Goal: Task Accomplishment & Management: Manage account settings

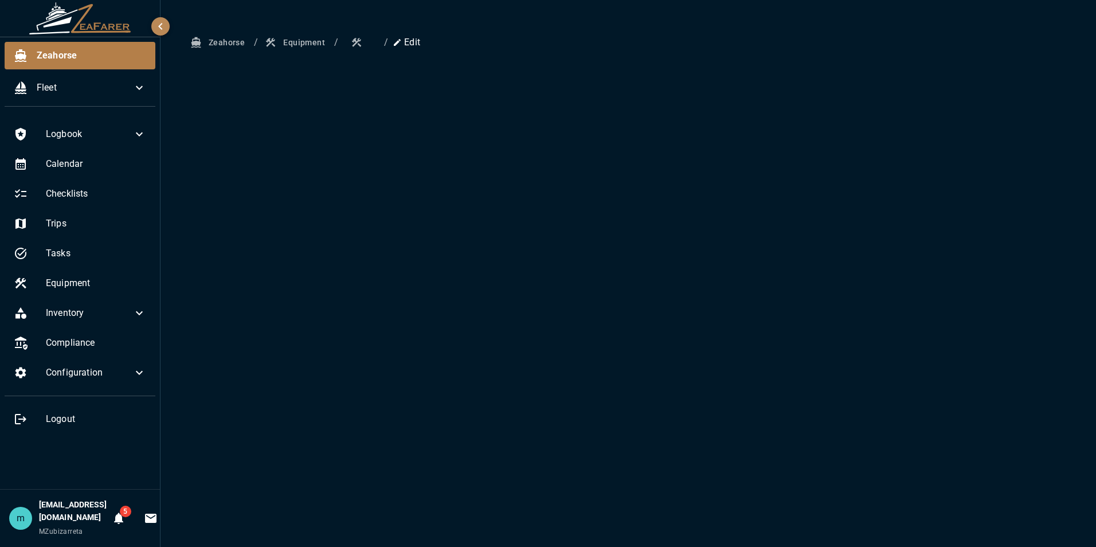
click at [271, 148] on div "Zeahorse / Equipment / / Edit" at bounding box center [627, 273] width 935 height 547
click at [100, 279] on span "Equipment" at bounding box center [96, 283] width 100 height 14
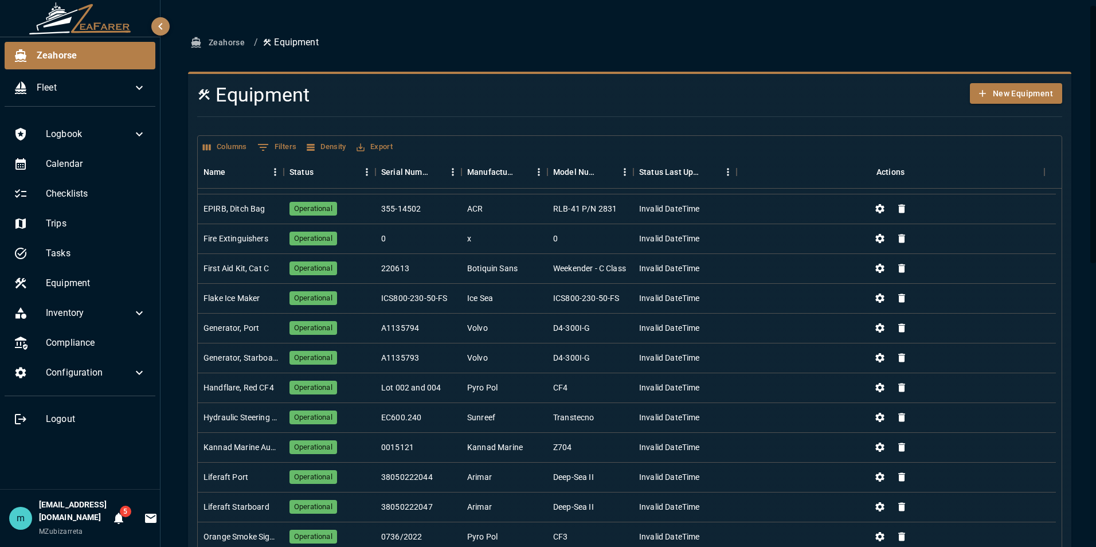
scroll to position [195, 0]
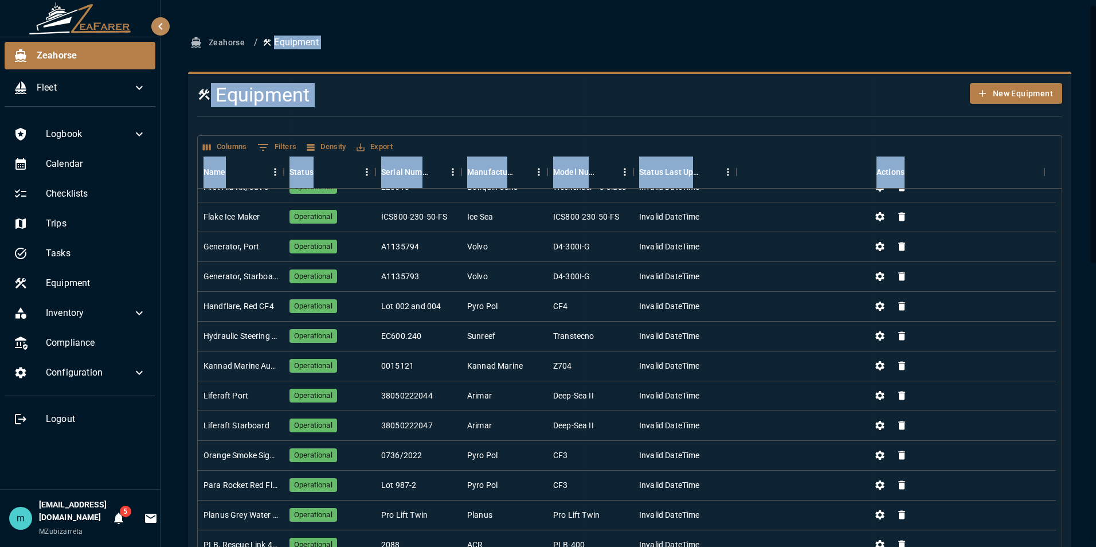
drag, startPoint x: 1081, startPoint y: 387, endPoint x: 1093, endPoint y: 570, distance: 182.6
click at [1093, 546] on html "Zeahorse Fleet Logbook Calendar Checklists Trips Tasks Equipment Inventory Comp…" at bounding box center [548, 273] width 1096 height 547
drag, startPoint x: 1093, startPoint y: 570, endPoint x: 1066, endPoint y: 380, distance: 191.6
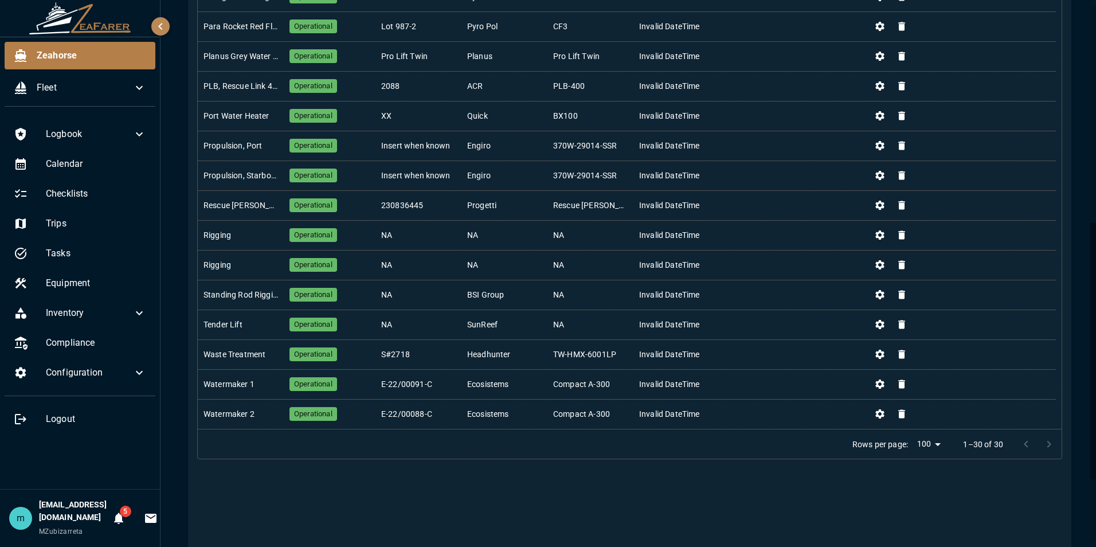
scroll to position [481, 0]
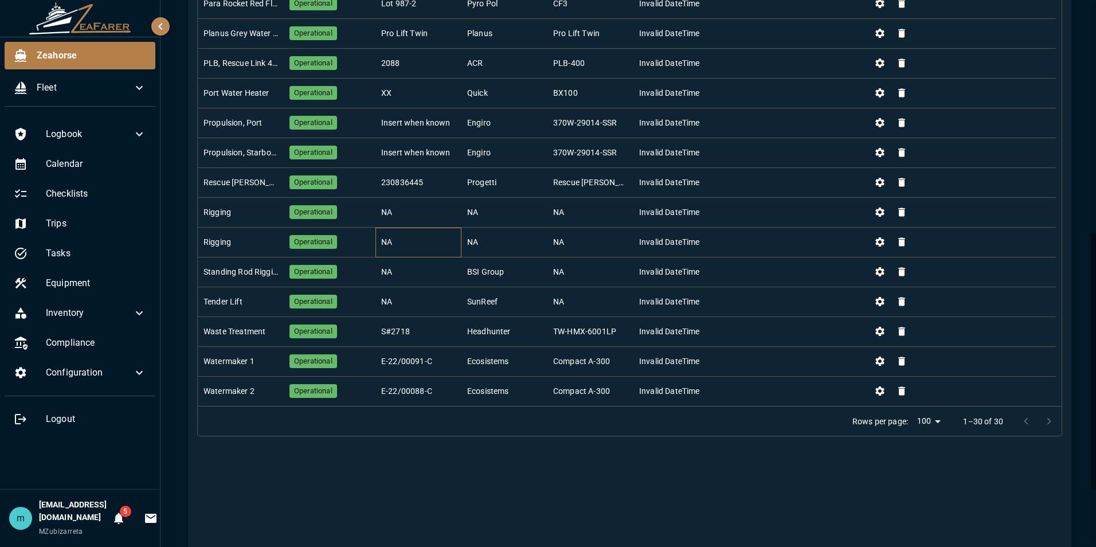
click at [409, 238] on div "NA" at bounding box center [418, 243] width 86 height 30
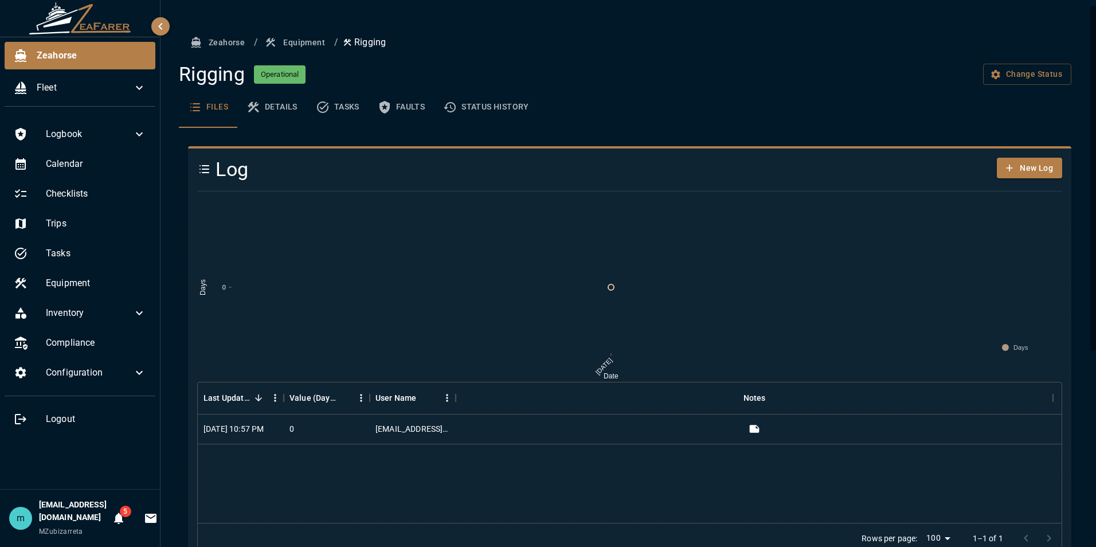
click at [280, 105] on button "Details" at bounding box center [271, 107] width 69 height 41
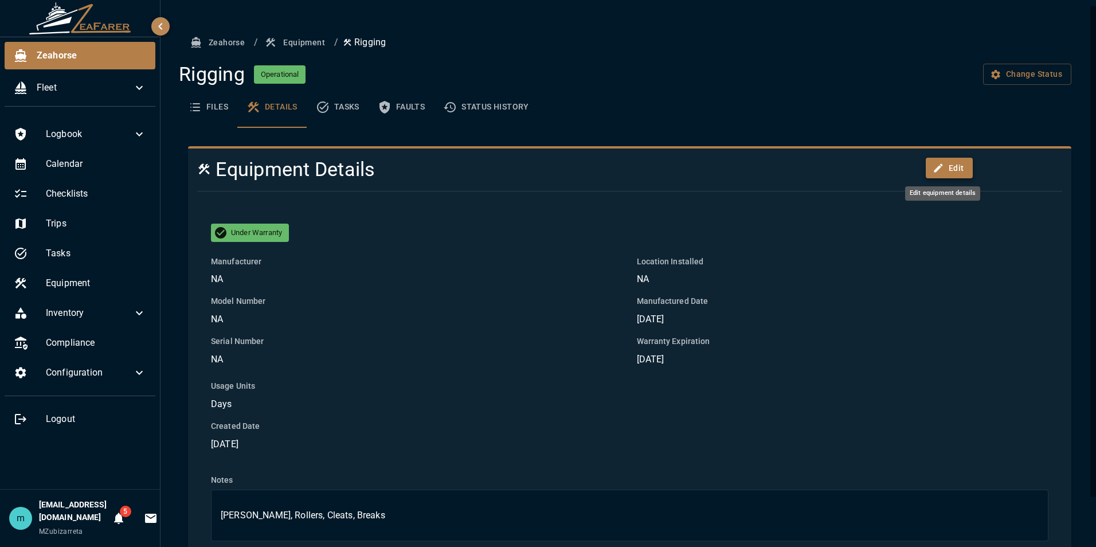
click at [953, 165] on button "Edit" at bounding box center [950, 168] width 48 height 21
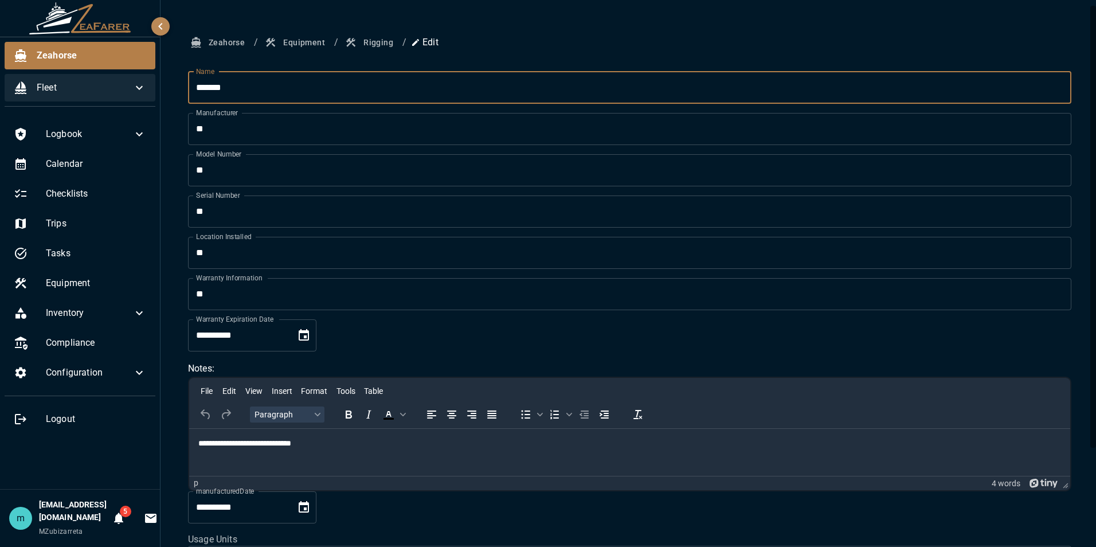
drag, startPoint x: 275, startPoint y: 95, endPoint x: 70, endPoint y: 99, distance: 204.7
click at [70, 99] on div "**********" at bounding box center [548, 273] width 1096 height 547
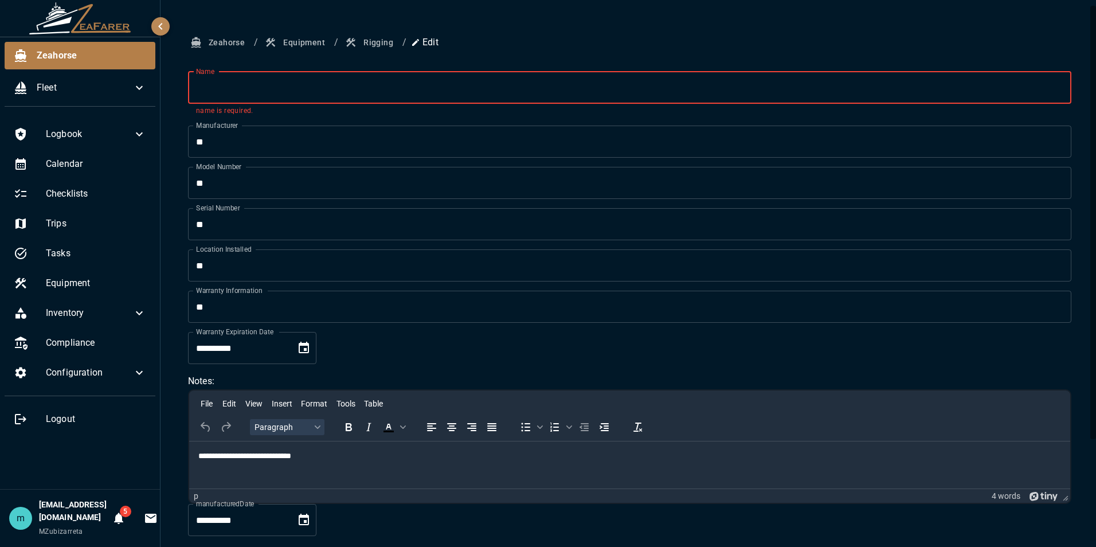
type input "*"
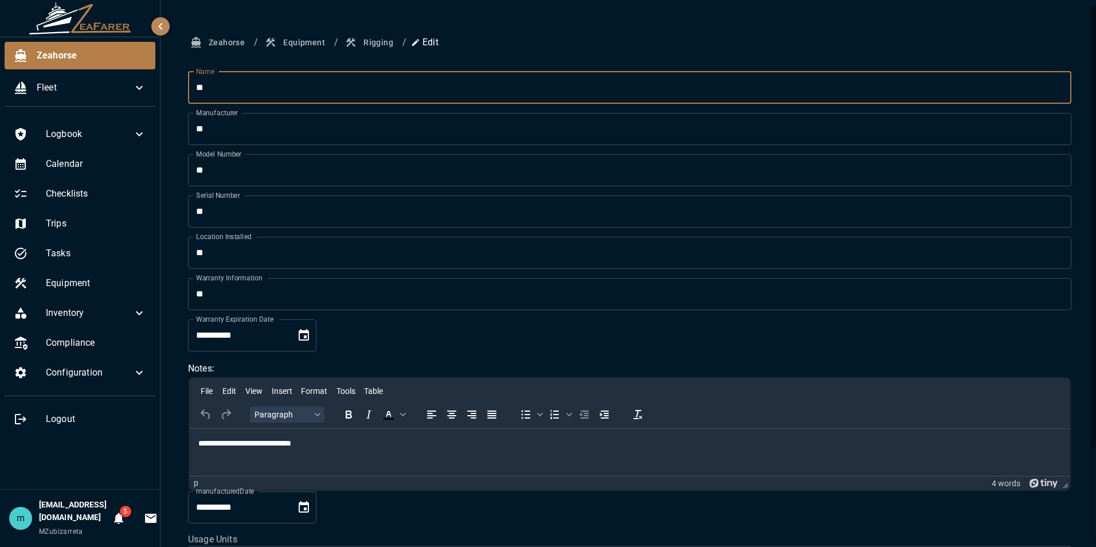
type input "*"
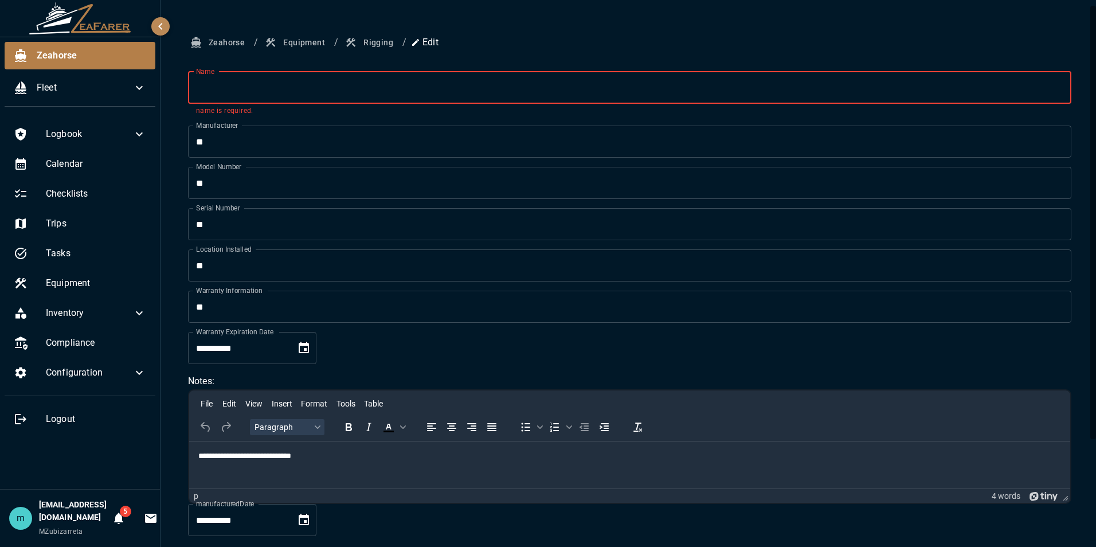
type input "*"
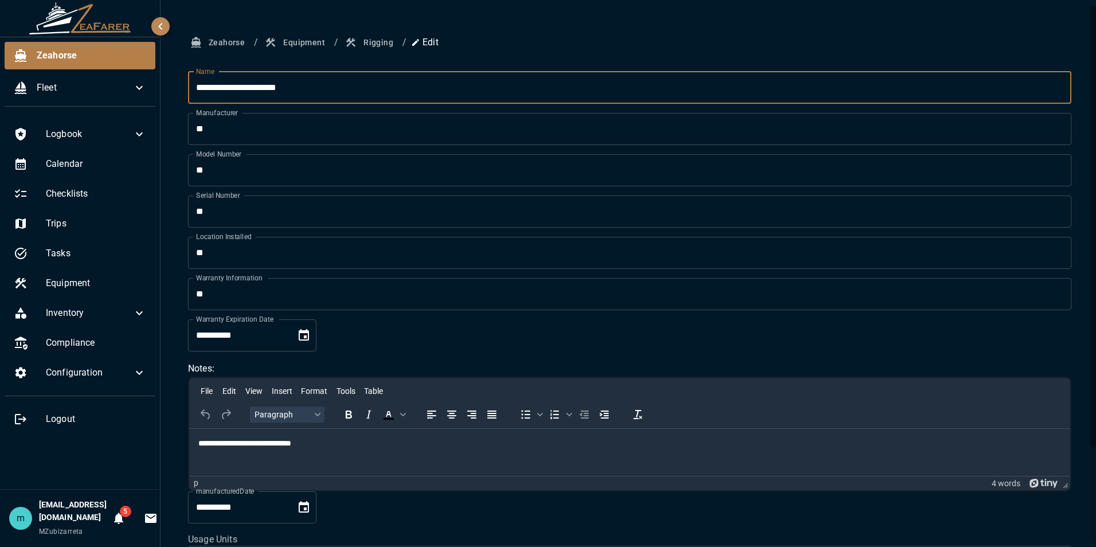
type input "**********"
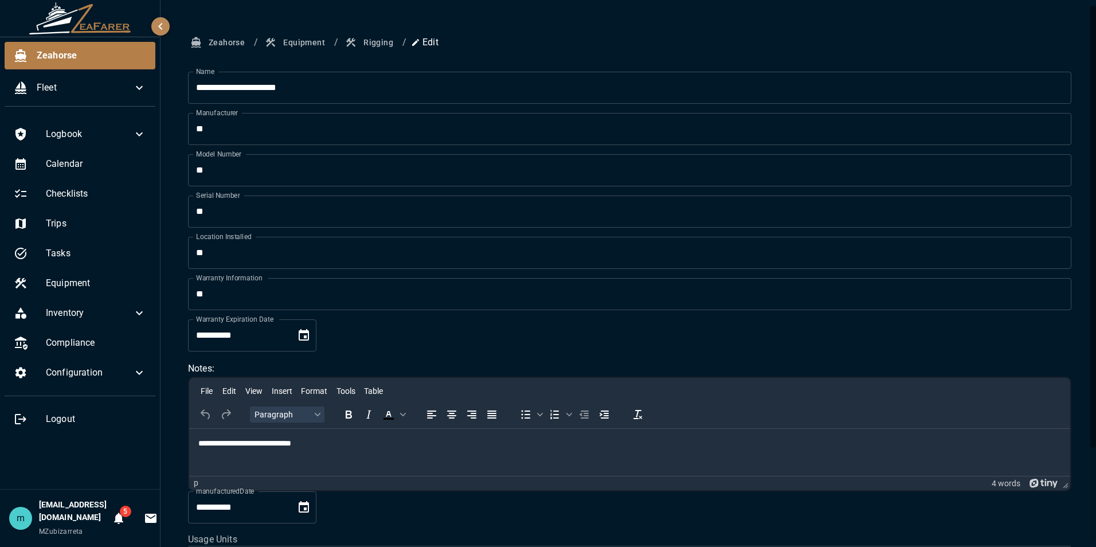
click at [714, 40] on ol "Zeahorse / Equipment / Rigging / Edit" at bounding box center [629, 42] width 883 height 21
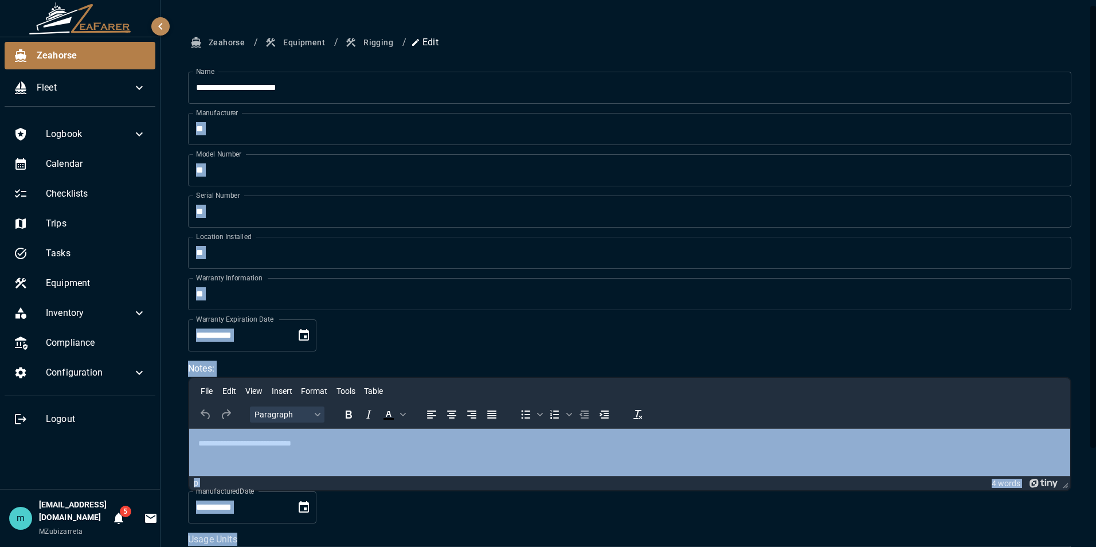
drag, startPoint x: 1089, startPoint y: 99, endPoint x: 1092, endPoint y: 166, distance: 66.6
click at [1092, 166] on div "**********" at bounding box center [627, 273] width 935 height 547
drag, startPoint x: 1092, startPoint y: 166, endPoint x: 1078, endPoint y: 190, distance: 28.0
click at [1078, 190] on div "**********" at bounding box center [629, 331] width 938 height 663
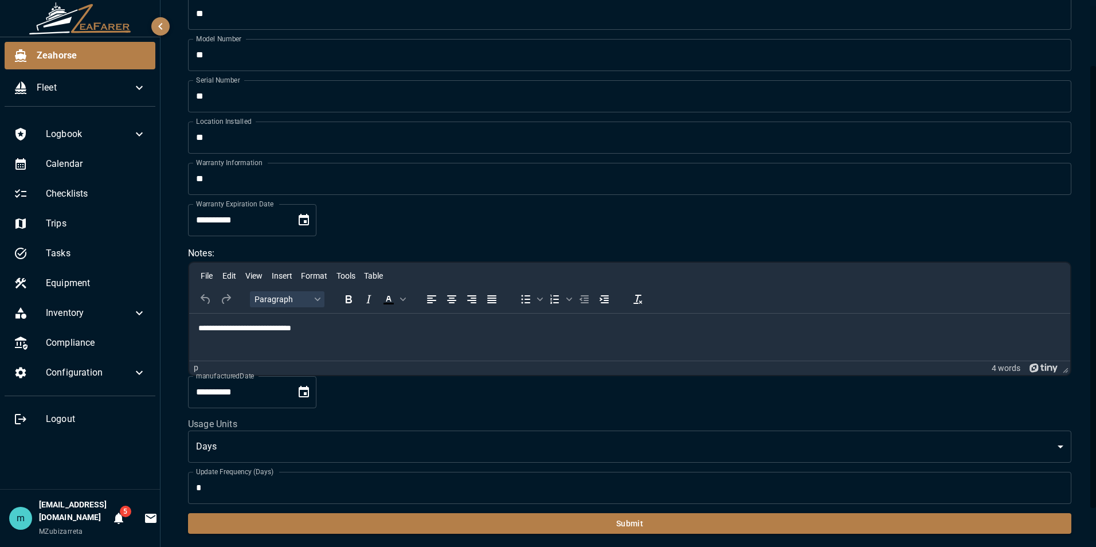
scroll to position [116, 0]
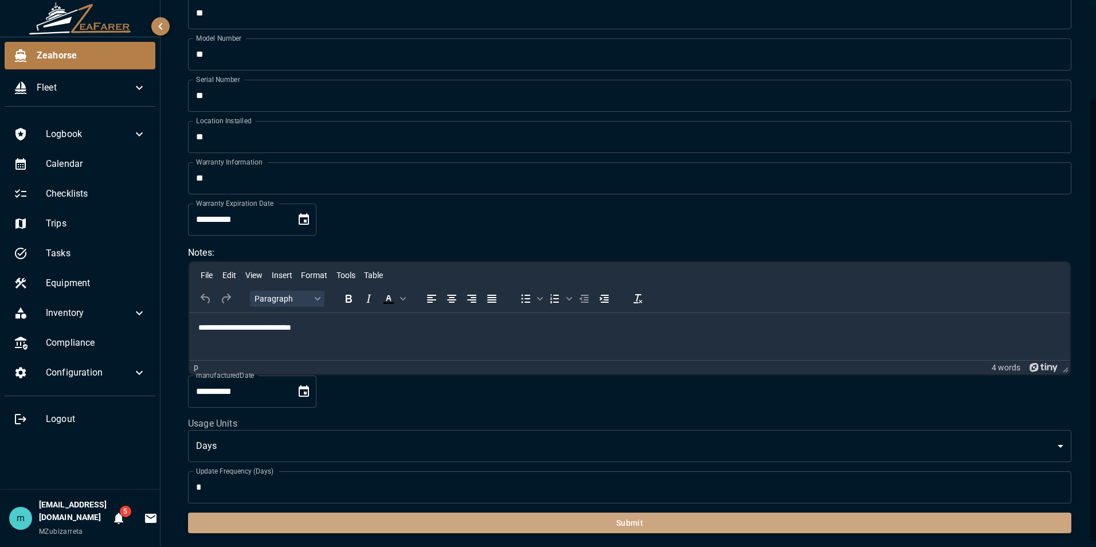
click at [709, 528] on button "Submit" at bounding box center [629, 522] width 883 height 21
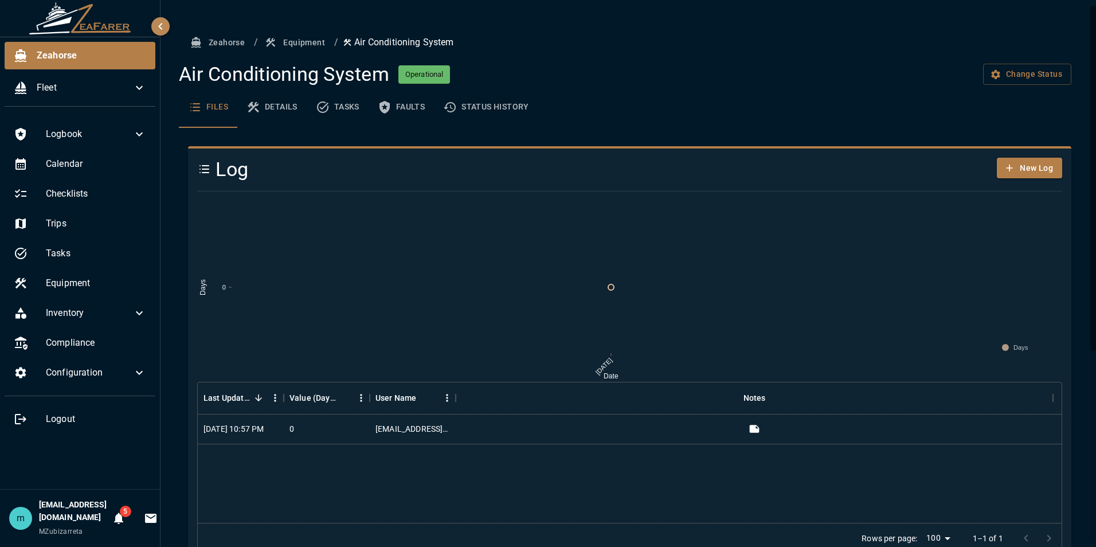
drag, startPoint x: 1080, startPoint y: 216, endPoint x: 1082, endPoint y: 289, distance: 72.8
click at [1082, 289] on div "Zeahorse / Equipment / Air Conditioning System Air Conditioning System Operatio…" at bounding box center [629, 424] width 938 height 848
drag, startPoint x: 1089, startPoint y: 313, endPoint x: 1064, endPoint y: 112, distance: 202.2
click at [1064, 112] on div "Zeahorse / Equipment / Air Conditioning System Air Conditioning System Operatio…" at bounding box center [629, 424] width 938 height 848
click at [1074, 249] on div "Zeahorse / Equipment / Air Conditioning System Air Conditioning System Operatio…" at bounding box center [629, 424] width 911 height 784
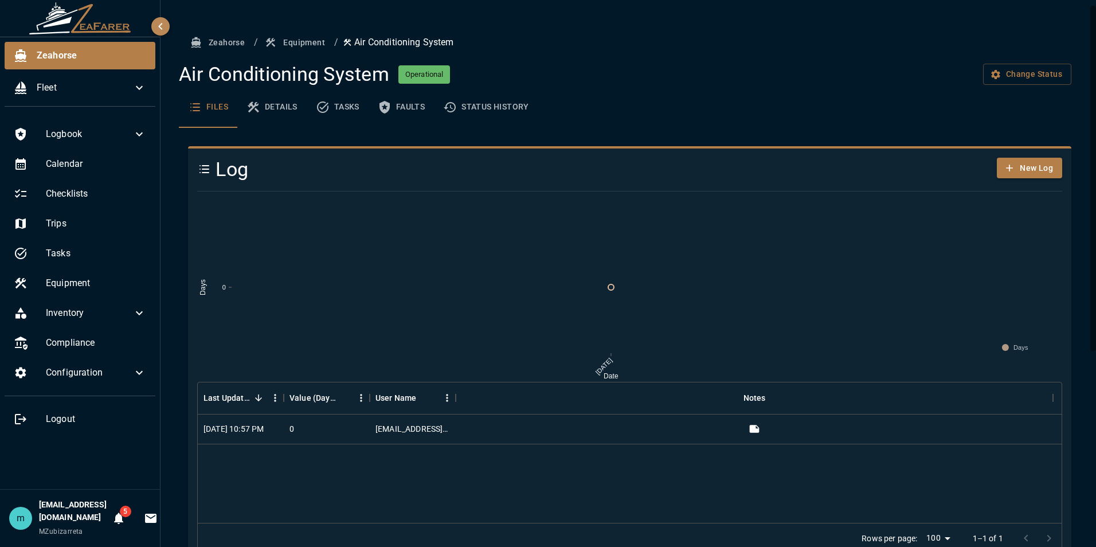
click at [314, 39] on button "Equipment" at bounding box center [296, 42] width 67 height 21
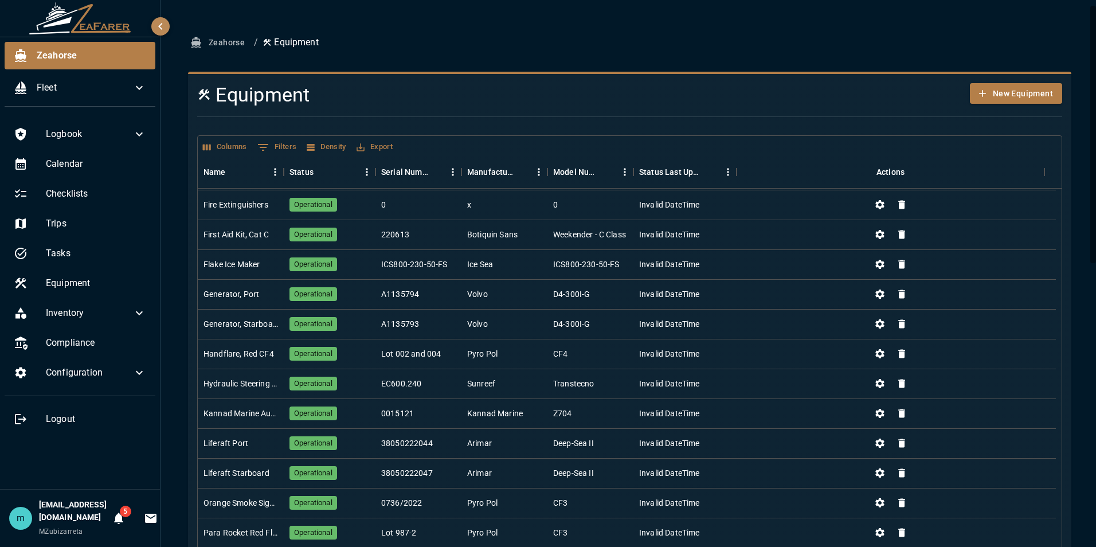
scroll to position [195, 0]
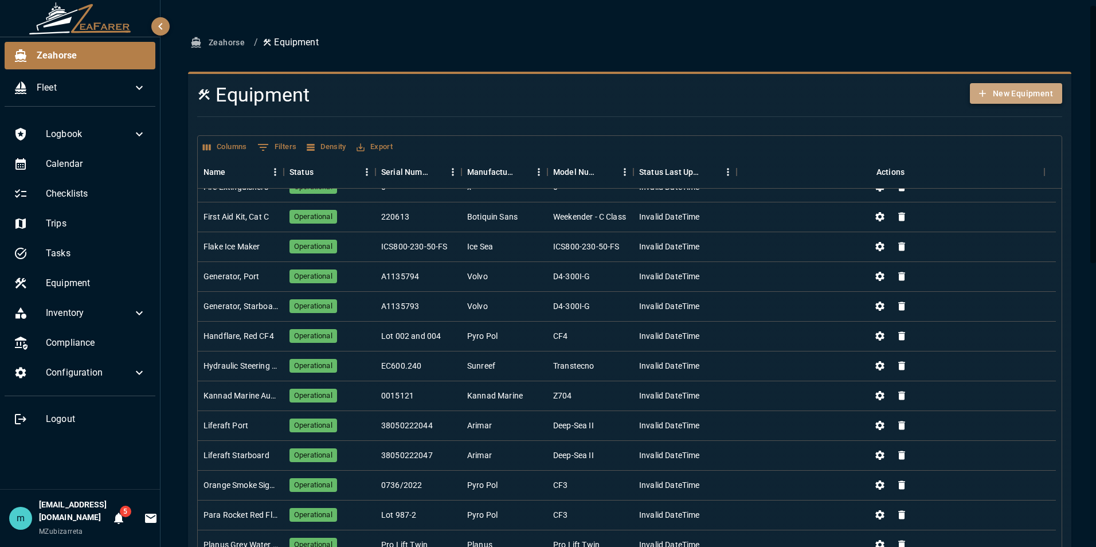
click at [1000, 95] on button "New Equipment" at bounding box center [1016, 93] width 92 height 21
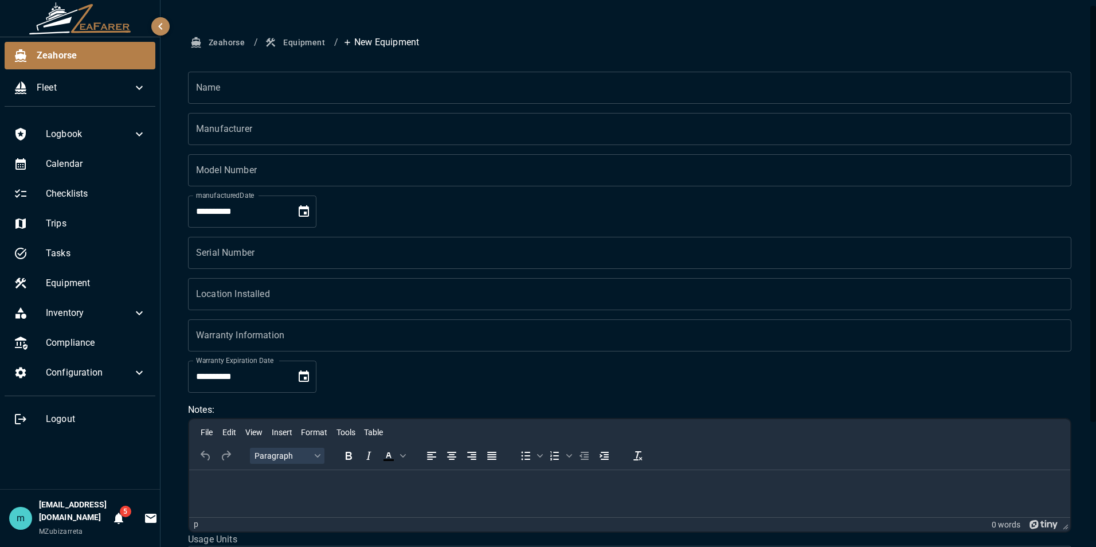
click at [361, 97] on input "Name" at bounding box center [629, 88] width 883 height 32
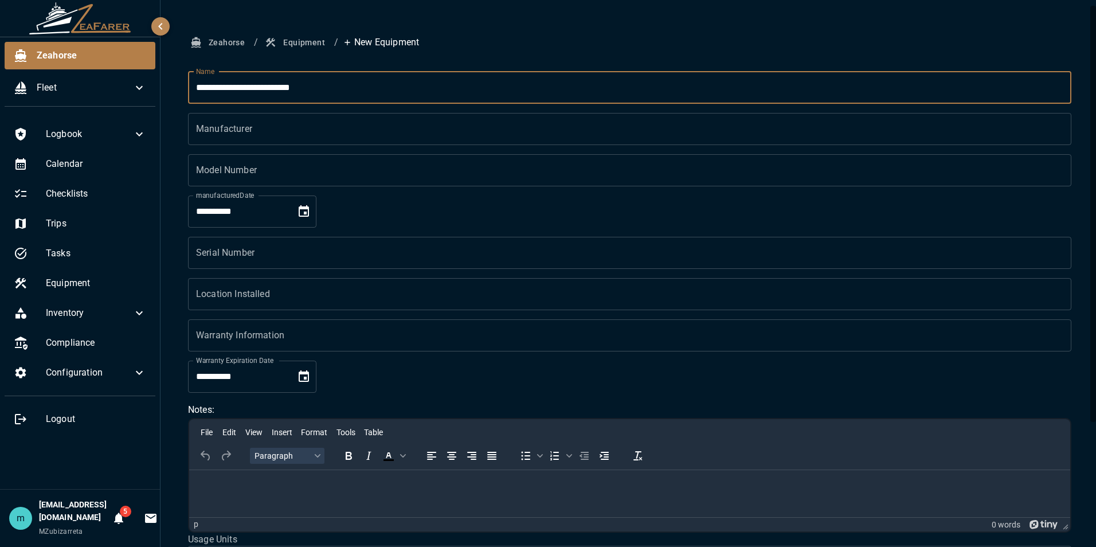
type input "**********"
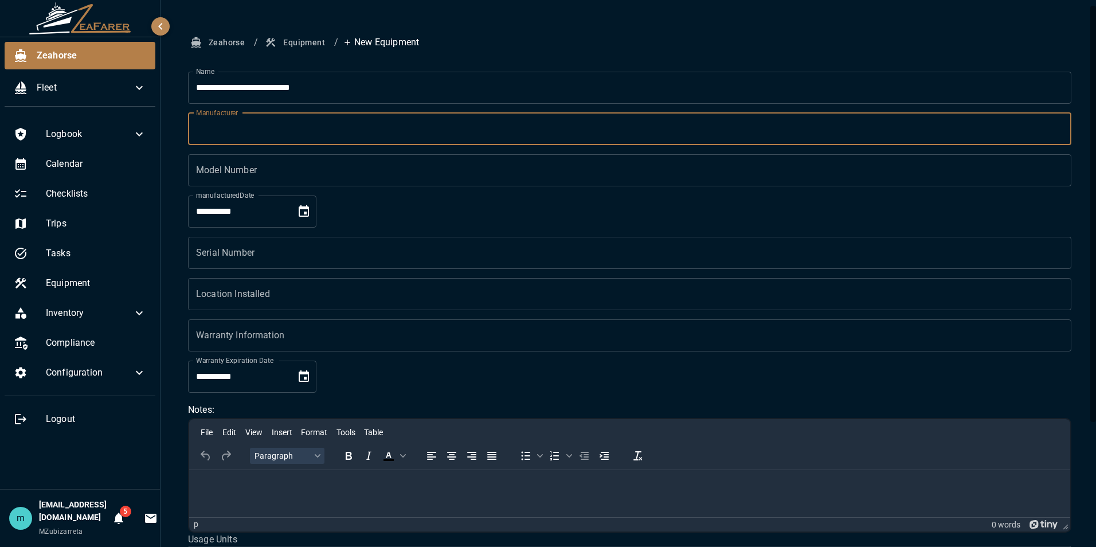
click at [332, 125] on input "Manufacturer" at bounding box center [629, 129] width 883 height 32
type input "*********"
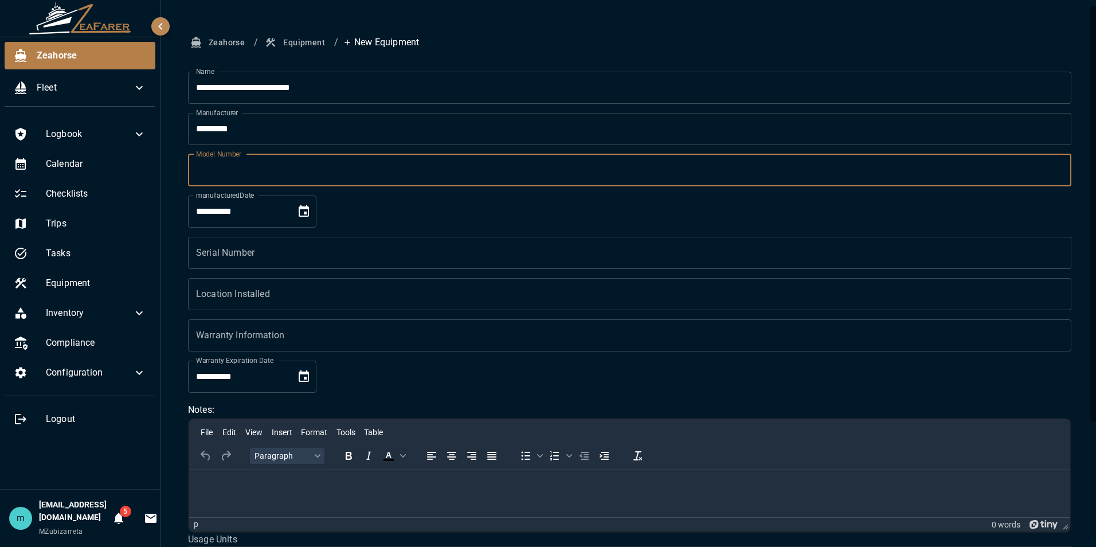
click at [288, 170] on input "Model Number" at bounding box center [629, 170] width 883 height 32
type input "**"
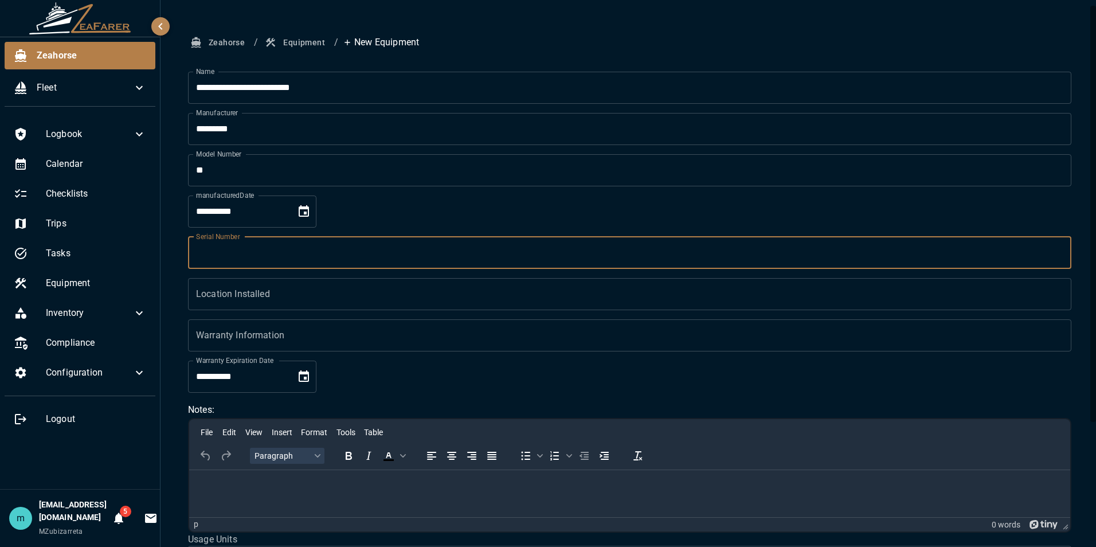
click at [275, 253] on input "Serial Number" at bounding box center [629, 253] width 883 height 32
type input "**"
click at [276, 294] on input "Location Installed" at bounding box center [629, 294] width 883 height 32
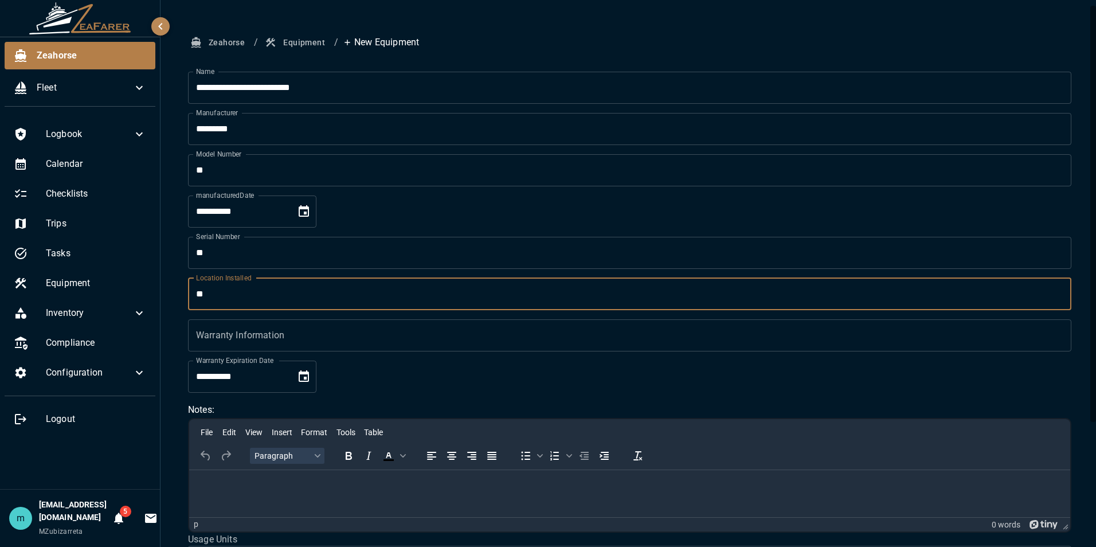
type input "**"
click at [276, 338] on input "Warranty Information" at bounding box center [629, 335] width 883 height 32
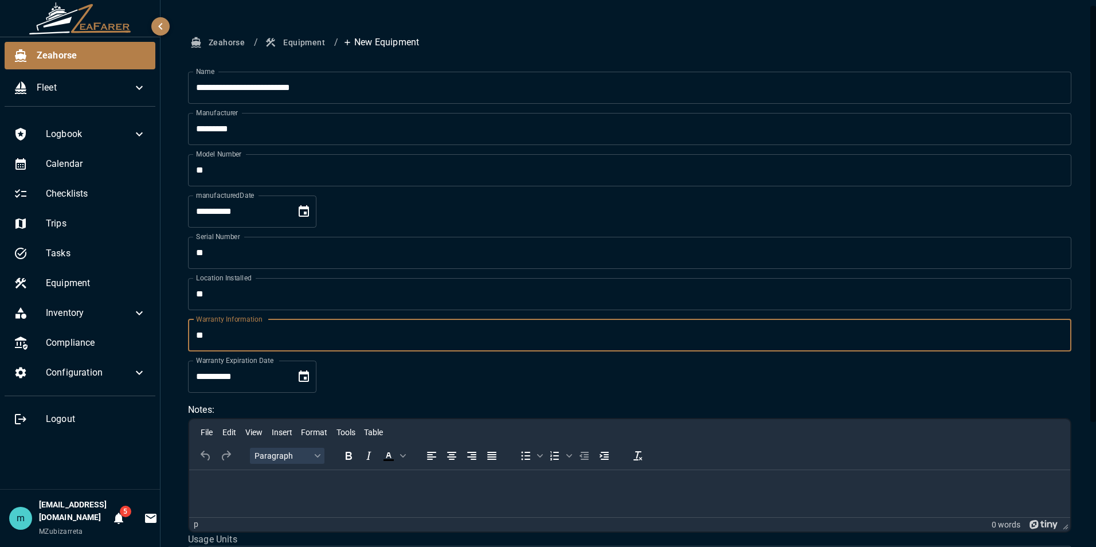
type input "*"
type input "**"
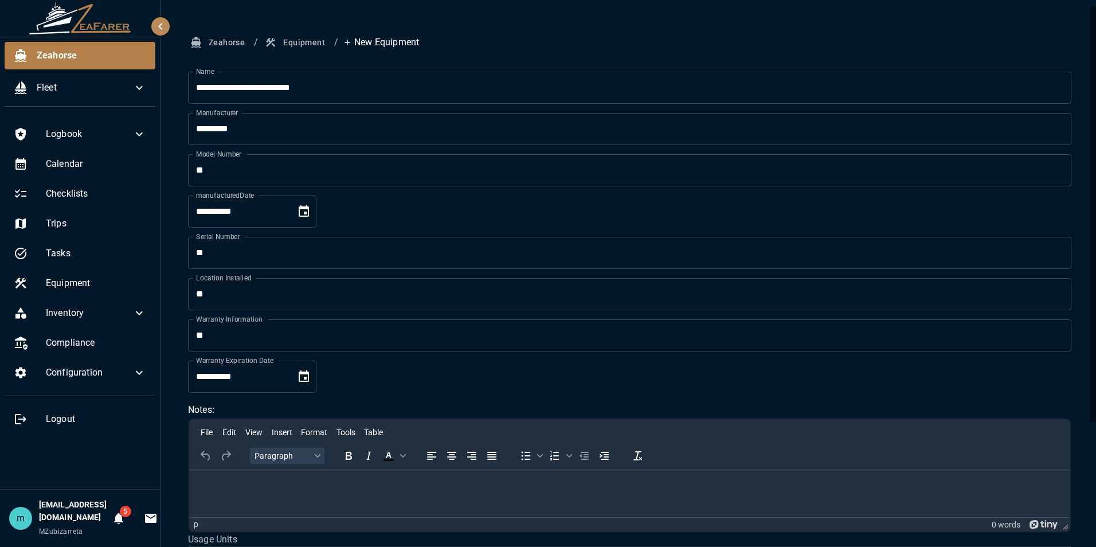
click at [405, 384] on form "**********" at bounding box center [629, 381] width 883 height 619
click at [308, 481] on p "Rich Text Area. Press ALT-0 for help." at bounding box center [629, 484] width 863 height 11
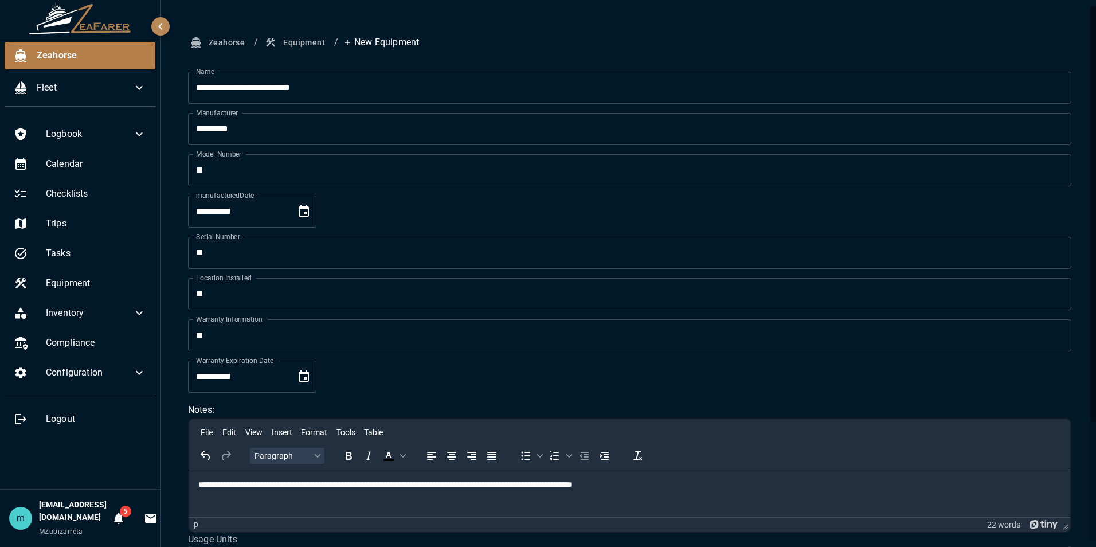
click at [1086, 363] on div "**********" at bounding box center [629, 352] width 938 height 704
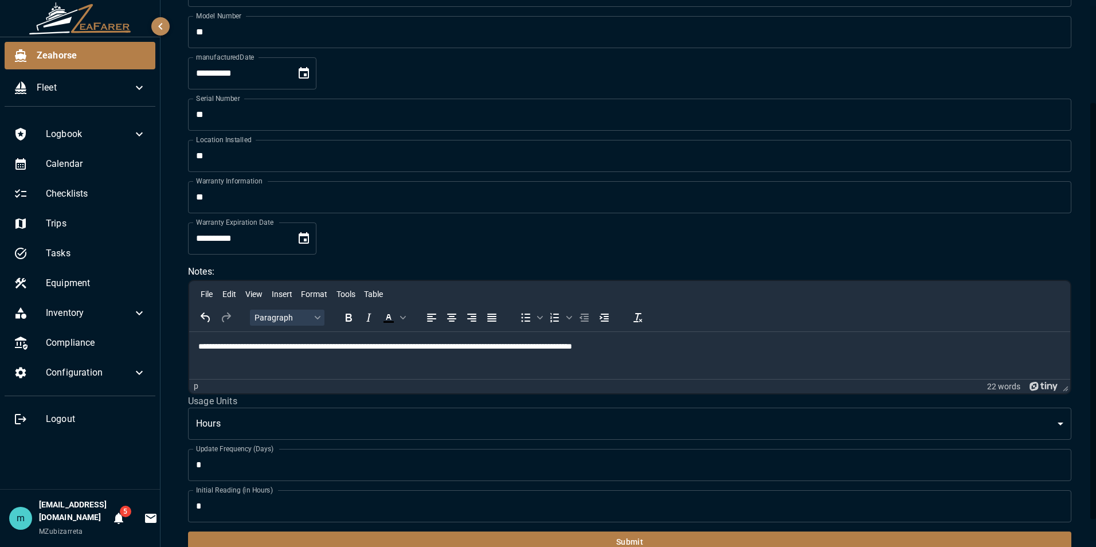
scroll to position [157, 0]
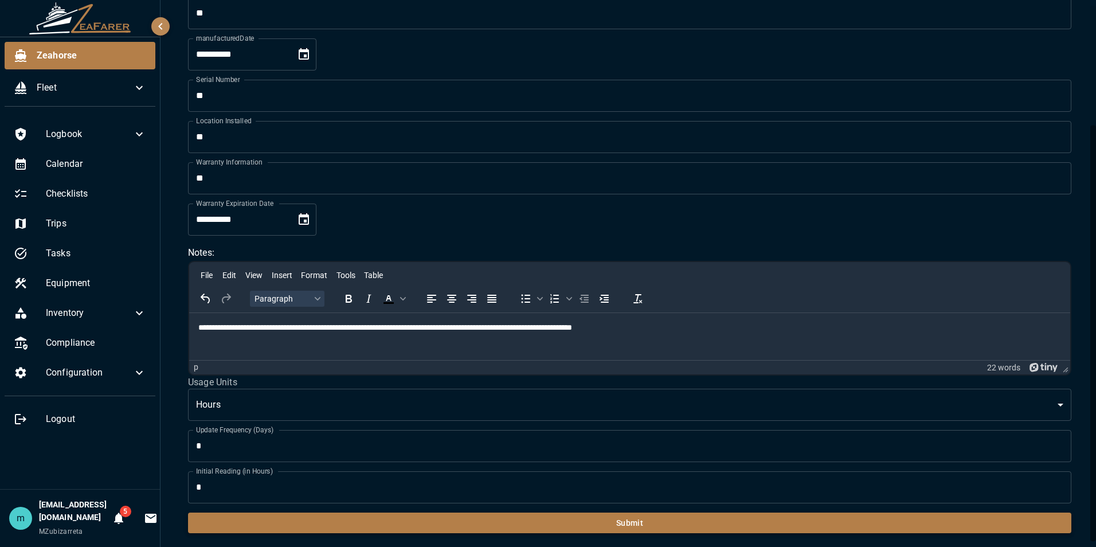
click at [654, 526] on button "Submit" at bounding box center [629, 522] width 883 height 21
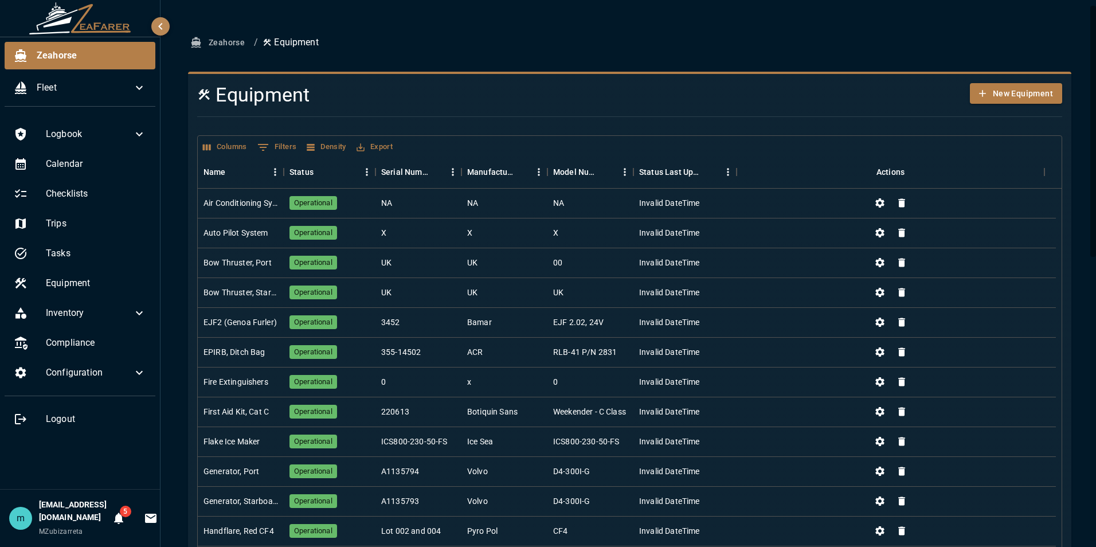
click at [994, 91] on button "New Equipment" at bounding box center [1016, 93] width 92 height 21
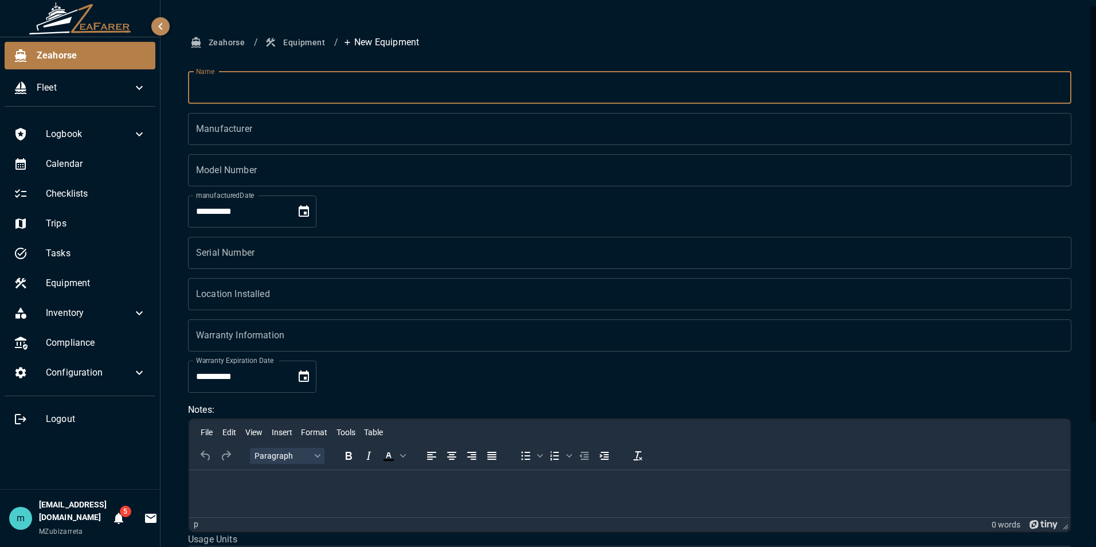
click at [412, 88] on input "Name" at bounding box center [629, 88] width 883 height 32
type input "*"
type input "*******"
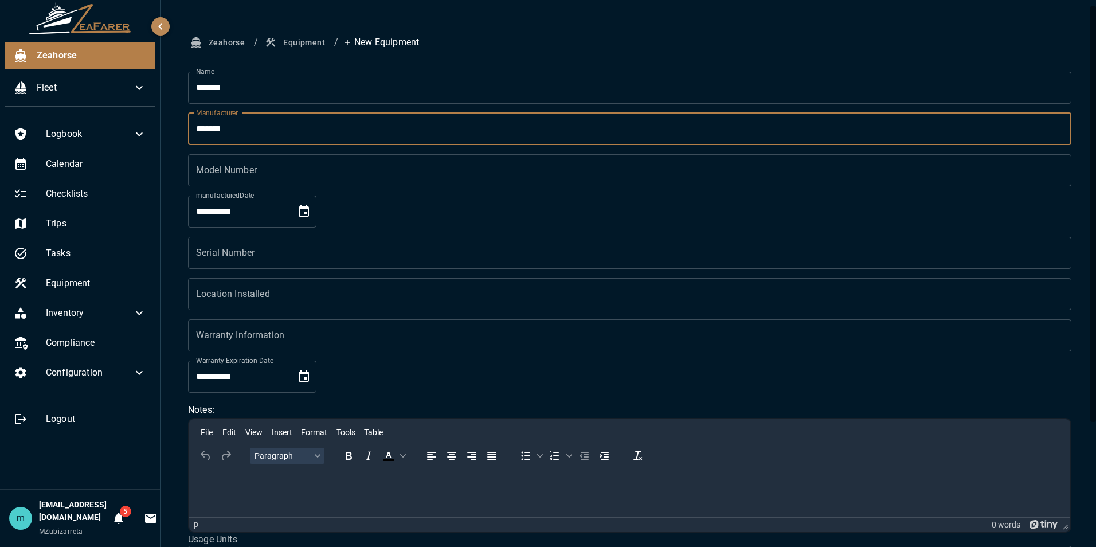
type input "*******"
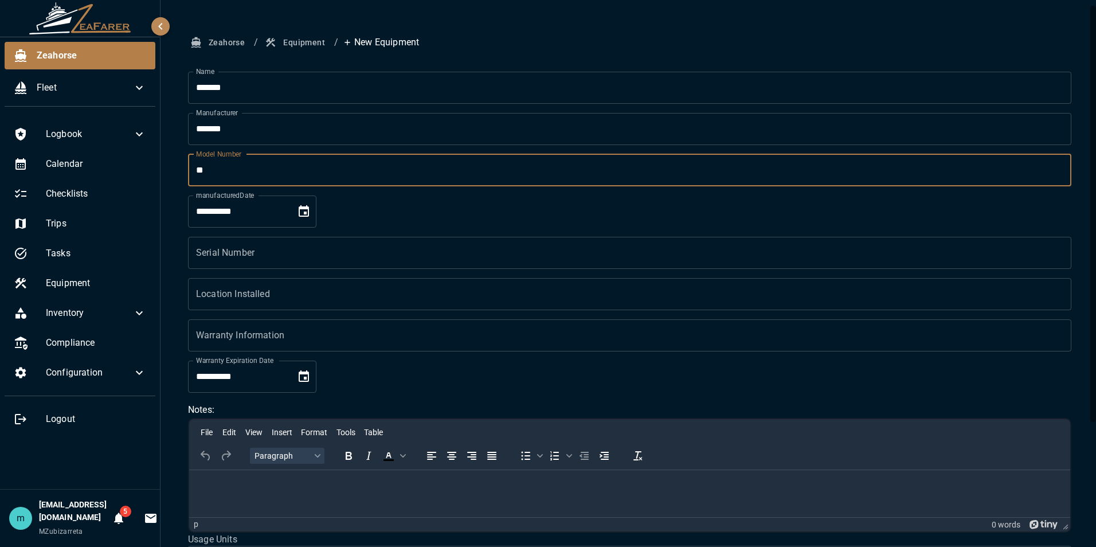
type input "**"
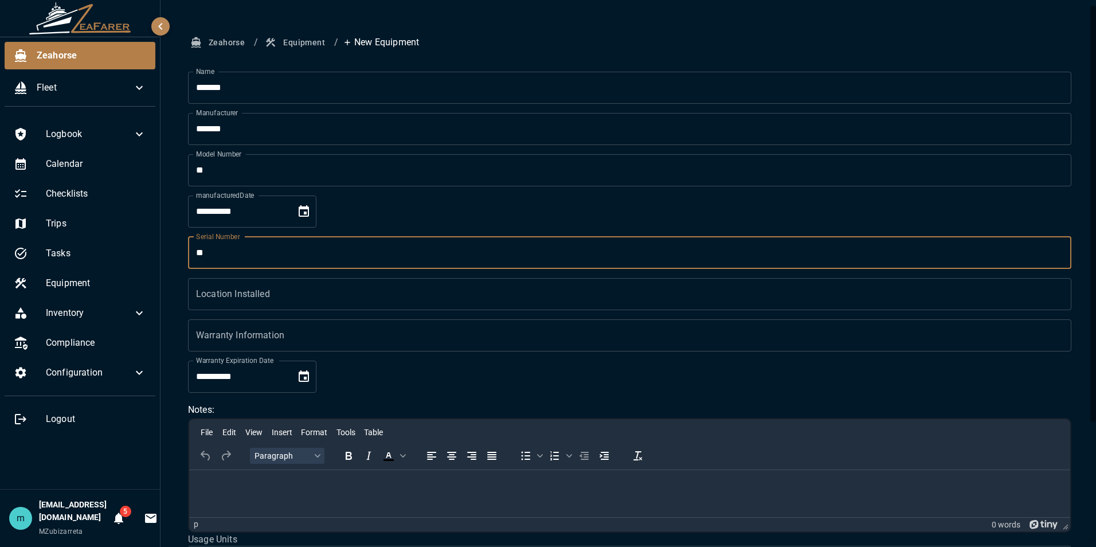
type input "**"
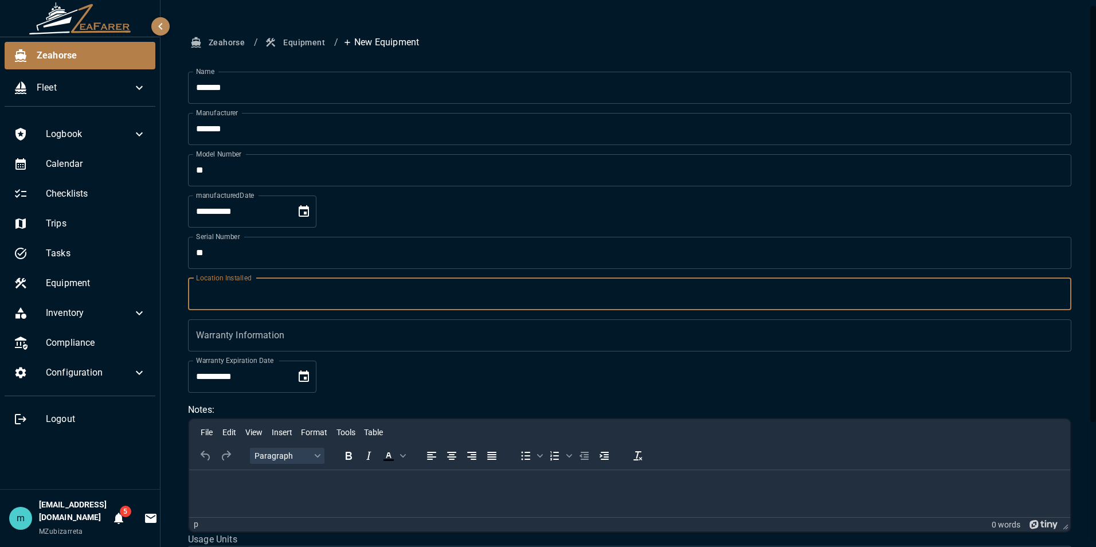
type input "*"
type input "*********"
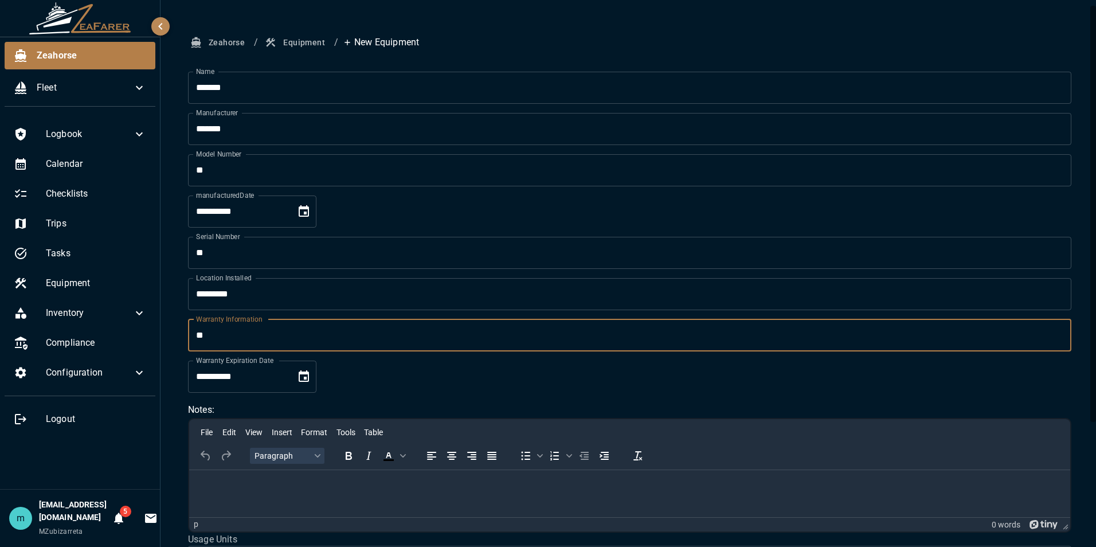
type input "**"
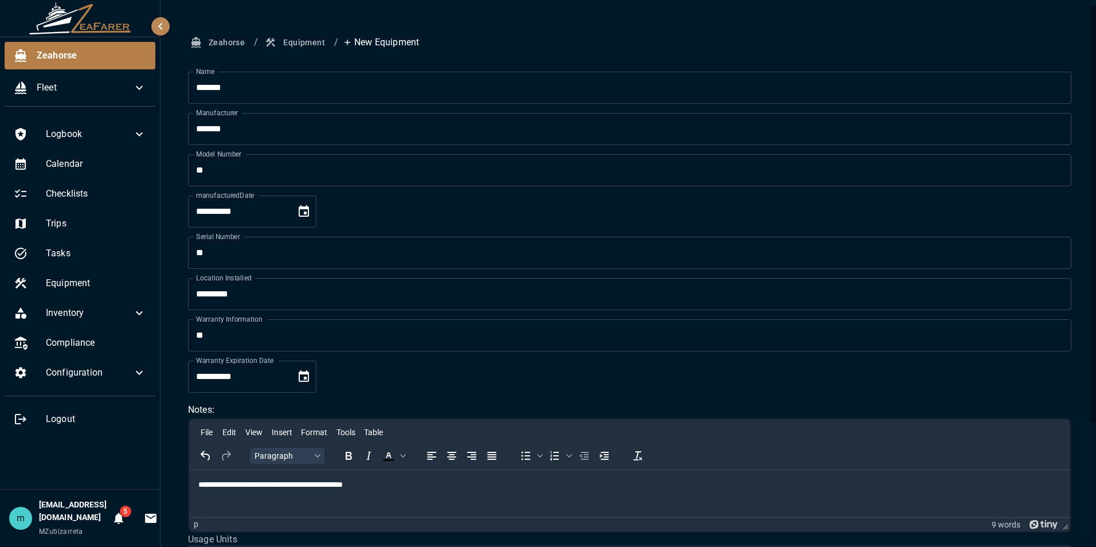
click at [992, 382] on form "**********" at bounding box center [629, 381] width 883 height 619
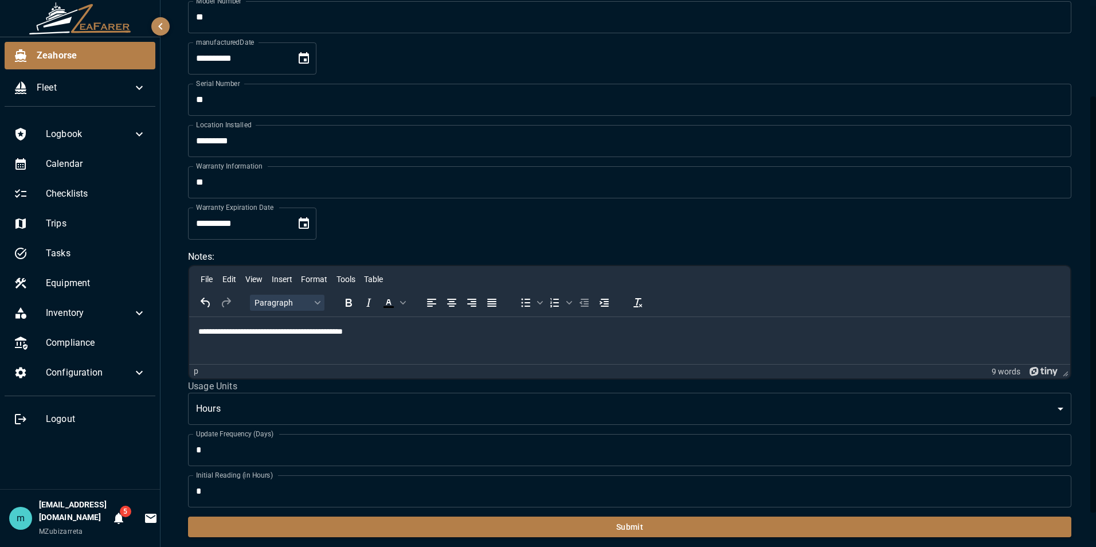
scroll to position [157, 0]
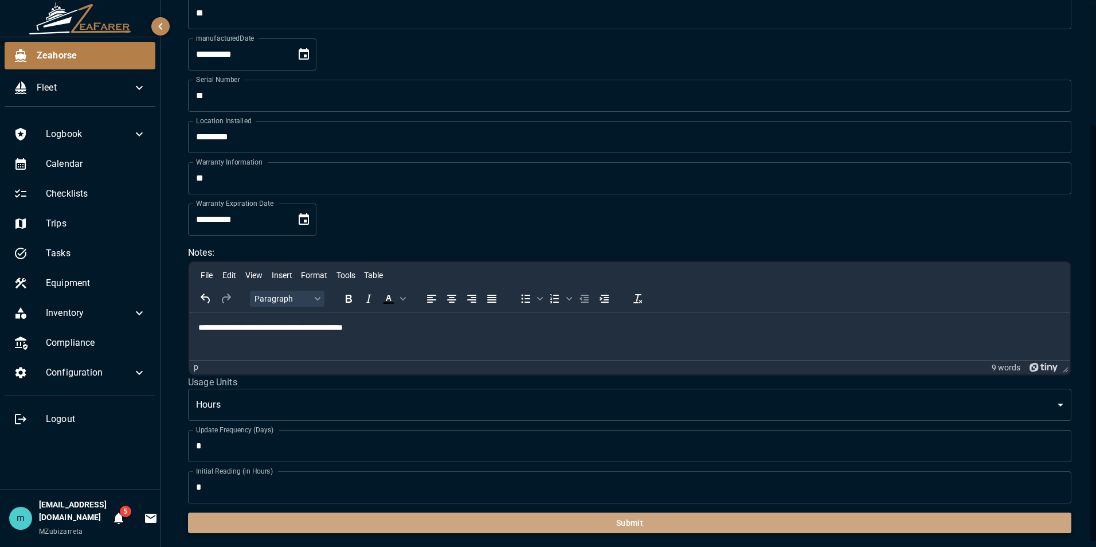
click at [793, 527] on button "Submit" at bounding box center [629, 522] width 883 height 21
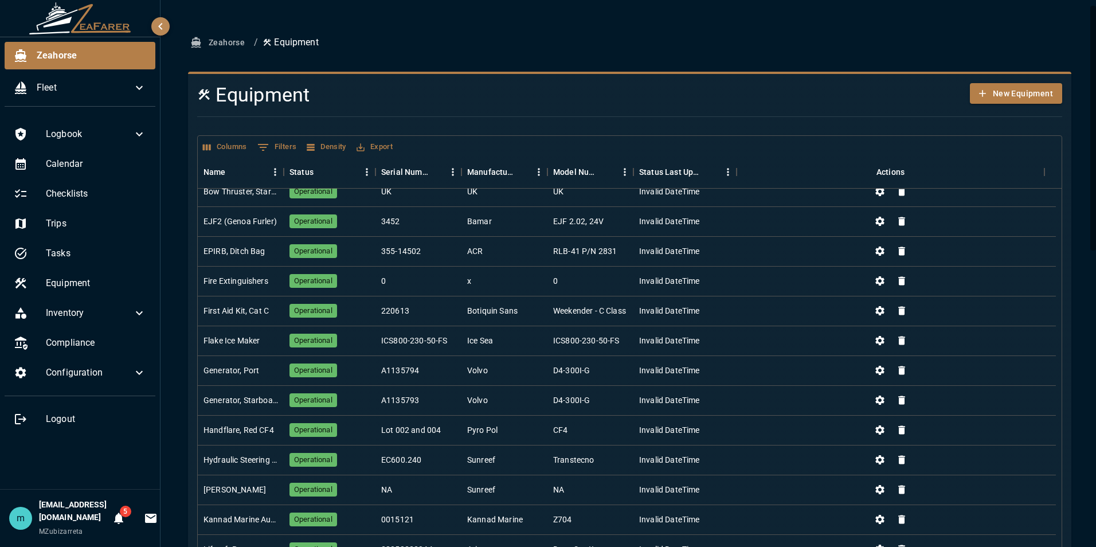
scroll to position [124, 0]
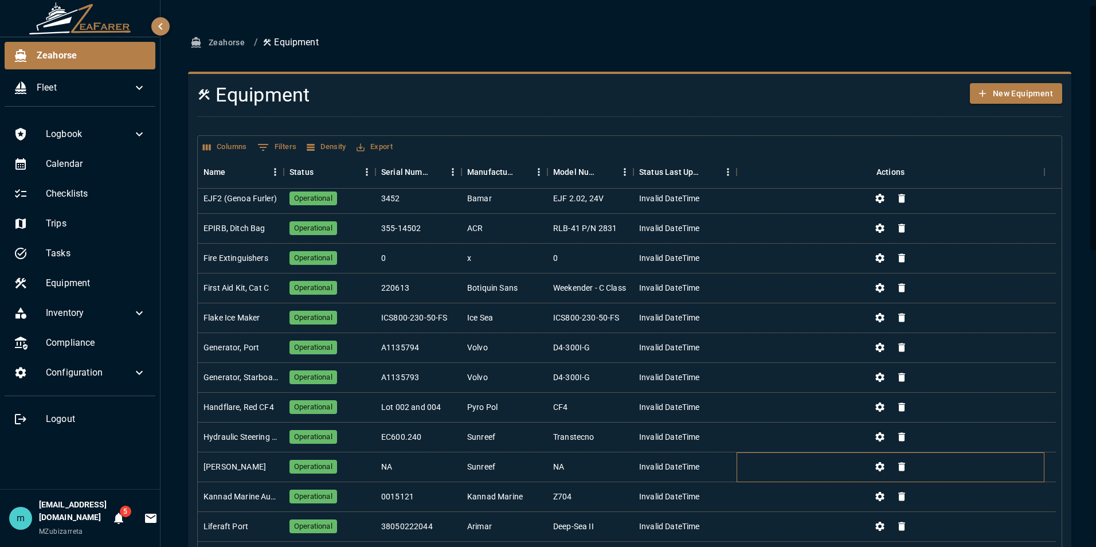
click at [785, 462] on div at bounding box center [891, 467] width 308 height 30
click at [228, 468] on div "Jacuzzi" at bounding box center [234, 466] width 62 height 11
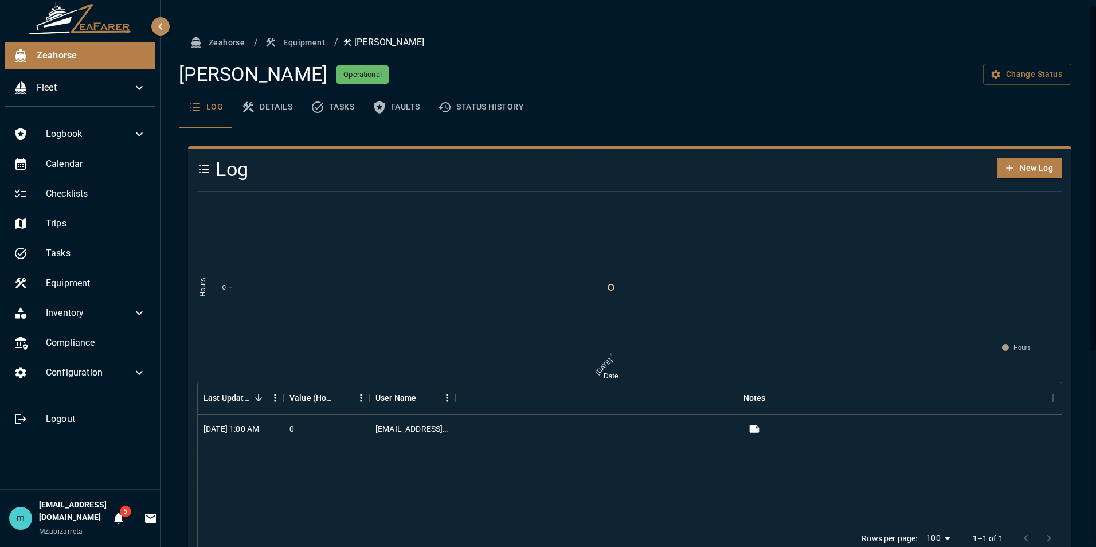
click at [1093, 118] on div at bounding box center [1093, 178] width 6 height 345
click at [1080, 131] on div "Zeahorse / Equipment / Jacuzzi Jacuzzi Operational Change Status Log Details Ta…" at bounding box center [629, 424] width 938 height 848
click at [286, 102] on button "Details" at bounding box center [266, 107] width 69 height 41
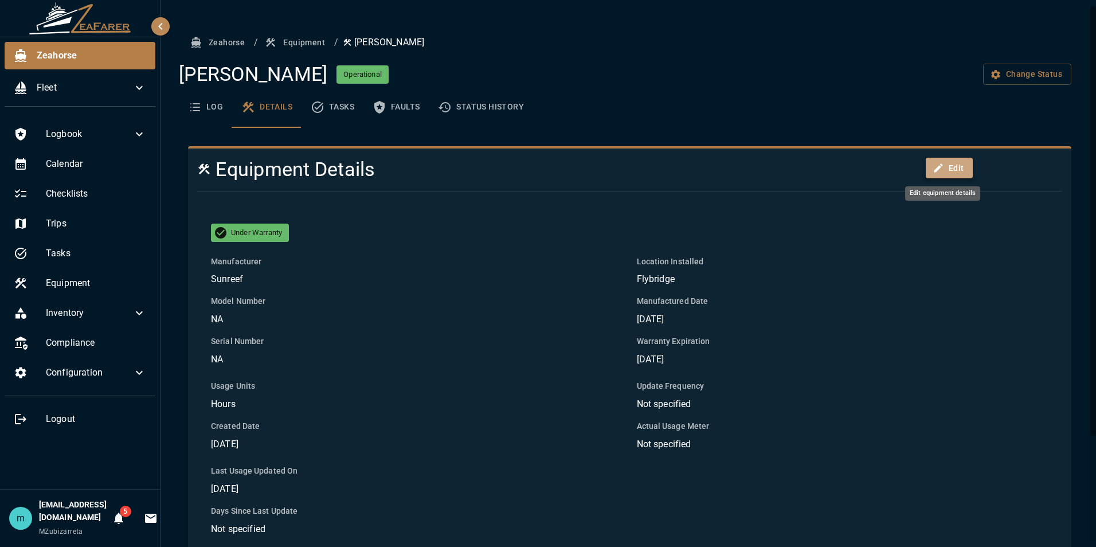
click at [946, 164] on button "Edit" at bounding box center [950, 168] width 48 height 21
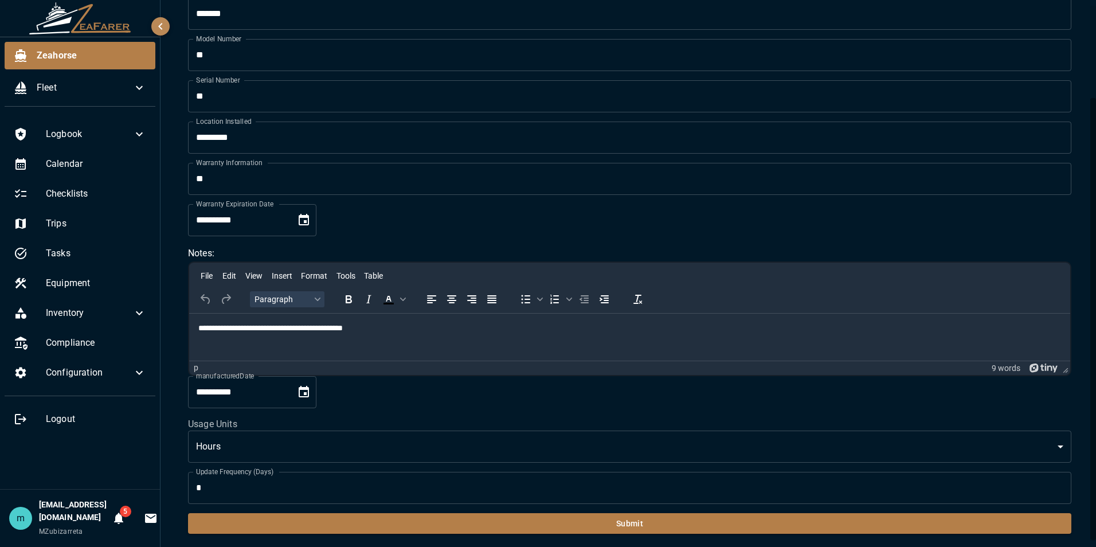
scroll to position [116, 0]
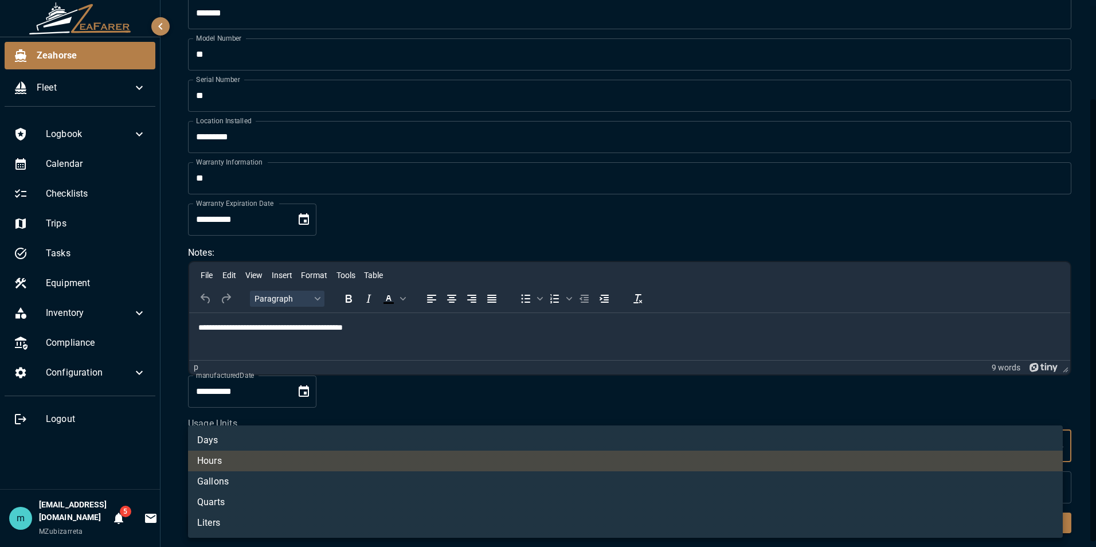
click at [573, 452] on body "**********" at bounding box center [548, 273] width 1096 height 547
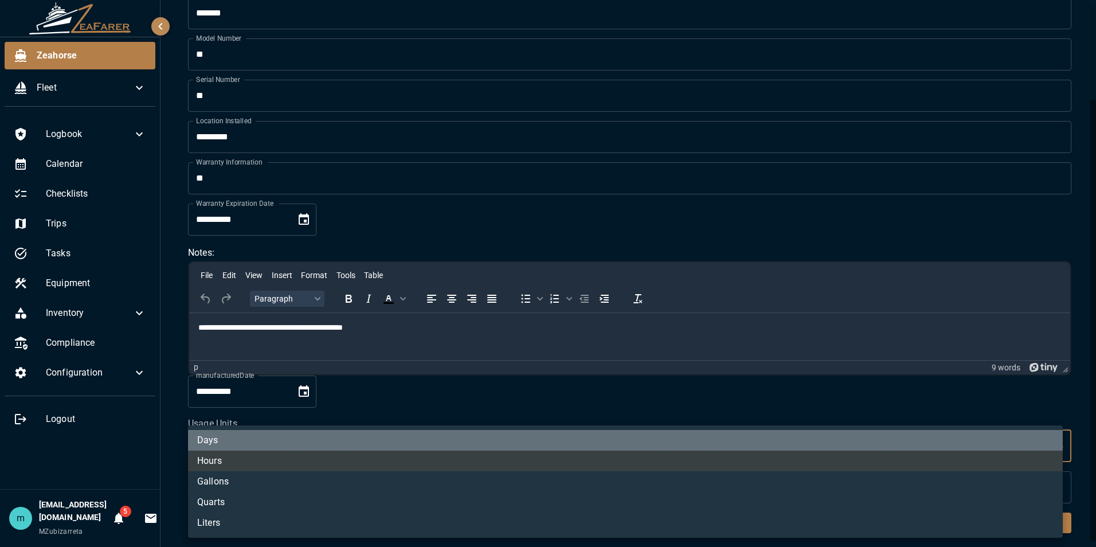
click at [520, 438] on li "Days" at bounding box center [625, 440] width 875 height 21
type input "****"
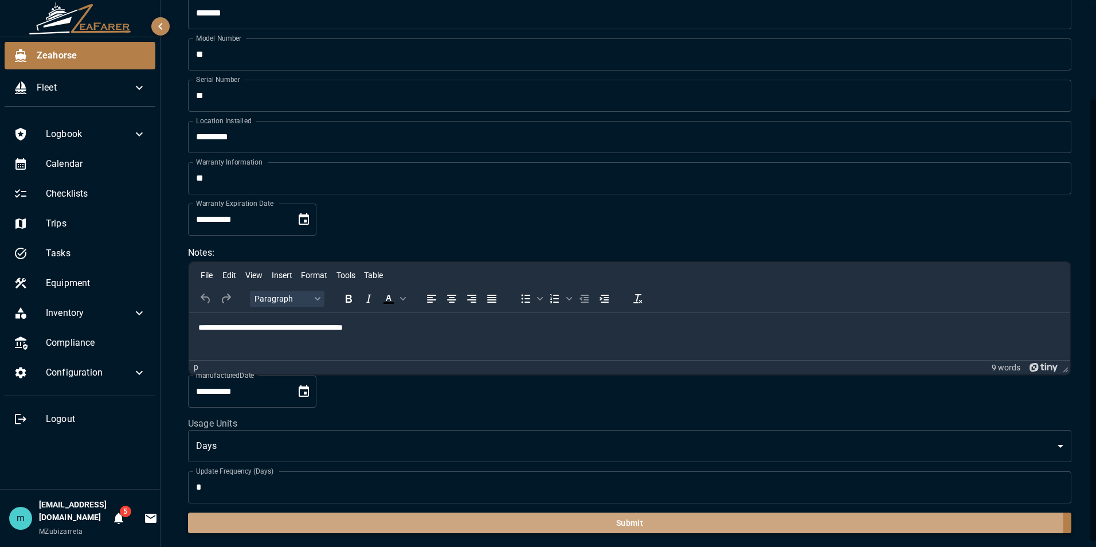
click at [573, 526] on button "Submit" at bounding box center [629, 522] width 883 height 21
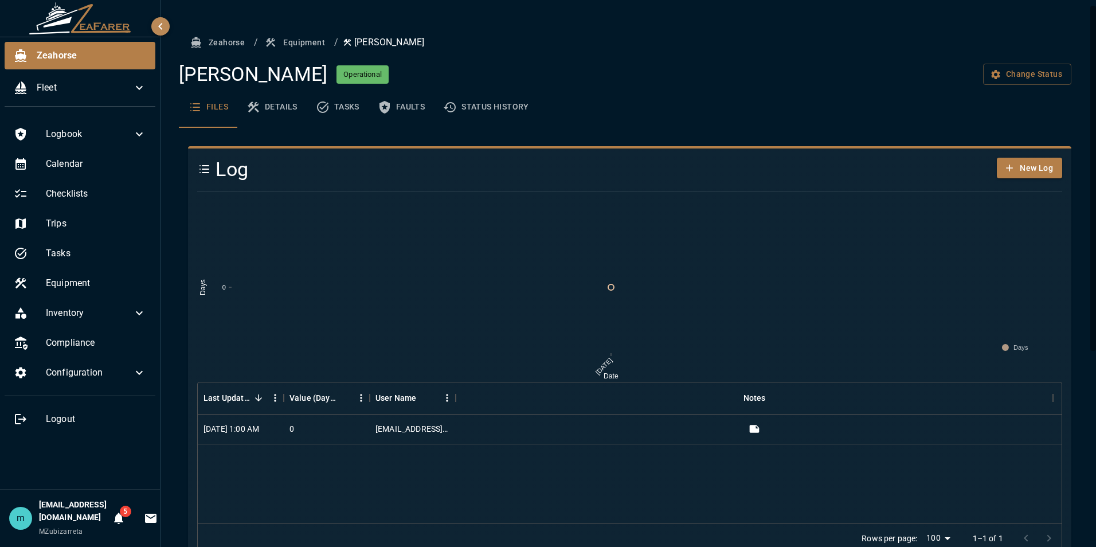
click at [705, 51] on ol "Zeahorse / Equipment / Jacuzzi" at bounding box center [629, 42] width 883 height 21
click at [307, 38] on button "Equipment" at bounding box center [296, 42] width 67 height 21
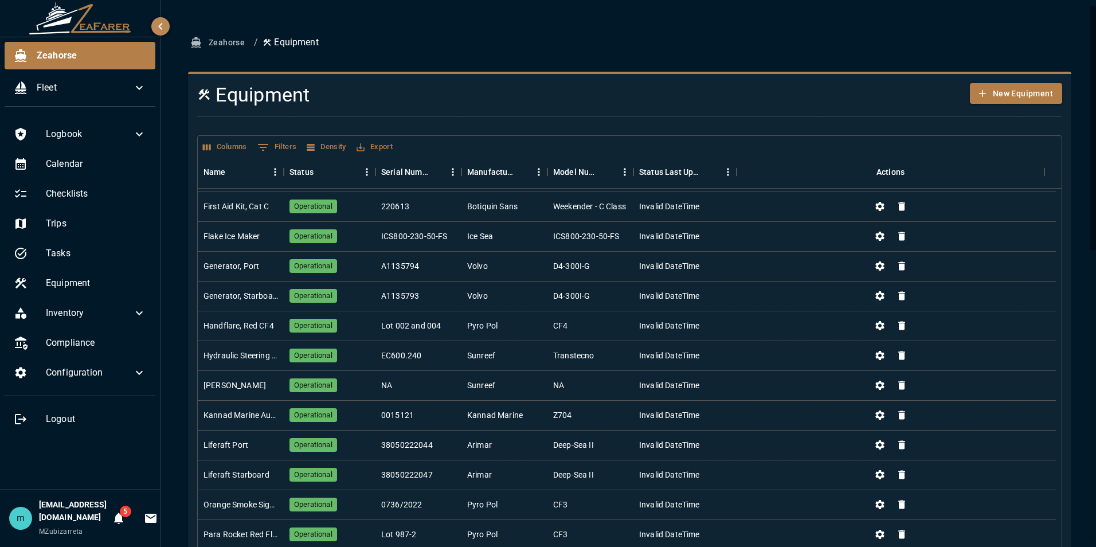
scroll to position [207, 0]
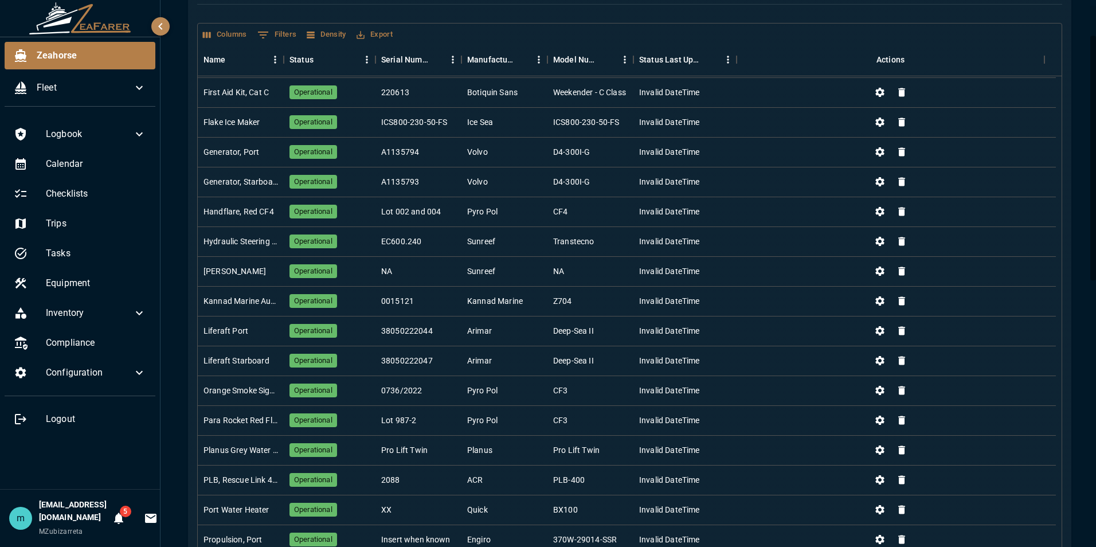
scroll to position [0, 0]
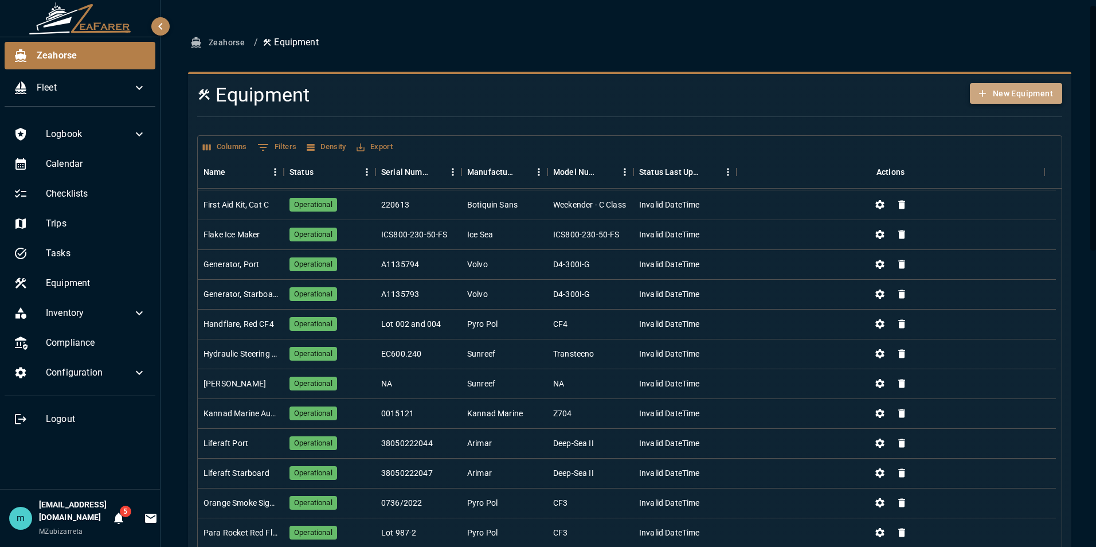
click at [1003, 97] on button "New Equipment" at bounding box center [1016, 93] width 92 height 21
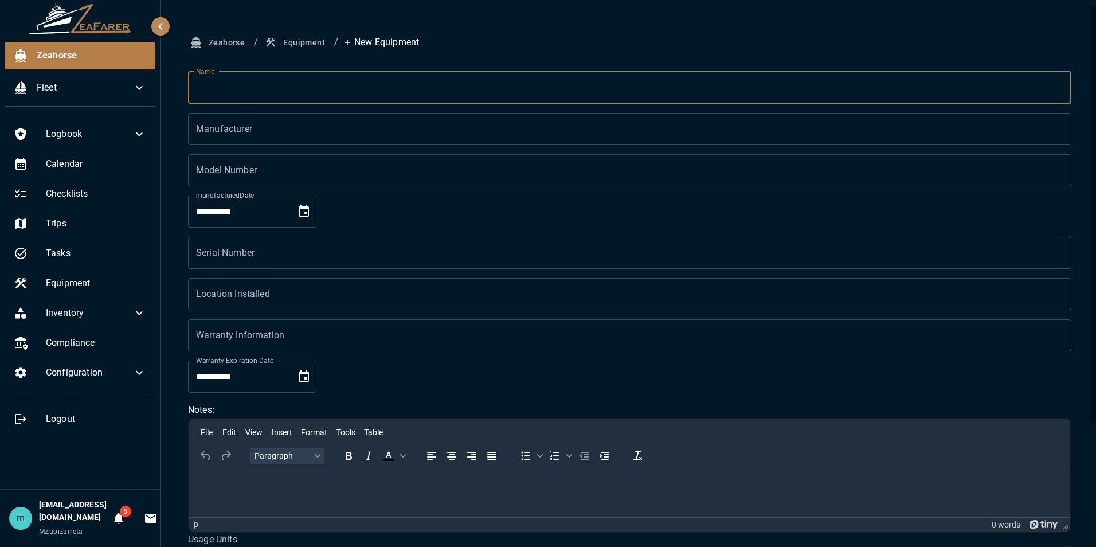
click at [440, 91] on input "Name" at bounding box center [629, 88] width 883 height 32
type input "**********"
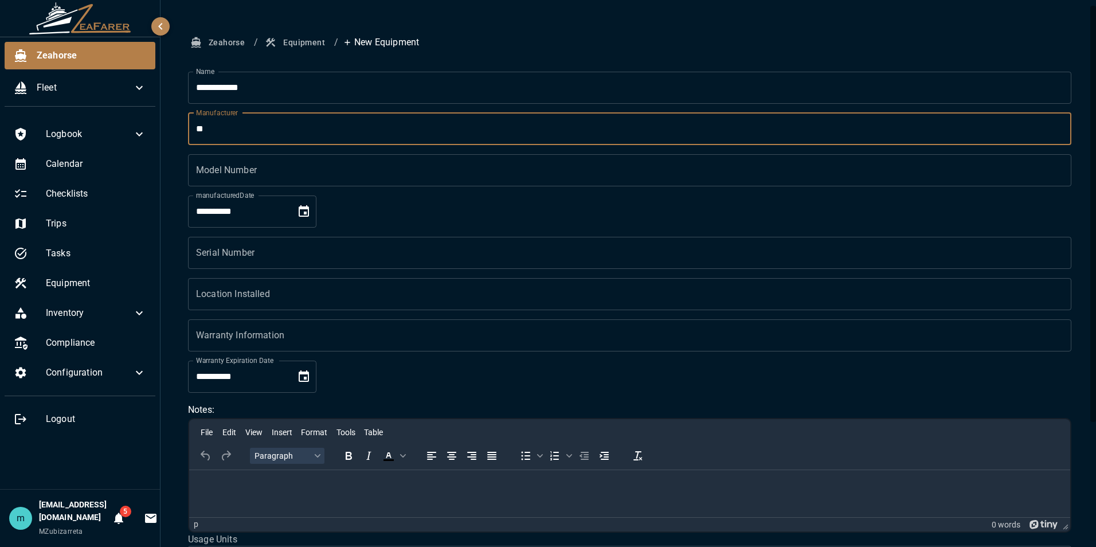
type input "**"
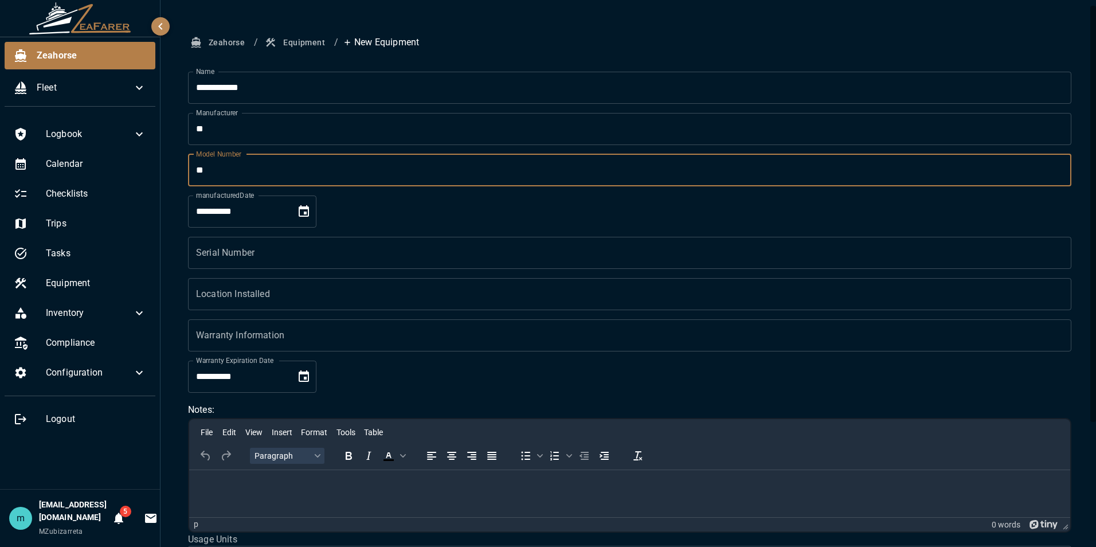
type input "**"
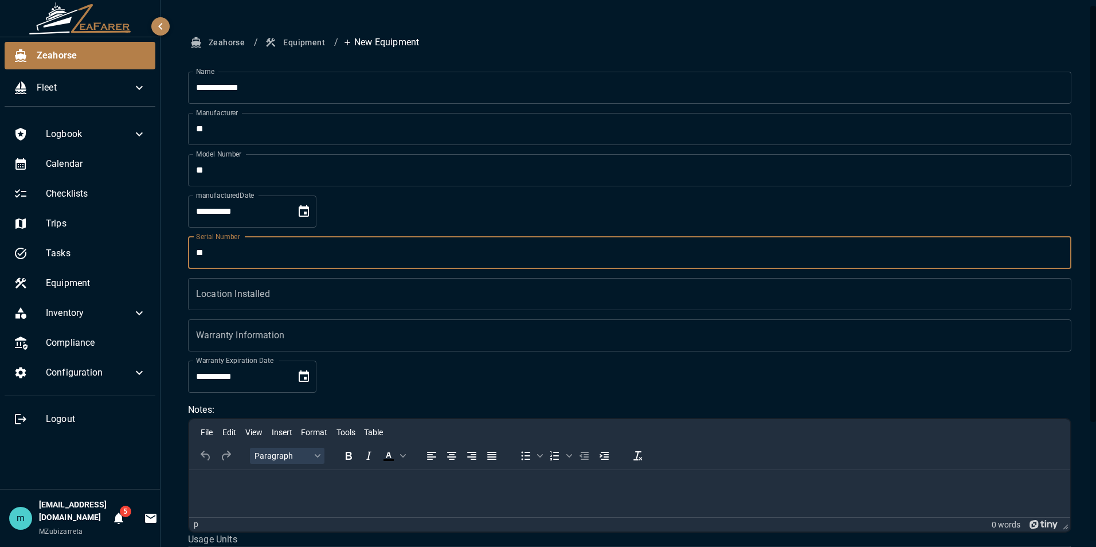
type input "**"
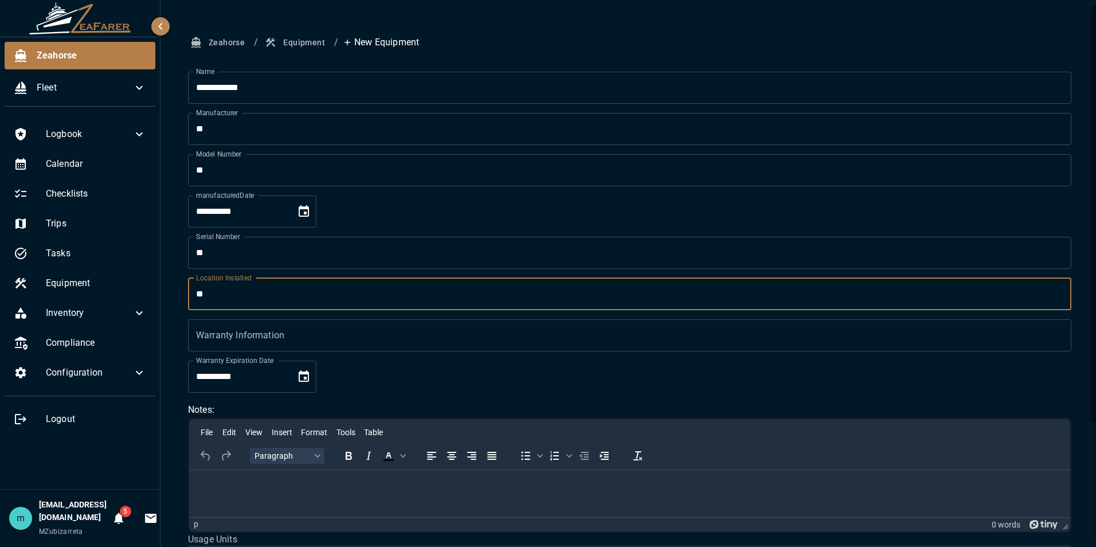
type input "**"
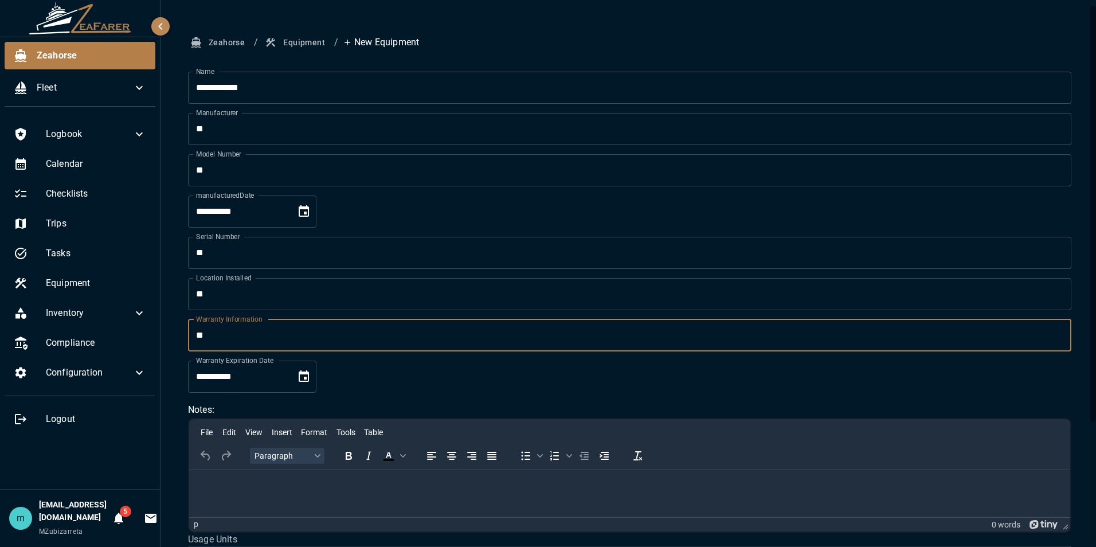
type input "**"
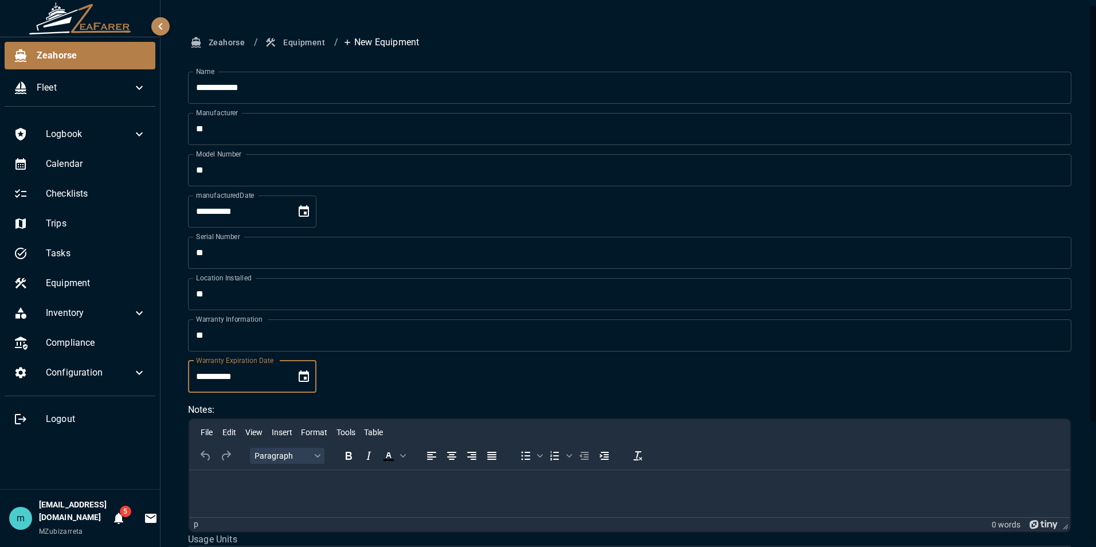
click at [306, 135] on input "**" at bounding box center [629, 129] width 883 height 32
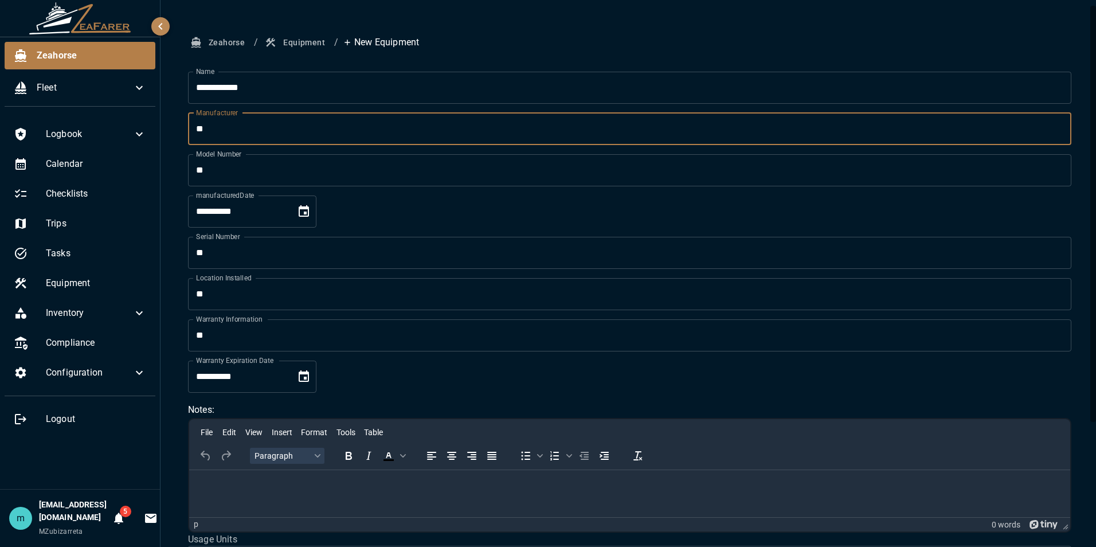
type input "*"
type input "****"
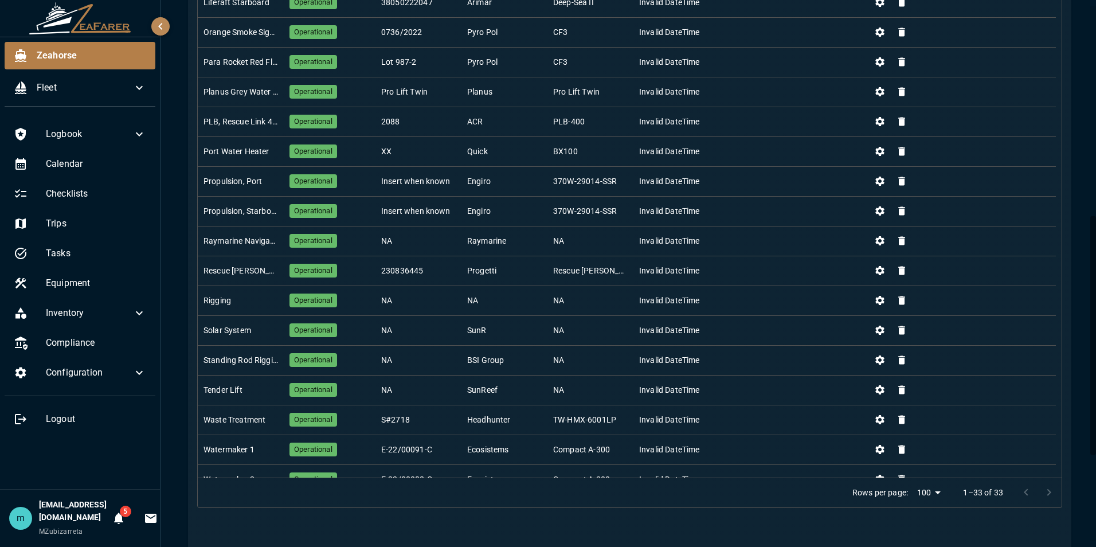
scroll to position [197, 0]
click at [1085, 153] on div "Zeahorse / Equipment Equipment New Equipment Columns 0 Filters Density Export N…" at bounding box center [629, 132] width 938 height 1226
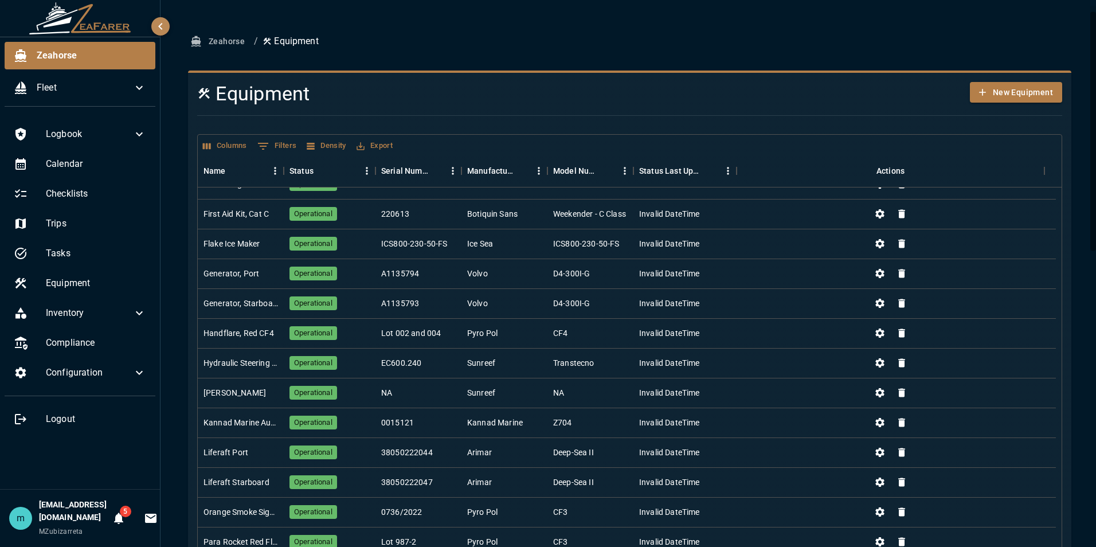
scroll to position [0, 0]
click at [1002, 91] on button "New Equipment" at bounding box center [1016, 93] width 92 height 21
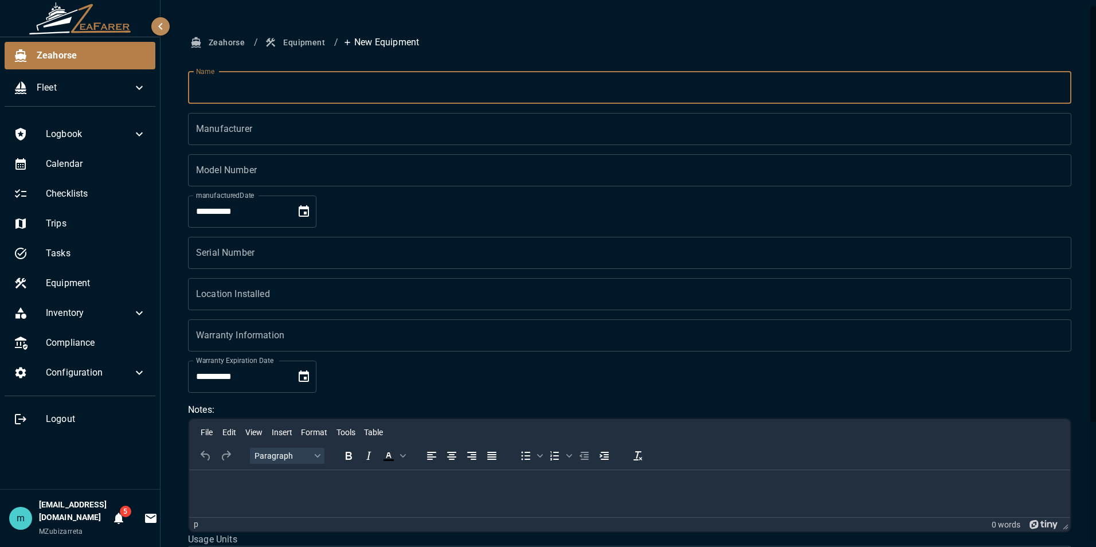
click at [969, 96] on input "Name" at bounding box center [629, 88] width 883 height 32
type input "***"
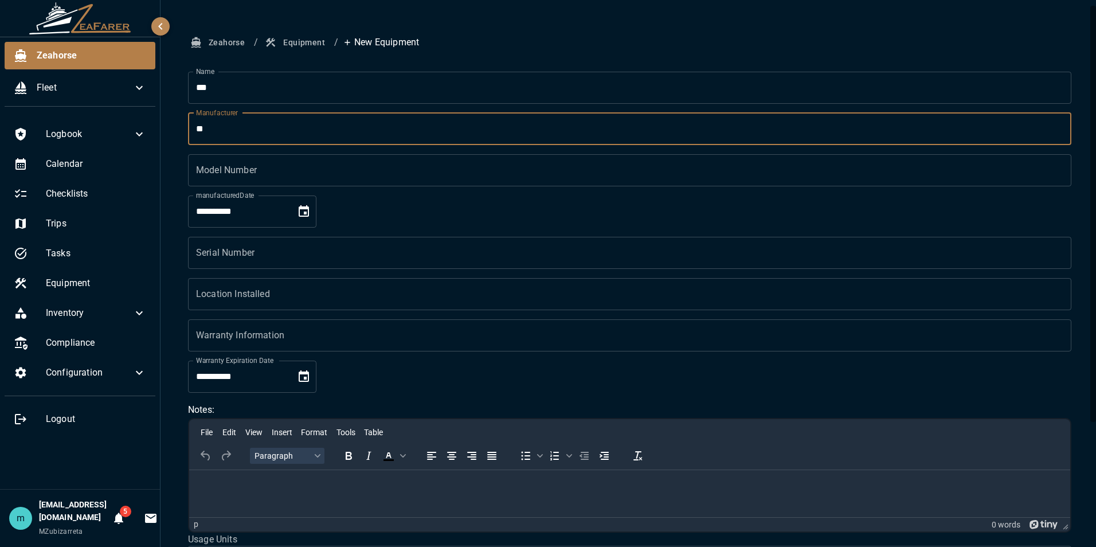
type input "**"
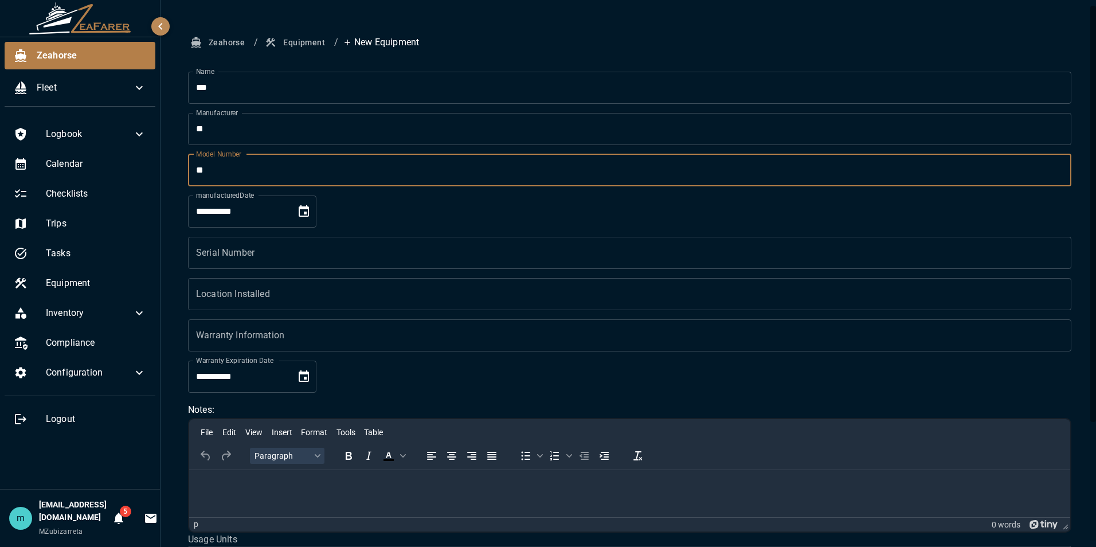
type input "**"
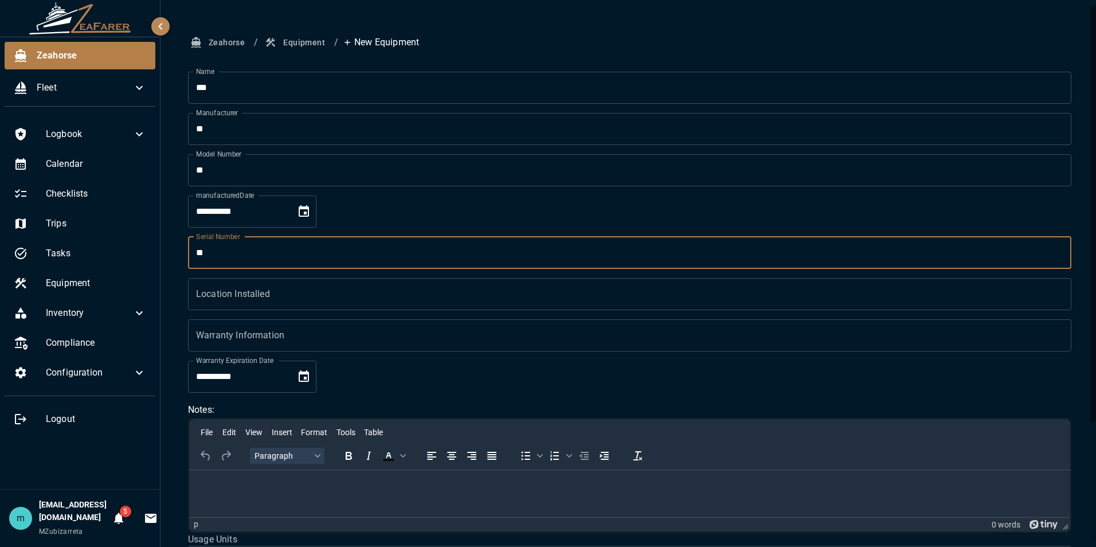
type input "**"
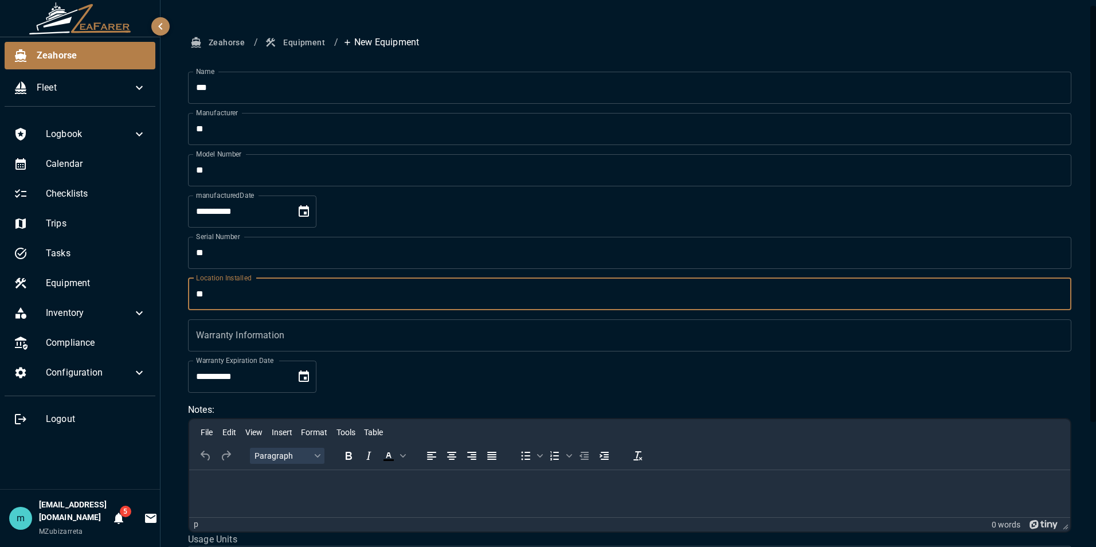
type input "**"
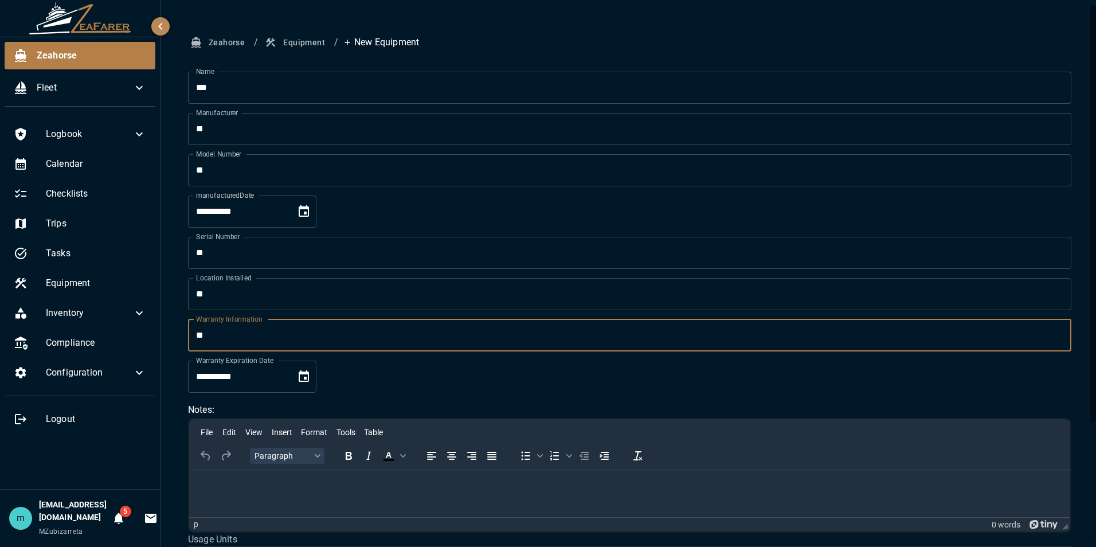
type input "**"
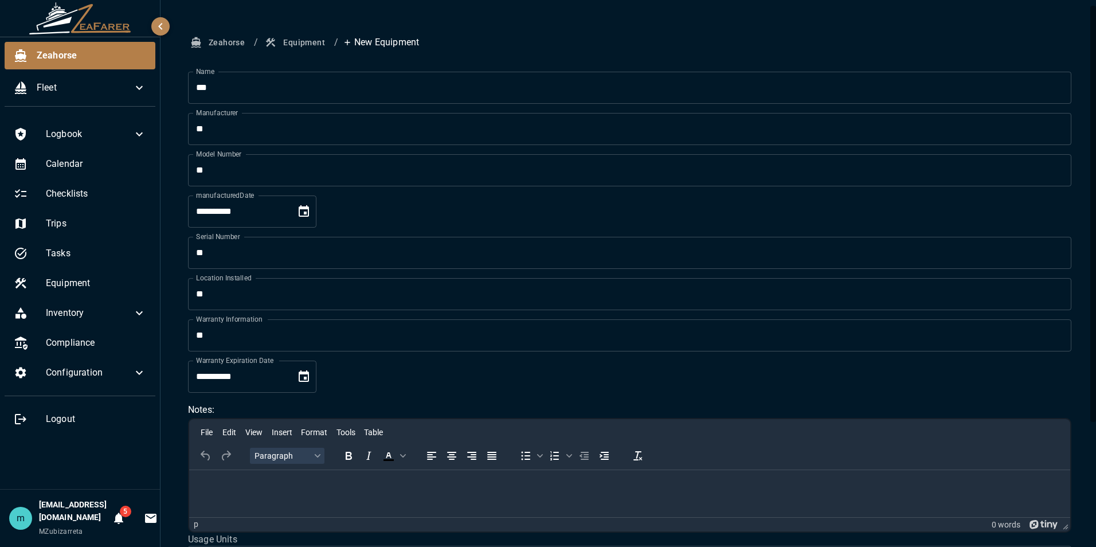
scroll to position [31, 0]
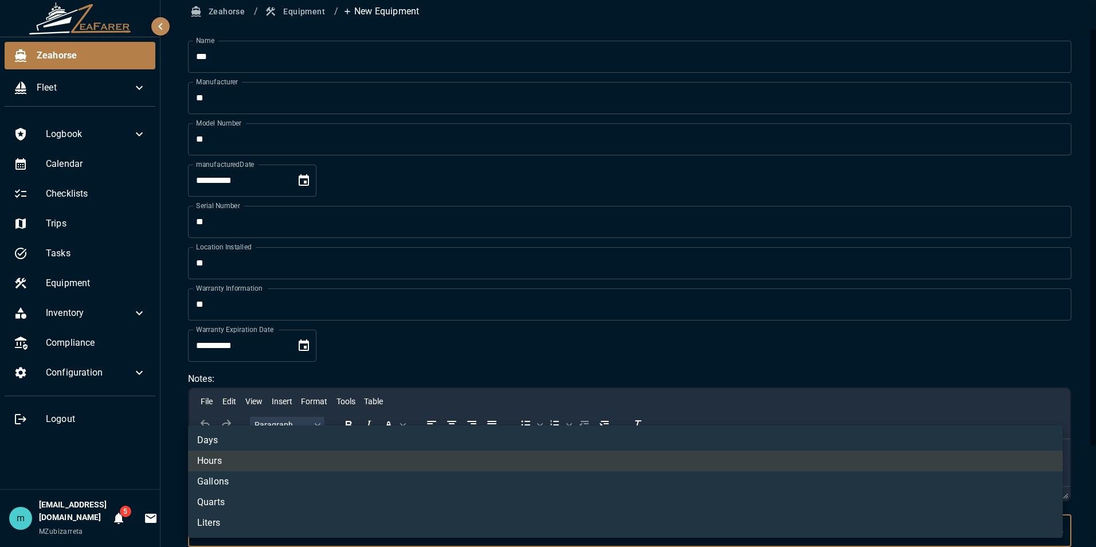
click at [1000, 343] on div at bounding box center [548, 273] width 1096 height 547
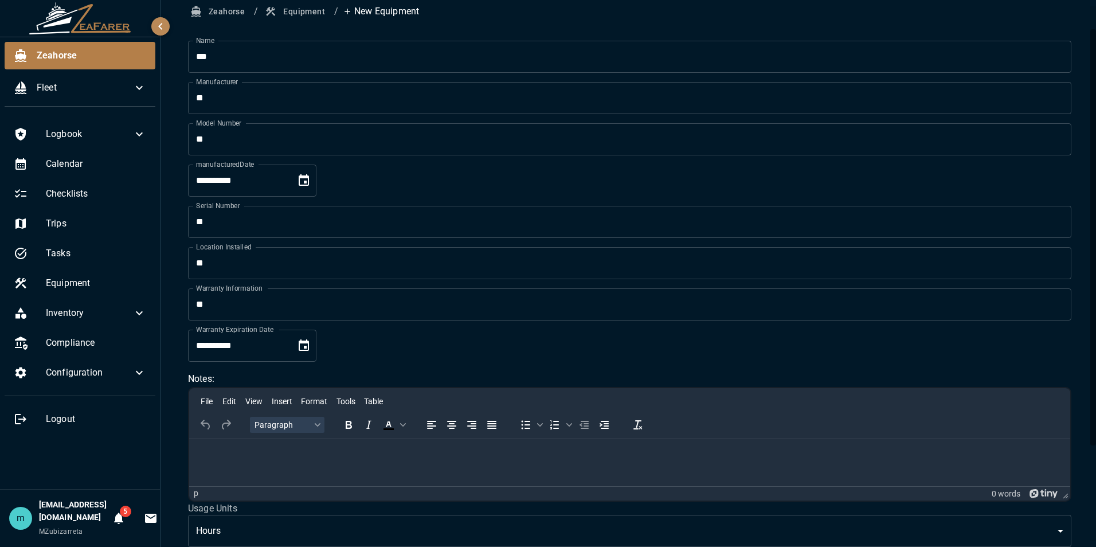
click at [1084, 402] on div "**********" at bounding box center [629, 321] width 938 height 704
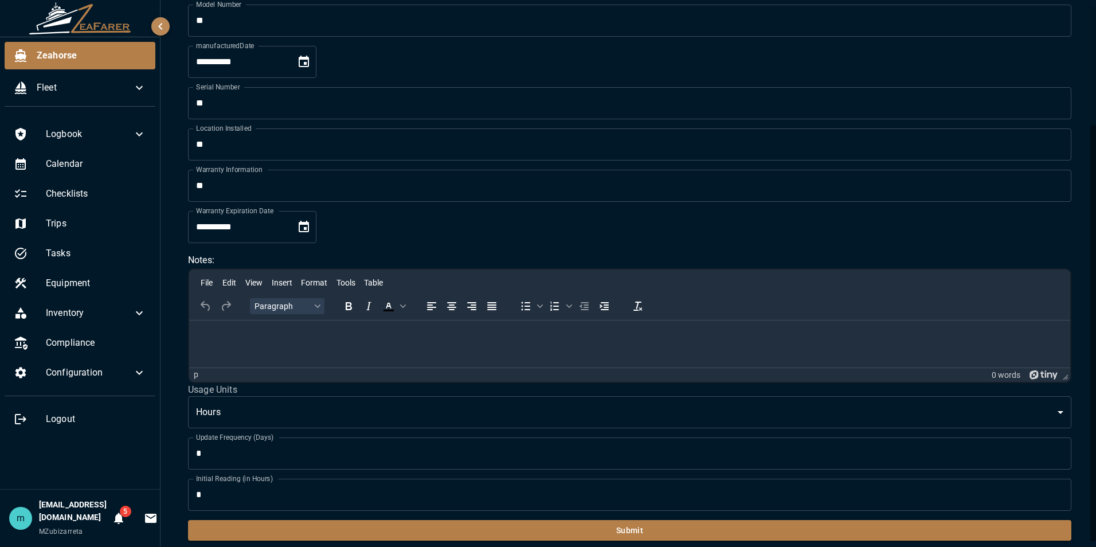
scroll to position [157, 0]
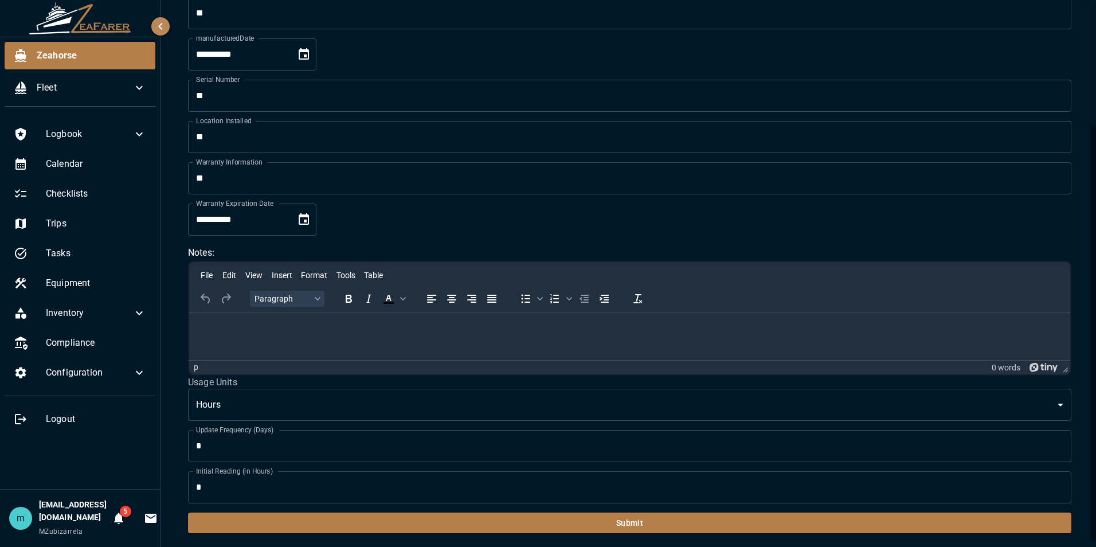
click at [778, 413] on body "**********" at bounding box center [548, 273] width 1096 height 547
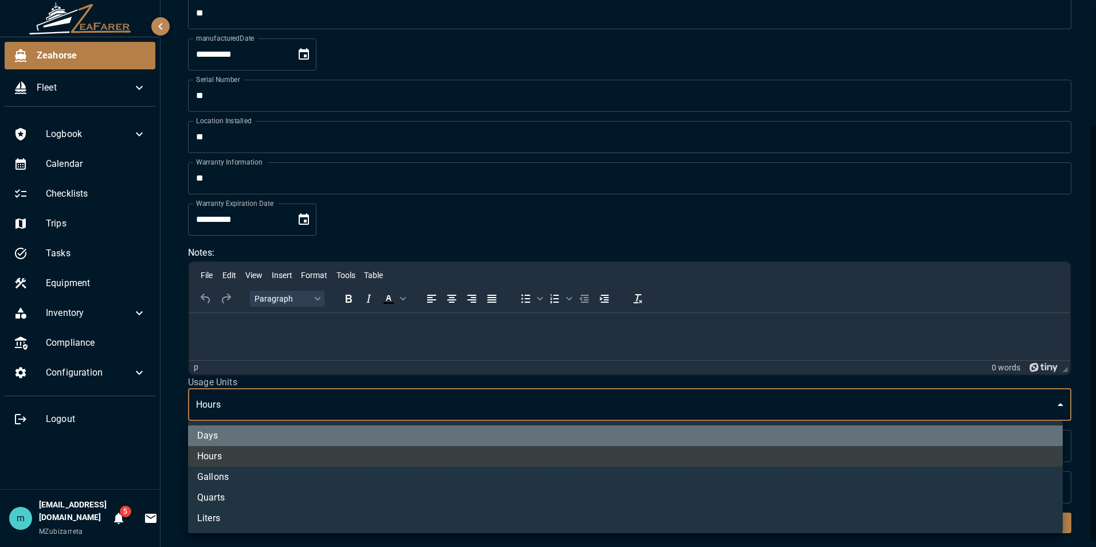
click at [770, 439] on li "Days" at bounding box center [625, 435] width 875 height 21
type input "****"
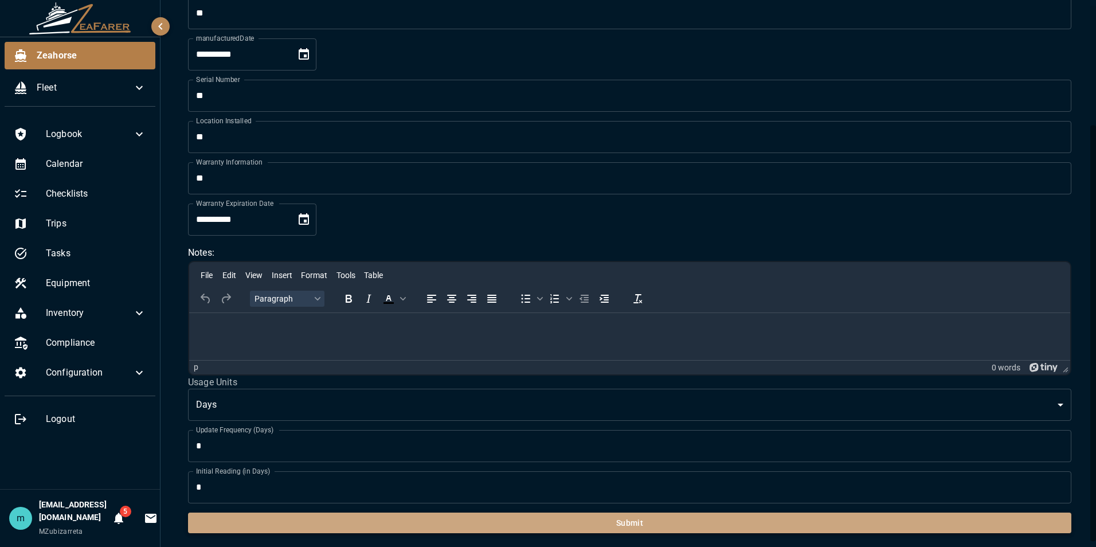
click at [770, 528] on button "Submit" at bounding box center [629, 522] width 883 height 21
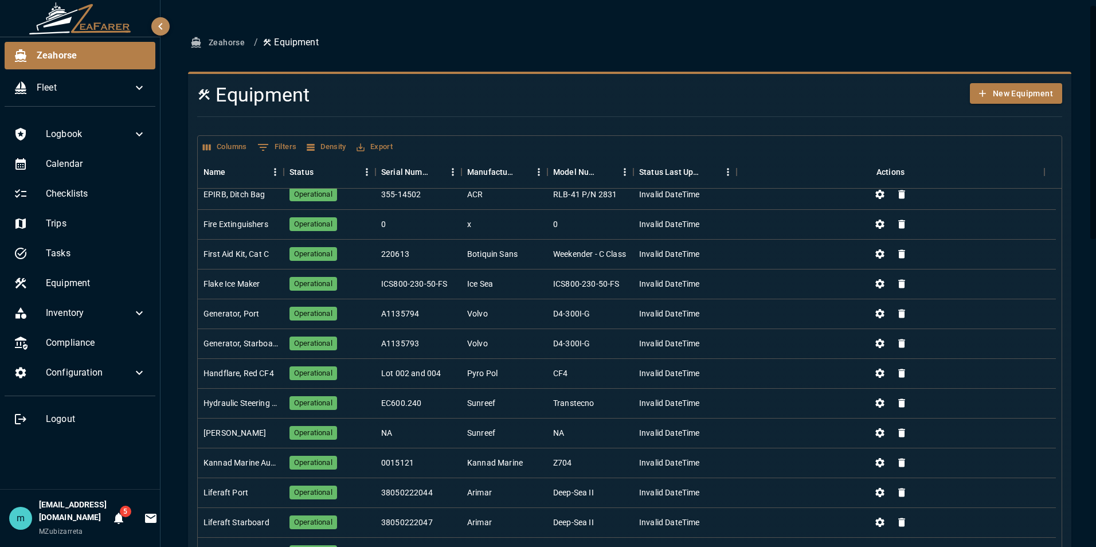
scroll to position [219, 0]
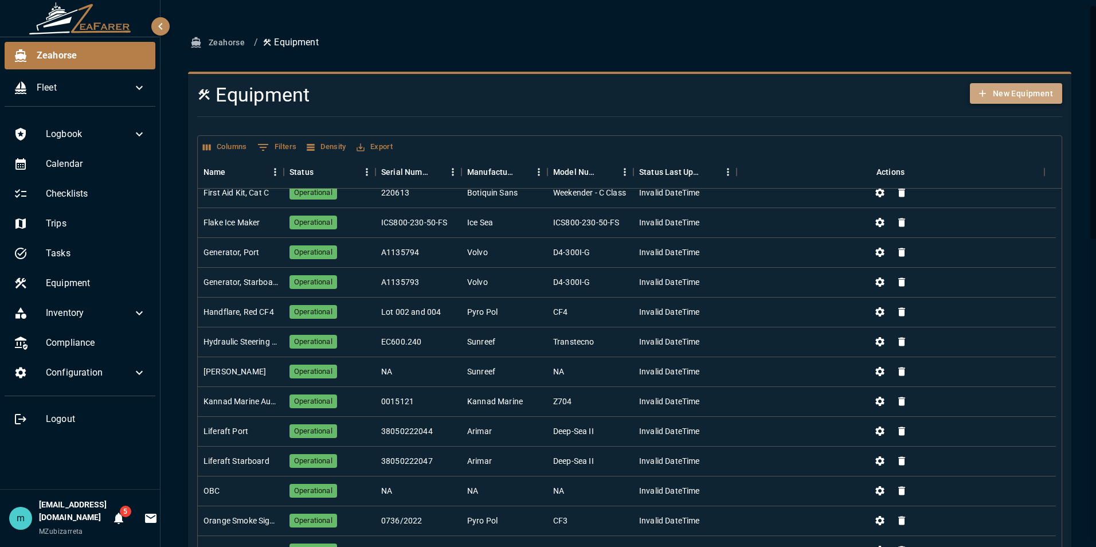
click at [1002, 96] on button "New Equipment" at bounding box center [1016, 93] width 92 height 21
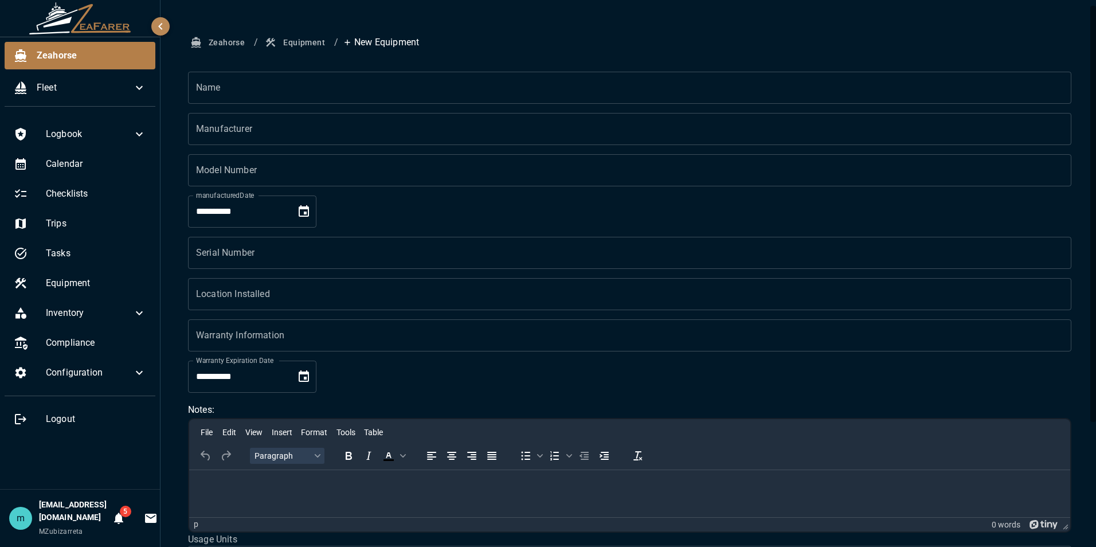
click at [719, 95] on input "Name" at bounding box center [629, 88] width 883 height 32
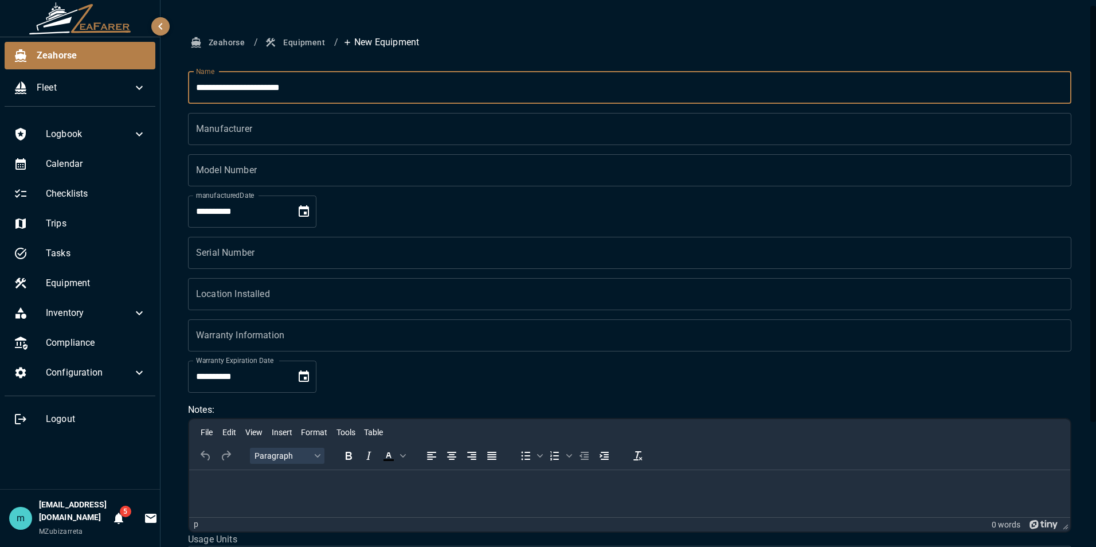
type input "**********"
click at [628, 126] on input "Manufacturer" at bounding box center [629, 129] width 883 height 32
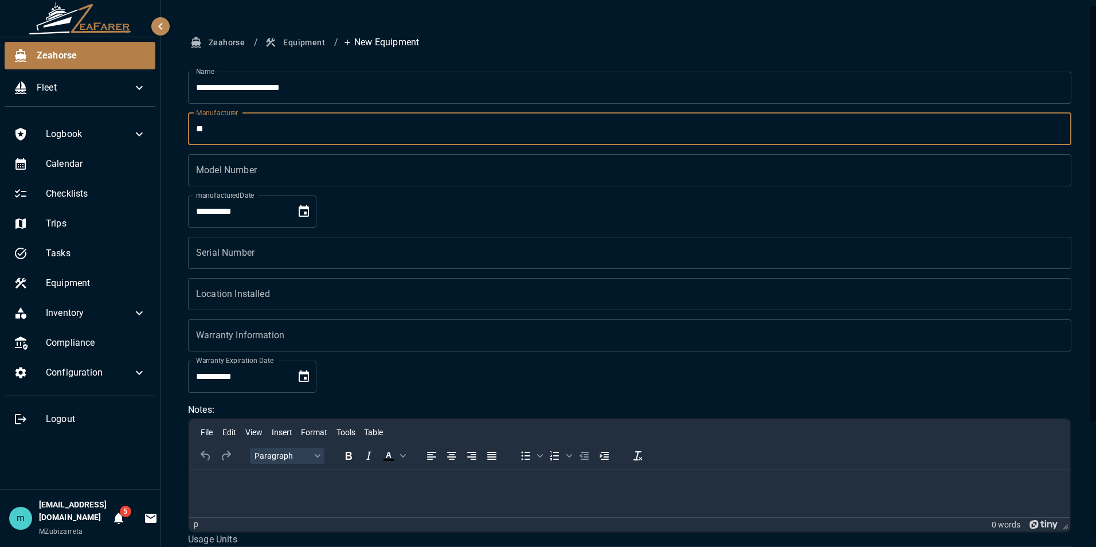
type input "**"
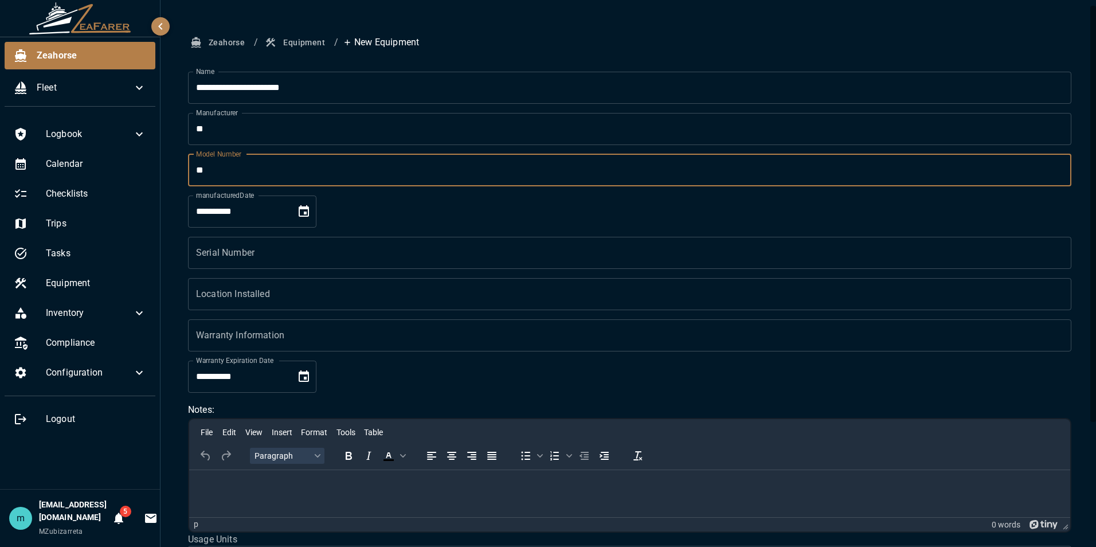
type input "**"
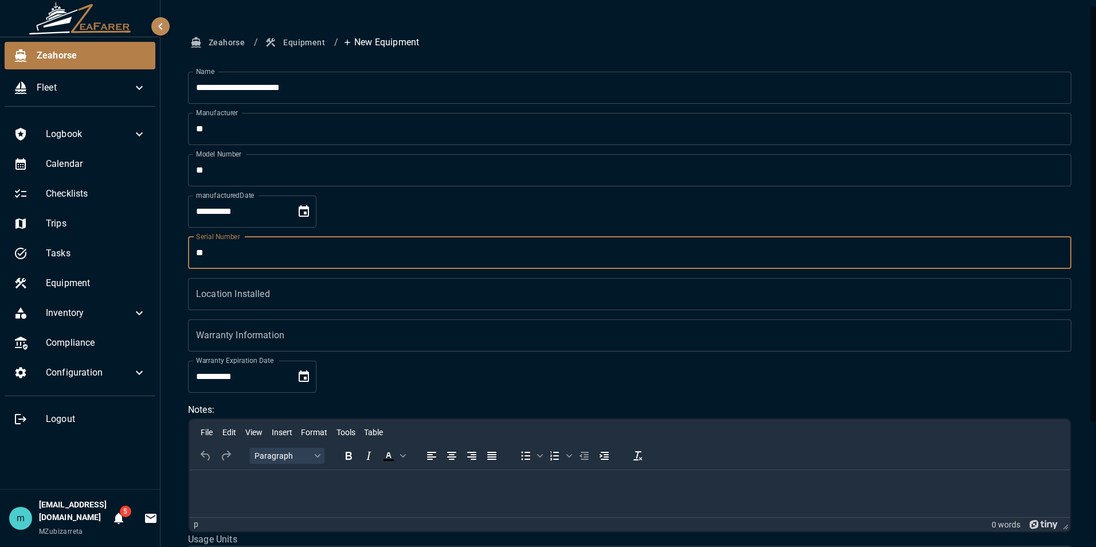
type input "**"
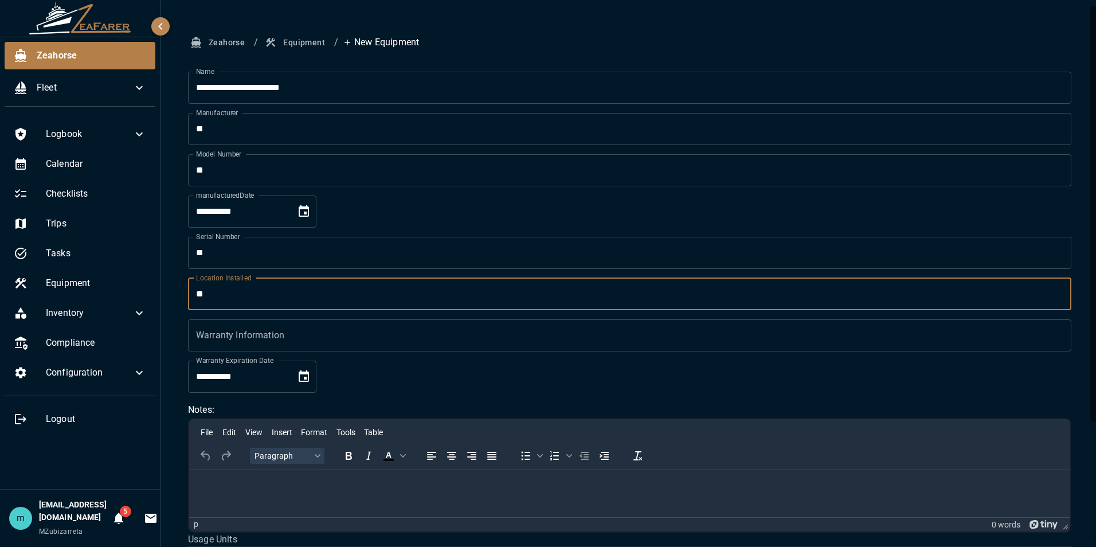
type input "**"
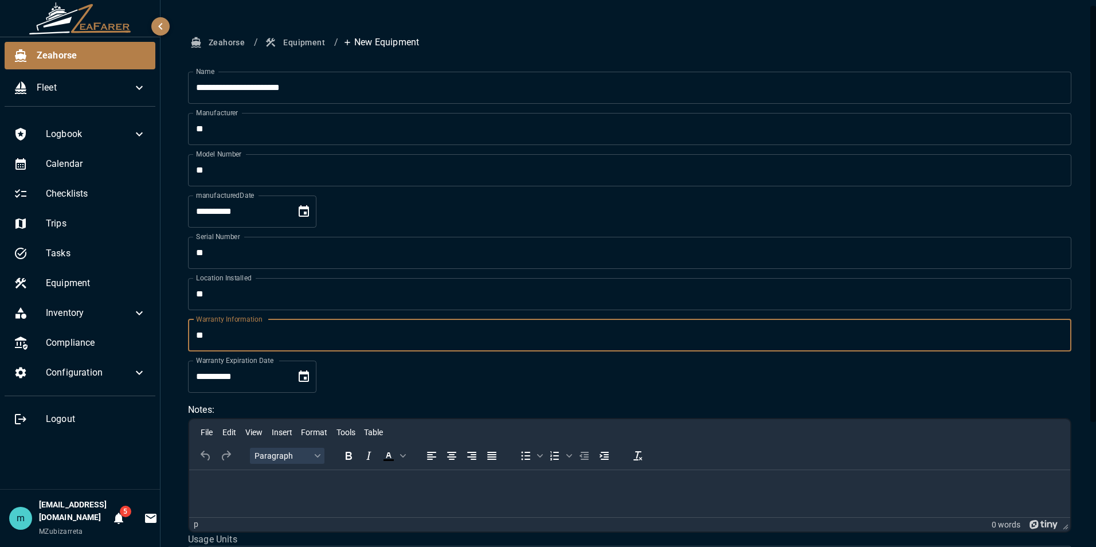
type input "**"
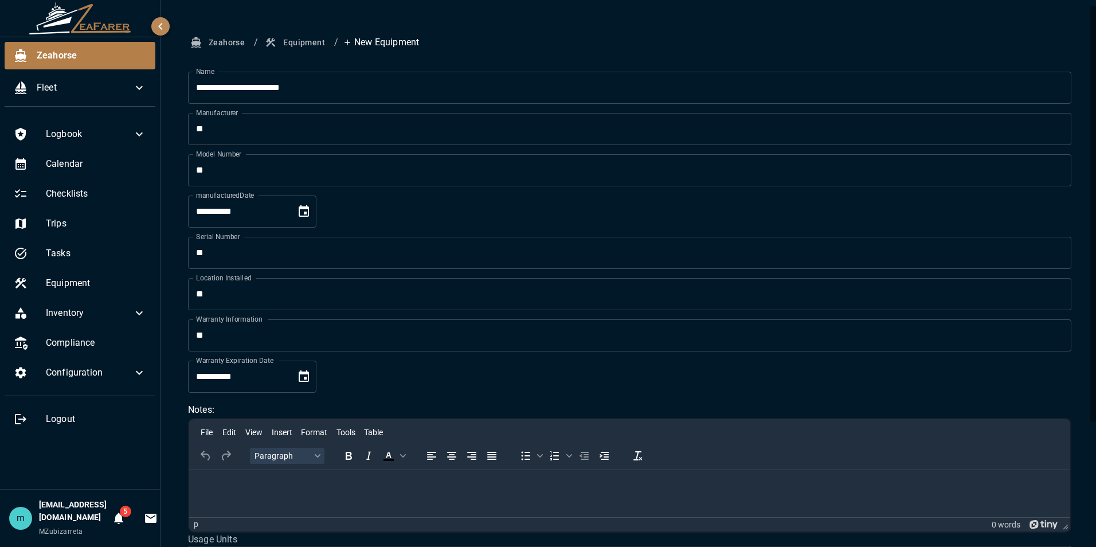
click at [723, 498] on html at bounding box center [629, 484] width 881 height 30
click at [1095, 412] on html "**********" at bounding box center [548, 273] width 1096 height 547
click at [1086, 401] on div "**********" at bounding box center [629, 352] width 938 height 704
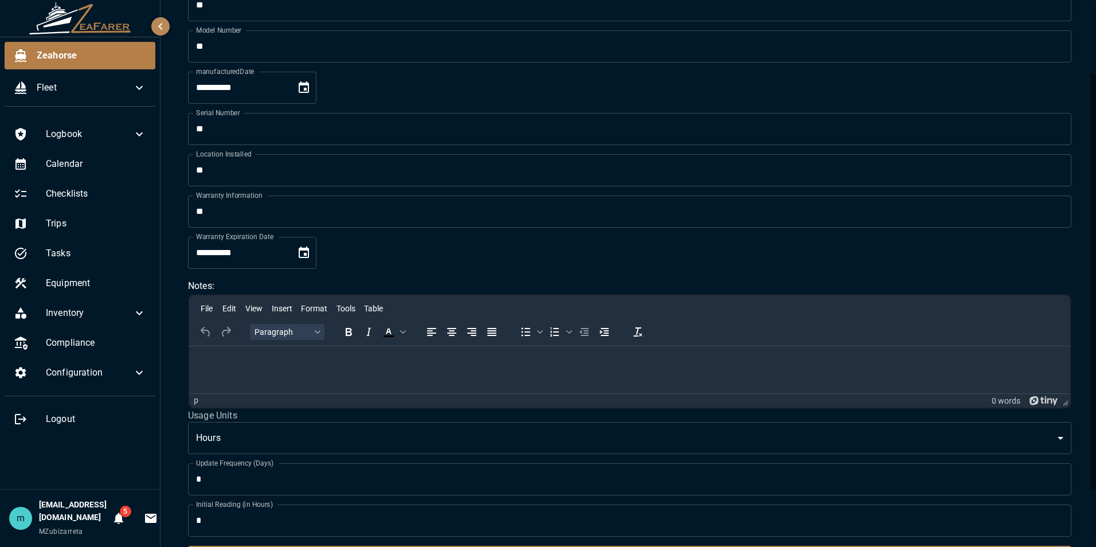
scroll to position [157, 0]
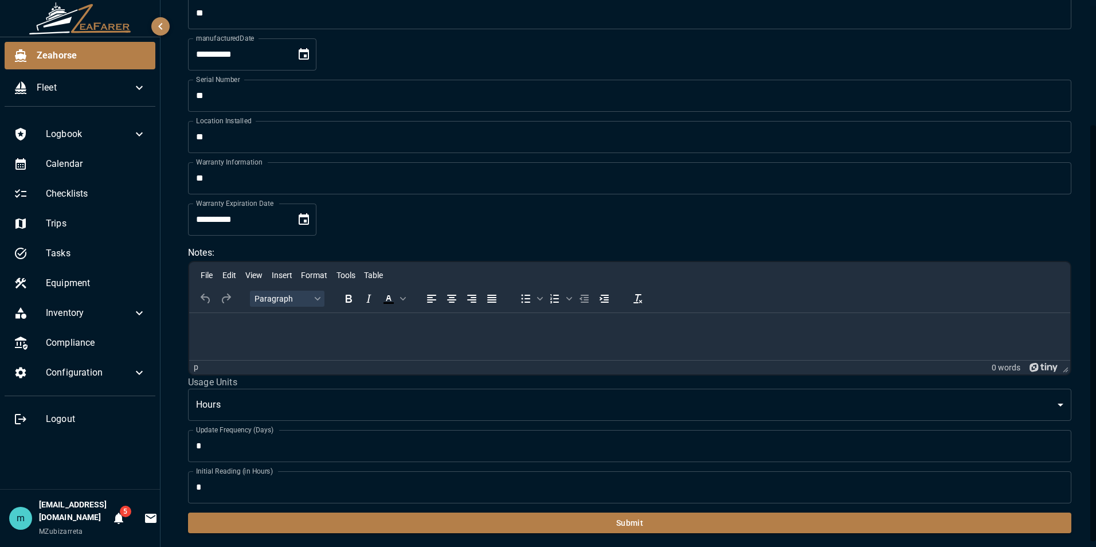
click at [884, 408] on body "**********" at bounding box center [548, 273] width 1096 height 547
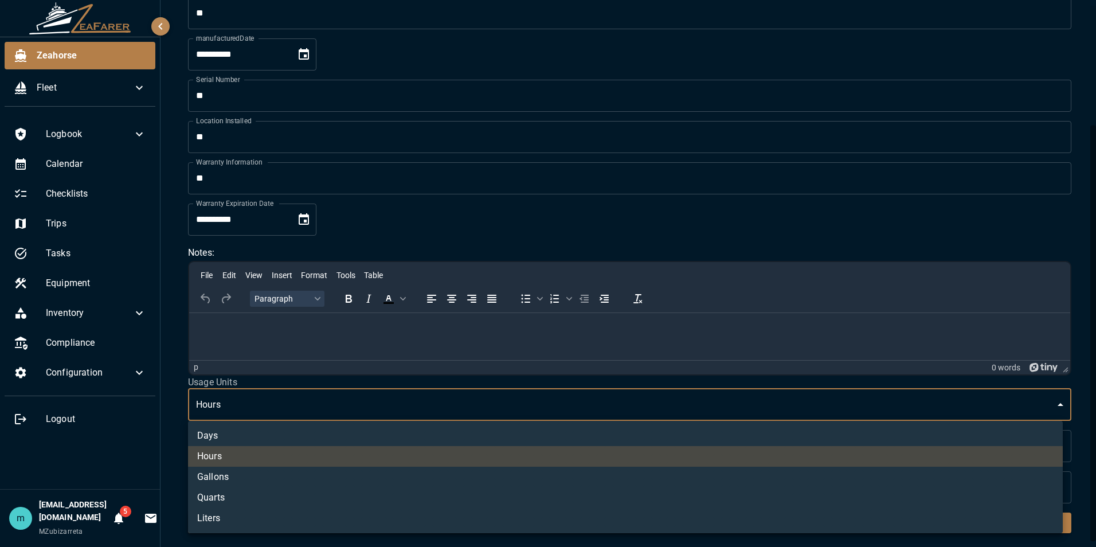
click at [854, 441] on li "Days" at bounding box center [625, 435] width 875 height 21
type input "****"
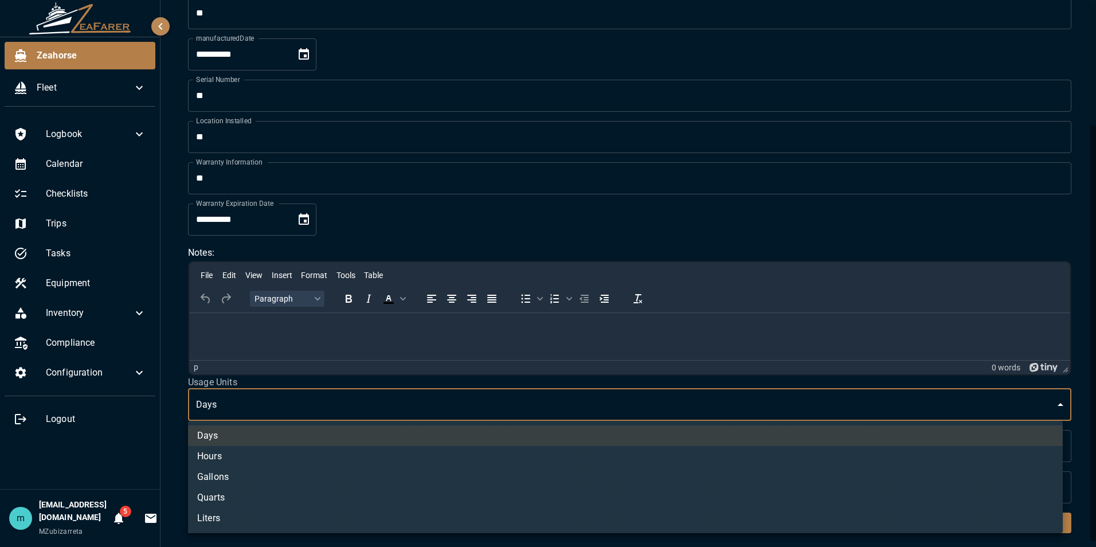
click at [824, 413] on body "**********" at bounding box center [548, 273] width 1096 height 547
click at [844, 408] on div at bounding box center [548, 273] width 1096 height 547
click at [844, 408] on body "**********" at bounding box center [548, 273] width 1096 height 547
click at [876, 405] on div at bounding box center [548, 273] width 1096 height 547
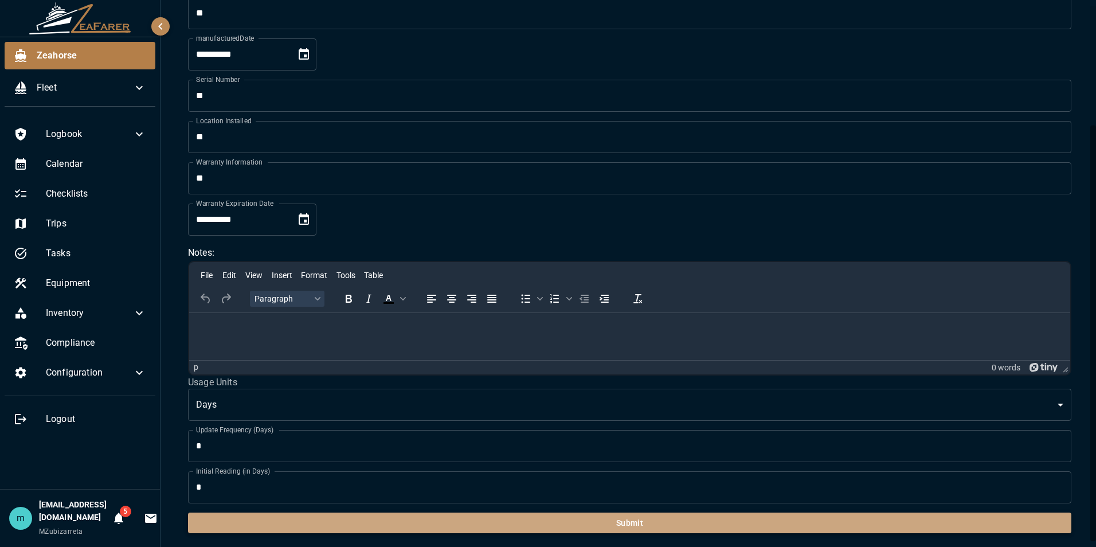
click at [739, 518] on button "Submit" at bounding box center [629, 522] width 883 height 21
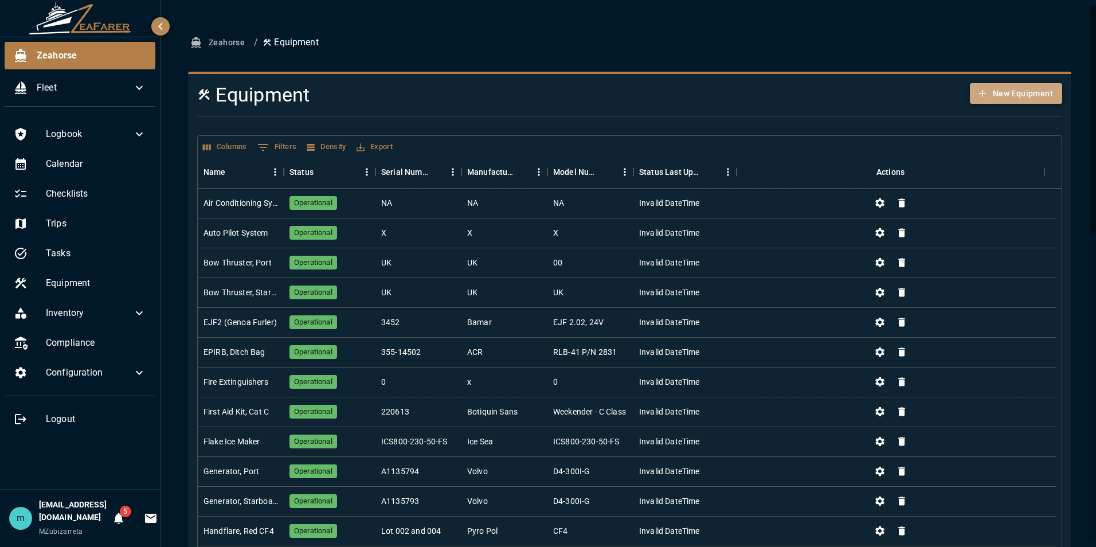
click at [1018, 96] on button "New Equipment" at bounding box center [1016, 93] width 92 height 21
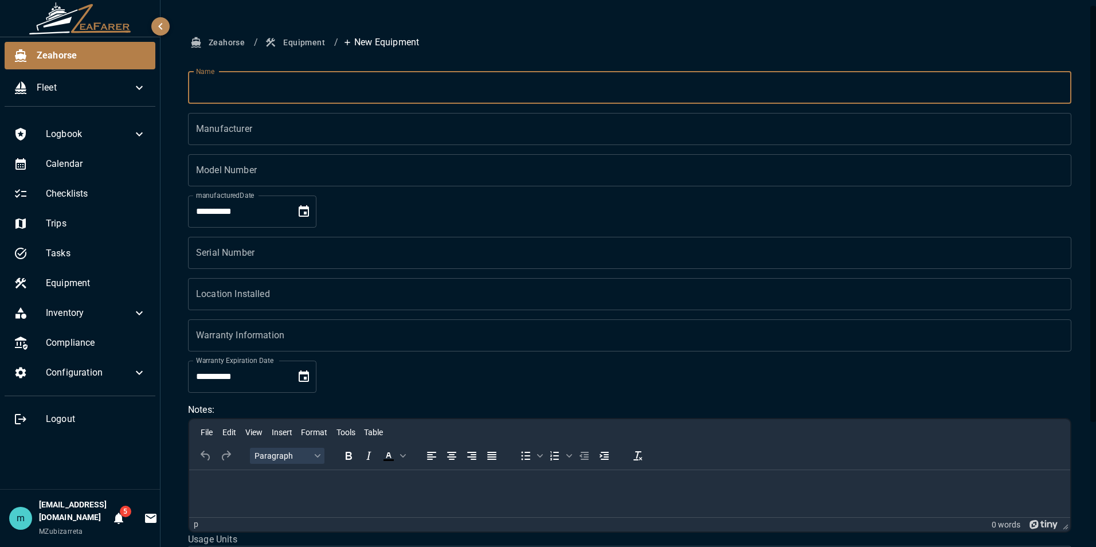
click at [844, 97] on input "Name" at bounding box center [629, 88] width 883 height 32
type input "**********"
type input "**"
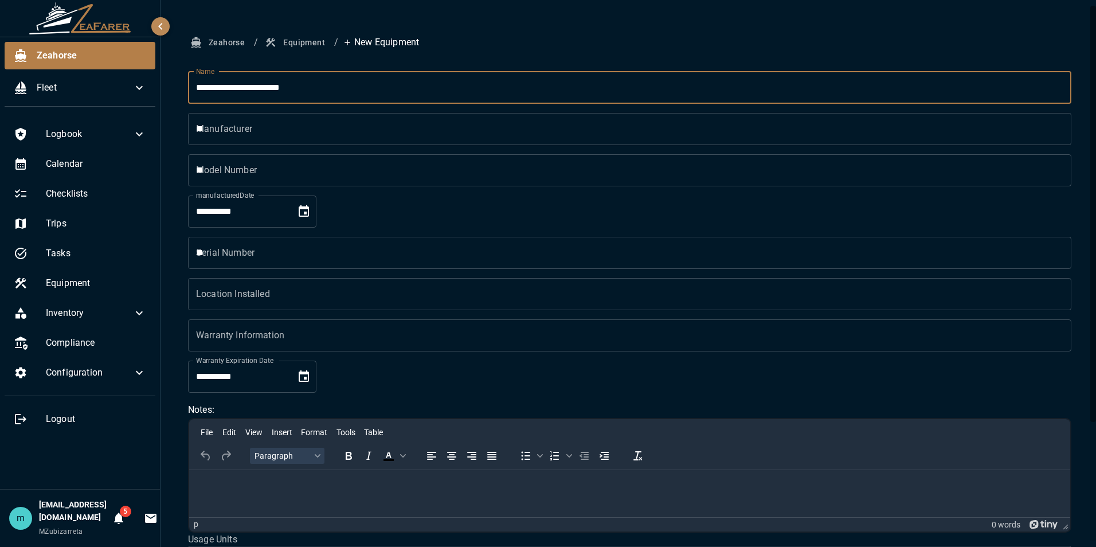
type input "**"
click at [346, 83] on input "**********" at bounding box center [629, 88] width 883 height 32
type input "**********"
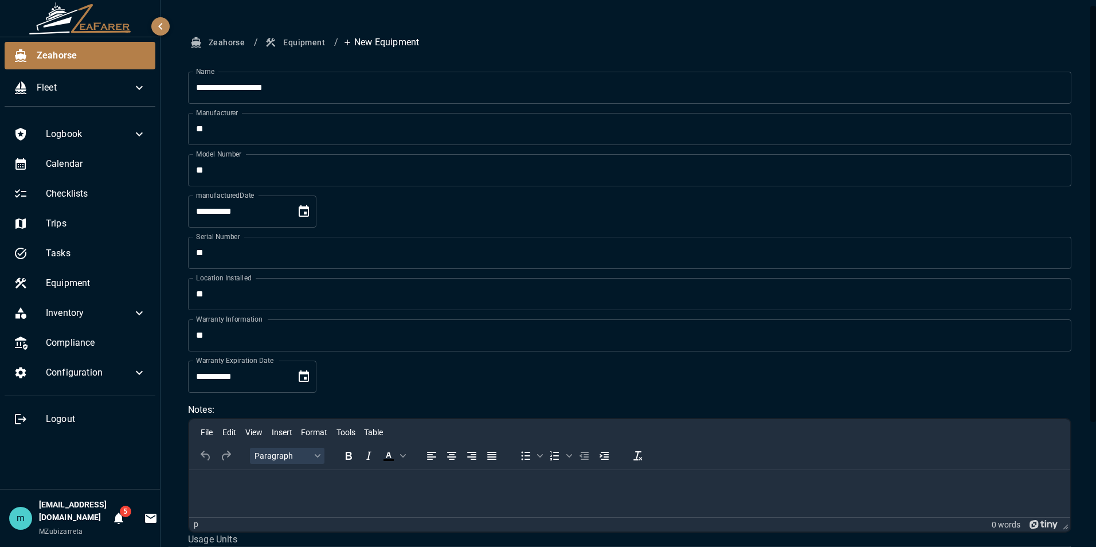
click at [500, 46] on ol "Zeahorse / Equipment / New Equipment" at bounding box center [629, 42] width 883 height 21
click at [921, 377] on form "**********" at bounding box center [629, 381] width 883 height 619
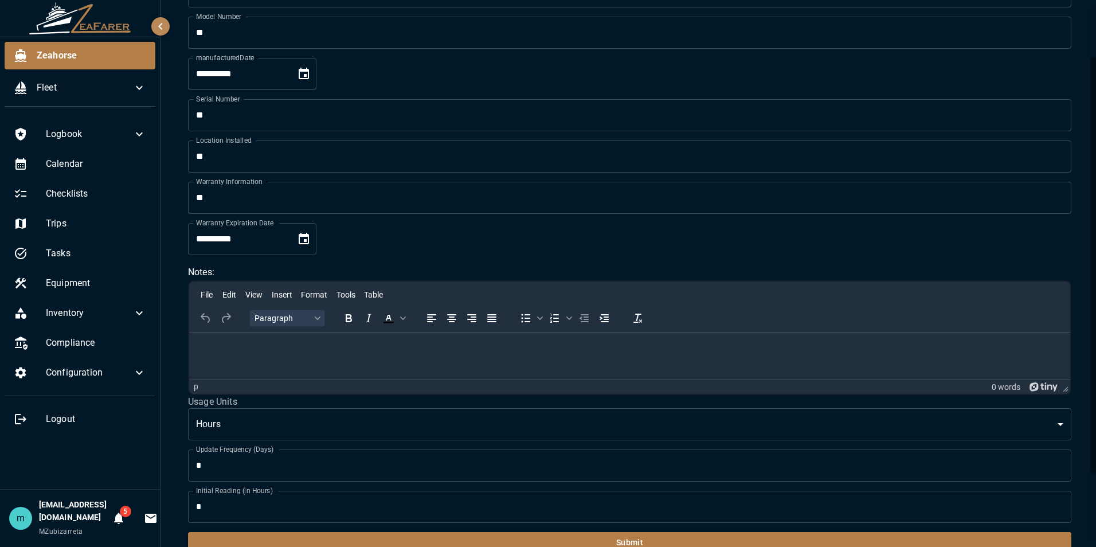
scroll to position [157, 0]
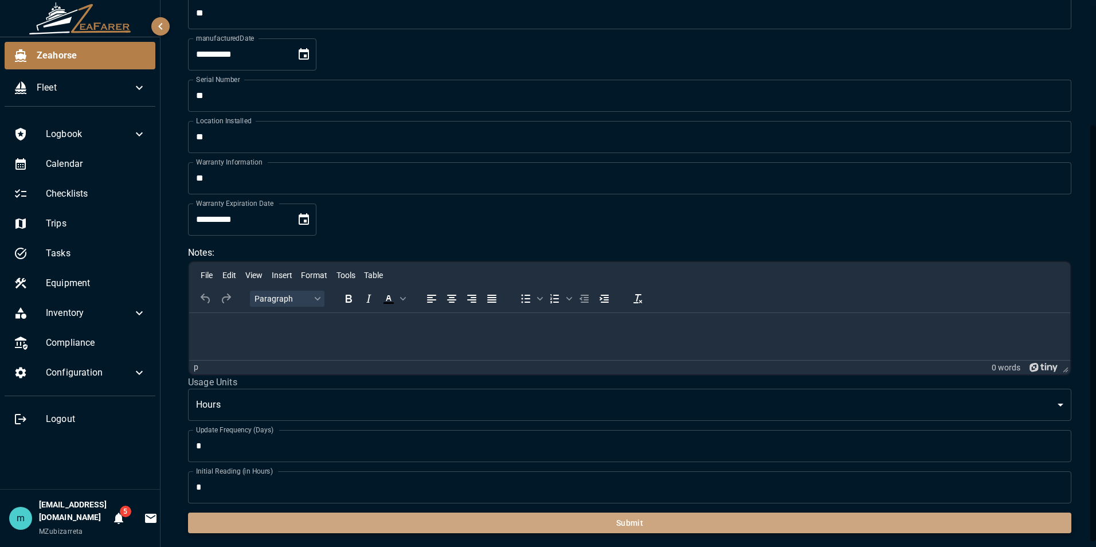
click at [754, 526] on button "Submit" at bounding box center [629, 522] width 883 height 21
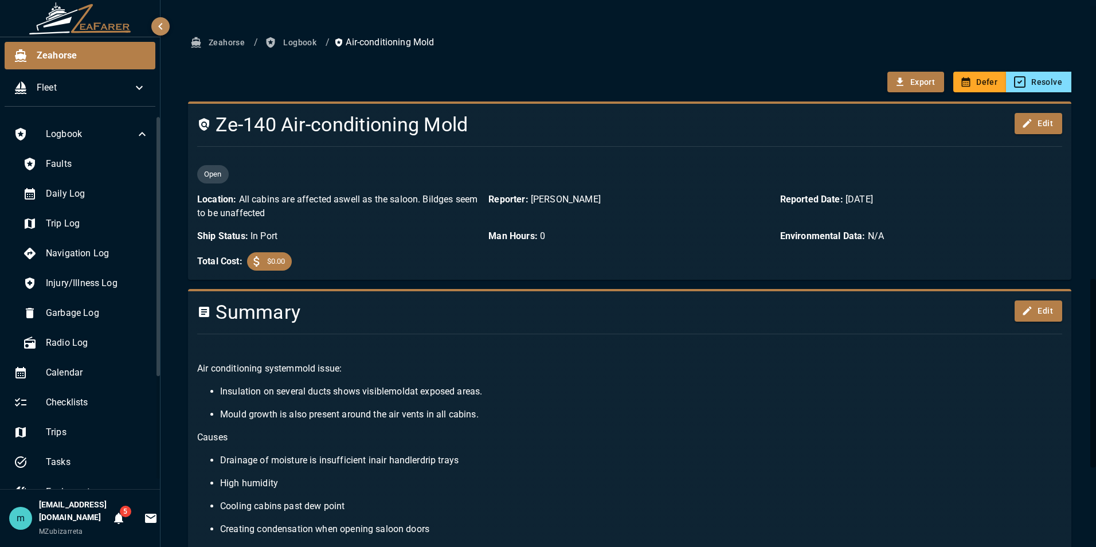
scroll to position [792, 0]
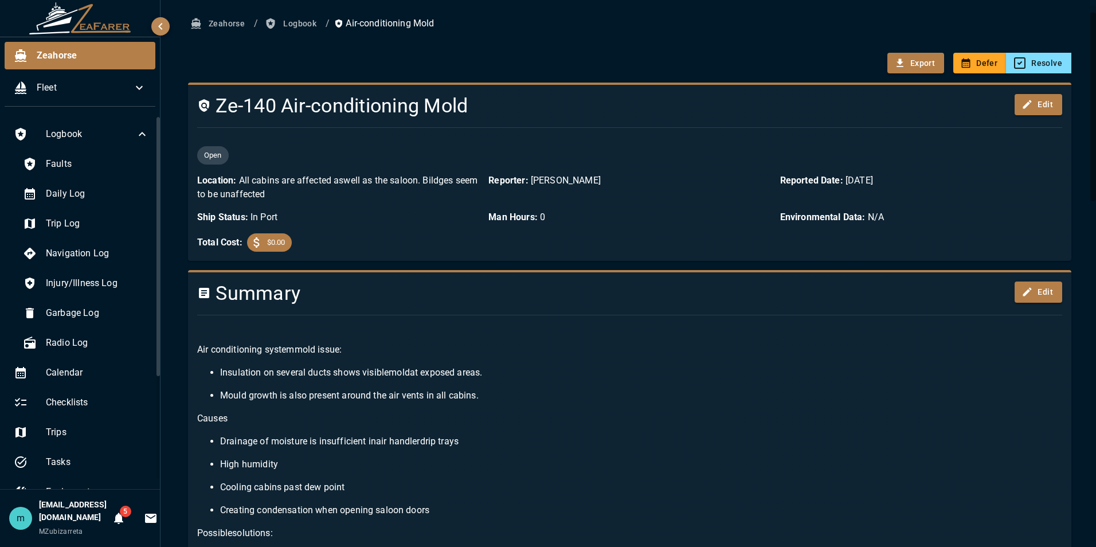
scroll to position [0, 0]
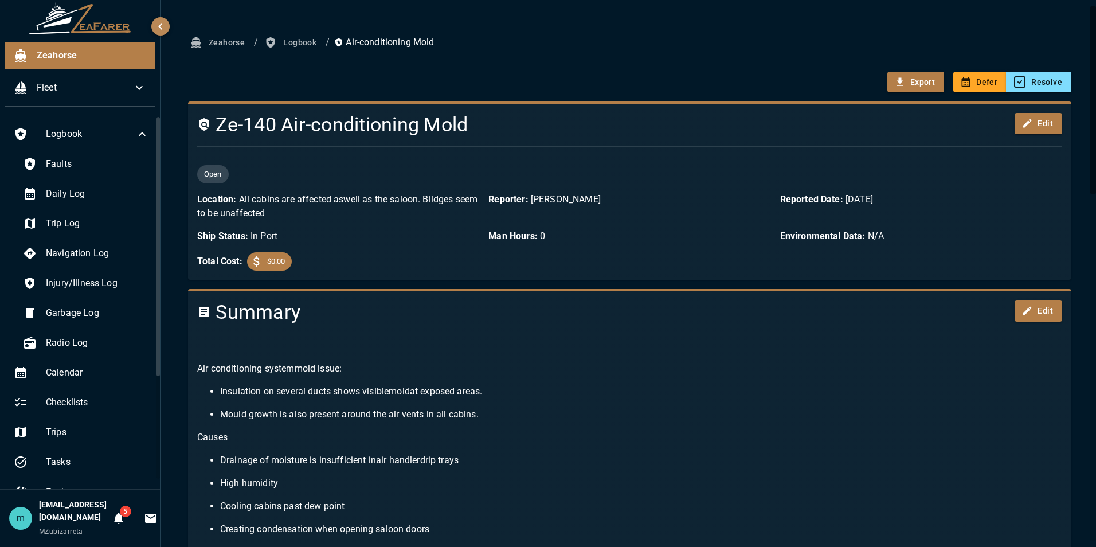
click at [226, 63] on div "Export Defer Resolve" at bounding box center [625, 77] width 892 height 30
click at [69, 161] on span "Faults" at bounding box center [97, 164] width 103 height 14
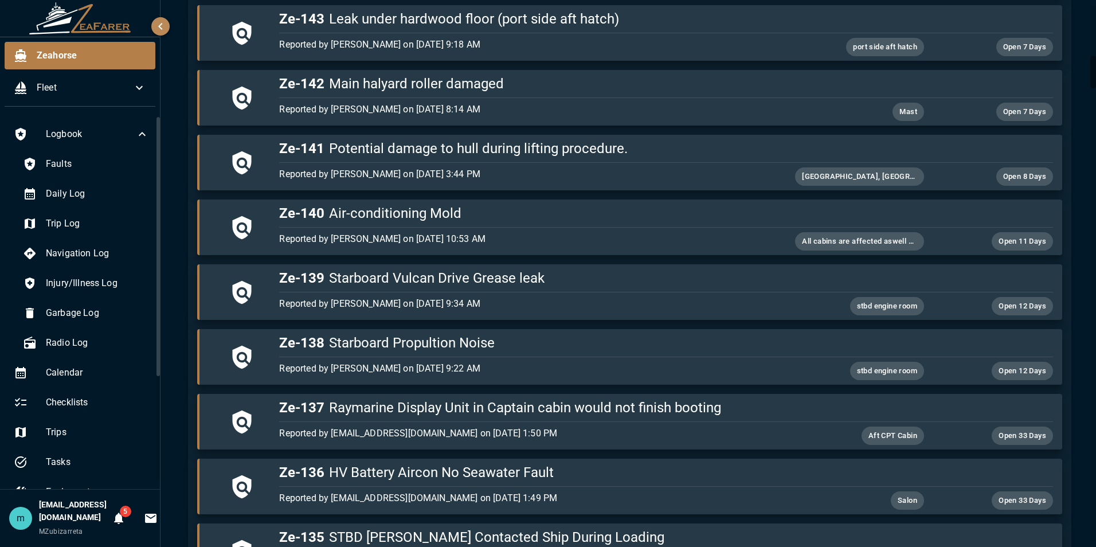
scroll to position [894, 0]
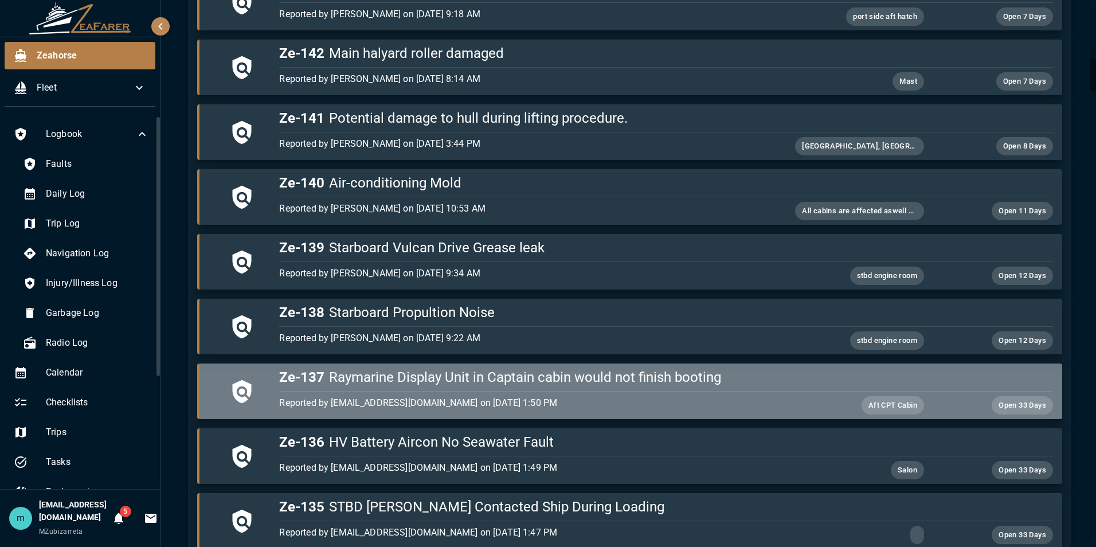
click at [660, 382] on h5 "Ze-137 Raymarine Display Unit in Captain cabin would not finish booting" at bounding box center [665, 377] width 773 height 18
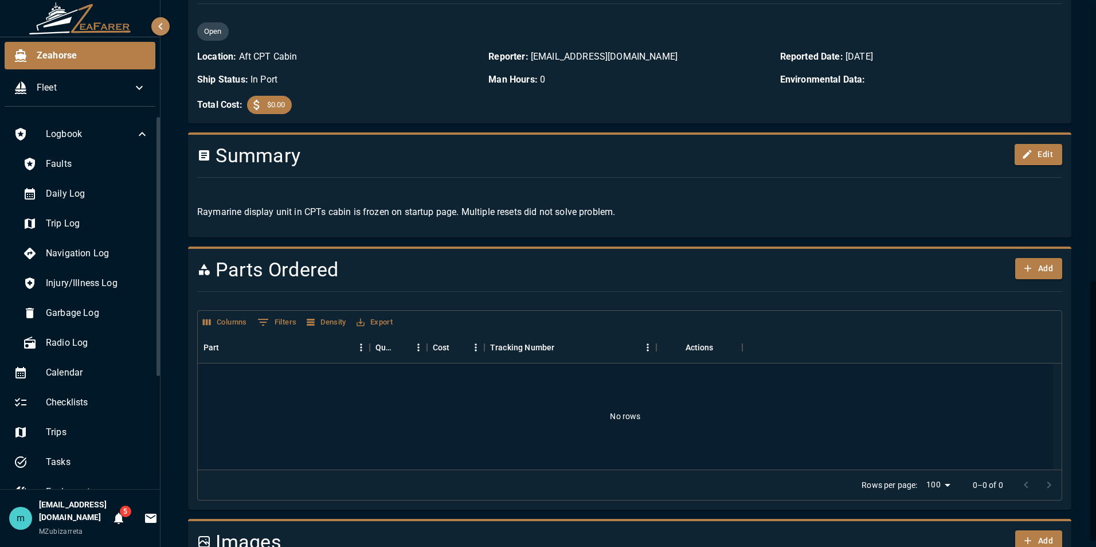
scroll to position [578, 0]
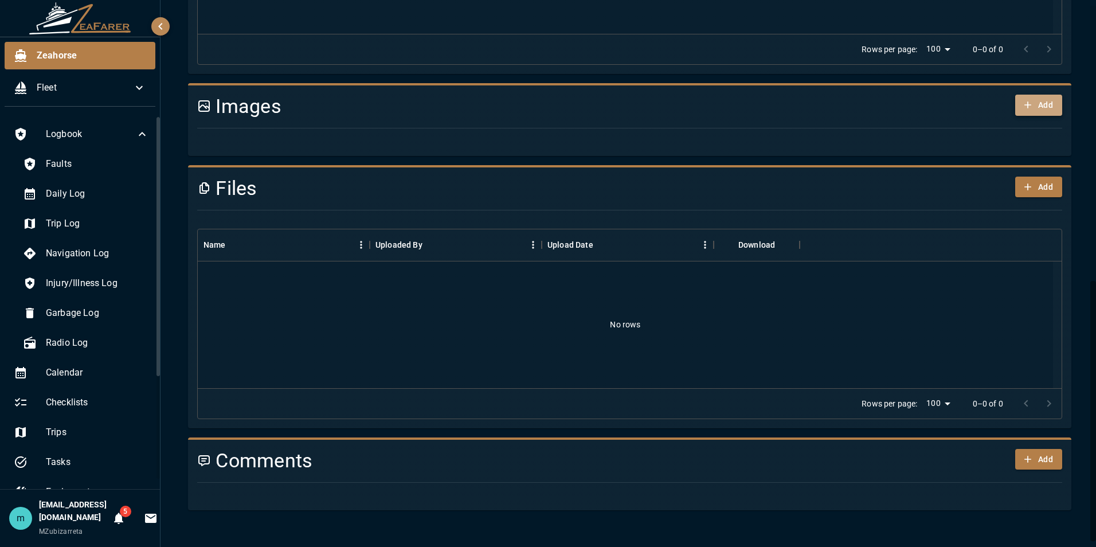
click at [1031, 103] on button "Add" at bounding box center [1038, 105] width 47 height 21
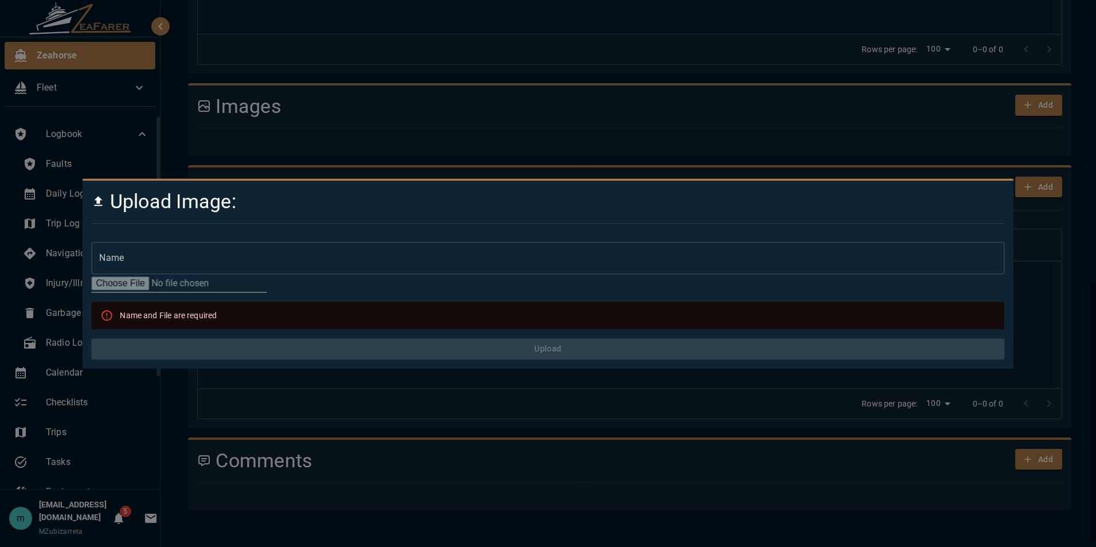
click at [1090, 162] on div at bounding box center [548, 273] width 1096 height 547
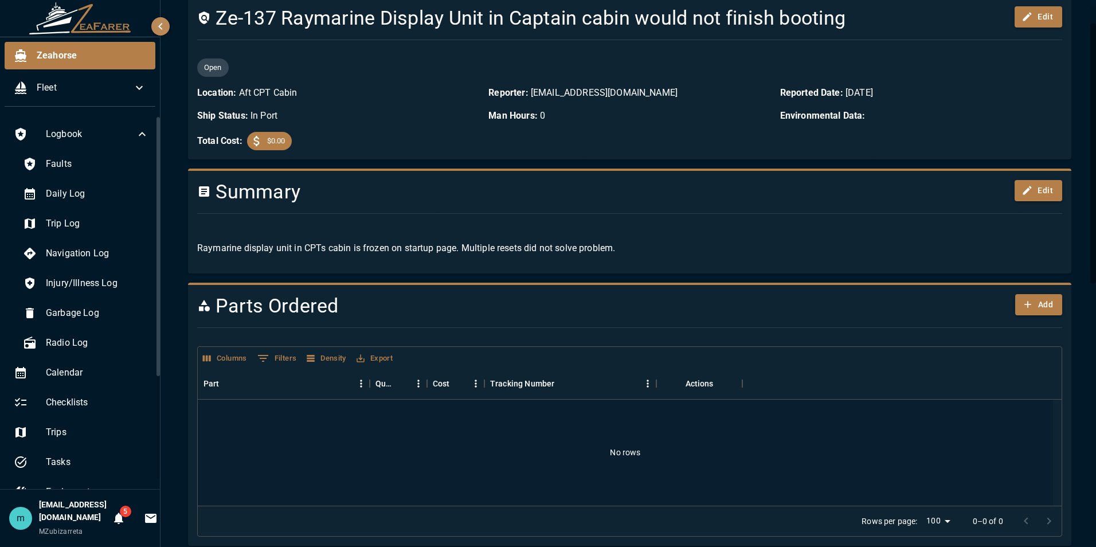
scroll to position [0, 0]
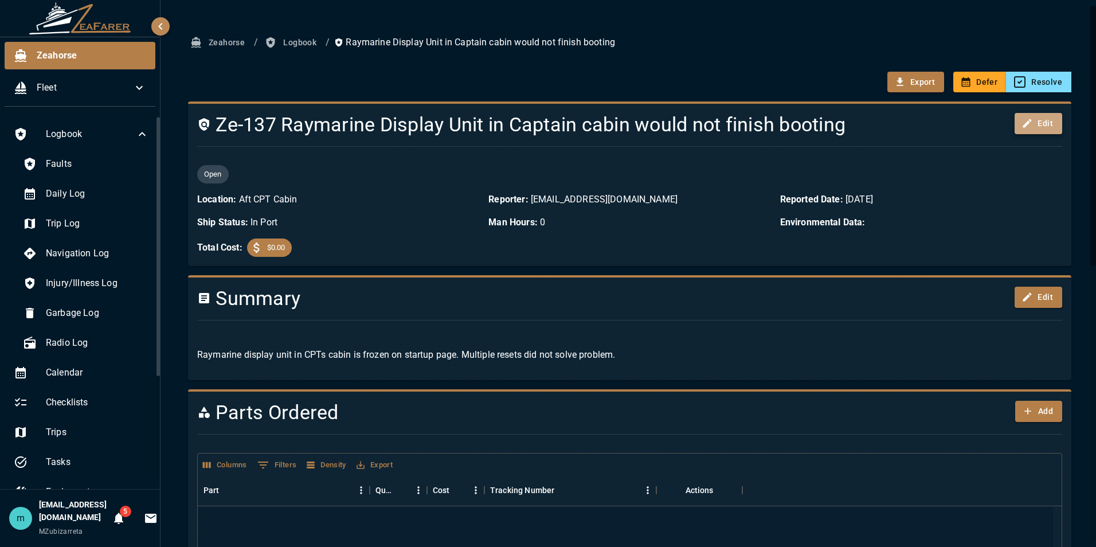
click at [1039, 123] on button "Edit" at bounding box center [1039, 123] width 48 height 21
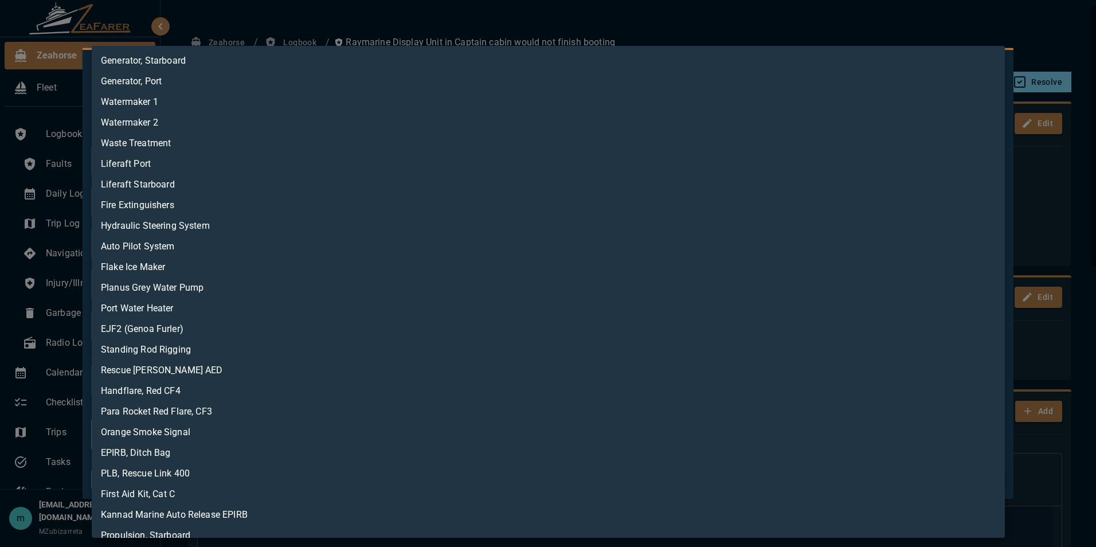
click at [575, 433] on body "Zeahorse Fleet Logbook Faults Daily Log Trip Log Navigation Log Injury/Illness …" at bounding box center [548, 273] width 1096 height 547
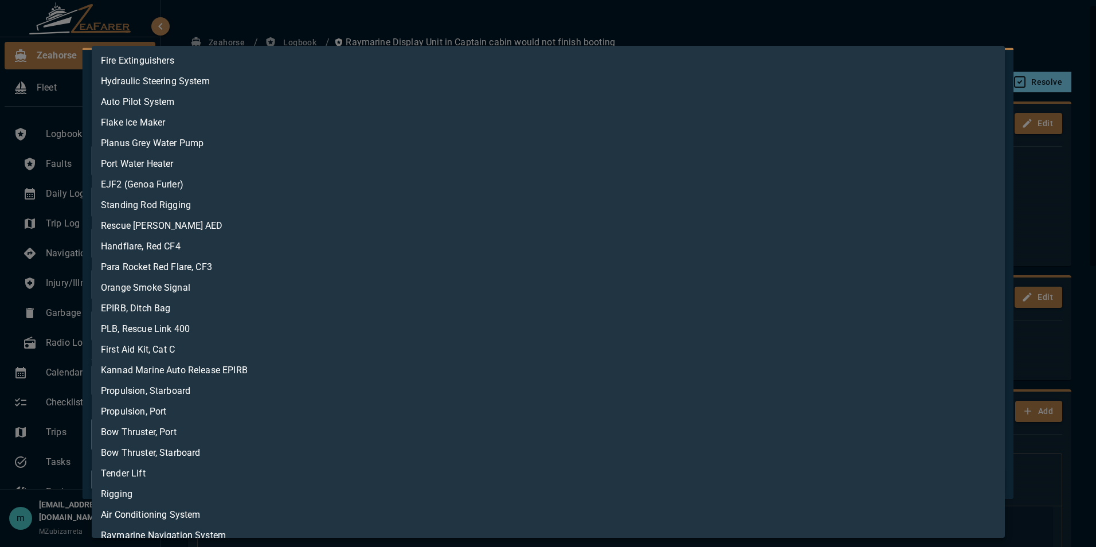
scroll to position [157, 0]
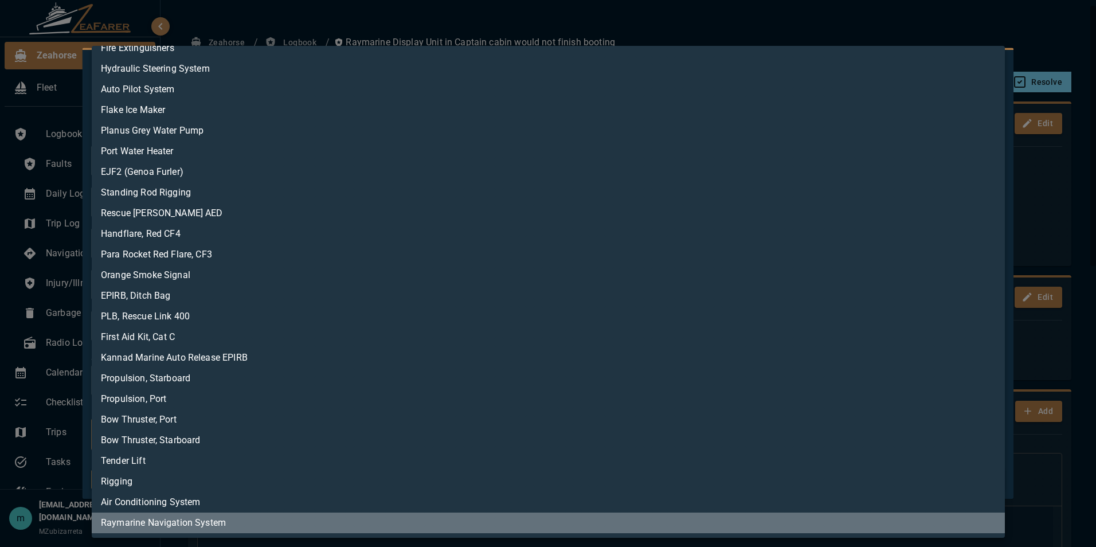
click at [757, 527] on li "Raymarine Navigation System" at bounding box center [548, 522] width 913 height 21
type input "**********"
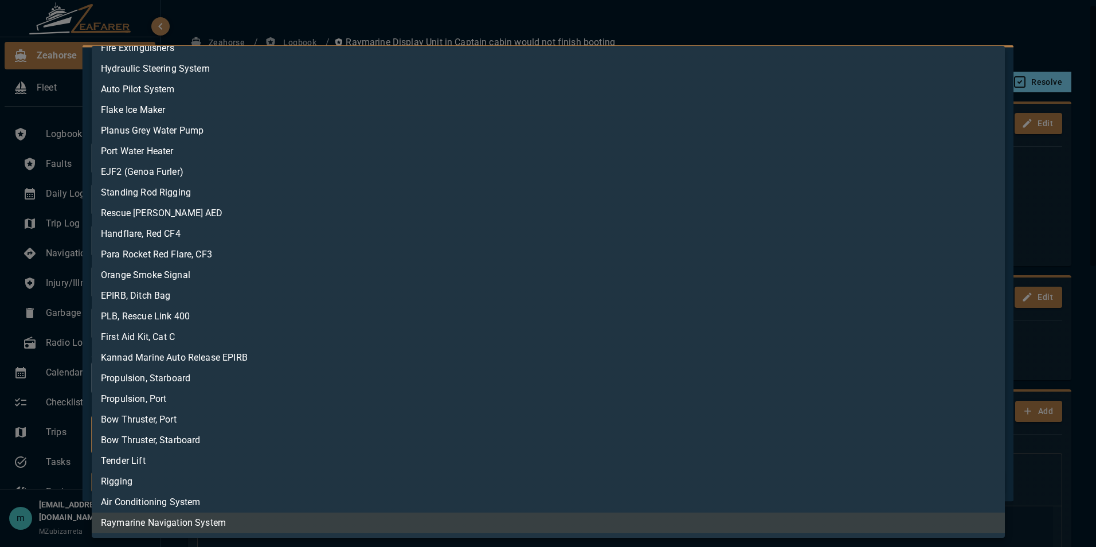
click at [933, 24] on div at bounding box center [548, 273] width 1096 height 547
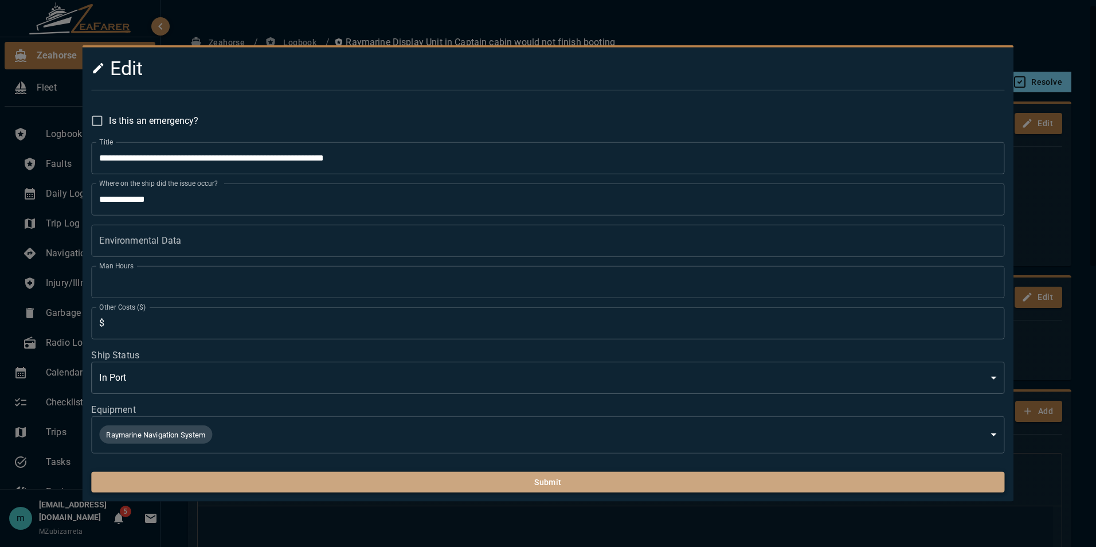
click at [582, 478] on button "Submit" at bounding box center [547, 482] width 913 height 21
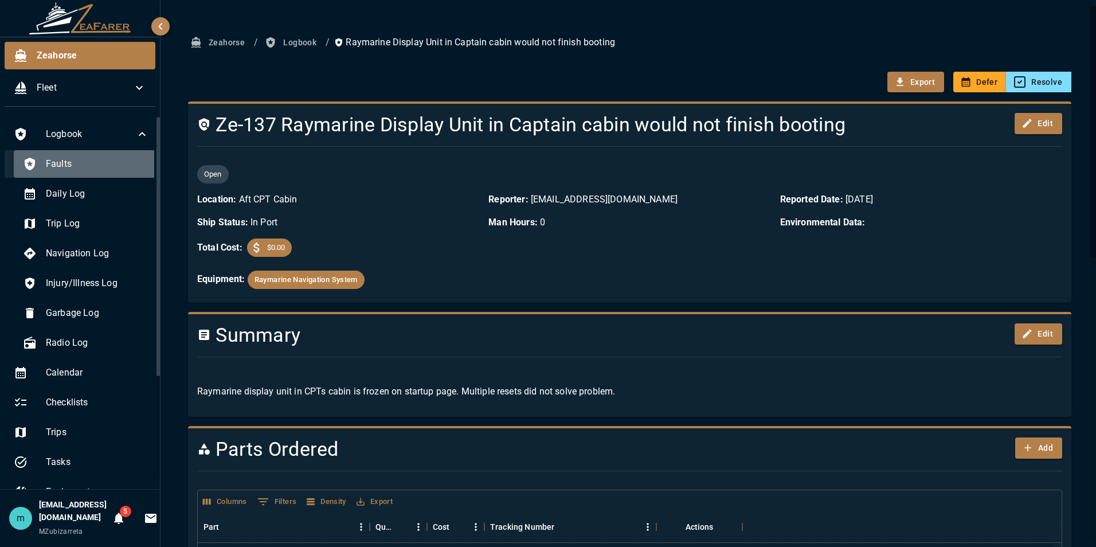
click at [95, 170] on span "Faults" at bounding box center [97, 164] width 103 height 14
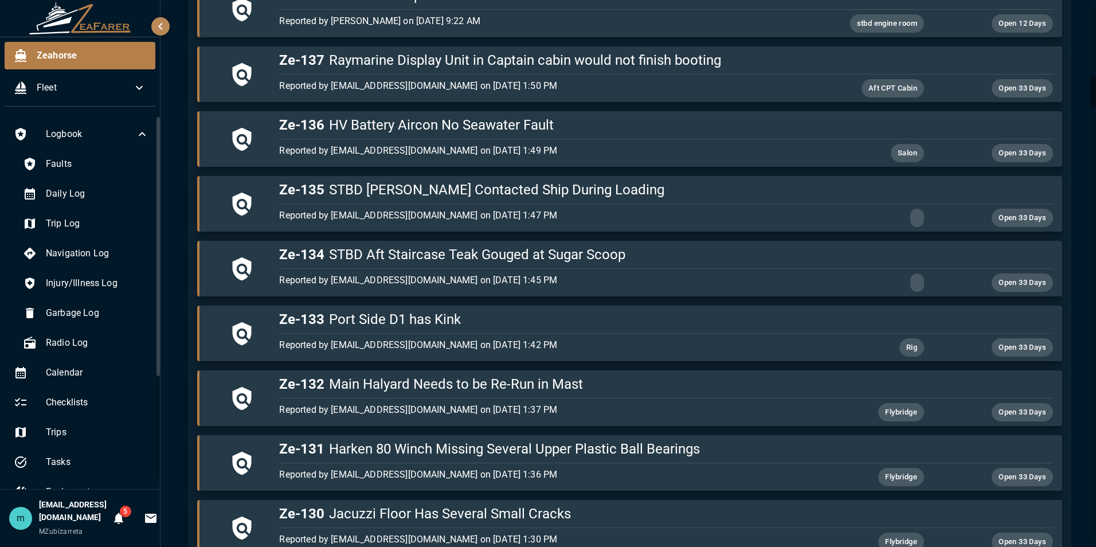
scroll to position [1215, 0]
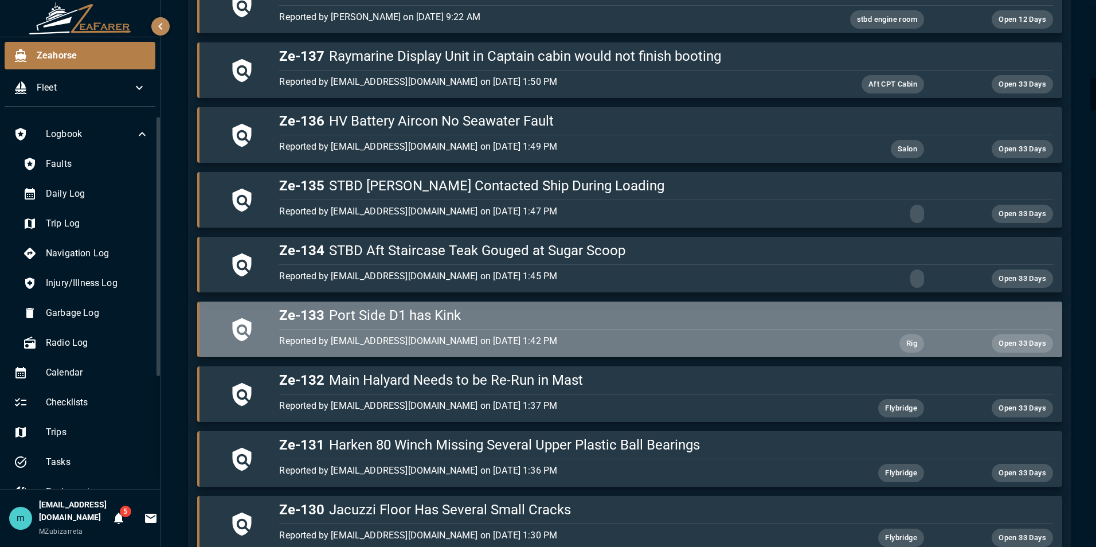
click at [788, 319] on h5 "Ze-133 Port Side D1 has Kink" at bounding box center [665, 315] width 773 height 18
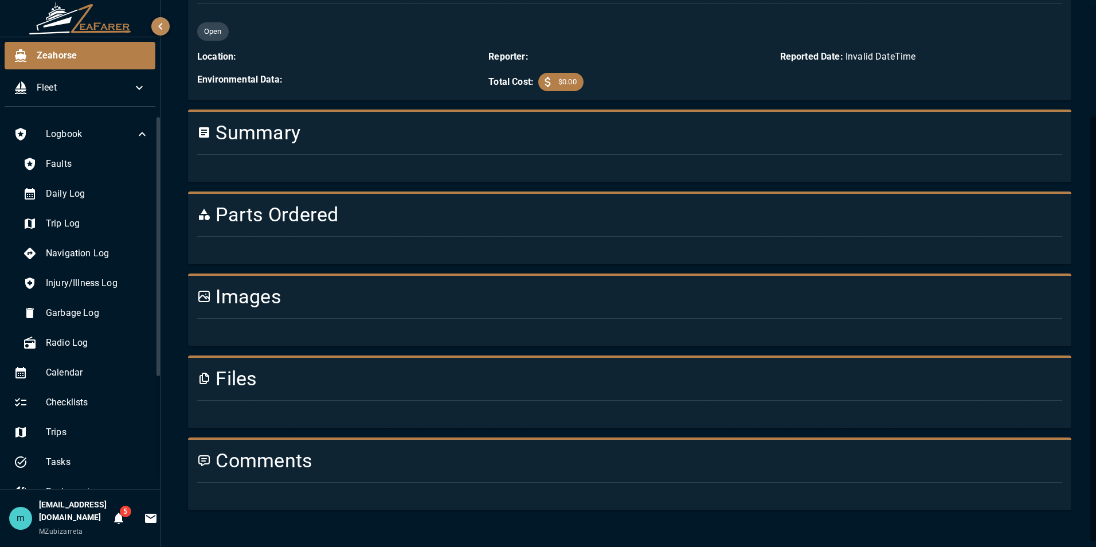
scroll to position [642, 0]
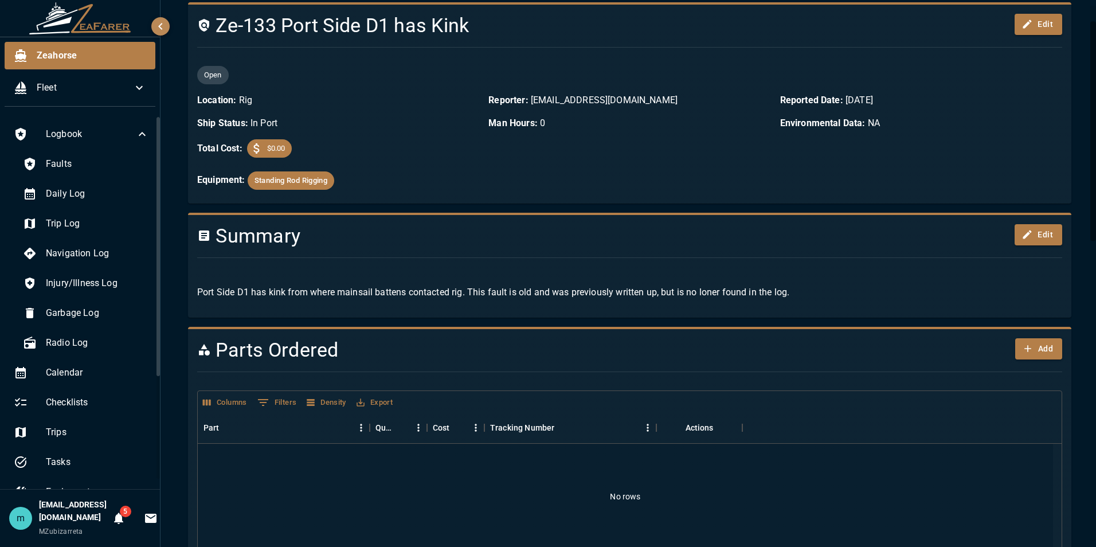
scroll to position [0, 0]
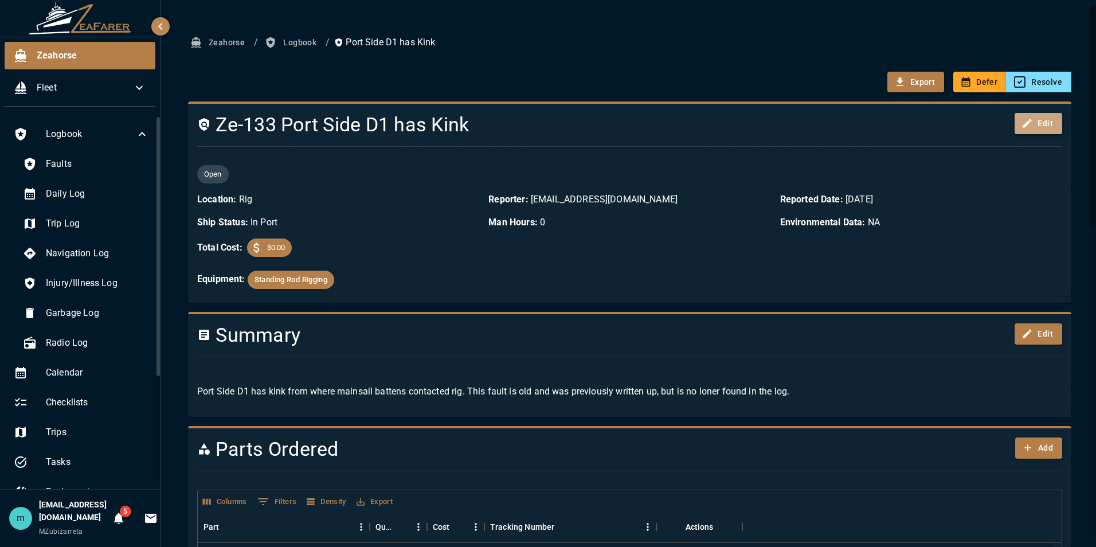
click at [1031, 128] on button "Edit" at bounding box center [1039, 123] width 48 height 21
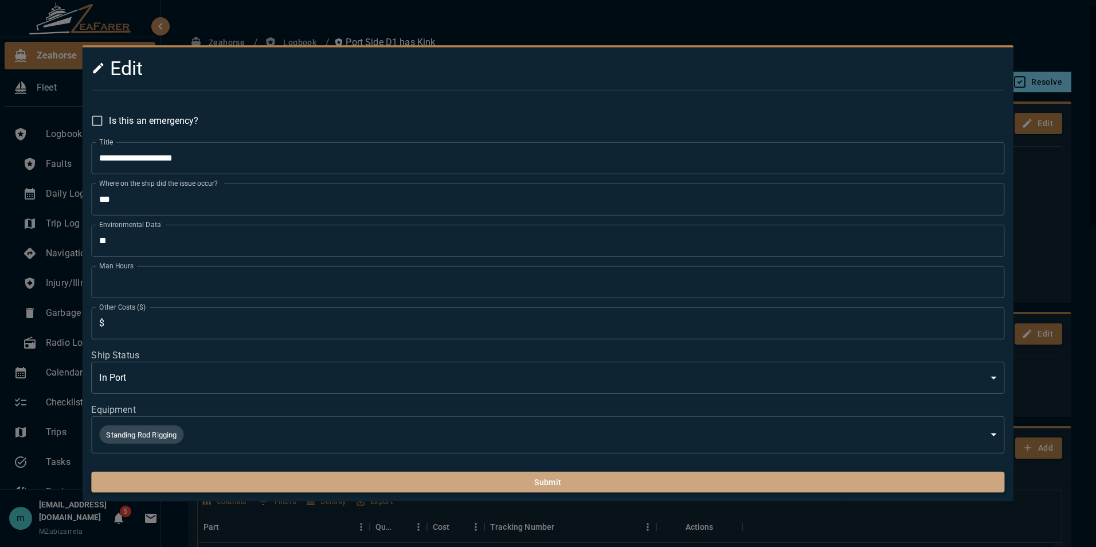
click at [840, 481] on button "Submit" at bounding box center [547, 482] width 913 height 21
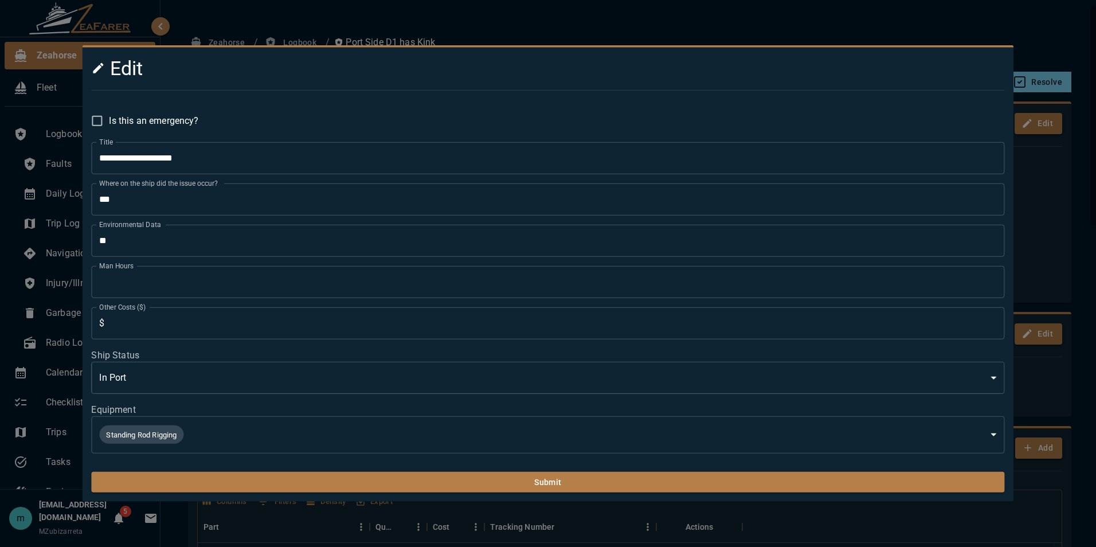
click at [903, 24] on div at bounding box center [548, 273] width 1096 height 547
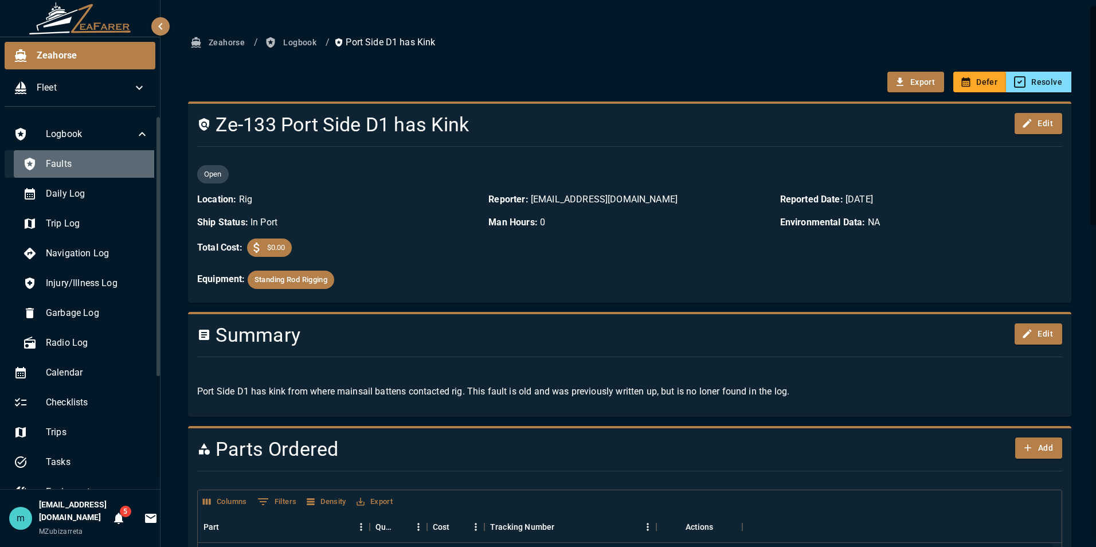
click at [100, 163] on span "Faults" at bounding box center [97, 164] width 103 height 14
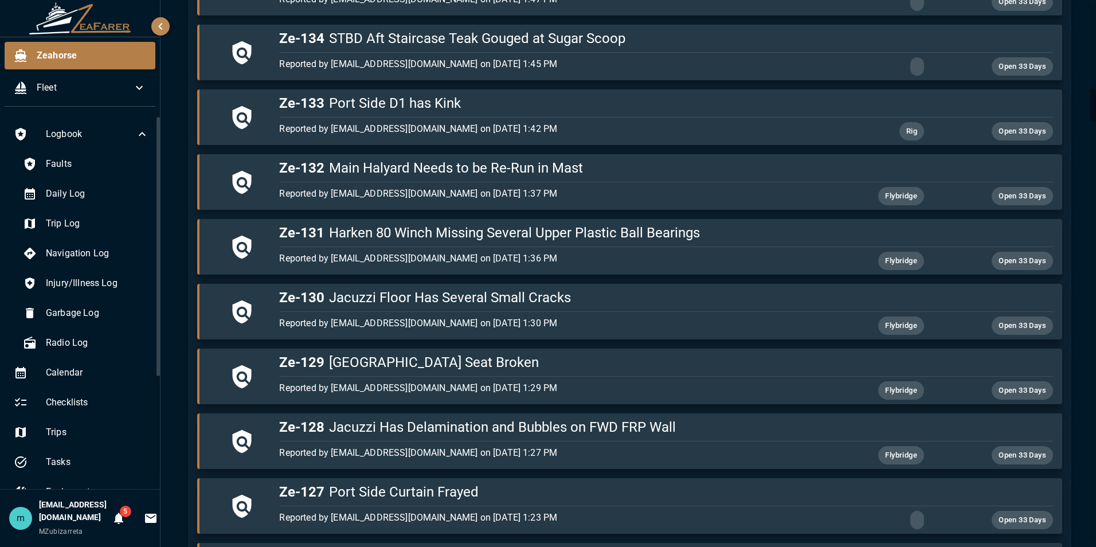
scroll to position [1467, 0]
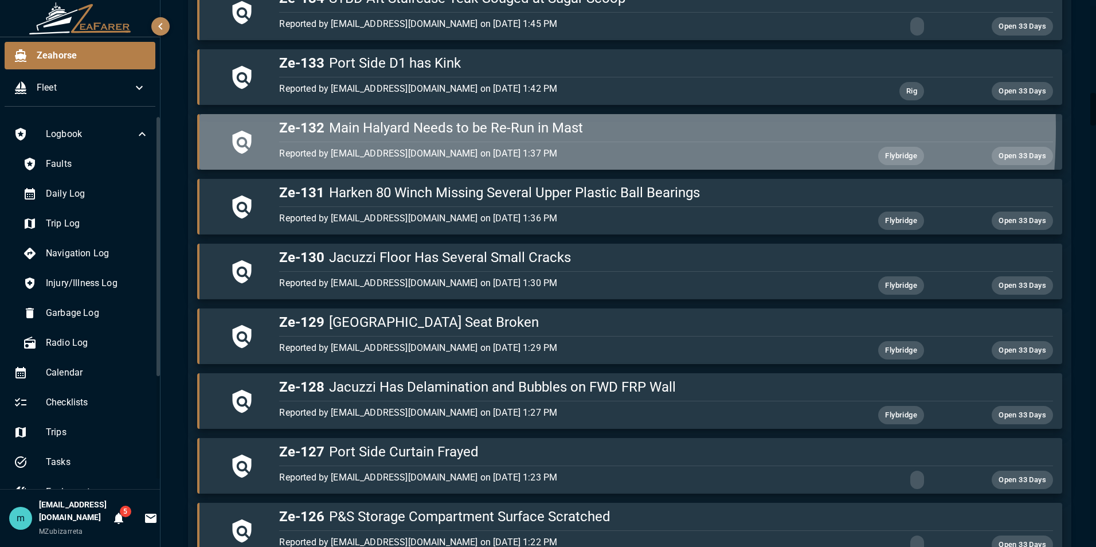
click at [473, 128] on h5 "Ze-132 Main Halyard Needs to be Re-Run in Mast" at bounding box center [665, 128] width 773 height 18
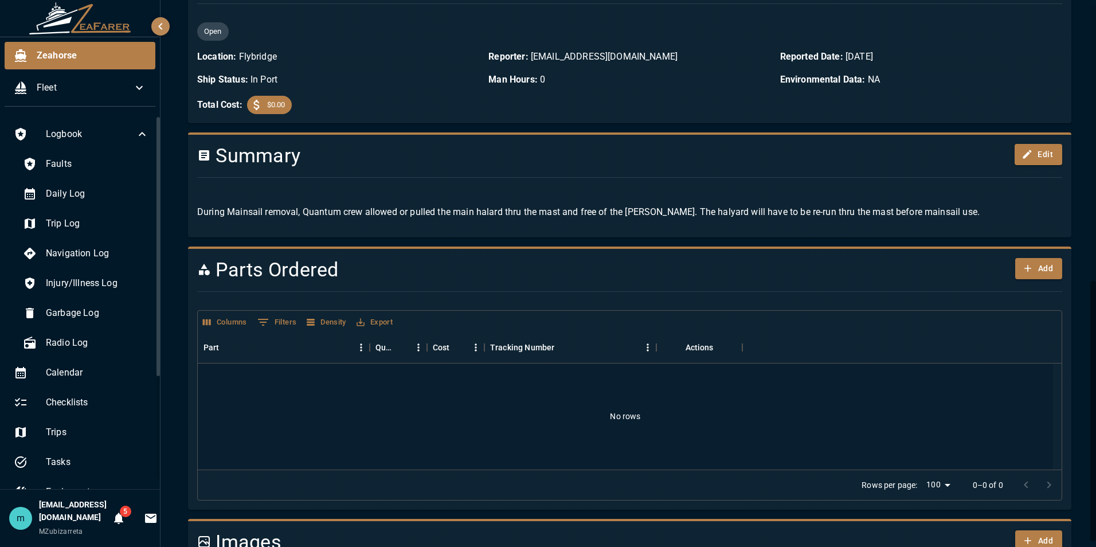
scroll to position [578, 0]
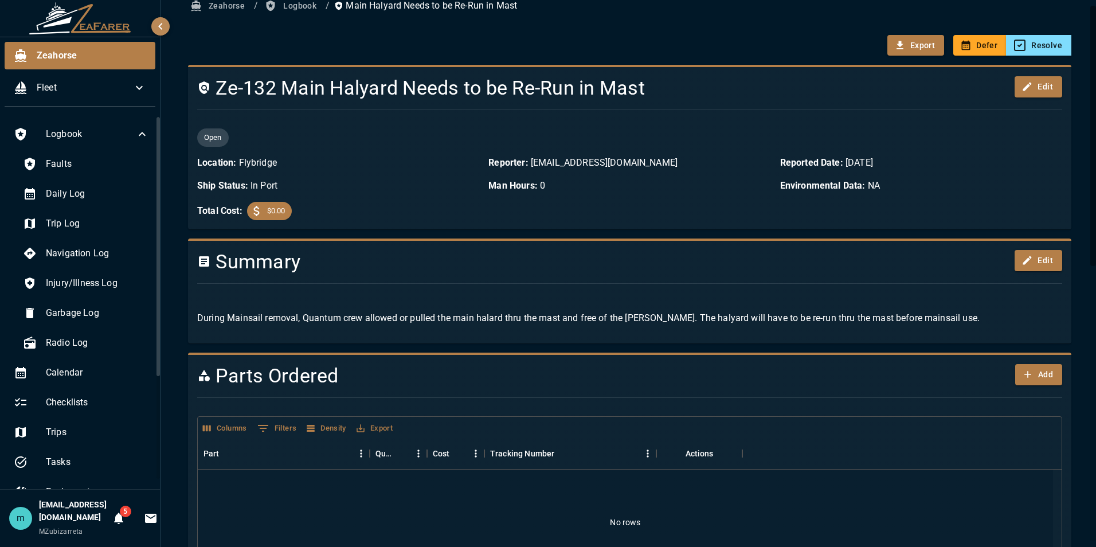
scroll to position [0, 0]
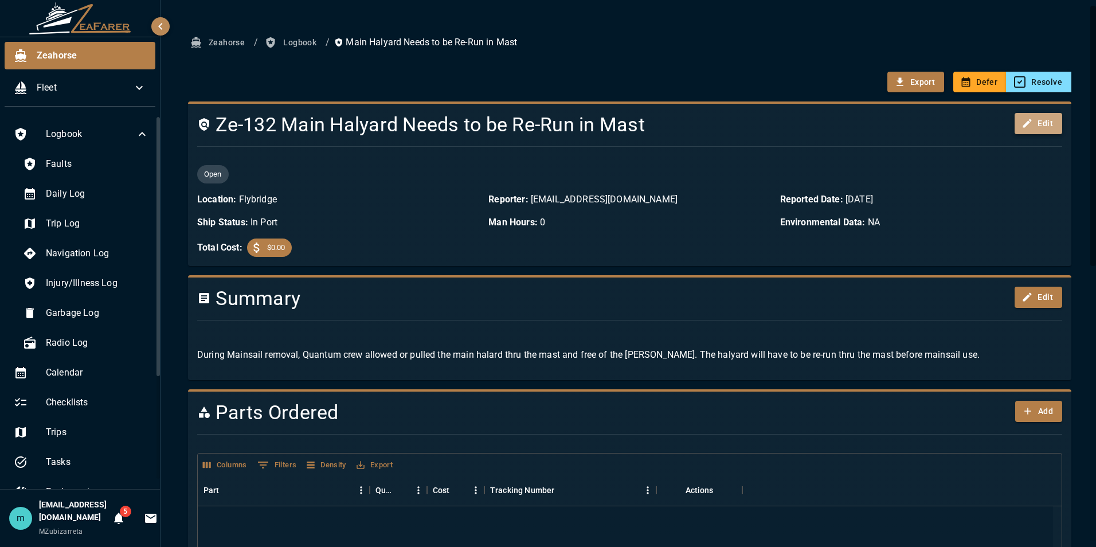
click at [1036, 124] on button "Edit" at bounding box center [1039, 123] width 48 height 21
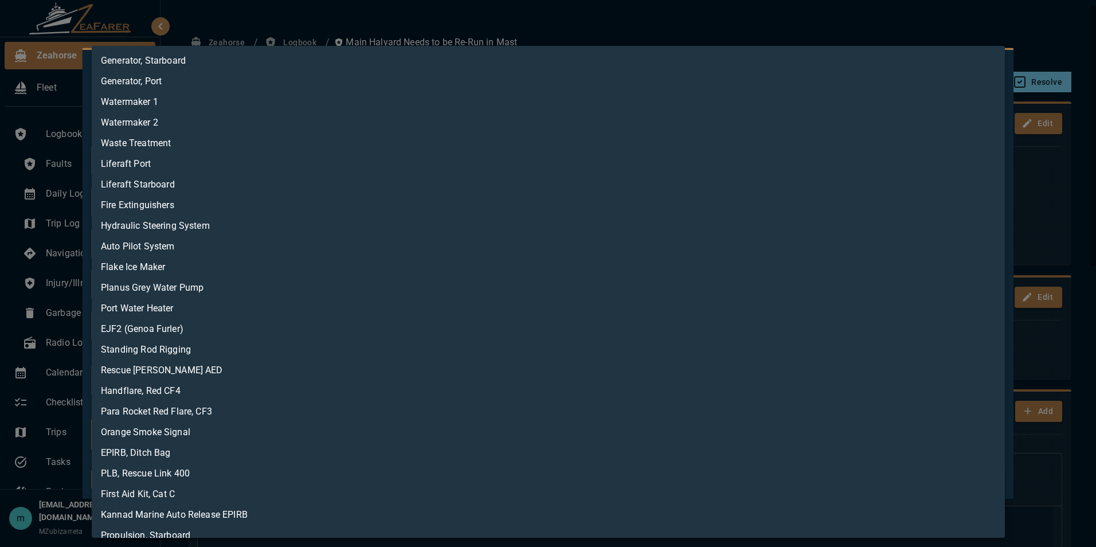
click at [627, 441] on body "Zeahorse Fleet Logbook Faults Daily Log Trip Log Navigation Log Injury/Illness …" at bounding box center [548, 273] width 1096 height 547
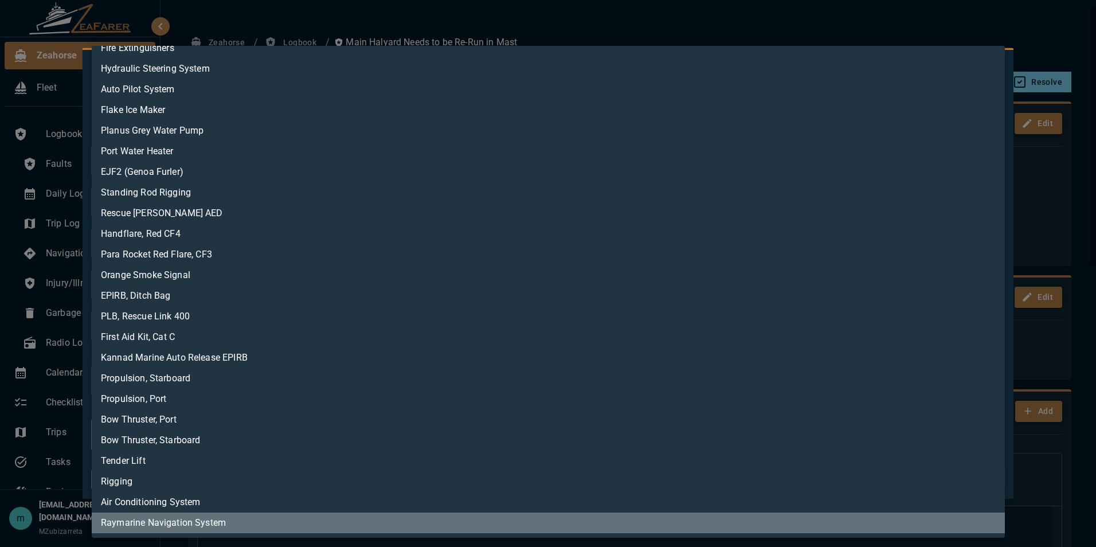
click at [706, 523] on li "Raymarine Navigation System" at bounding box center [548, 522] width 913 height 21
type input "**********"
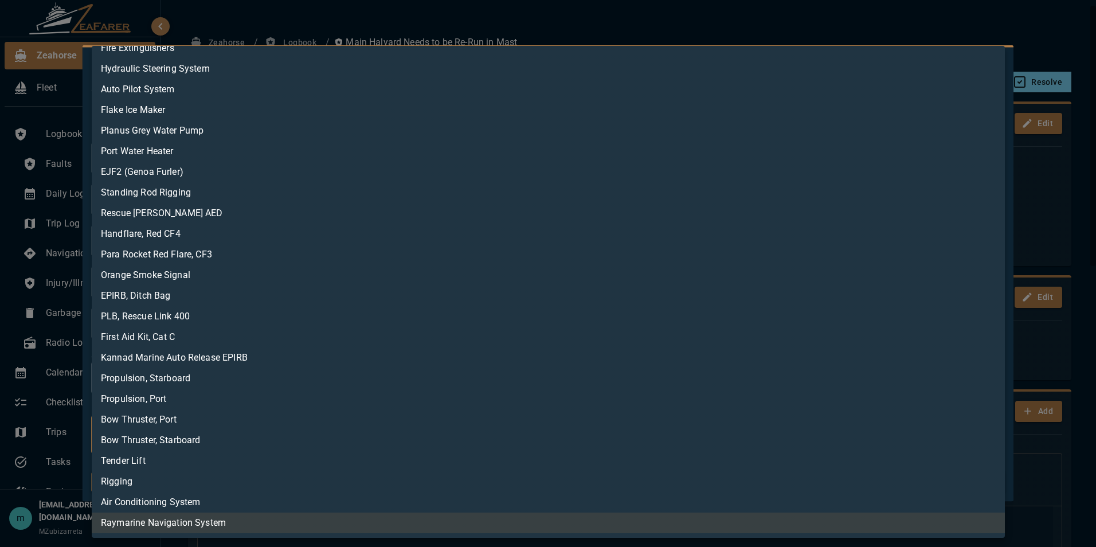
click at [919, 20] on div at bounding box center [548, 273] width 1096 height 547
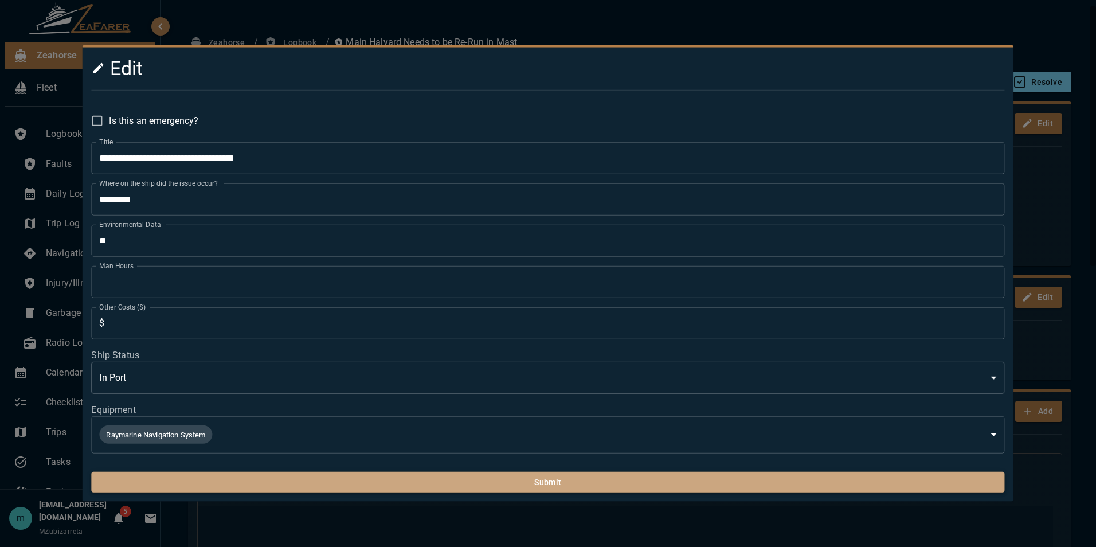
click at [684, 489] on button "Submit" at bounding box center [547, 482] width 913 height 21
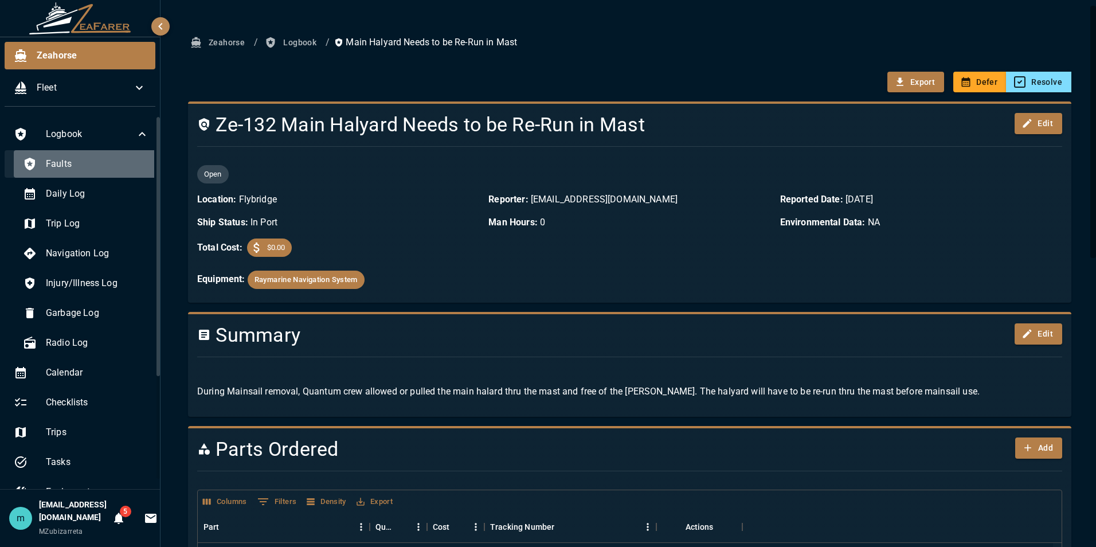
click at [101, 161] on span "Faults" at bounding box center [97, 164] width 103 height 14
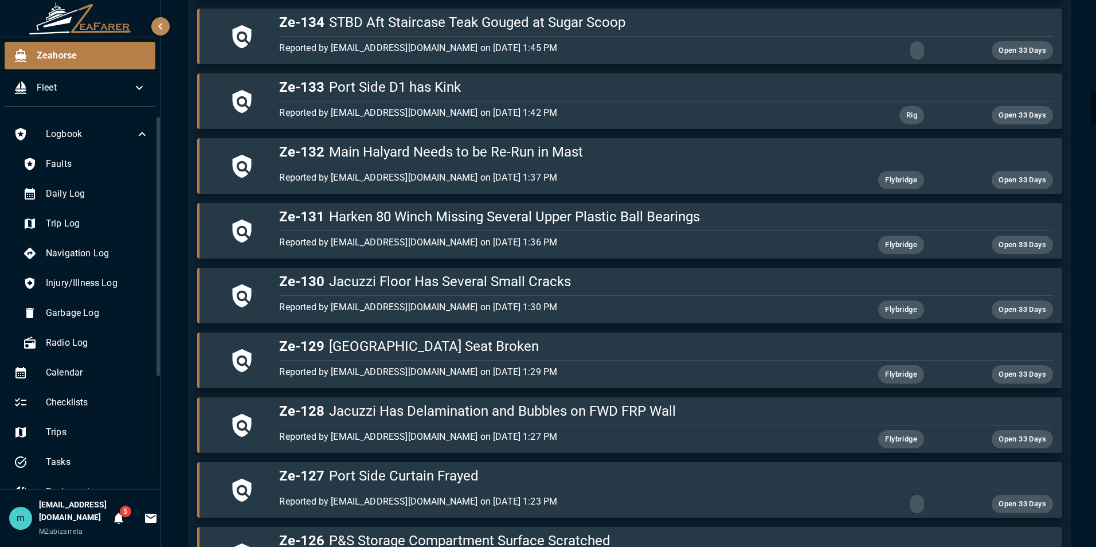
scroll to position [1444, 0]
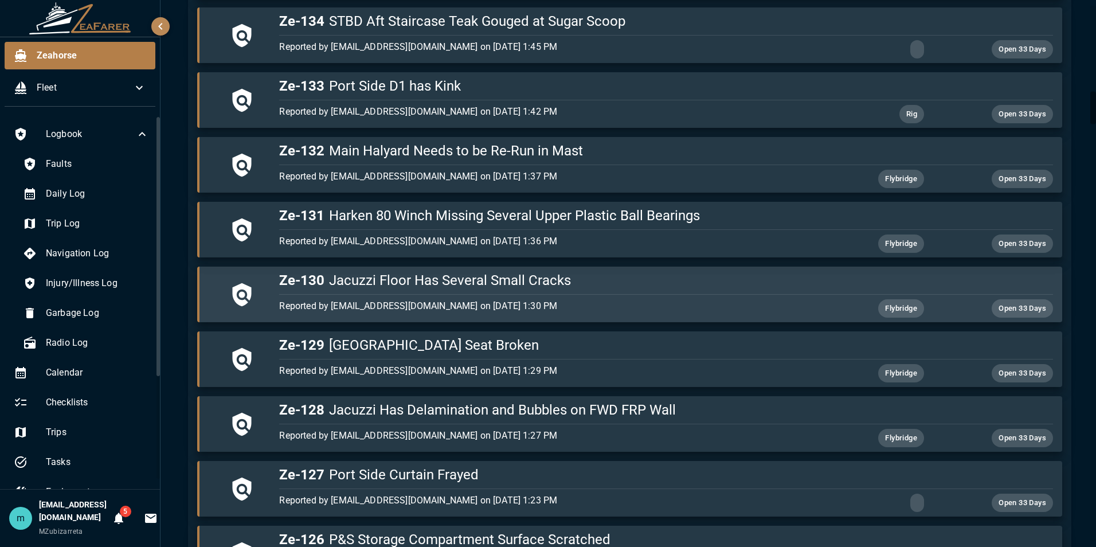
click at [604, 279] on h5 "Ze-130 Jacuzzi Floor Has Several Small Cracks" at bounding box center [665, 280] width 773 height 18
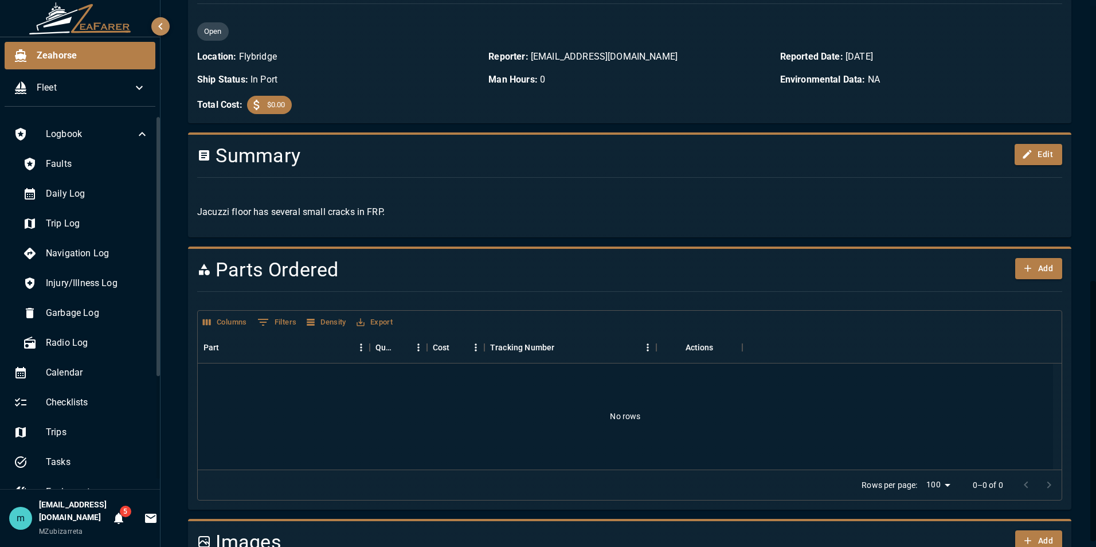
scroll to position [578, 0]
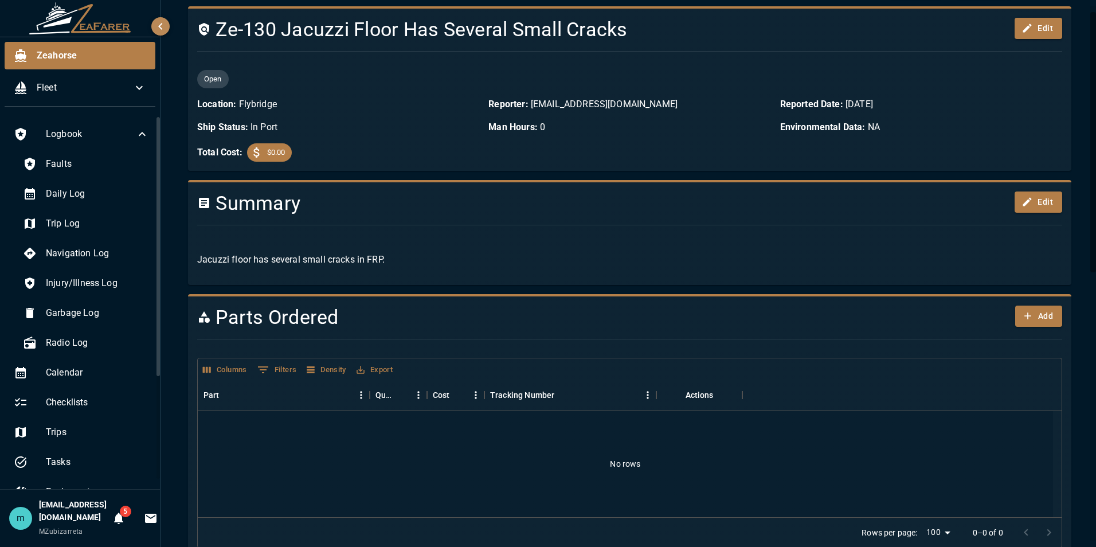
scroll to position [0, 0]
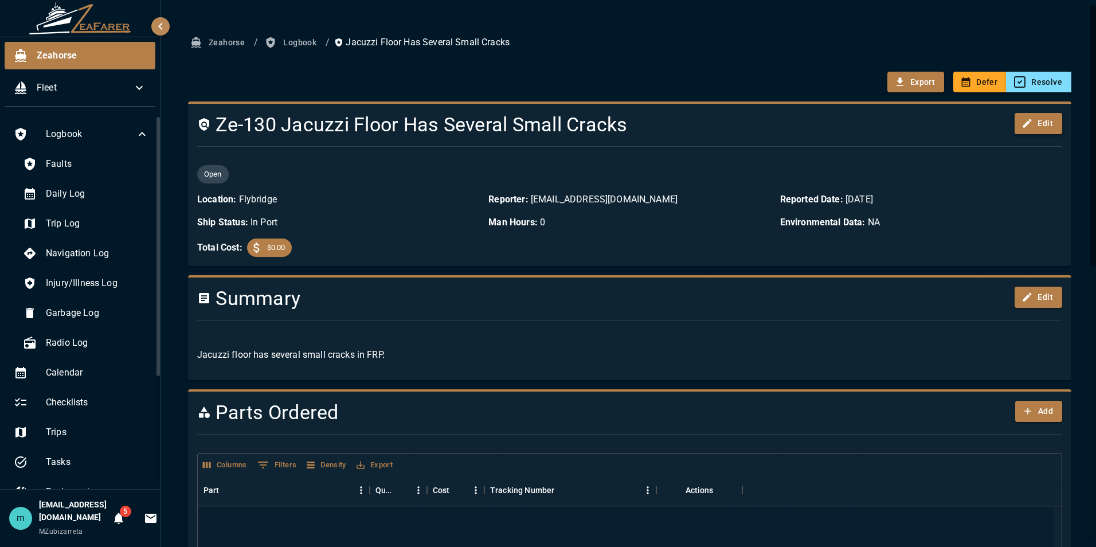
click at [1037, 123] on button "Edit" at bounding box center [1039, 123] width 48 height 21
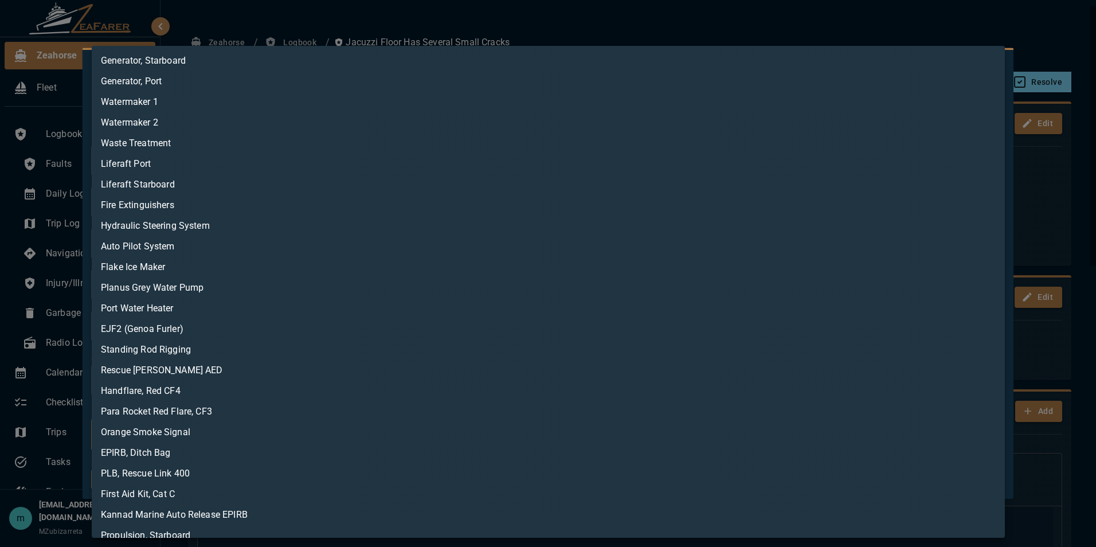
click at [471, 426] on body "Zeahorse Fleet Logbook Faults Daily Log Trip Log Navigation Log Injury/Illness …" at bounding box center [548, 273] width 1096 height 547
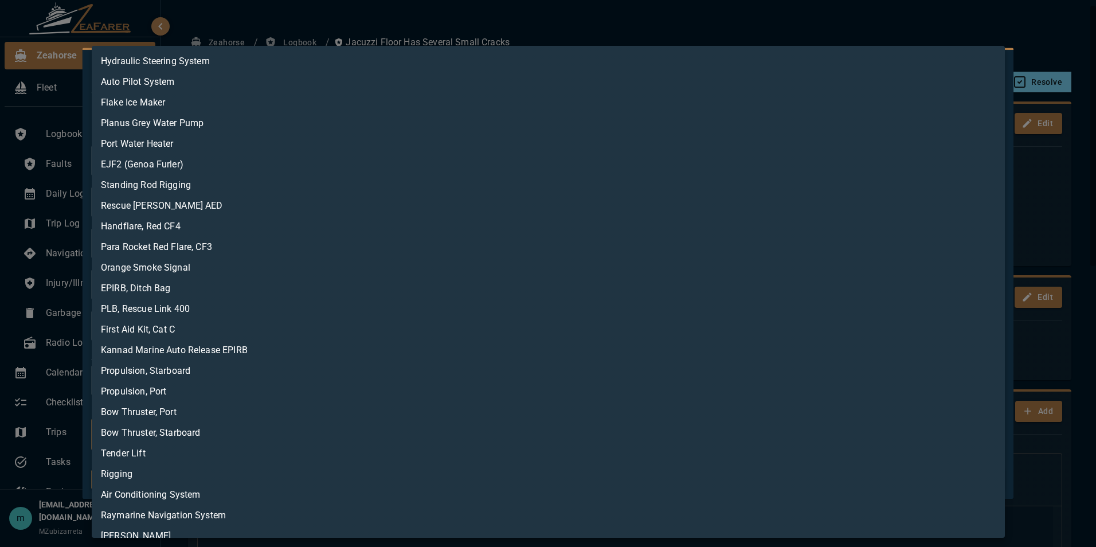
scroll to position [178, 0]
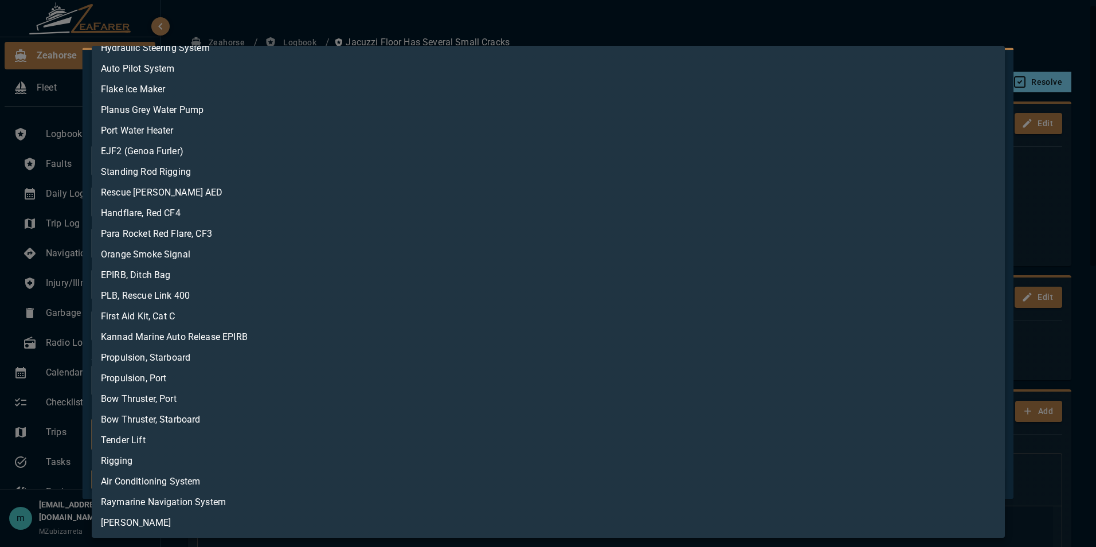
click at [777, 528] on li "Jacuzzi" at bounding box center [548, 522] width 913 height 21
type input "**********"
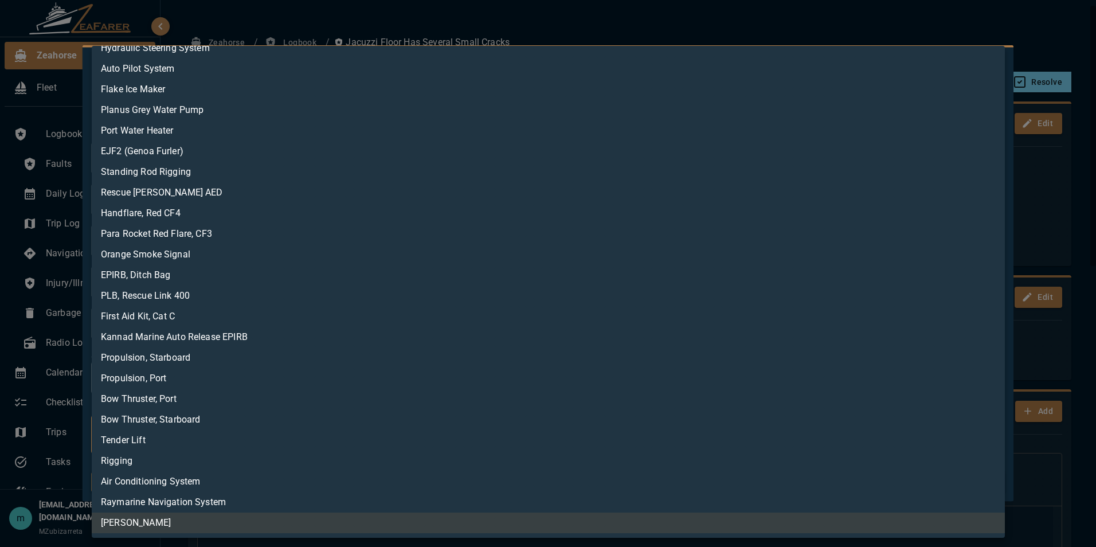
click at [1078, 340] on div at bounding box center [548, 273] width 1096 height 547
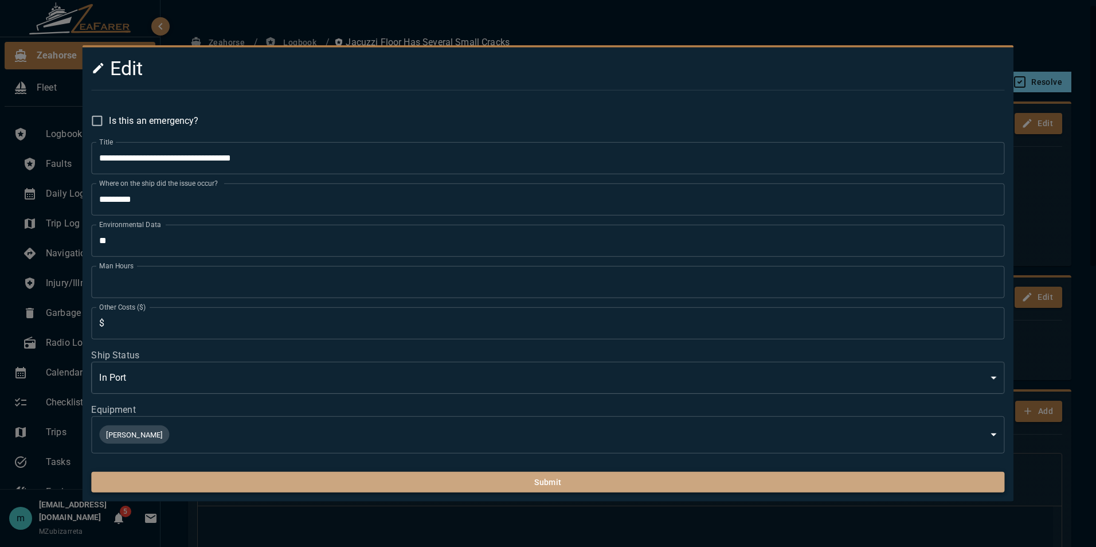
click at [734, 486] on button "Submit" at bounding box center [547, 482] width 913 height 21
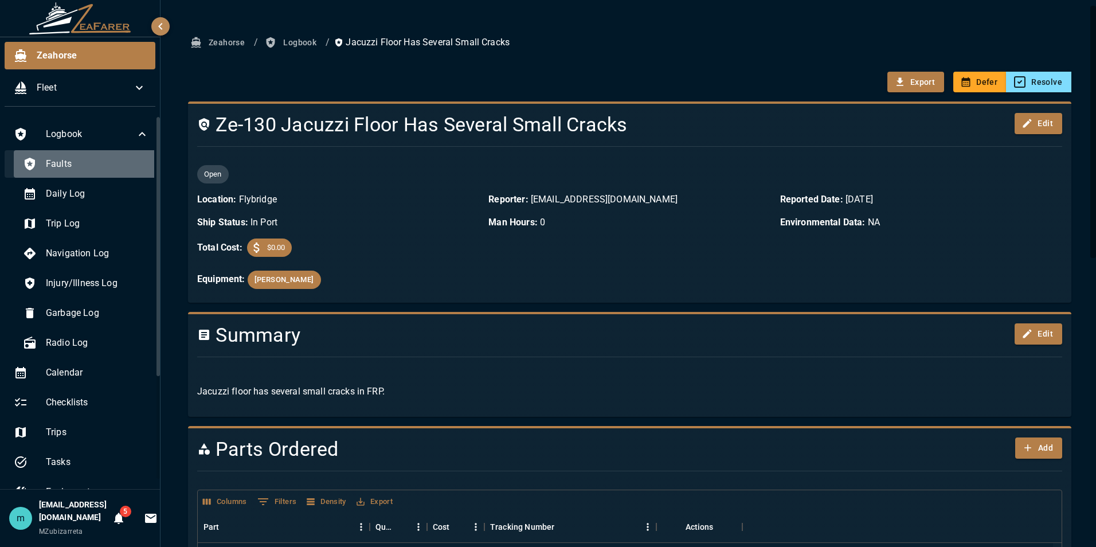
click at [99, 160] on span "Faults" at bounding box center [97, 164] width 103 height 14
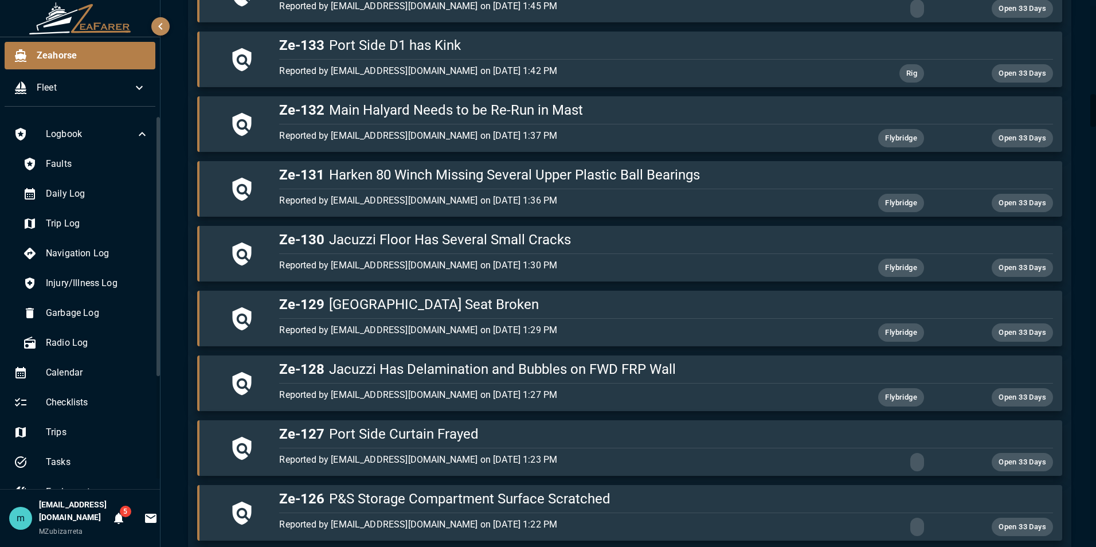
scroll to position [1490, 0]
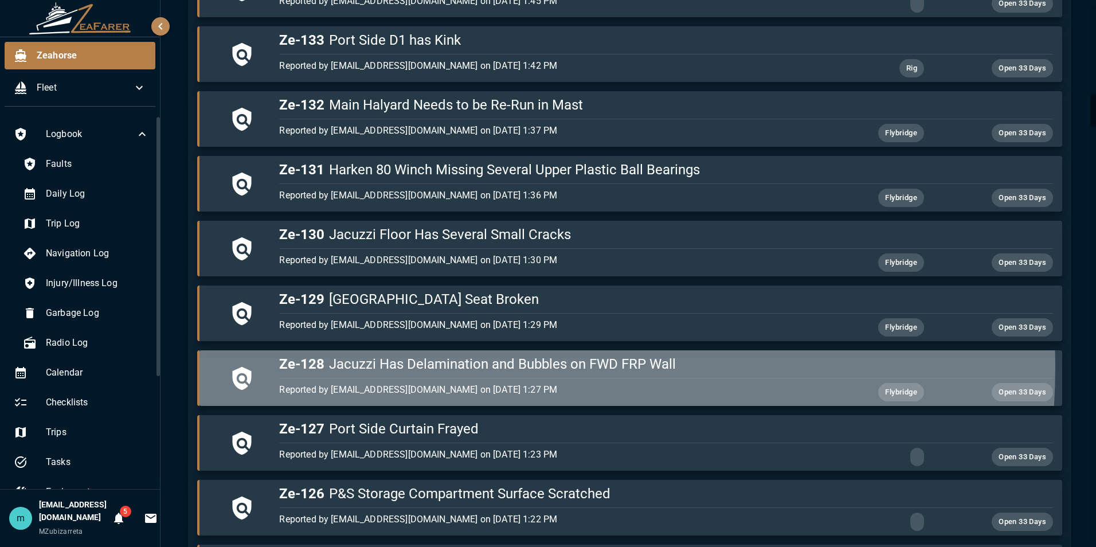
click at [491, 367] on h5 "Ze-128 Jacuzzi Has Delamination and Bubbles on FWD FRP Wall" at bounding box center [665, 364] width 773 height 18
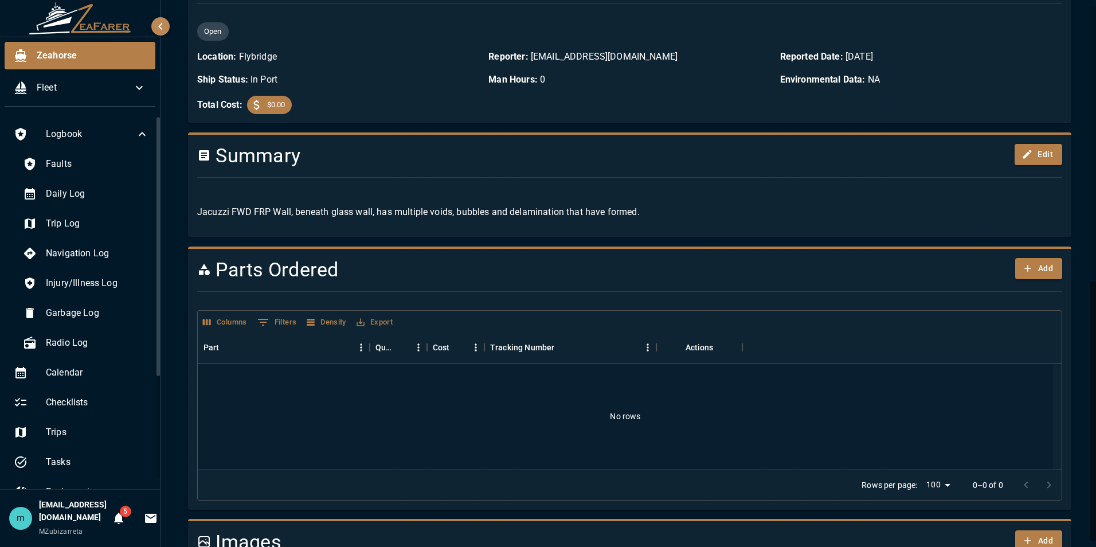
scroll to position [578, 0]
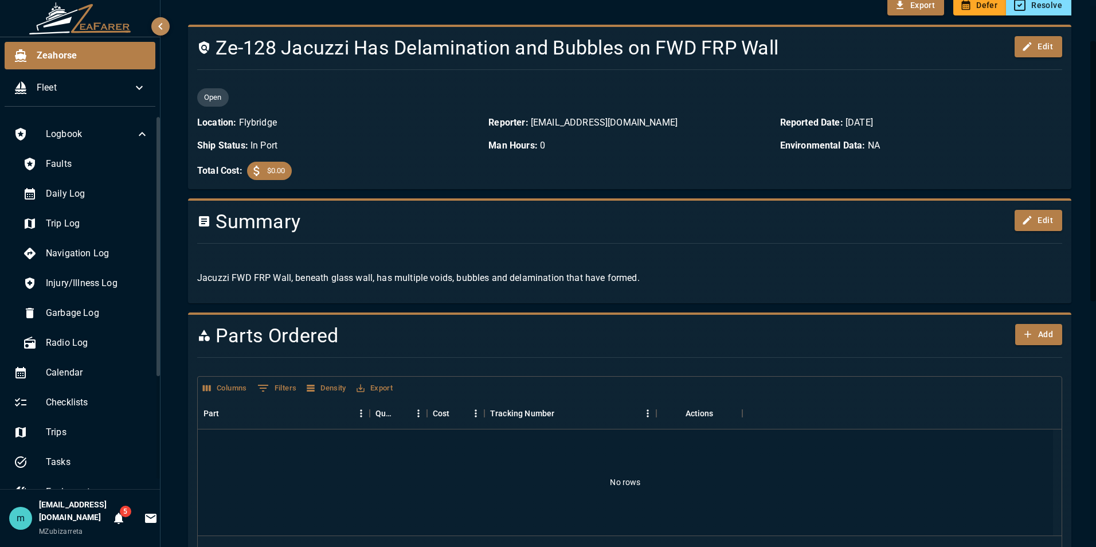
scroll to position [74, 0]
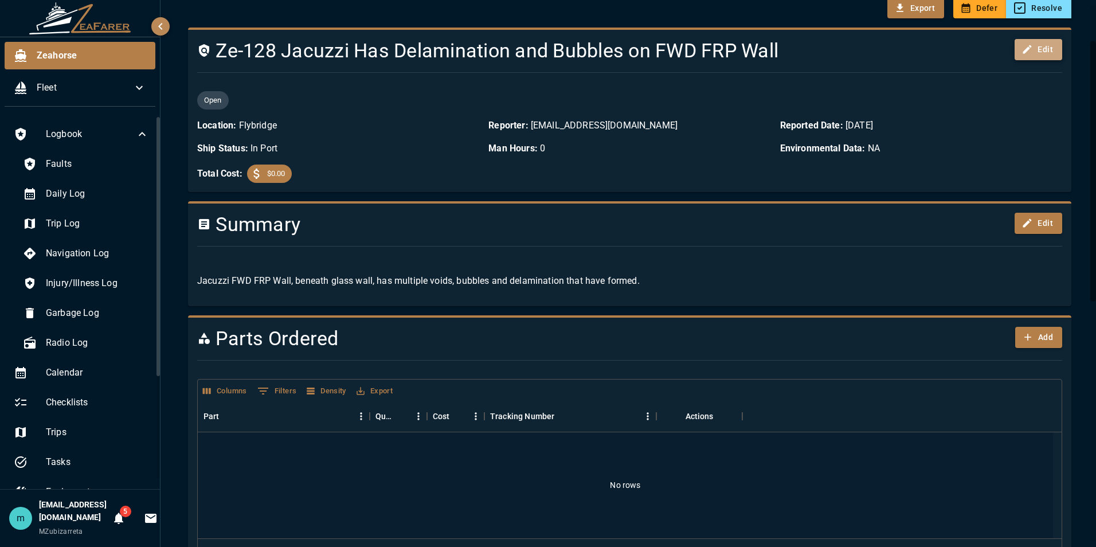
click at [1031, 52] on button "Edit" at bounding box center [1039, 49] width 48 height 21
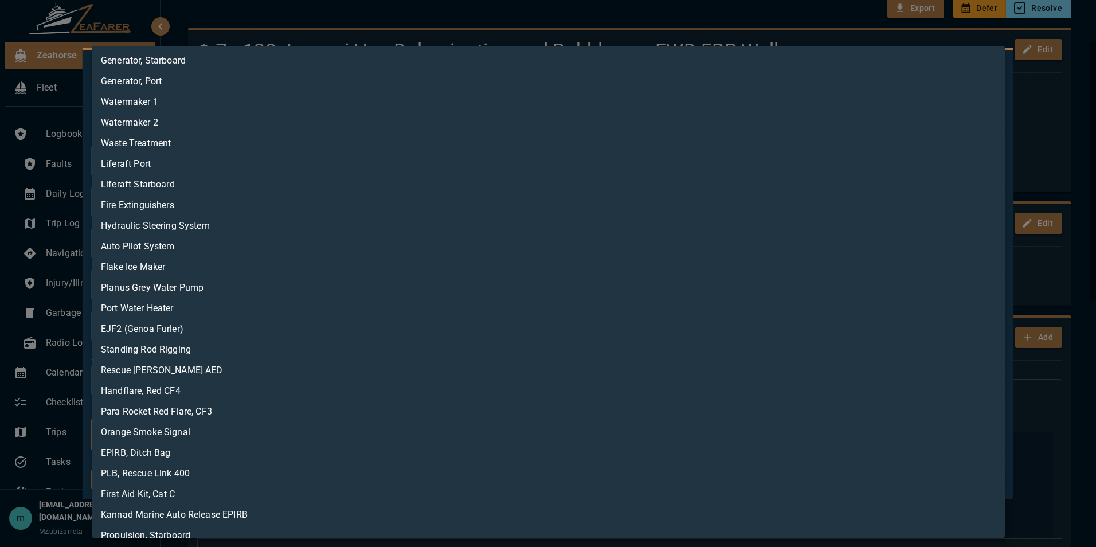
click at [538, 432] on body "Zeahorse Fleet Logbook Faults Daily Log Trip Log Navigation Log Injury/Illness …" at bounding box center [548, 273] width 1096 height 547
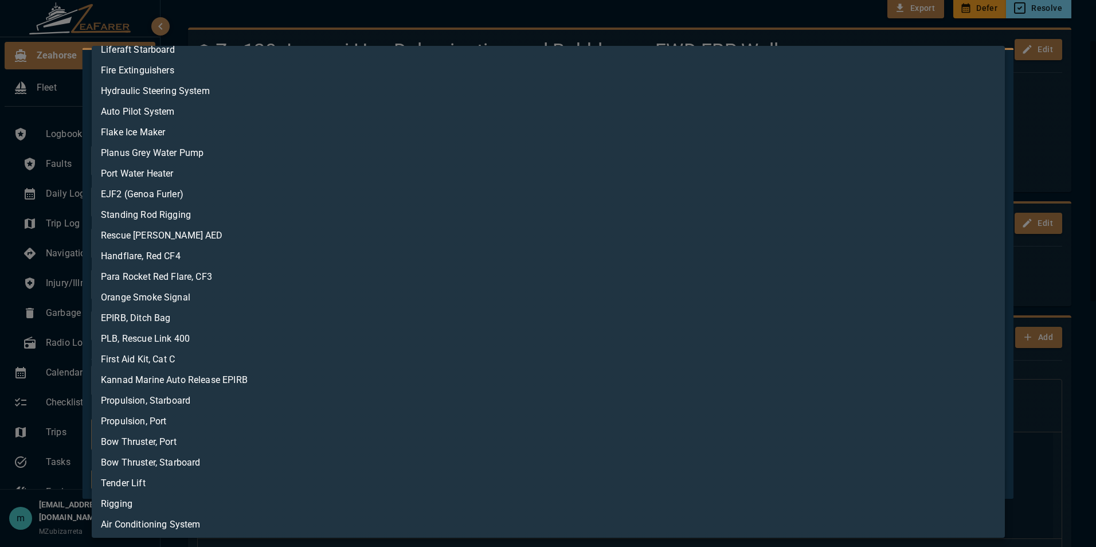
scroll to position [178, 0]
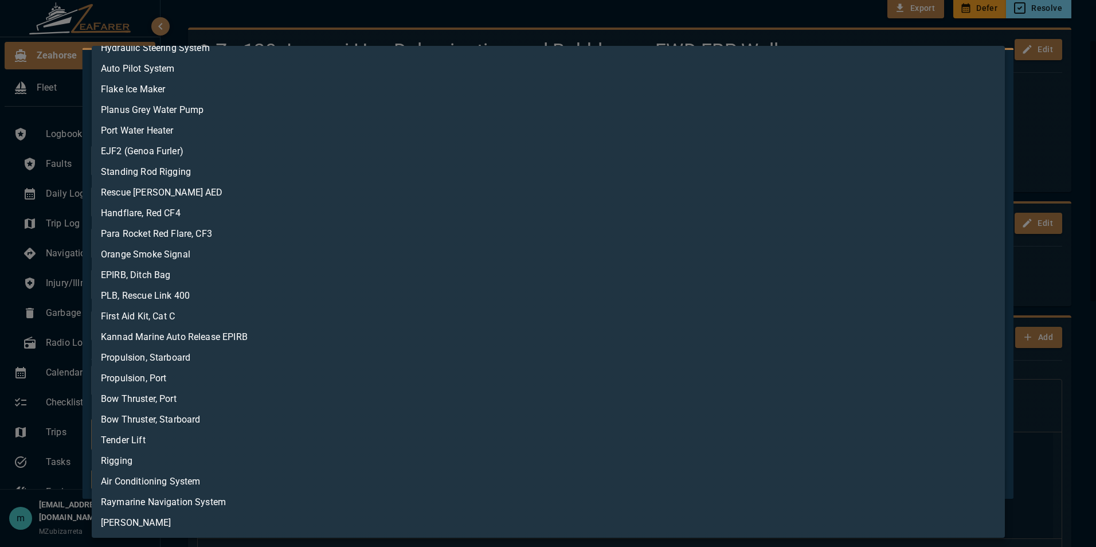
click at [804, 522] on li "Jacuzzi" at bounding box center [548, 522] width 913 height 21
type input "**********"
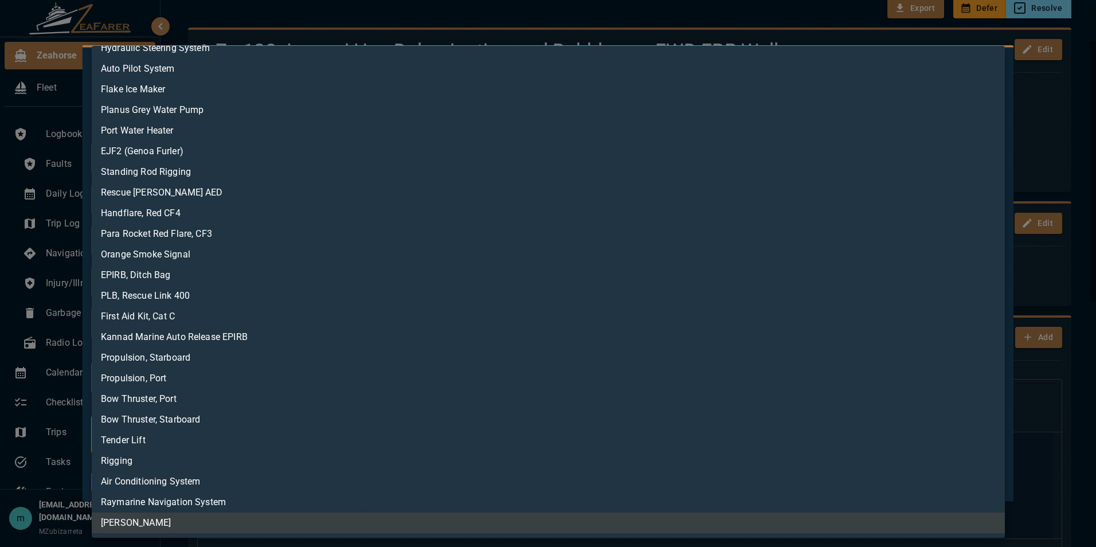
click at [1066, 103] on div at bounding box center [548, 273] width 1096 height 547
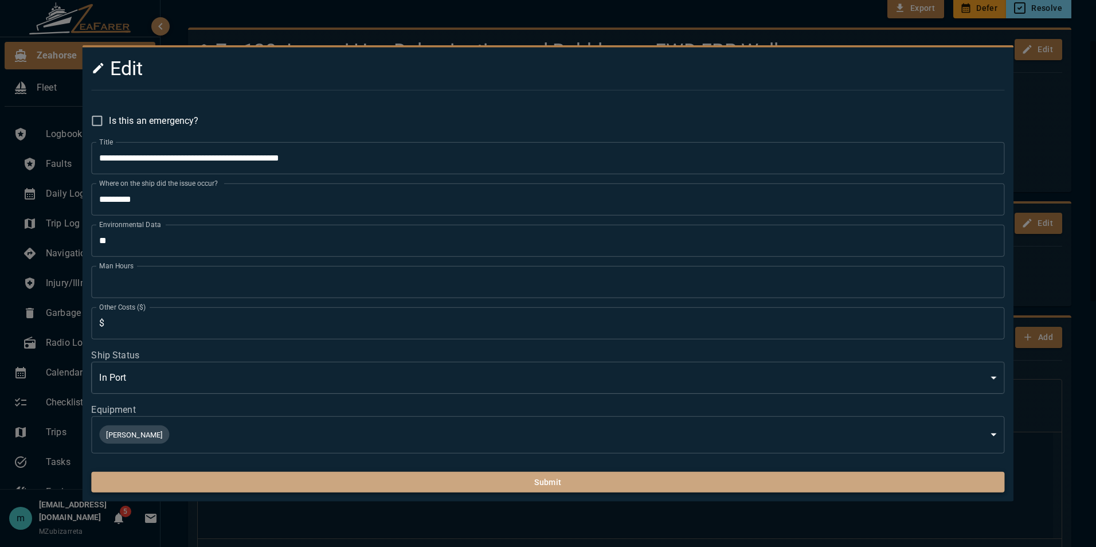
click at [645, 483] on button "Submit" at bounding box center [547, 482] width 913 height 21
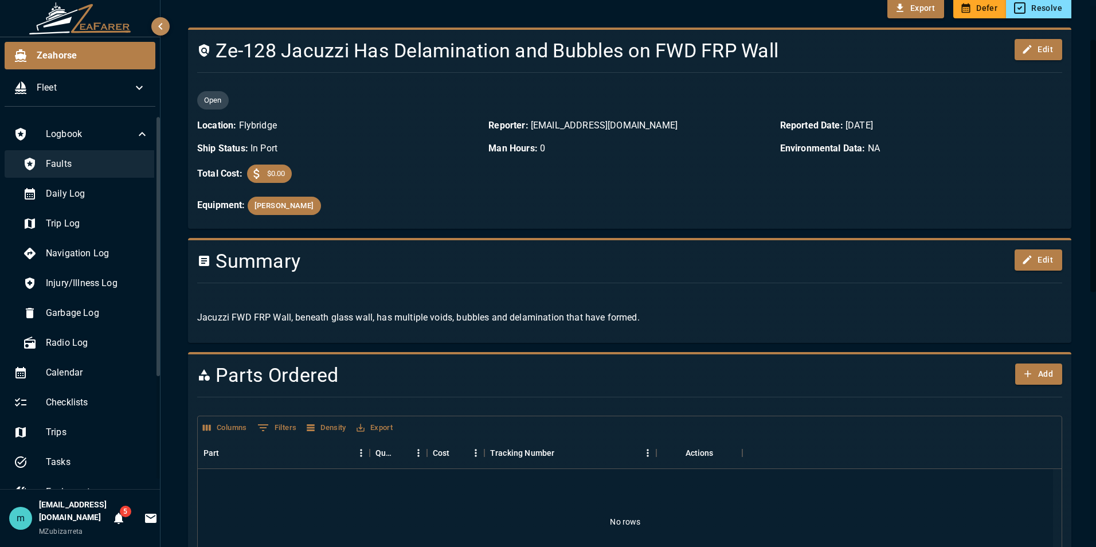
click at [71, 164] on span "Faults" at bounding box center [97, 164] width 103 height 14
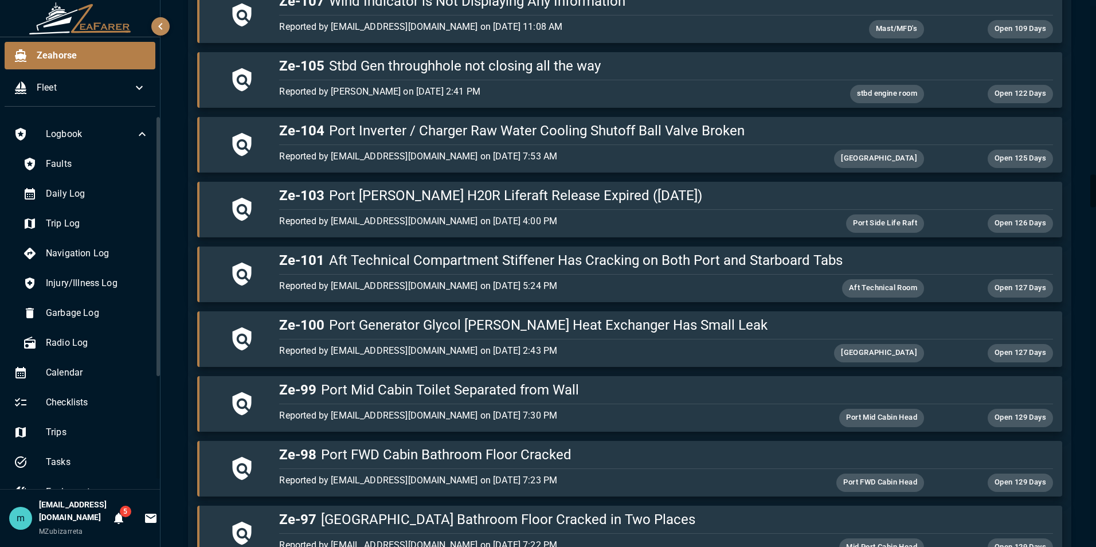
scroll to position [2848, 0]
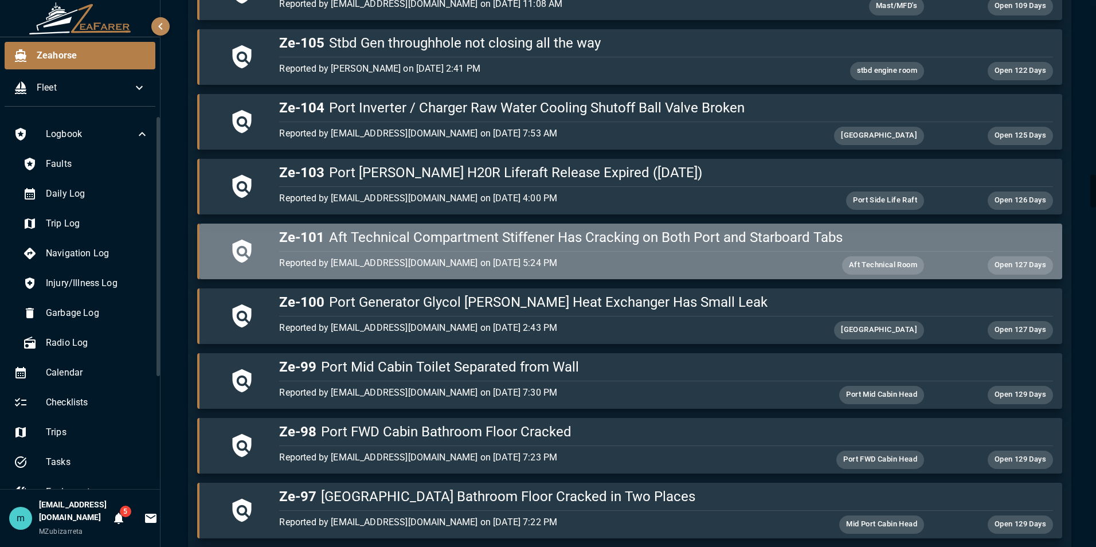
click at [731, 226] on div "Ze-101 Aft Technical Compartment Stiffener Has Cracking on Both Port and Starbo…" at bounding box center [664, 235] width 778 height 23
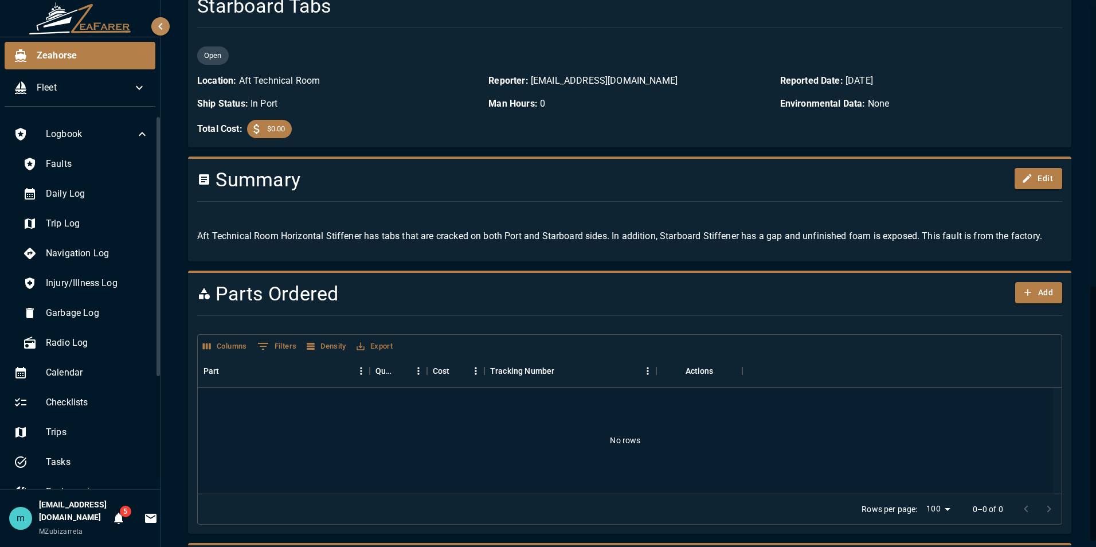
scroll to position [602, 0]
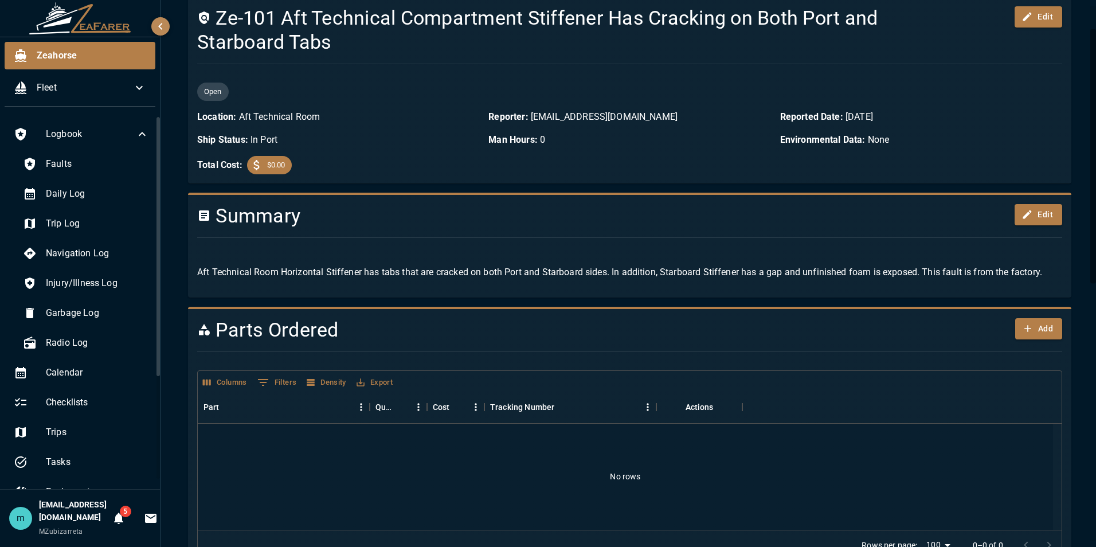
scroll to position [0, 0]
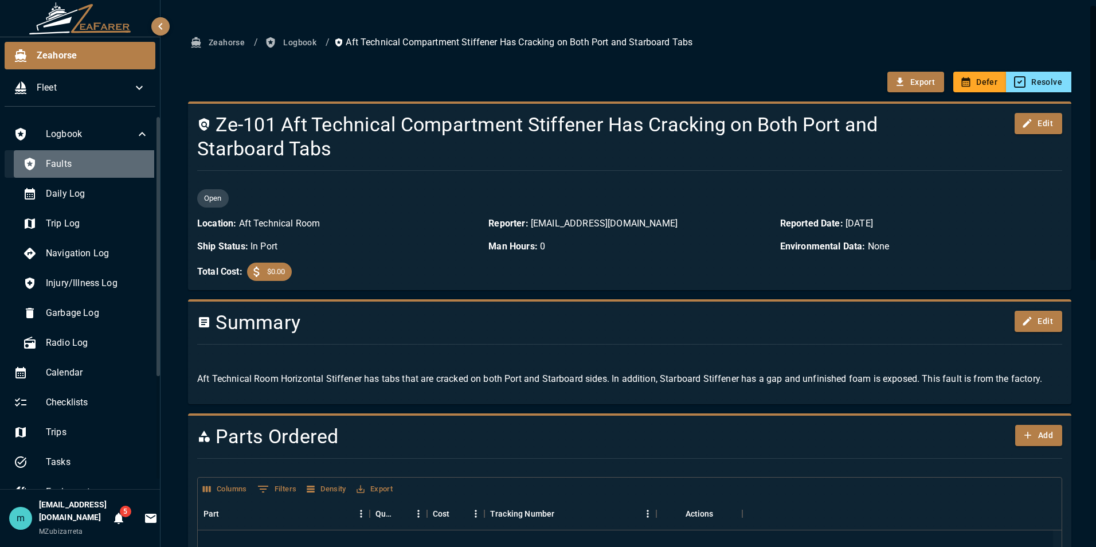
click at [96, 167] on span "Faults" at bounding box center [97, 164] width 103 height 14
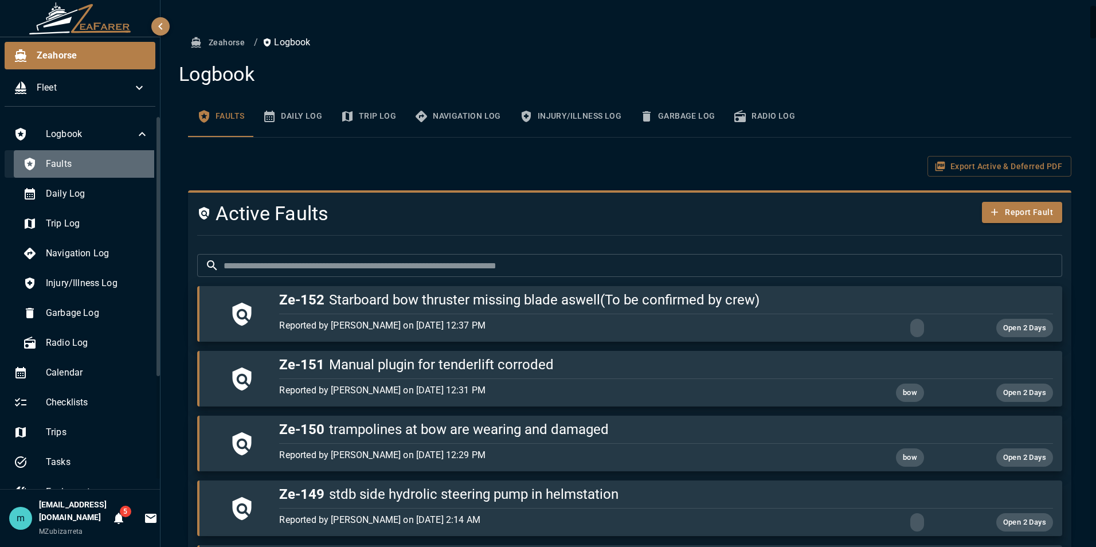
click at [96, 167] on span "Faults" at bounding box center [97, 164] width 103 height 14
click at [582, 160] on div "Export Active & Deferred PDF" at bounding box center [629, 166] width 883 height 21
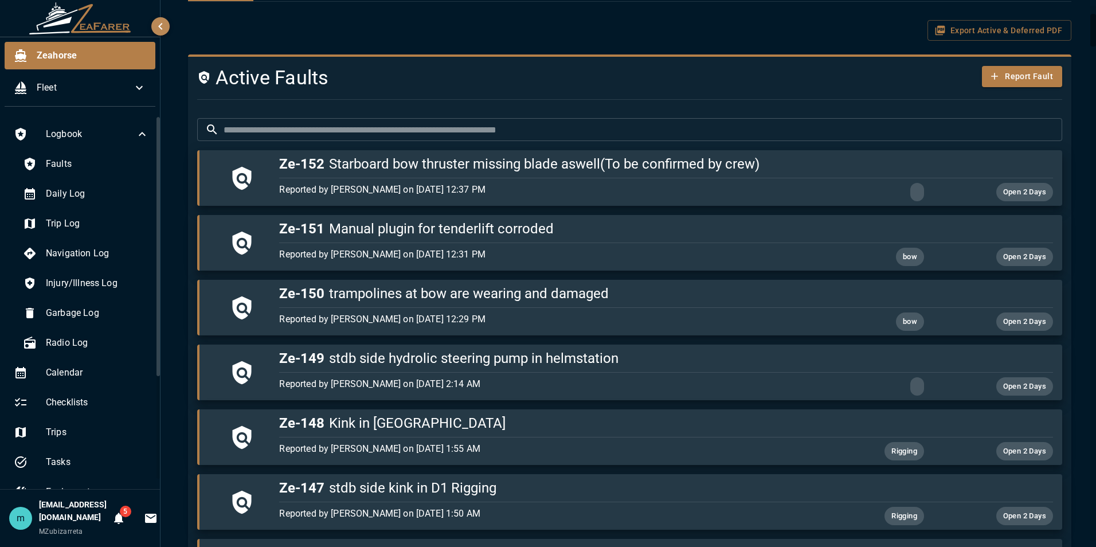
scroll to position [138, 0]
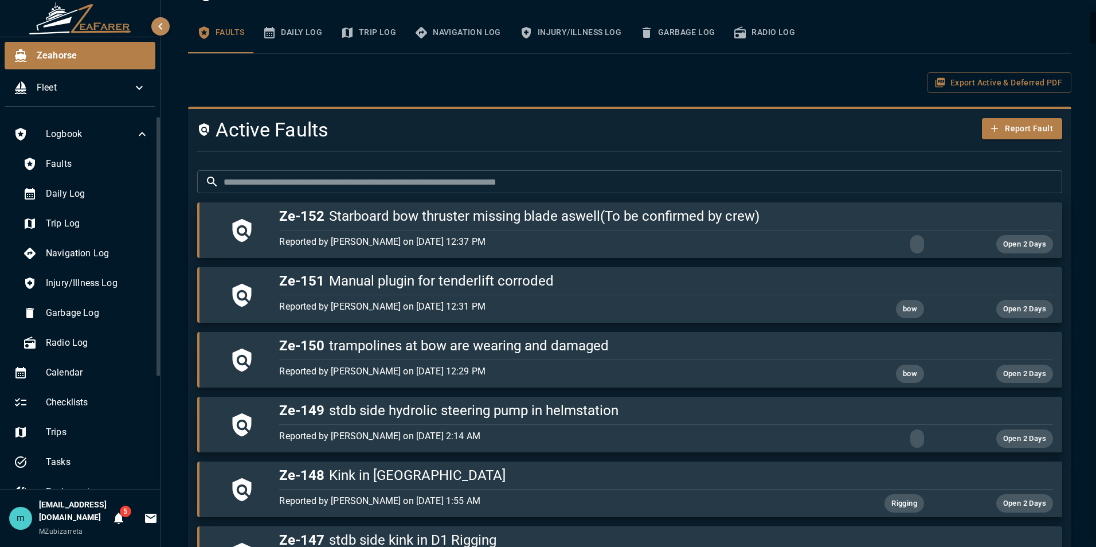
scroll to position [92, 0]
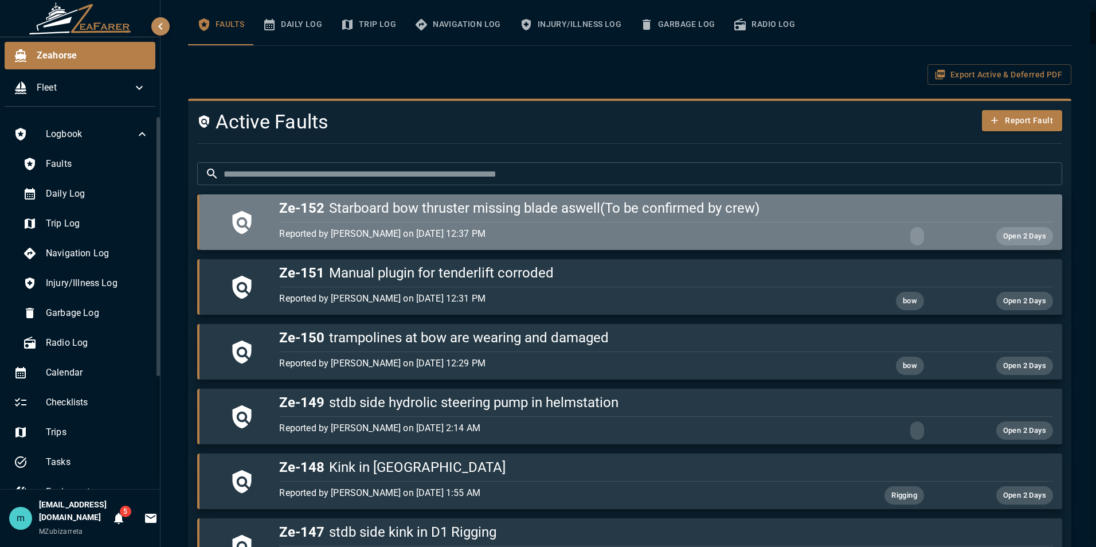
click at [829, 217] on div "button" at bounding box center [664, 219] width 778 height 5
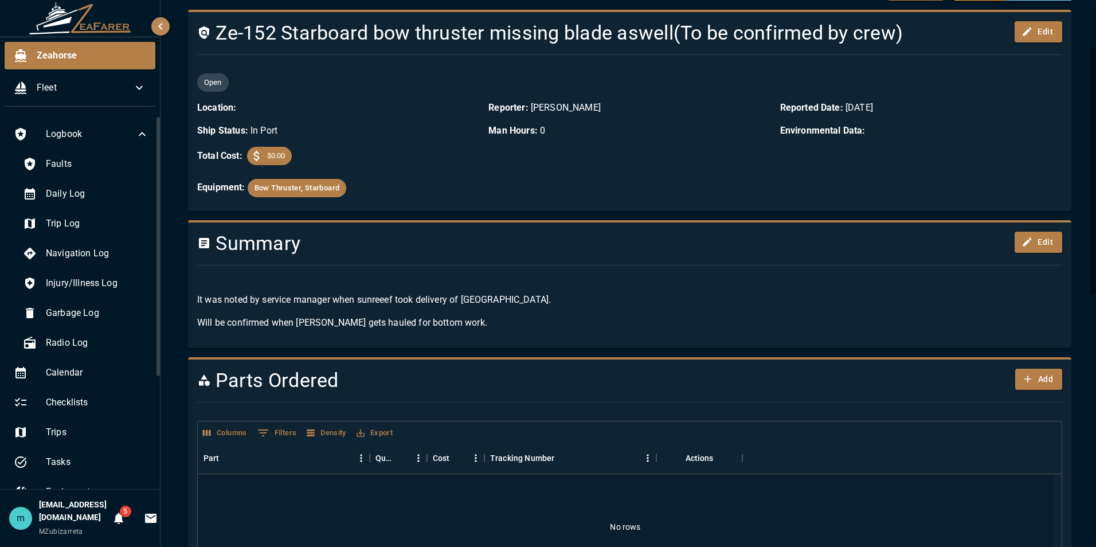
click at [1075, 100] on div "Zeahorse / Logbook / Starboard bow thruster missing blade aswell(To be confirme…" at bounding box center [629, 509] width 911 height 1139
click at [1076, 101] on div "Zeahorse / Logbook / Starboard bow thruster missing blade aswell(To be confirme…" at bounding box center [629, 509] width 911 height 1139
click at [1080, 129] on div "Zeahorse / Logbook / Starboard bow thruster missing blade aswell(To be confirme…" at bounding box center [629, 500] width 938 height 1185
click at [59, 166] on span "Faults" at bounding box center [97, 164] width 103 height 14
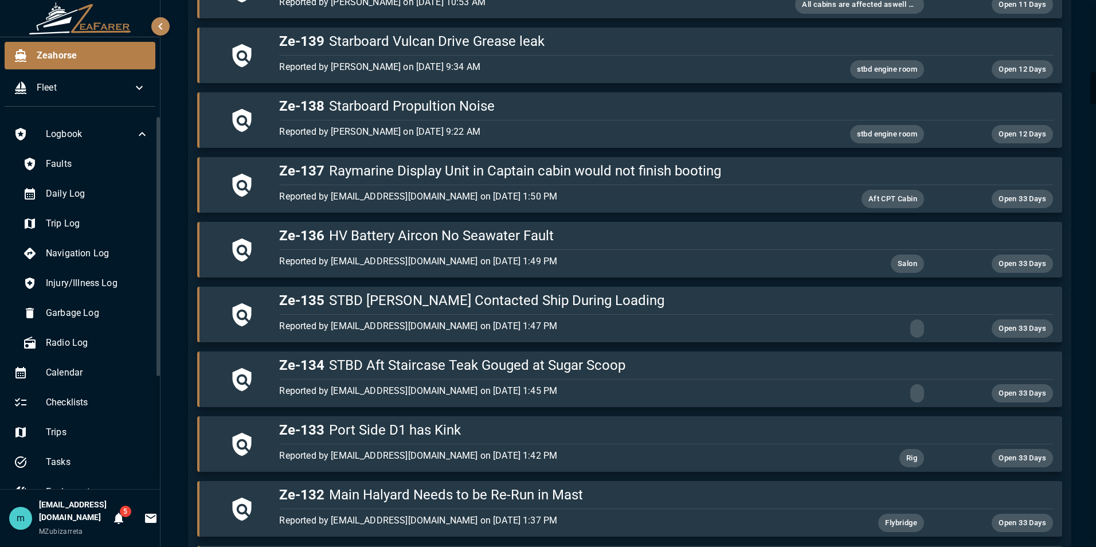
scroll to position [1123, 0]
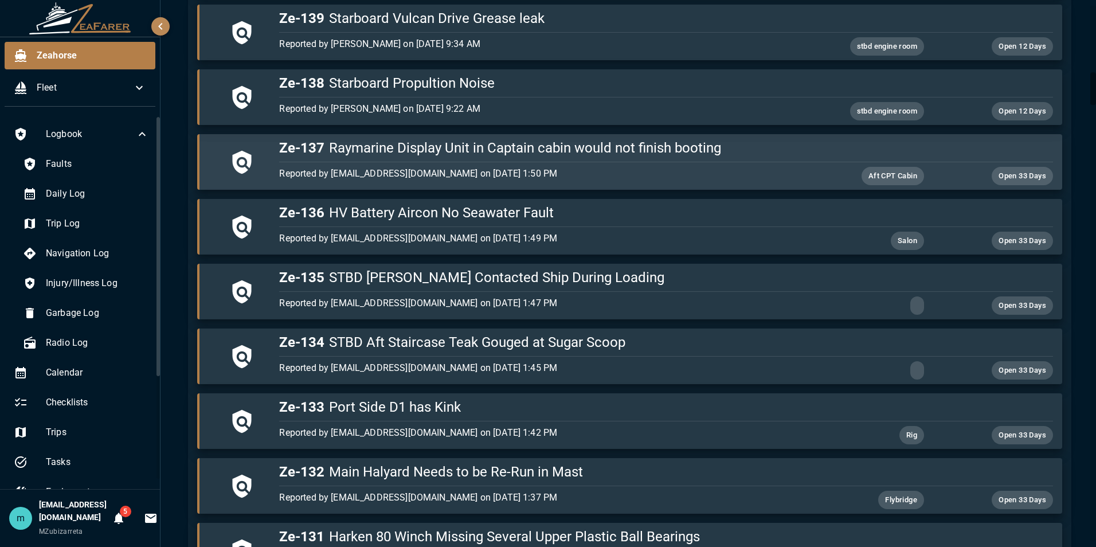
click at [743, 158] on div "button" at bounding box center [664, 159] width 778 height 5
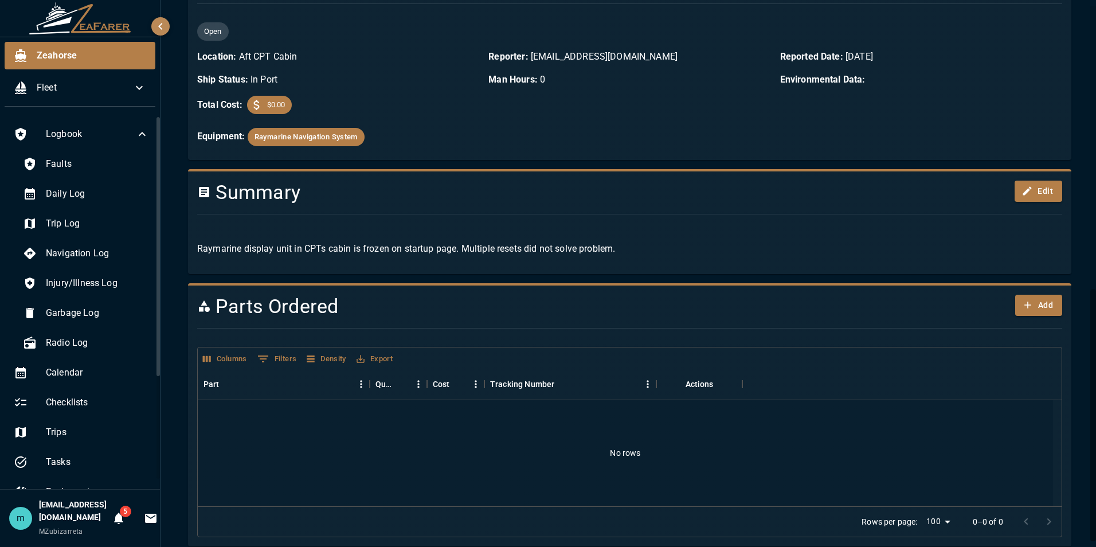
scroll to position [615, 0]
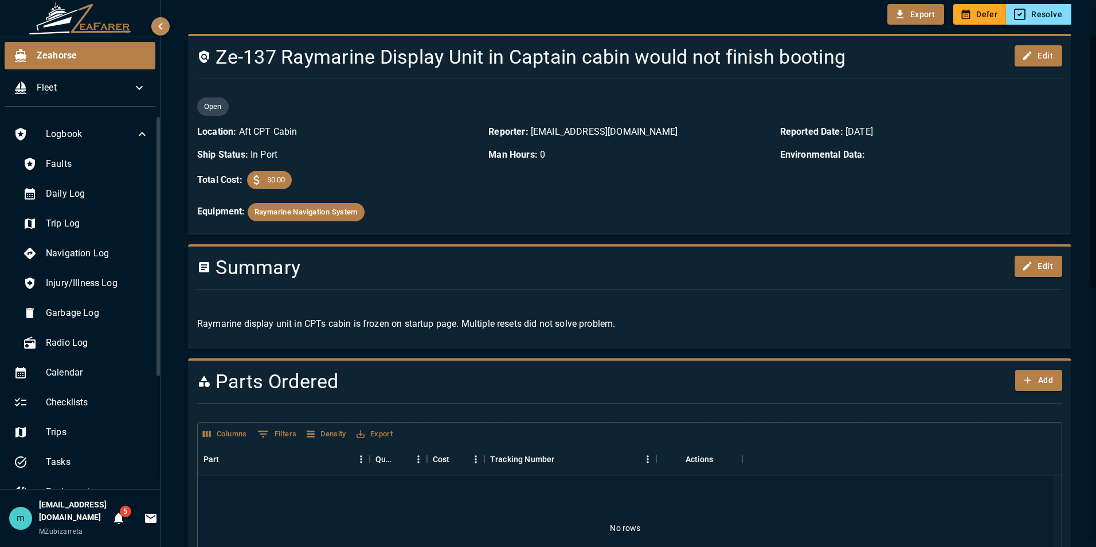
scroll to position [65, 0]
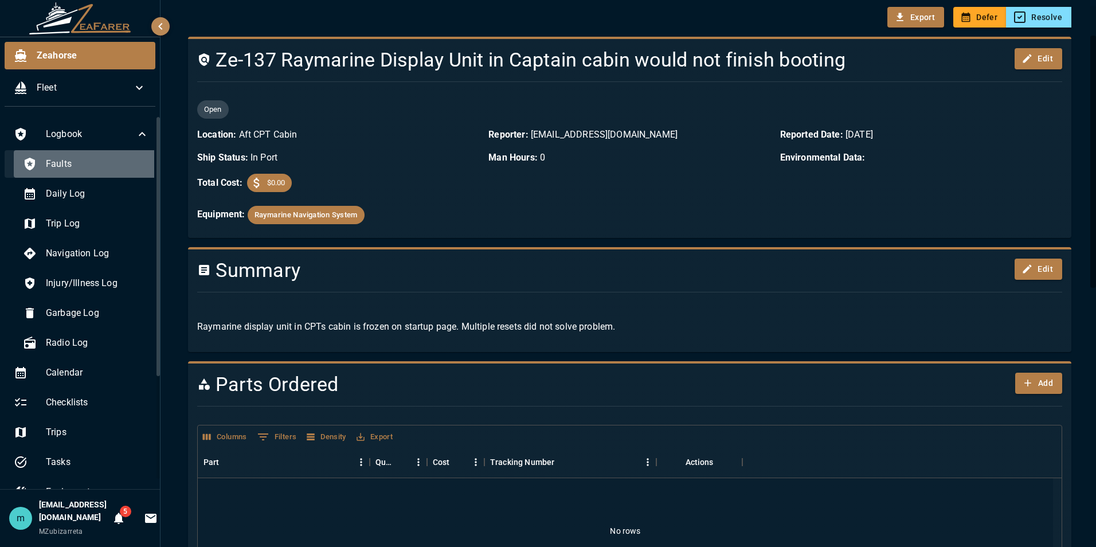
click at [97, 165] on span "Faults" at bounding box center [97, 164] width 103 height 14
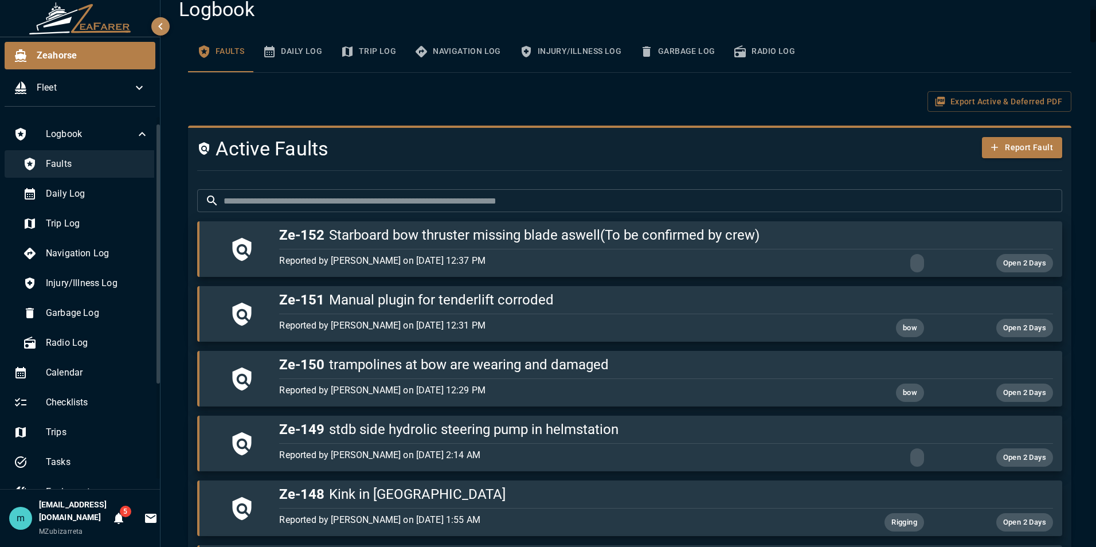
scroll to position [23, 0]
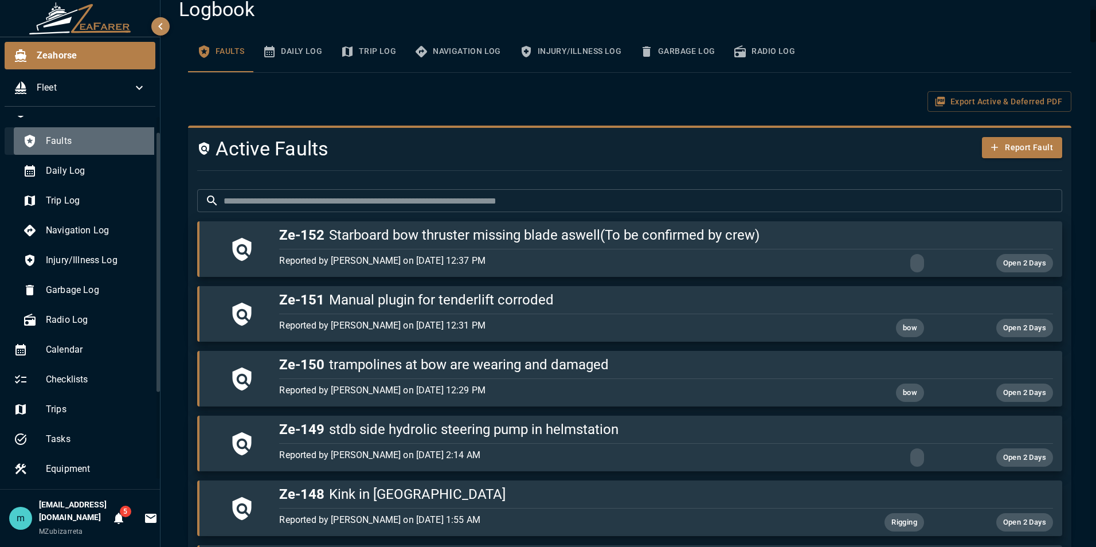
click at [108, 142] on span "Faults" at bounding box center [97, 141] width 103 height 14
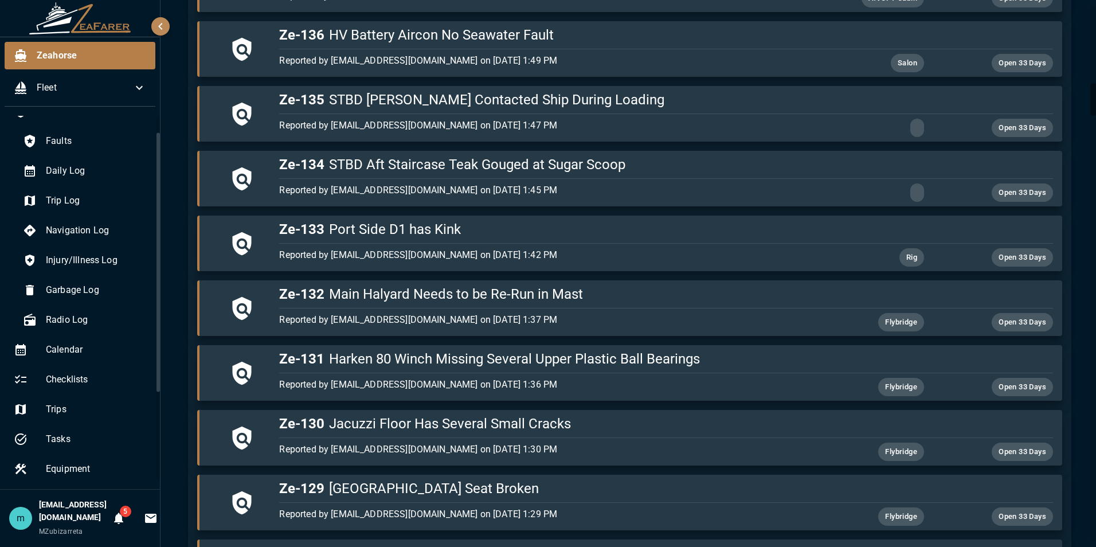
scroll to position [1303, 0]
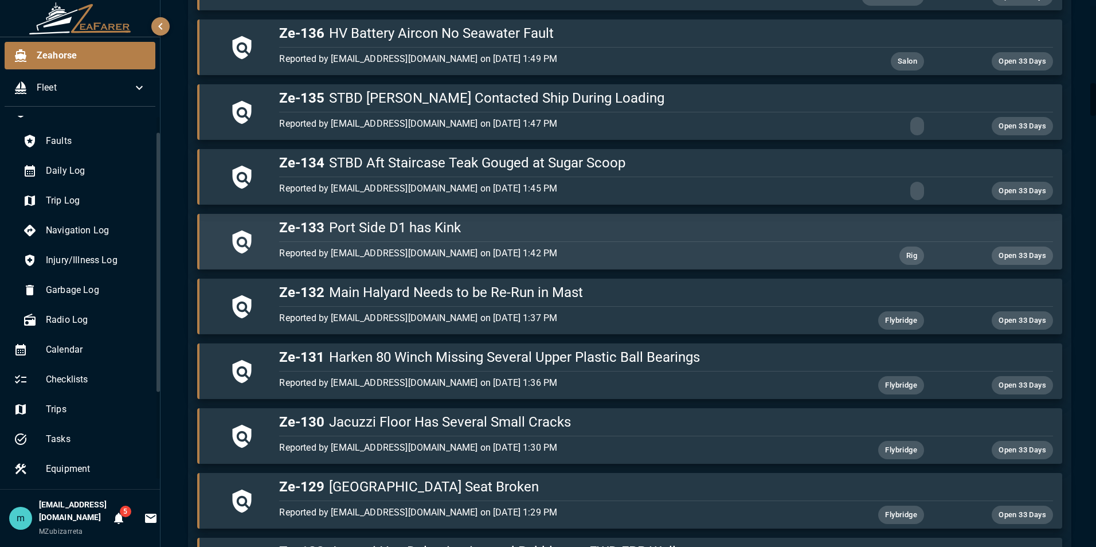
click at [831, 234] on h5 "Ze-133 Port Side D1 has Kink" at bounding box center [665, 227] width 773 height 18
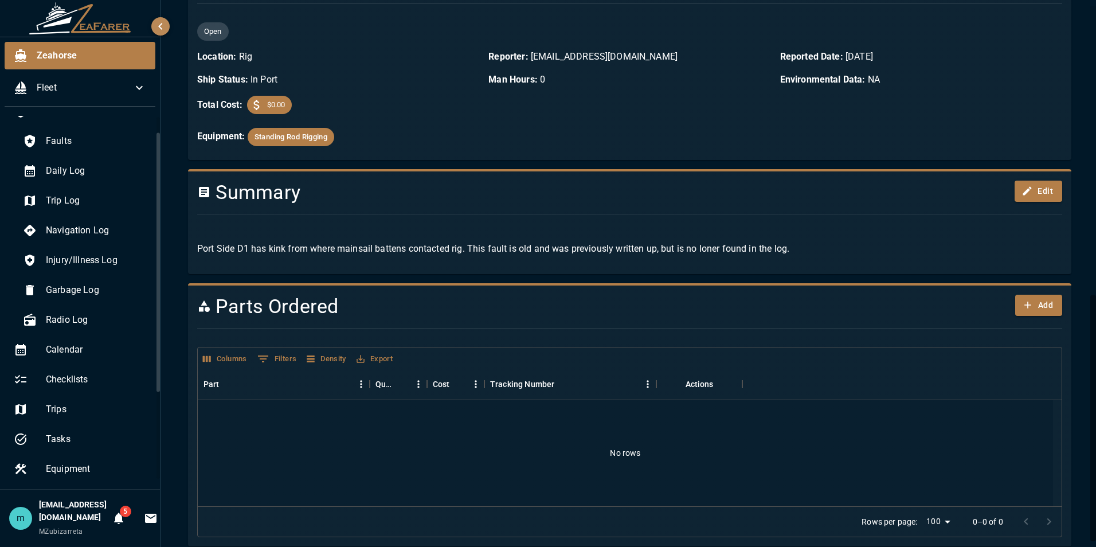
scroll to position [642, 0]
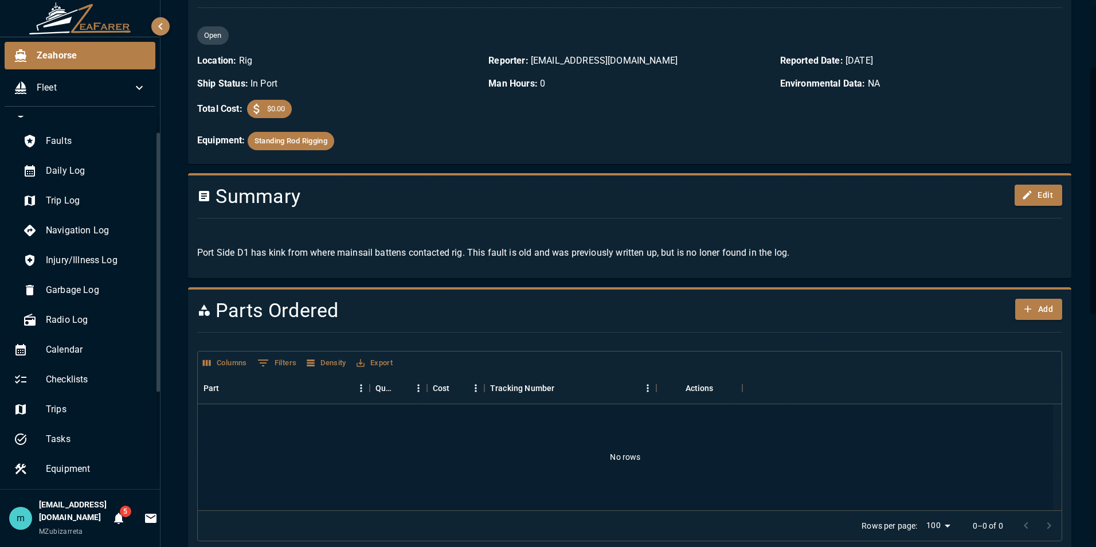
scroll to position [138, 0]
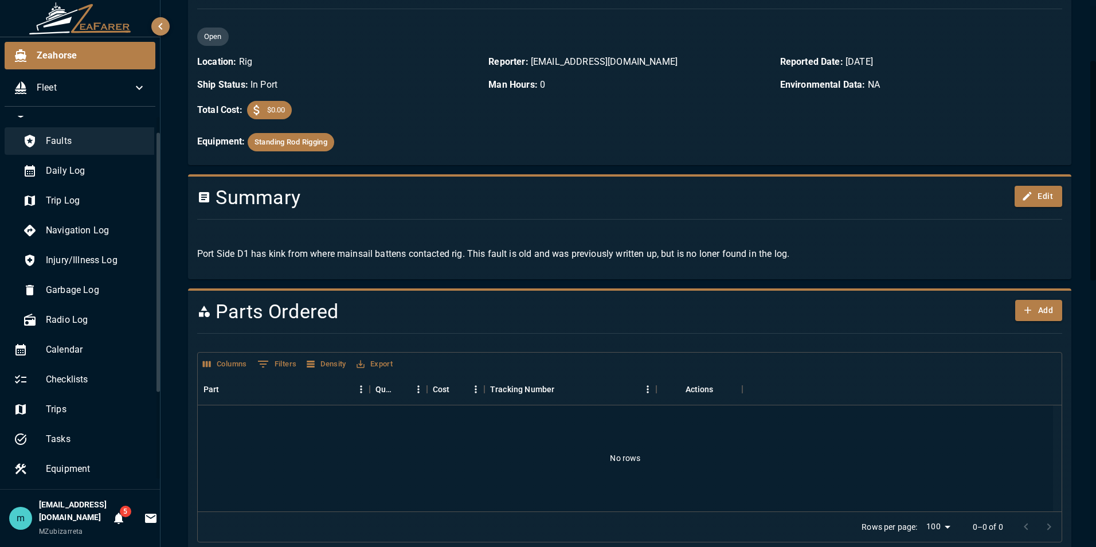
click at [100, 143] on span "Faults" at bounding box center [97, 141] width 103 height 14
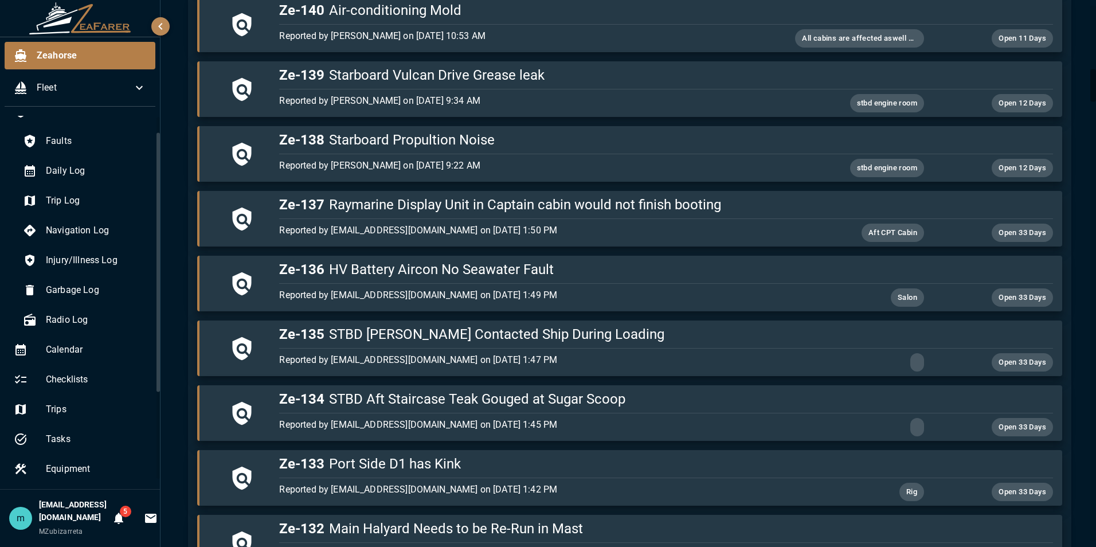
scroll to position [1078, 0]
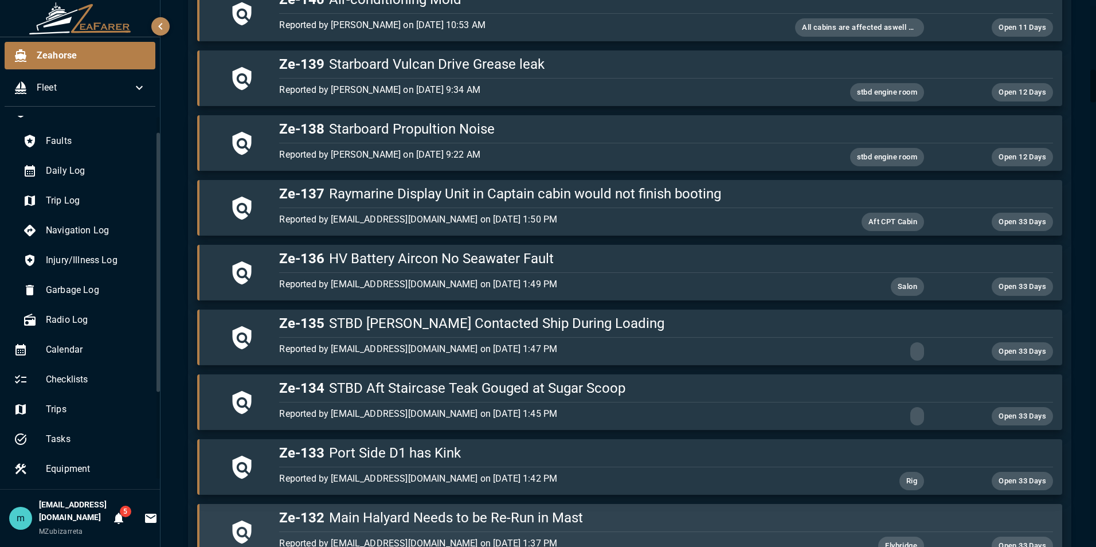
click at [601, 515] on h5 "Ze-132 Main Halyard Needs to be Re-Run in Mast" at bounding box center [665, 517] width 773 height 18
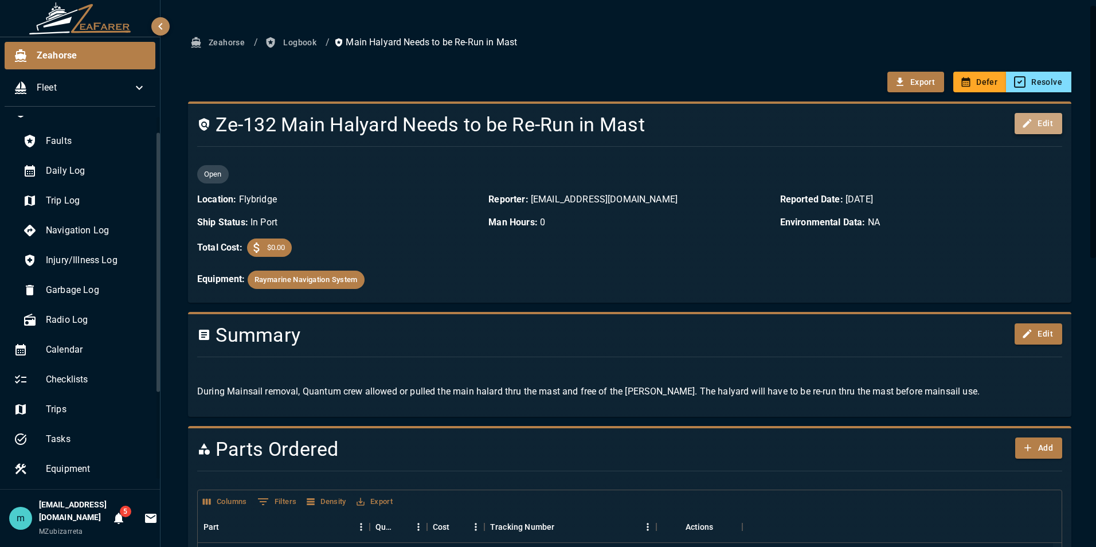
click at [1042, 127] on button "Edit" at bounding box center [1039, 123] width 48 height 21
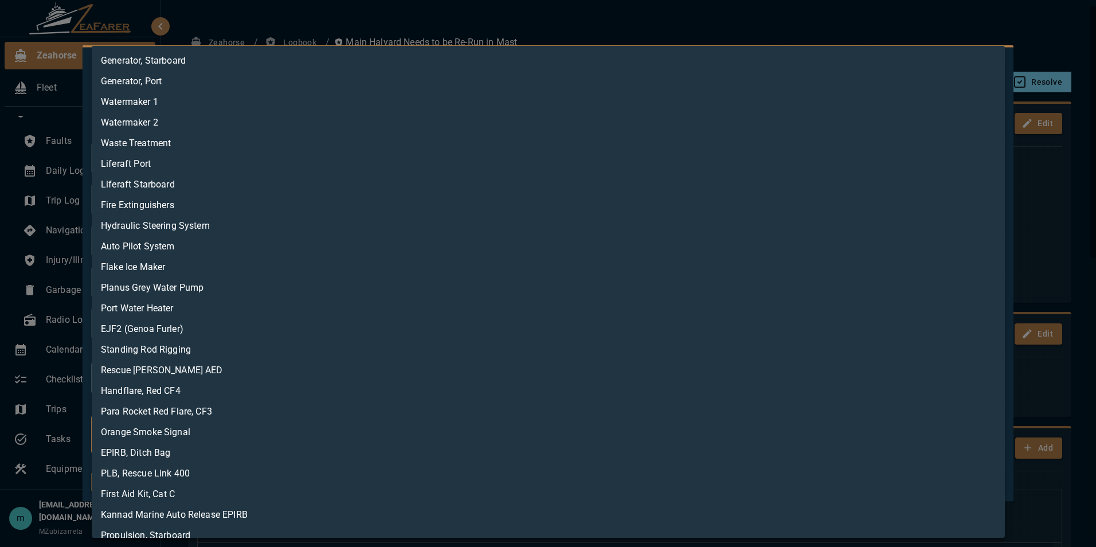
click at [238, 438] on body "Zeahorse Fleet Logbook Faults Daily Log Trip Log Navigation Log Injury/Illness …" at bounding box center [548, 273] width 1096 height 547
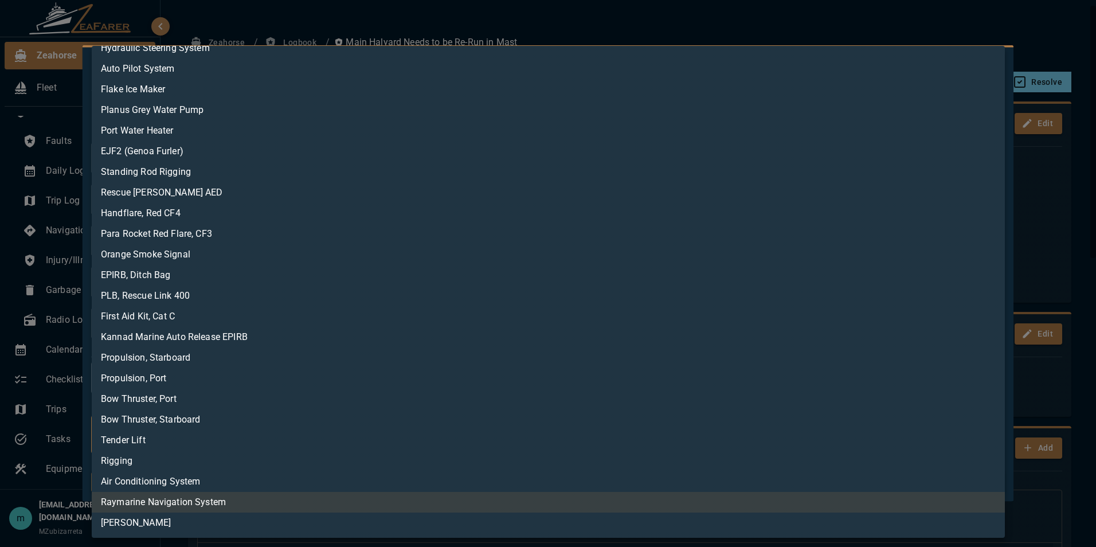
click at [236, 502] on li "Raymarine Navigation System" at bounding box center [548, 502] width 913 height 21
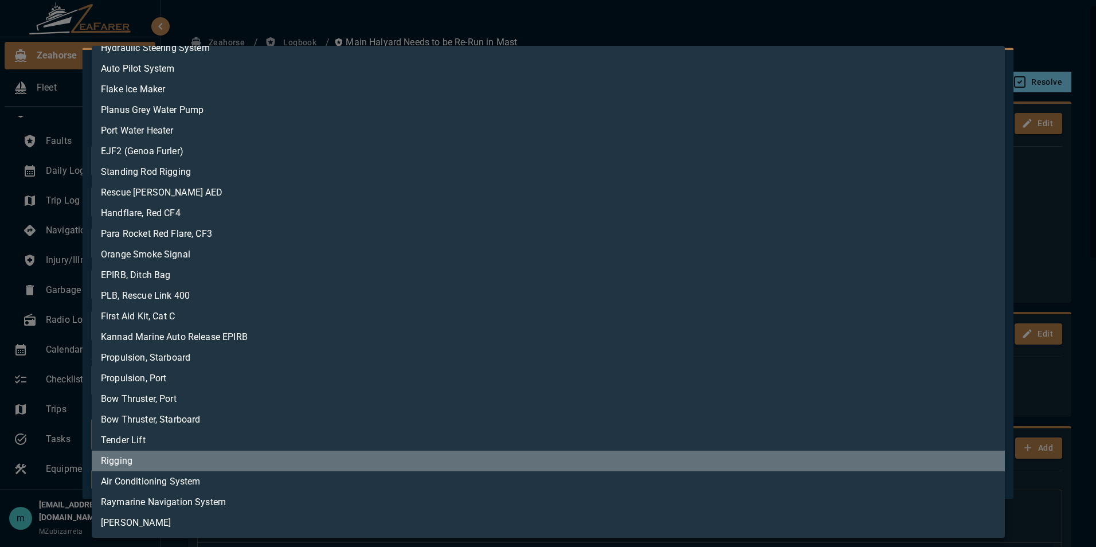
click at [881, 461] on li "Rigging" at bounding box center [548, 461] width 913 height 21
type input "**********"
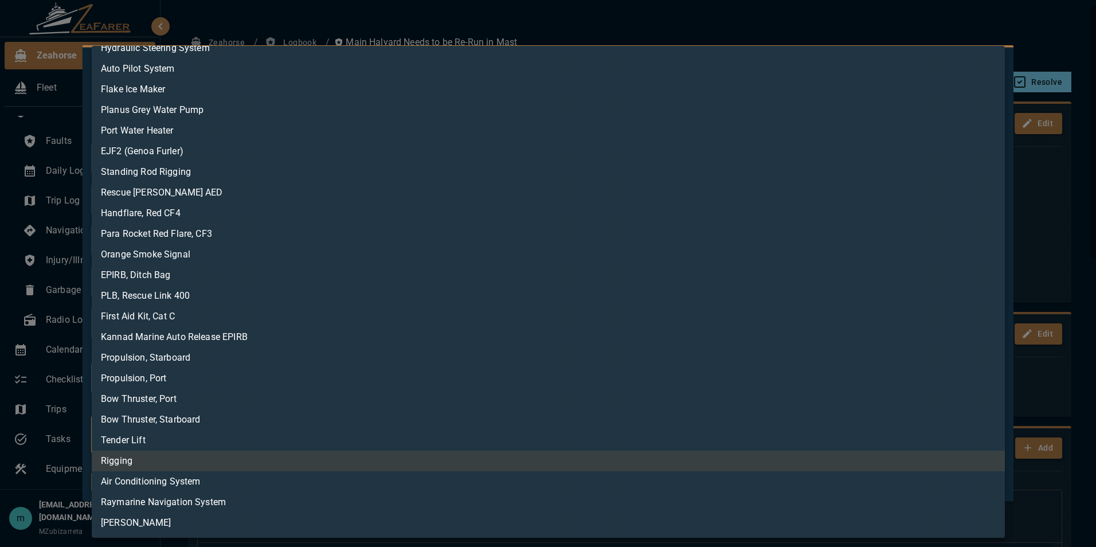
click at [959, 27] on div at bounding box center [548, 273] width 1096 height 547
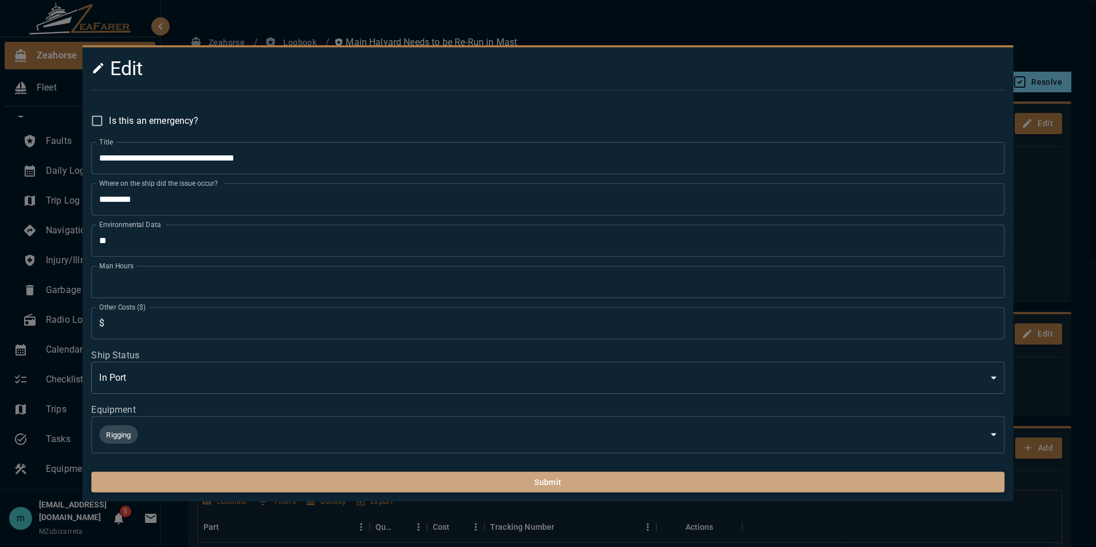
click at [598, 481] on button "Submit" at bounding box center [547, 482] width 913 height 21
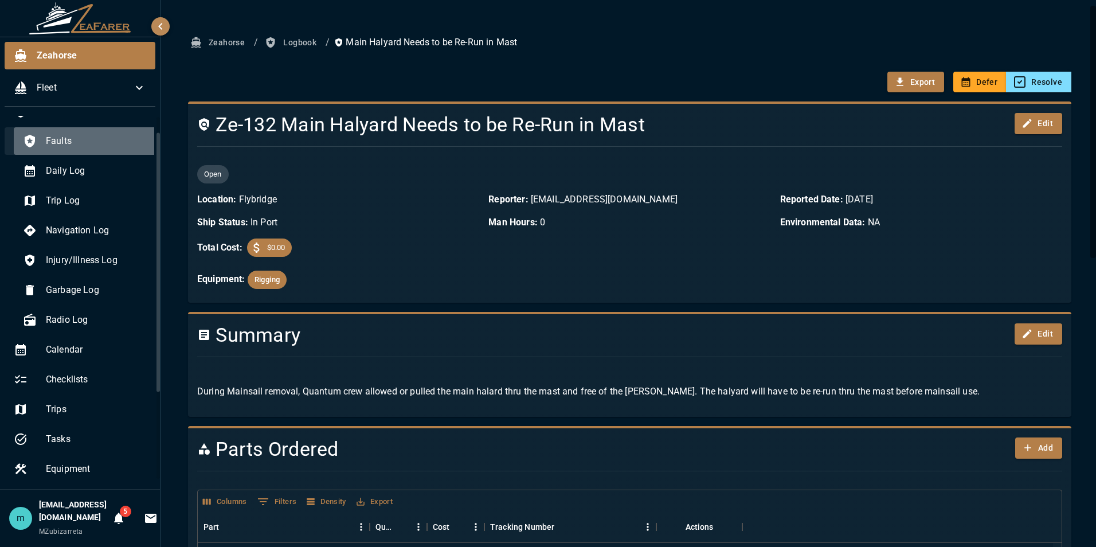
click at [99, 141] on span "Faults" at bounding box center [97, 141] width 103 height 14
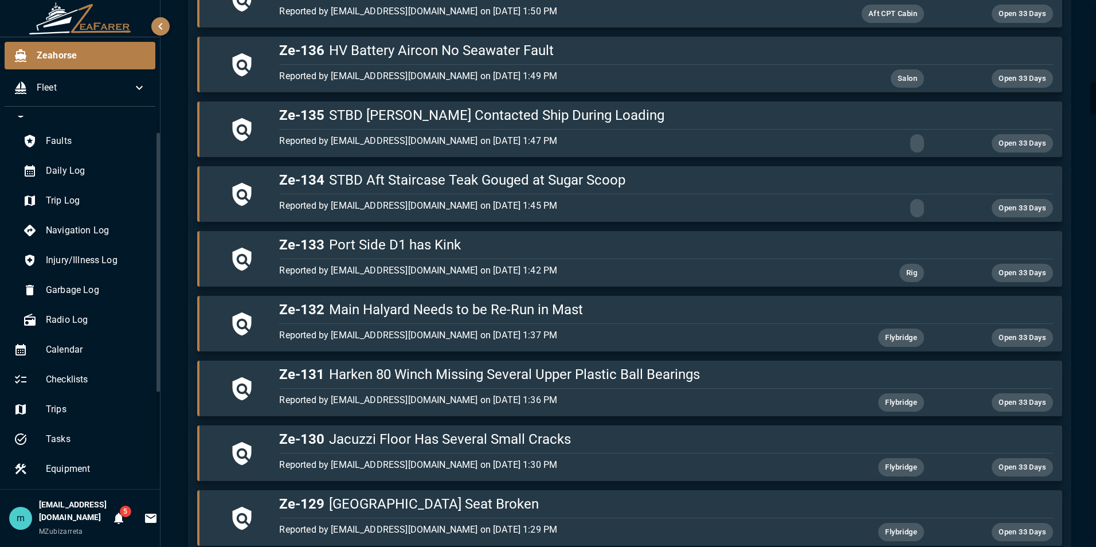
scroll to position [1307, 0]
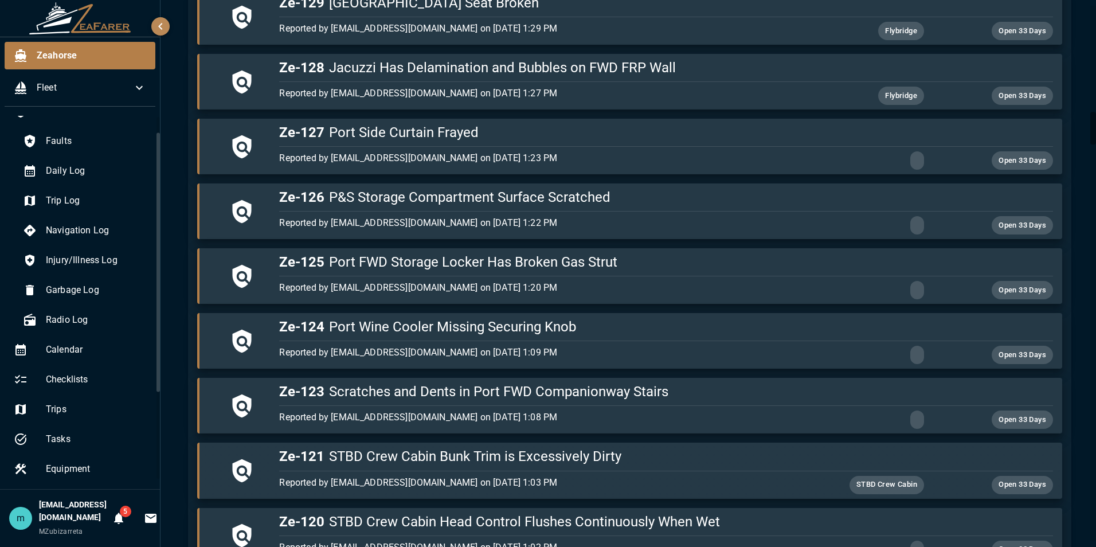
scroll to position [1788, 0]
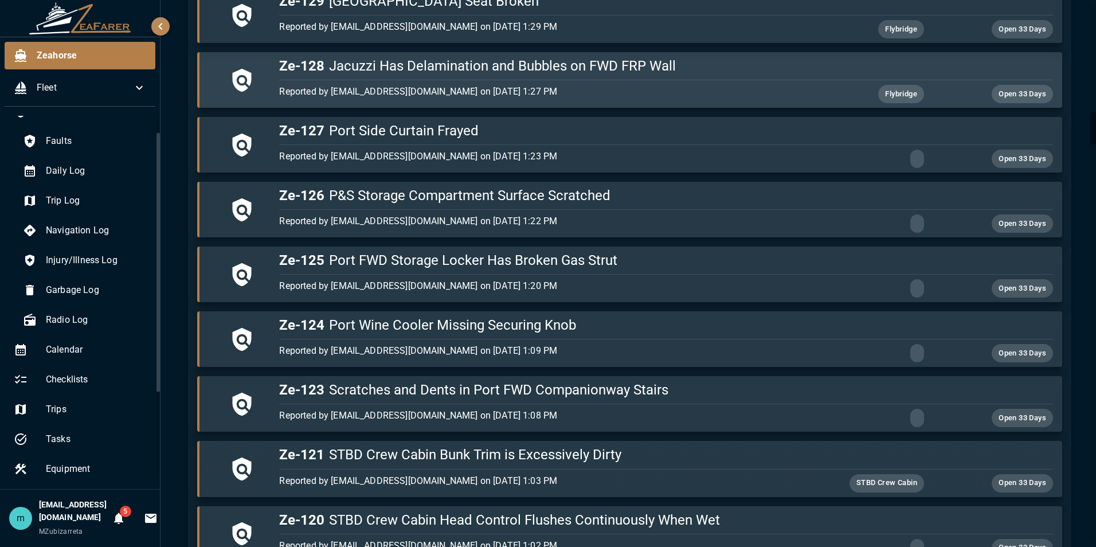
click at [753, 81] on div "Reported by jtouchton19@protonmail.com on 8/2/2025, 1:27 PM Flybridge Open 33 D…" at bounding box center [664, 91] width 778 height 23
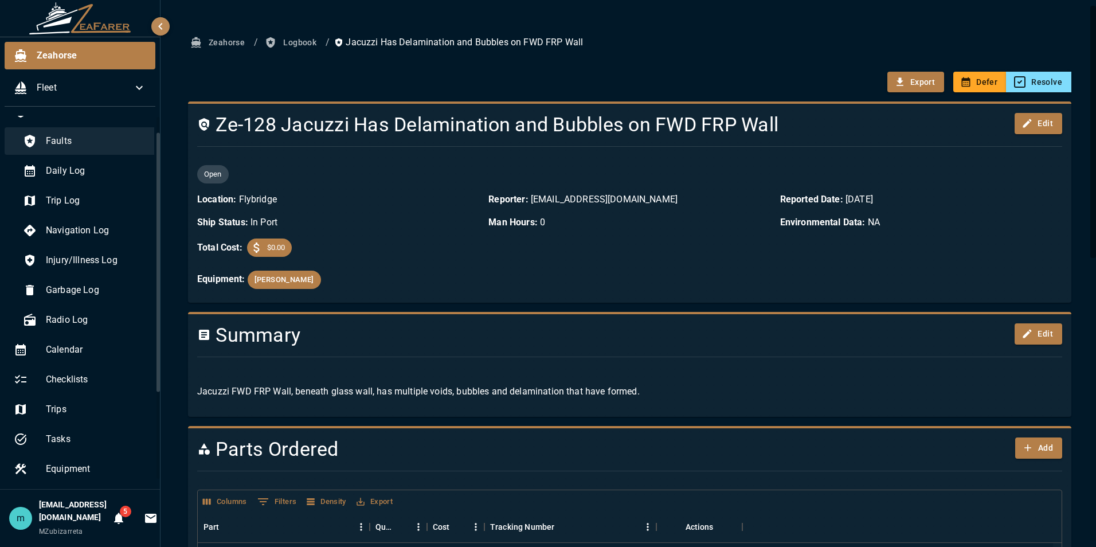
click at [98, 148] on div "Faults" at bounding box center [86, 141] width 144 height 28
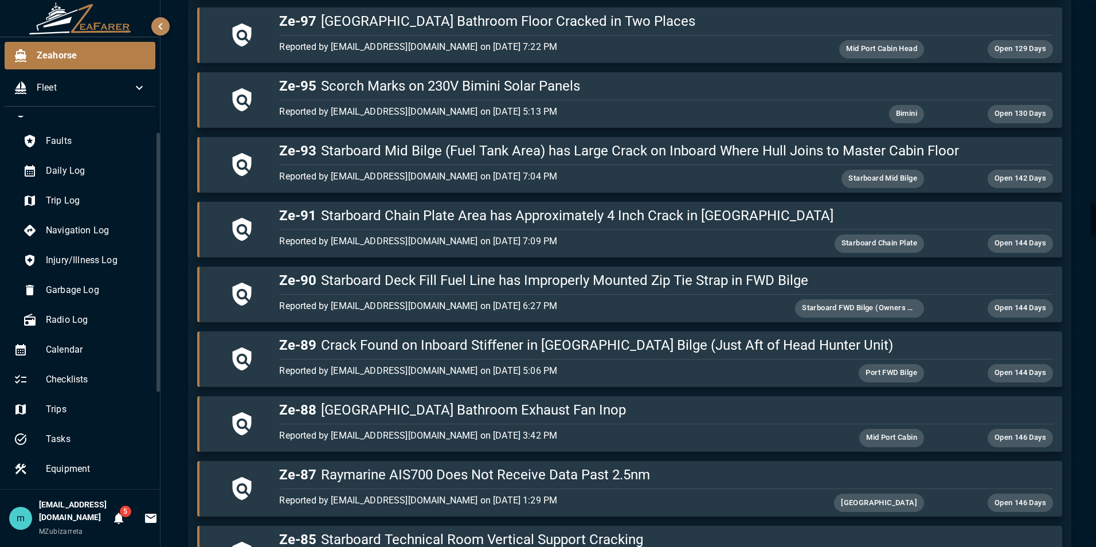
scroll to position [3325, 0]
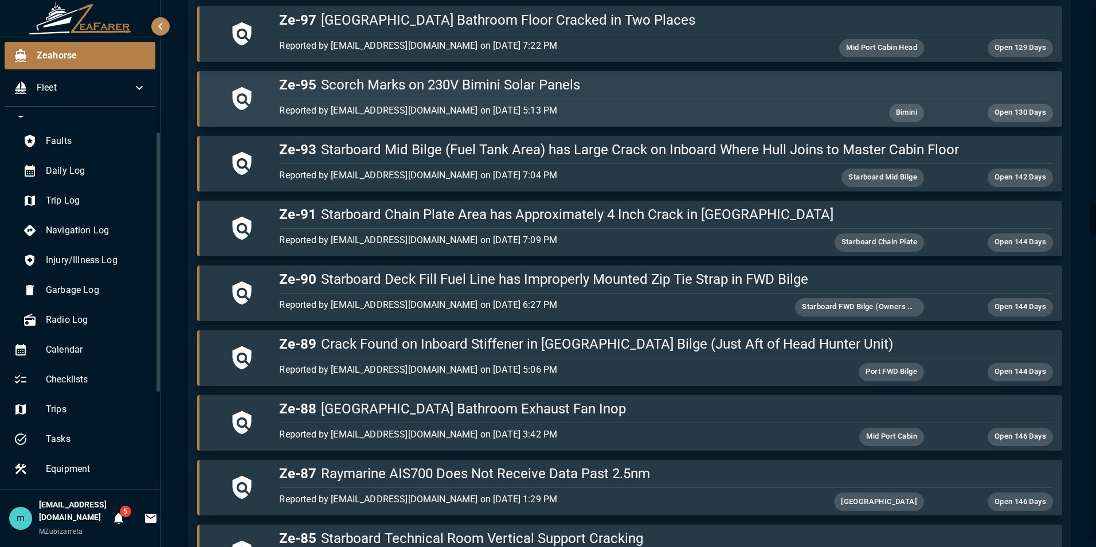
click at [776, 94] on div "button" at bounding box center [664, 96] width 778 height 5
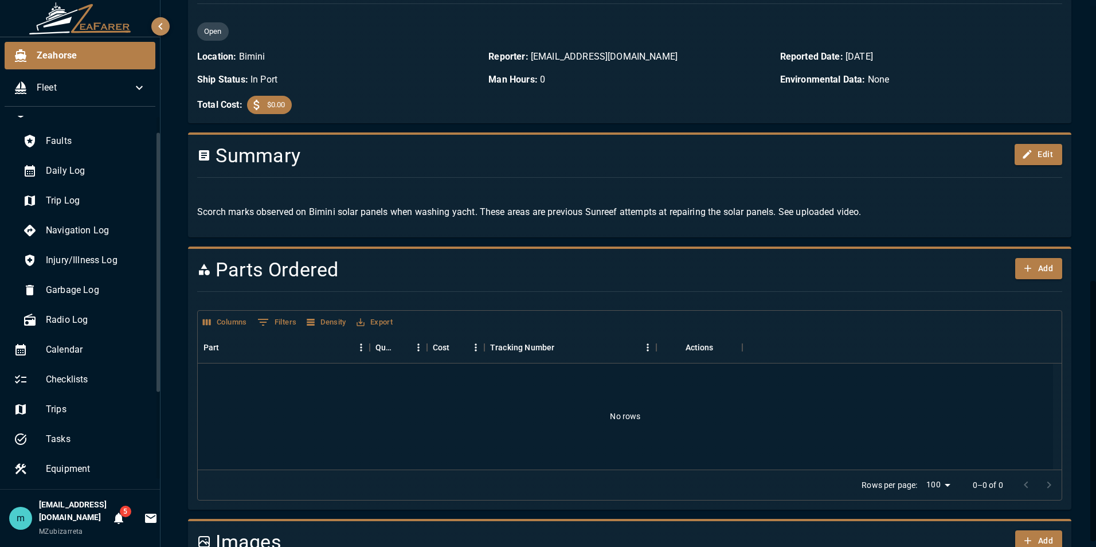
scroll to position [578, 0]
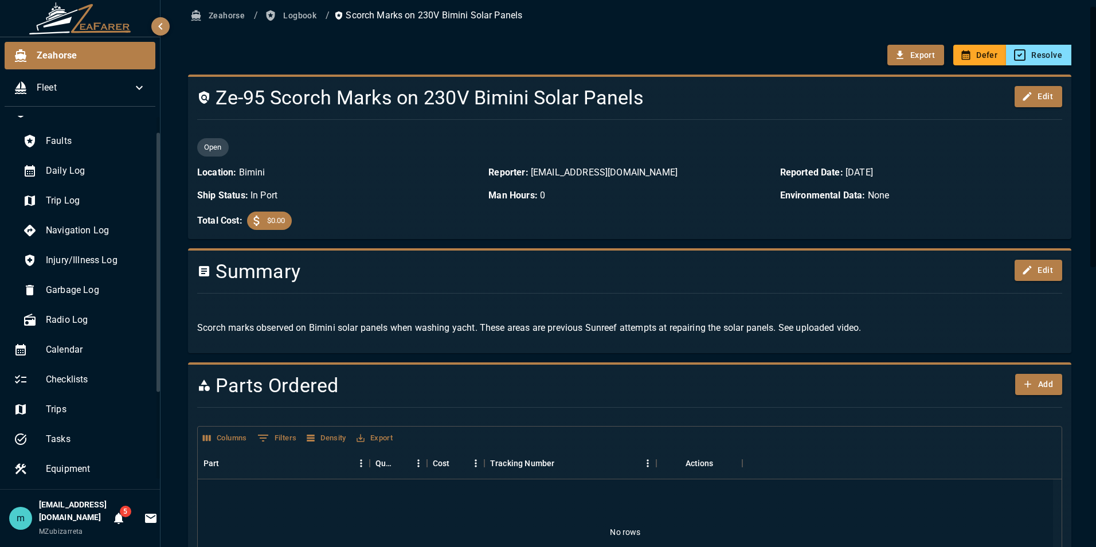
scroll to position [0, 0]
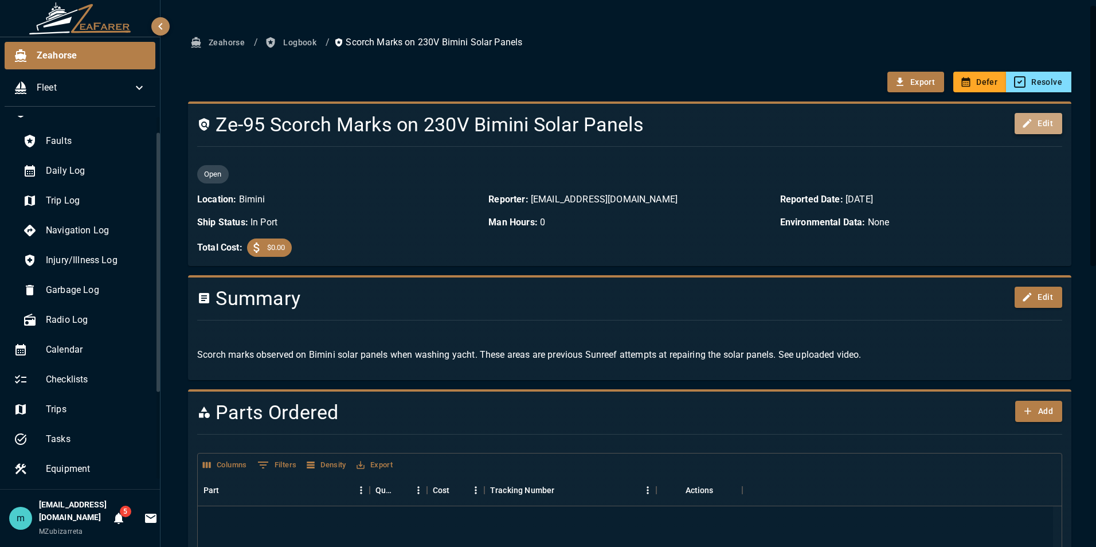
click at [1028, 118] on button "Edit" at bounding box center [1039, 123] width 48 height 21
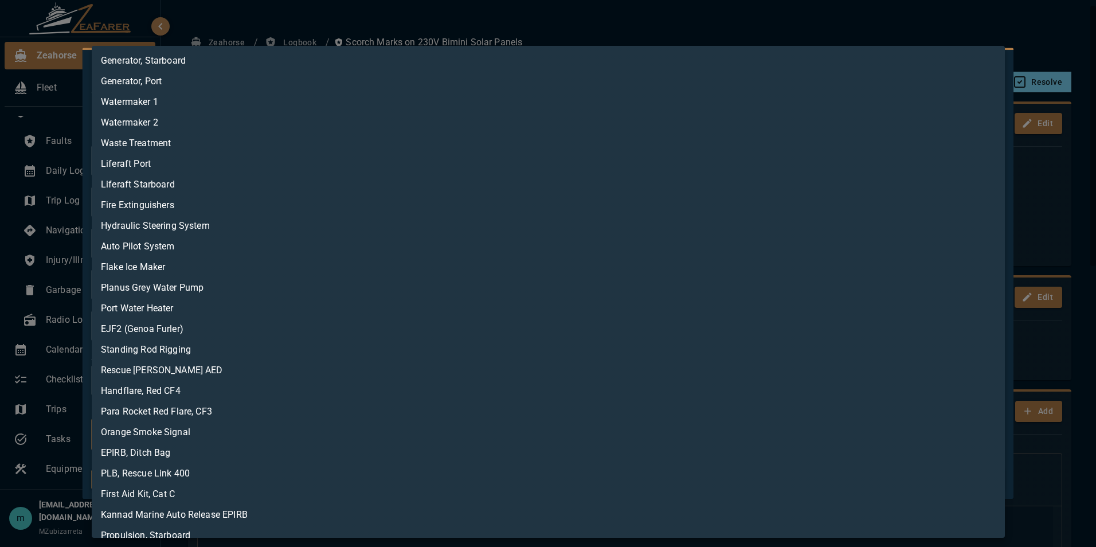
click at [534, 426] on body "Zeahorse Fleet Logbook Faults Daily Log Trip Log Navigation Log Injury/Illness …" at bounding box center [548, 273] width 1096 height 547
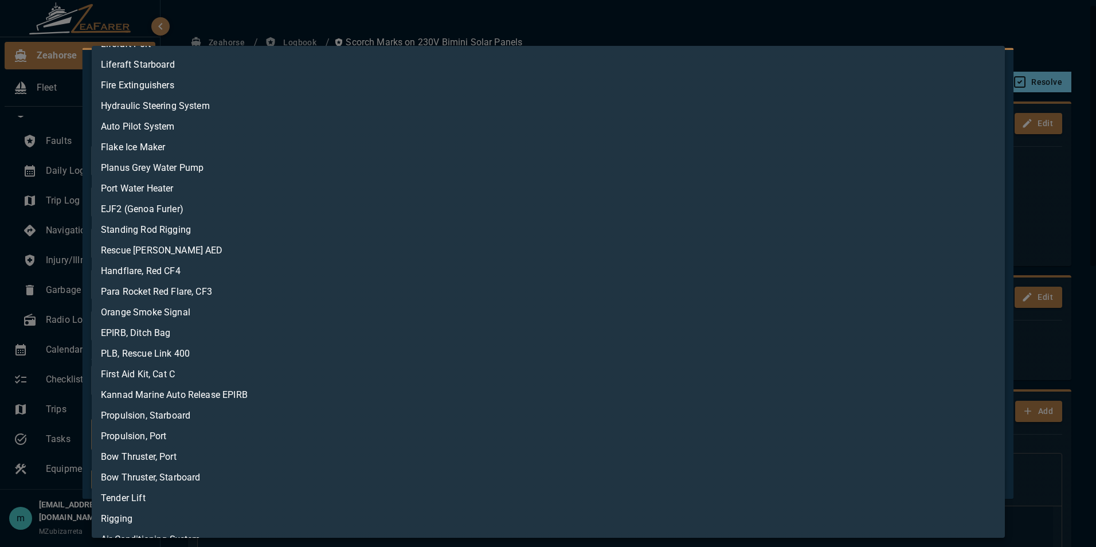
scroll to position [198, 0]
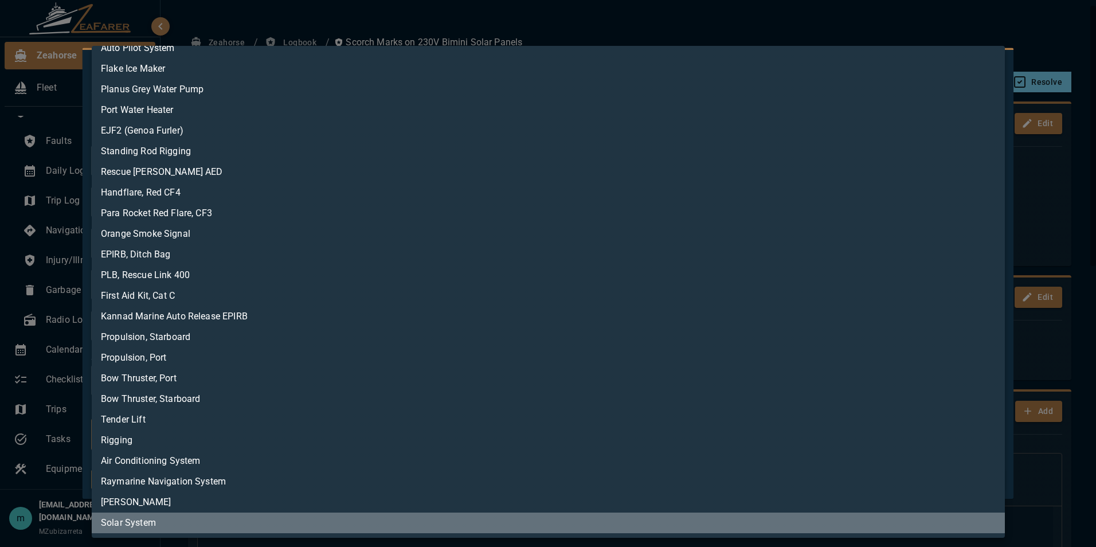
click at [861, 522] on li "Solar System" at bounding box center [548, 522] width 913 height 21
type input "**********"
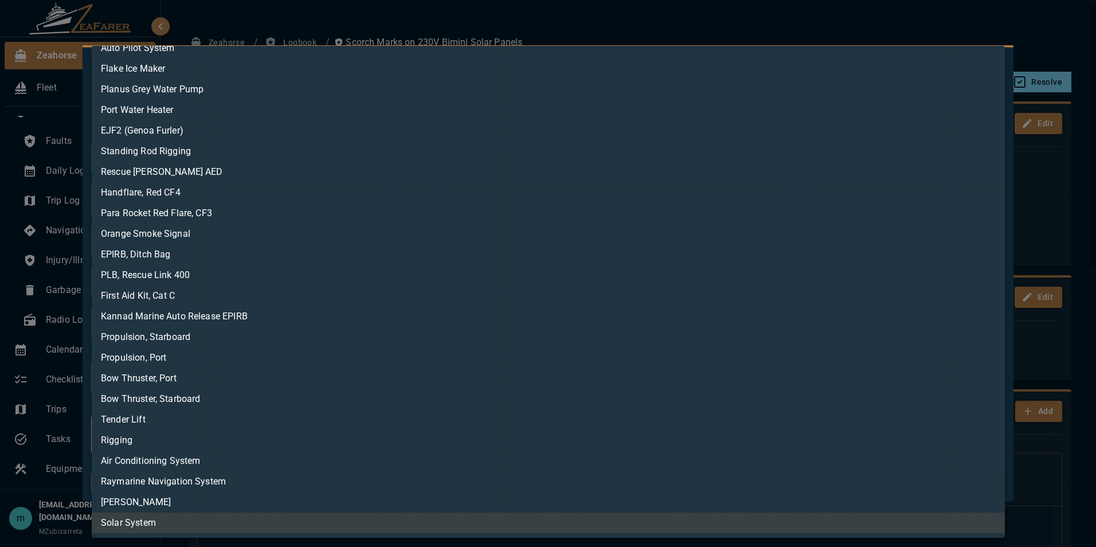
click at [1078, 483] on div at bounding box center [548, 273] width 1096 height 547
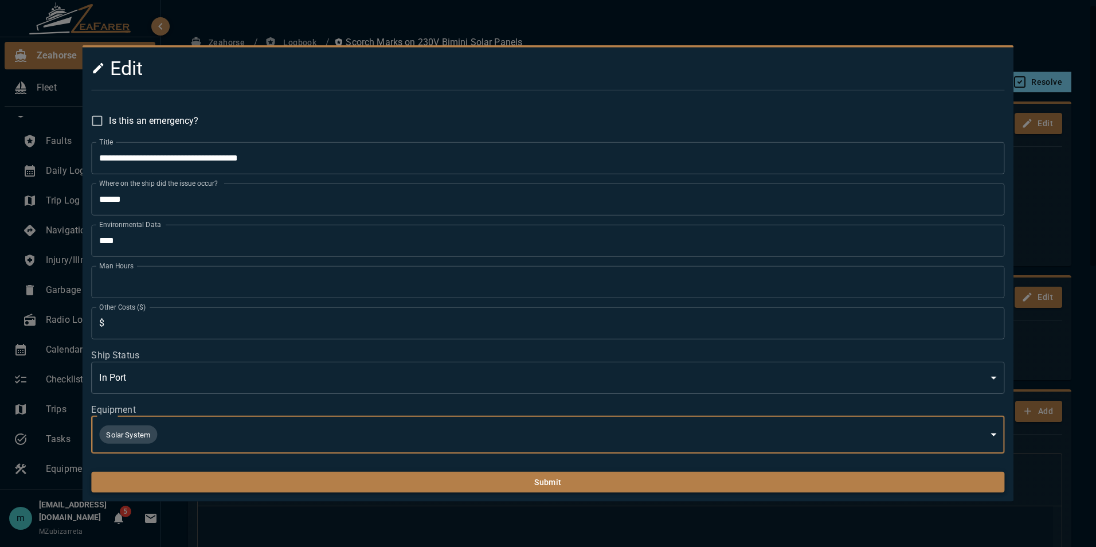
click at [810, 482] on button "Submit" at bounding box center [547, 482] width 913 height 21
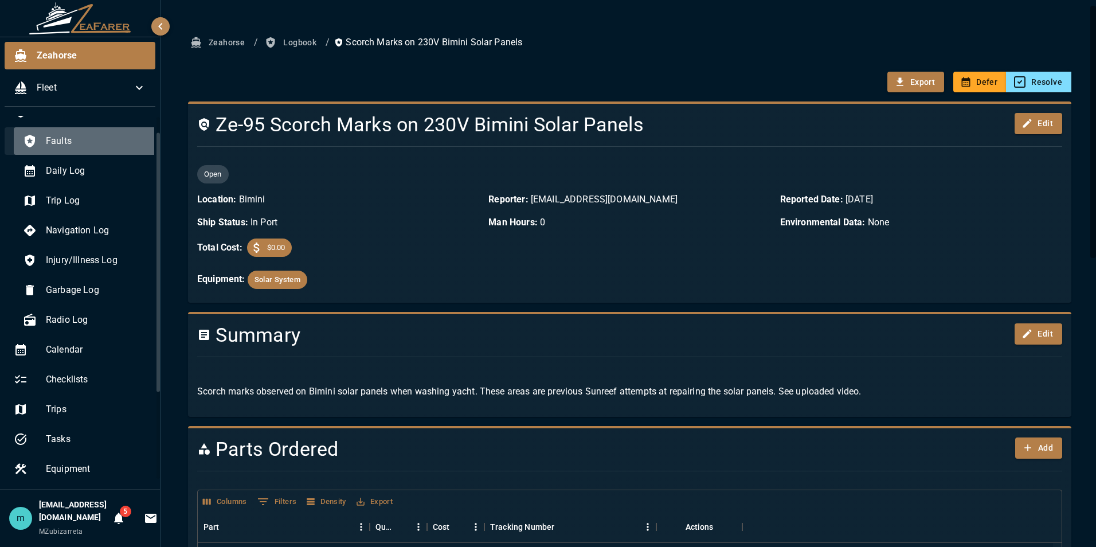
click at [104, 140] on span "Faults" at bounding box center [97, 141] width 103 height 14
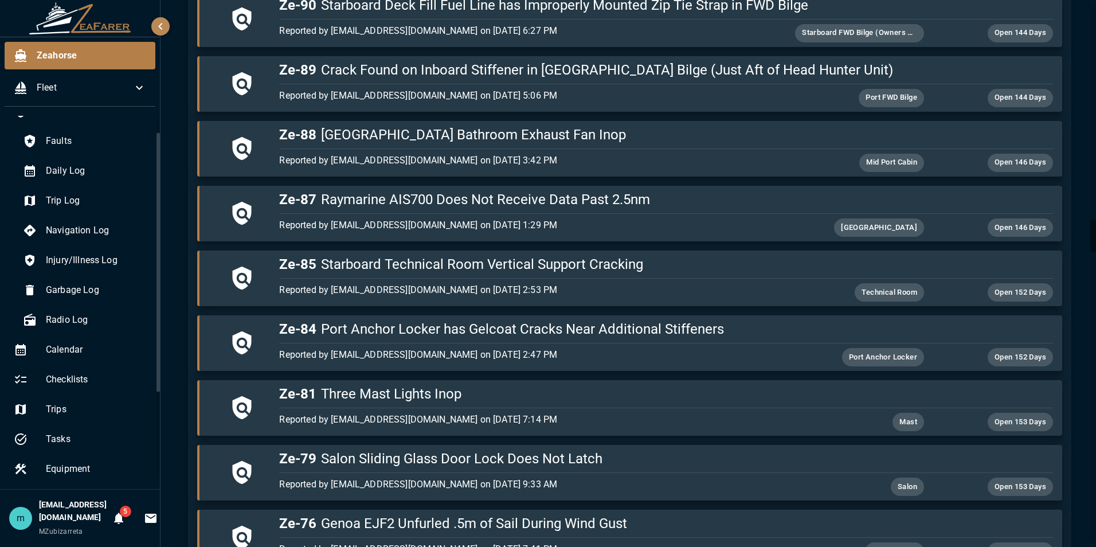
scroll to position [3600, 0]
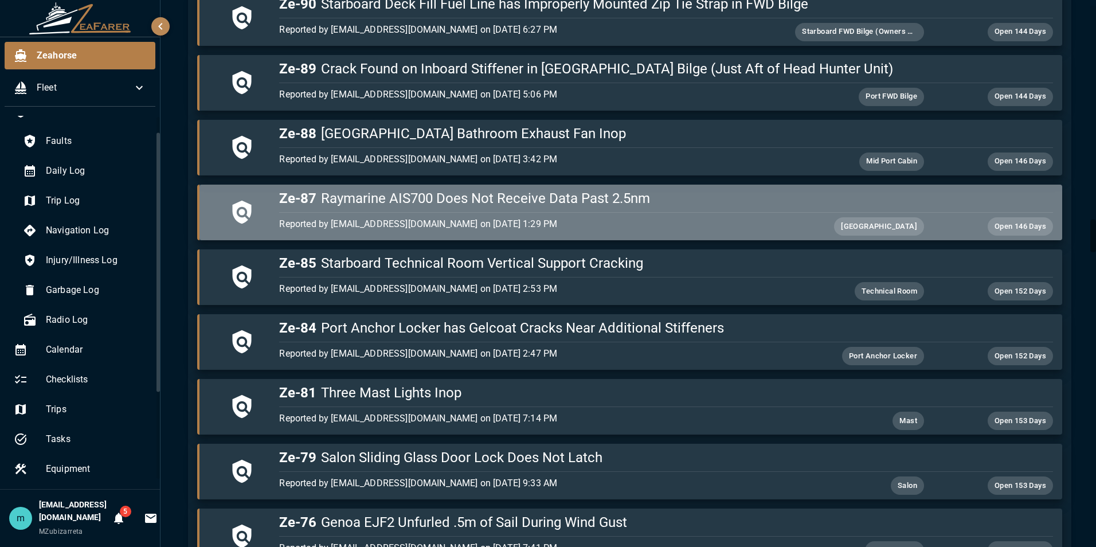
drag, startPoint x: 755, startPoint y: 223, endPoint x: 723, endPoint y: 219, distance: 31.8
click at [723, 219] on p "Reported by [EMAIL_ADDRESS][DOMAIN_NAME] on [DATE] 1:29 PM" at bounding box center [537, 224] width 516 height 14
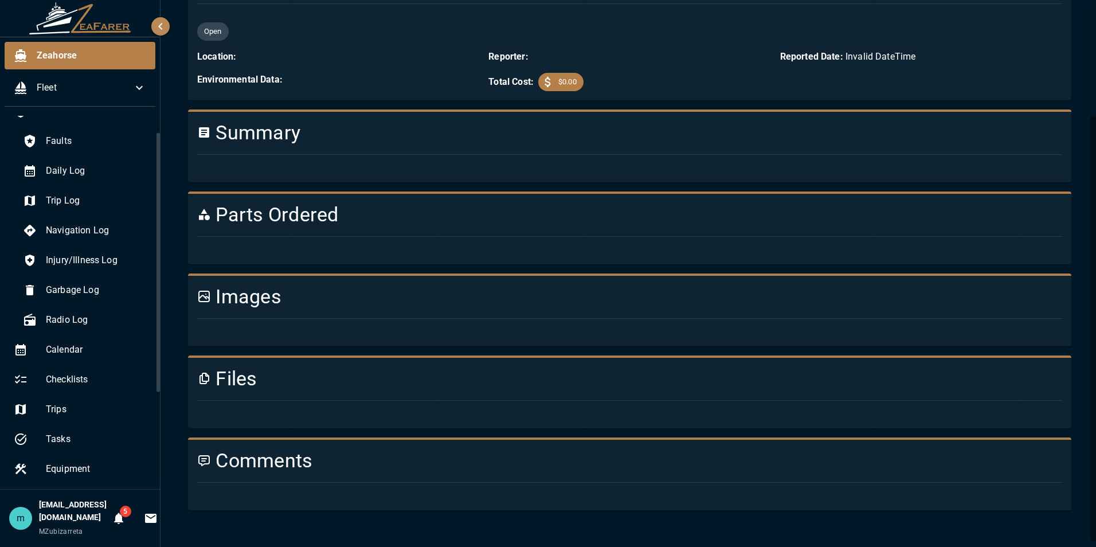
scroll to position [739, 0]
click at [723, 219] on div "Export undefined undefined Open Location: Reporter: Reported Date: Invalid Date…" at bounding box center [625, 226] width 892 height 613
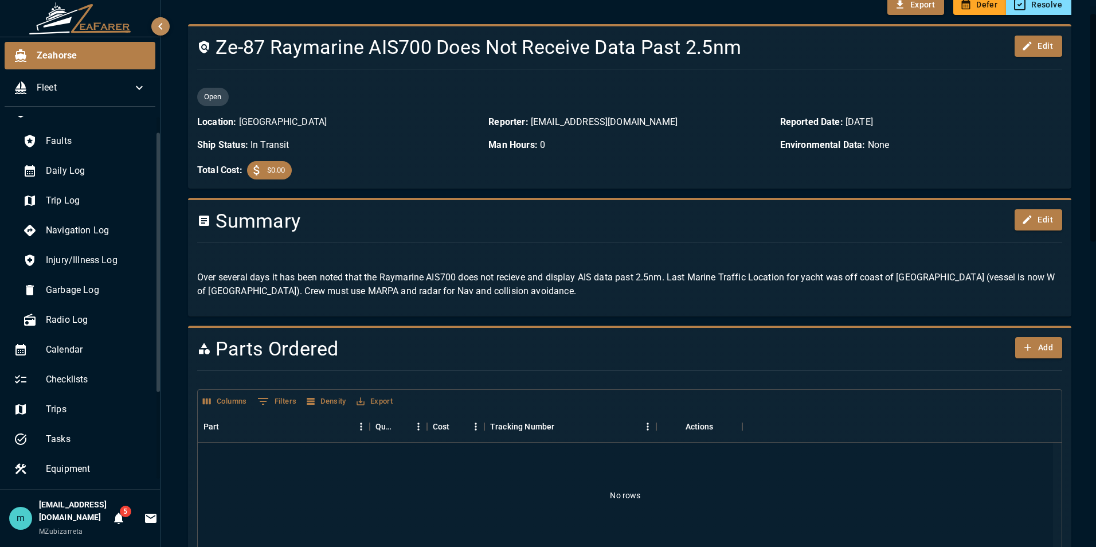
scroll to position [0, 0]
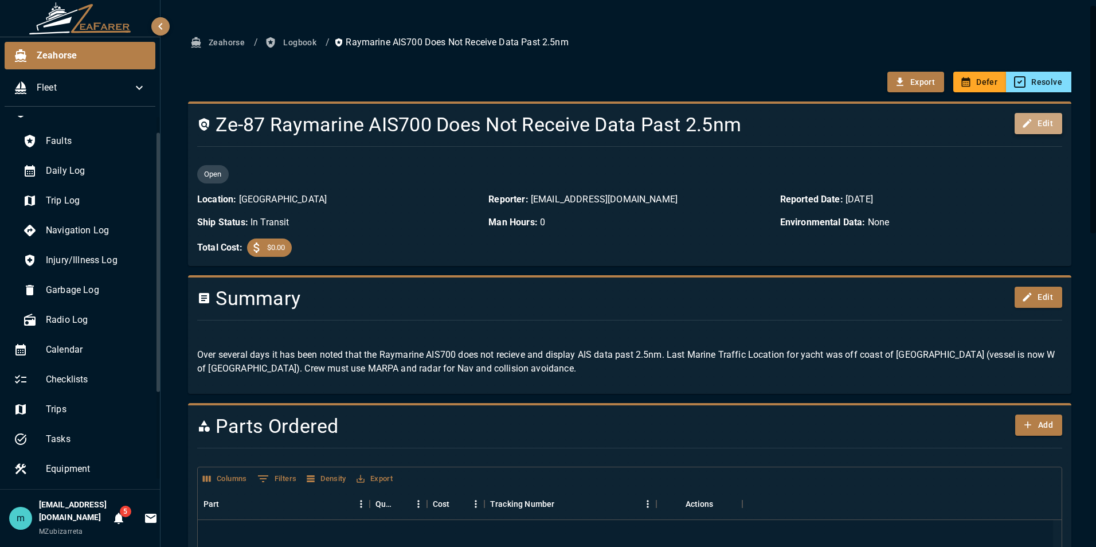
click at [1036, 118] on button "Edit" at bounding box center [1039, 123] width 48 height 21
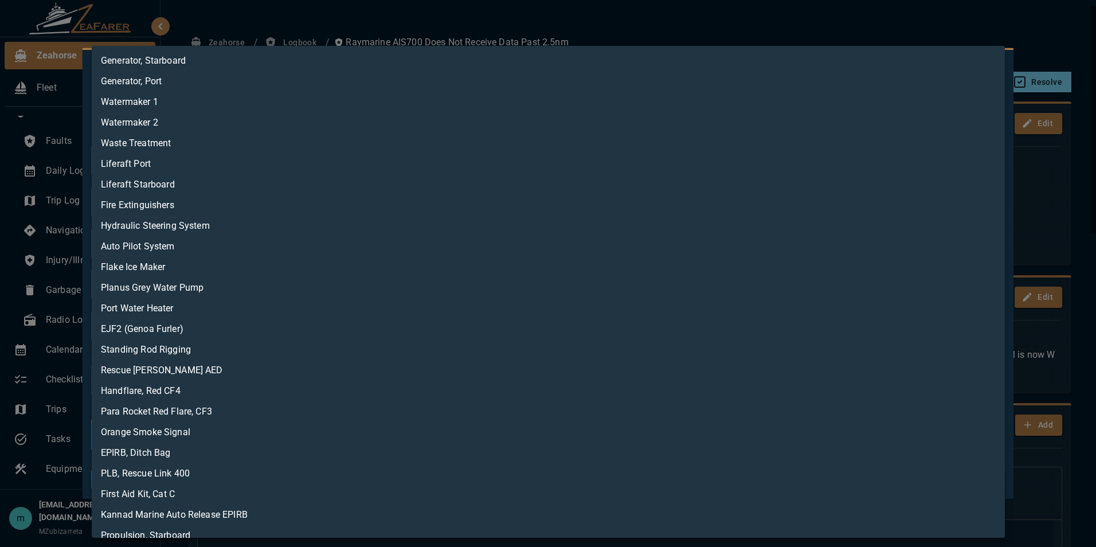
click at [467, 448] on body "Zeahorse Fleet Logbook Faults Daily Log Trip Log Navigation Log Injury/Illness …" at bounding box center [548, 273] width 1096 height 547
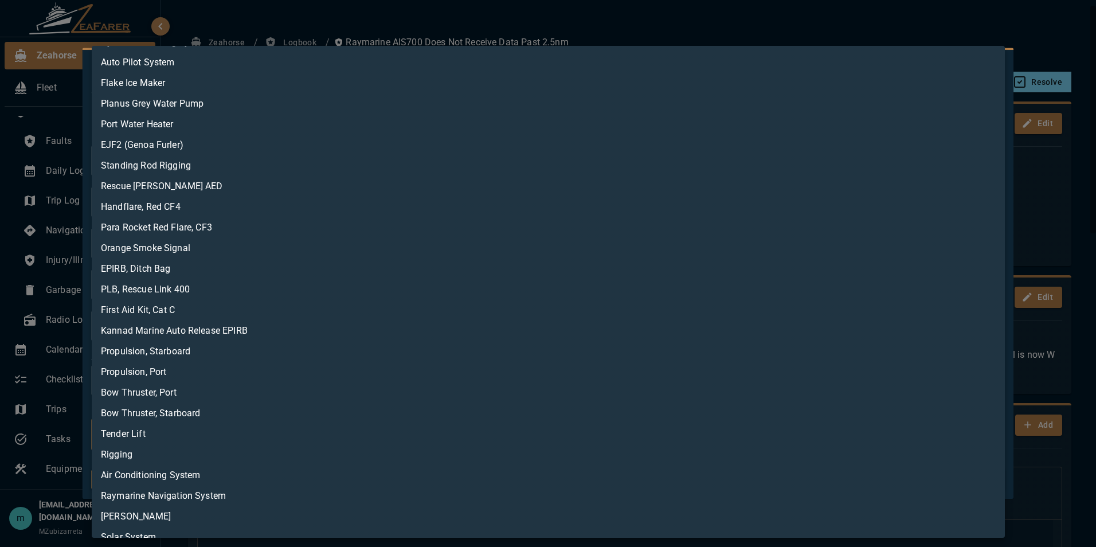
scroll to position [198, 0]
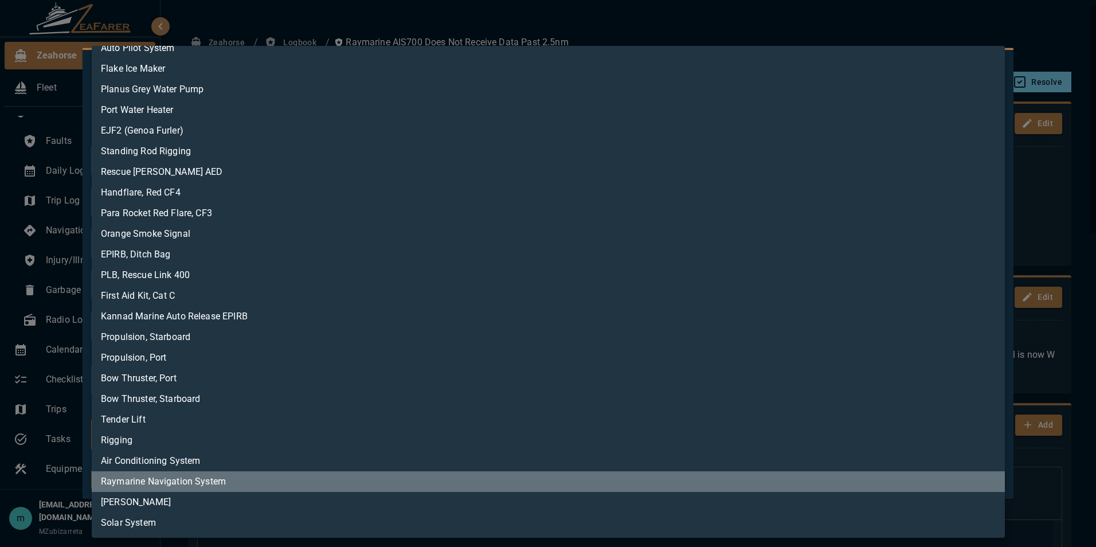
click at [687, 484] on li "Raymarine Navigation System" at bounding box center [548, 481] width 913 height 21
type input "**********"
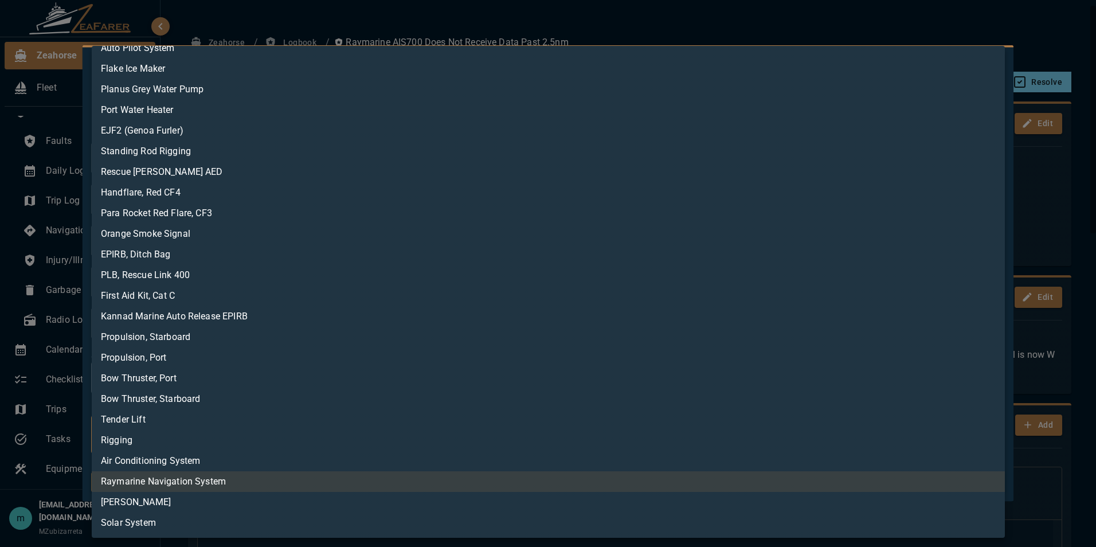
click at [1054, 42] on div at bounding box center [548, 273] width 1096 height 547
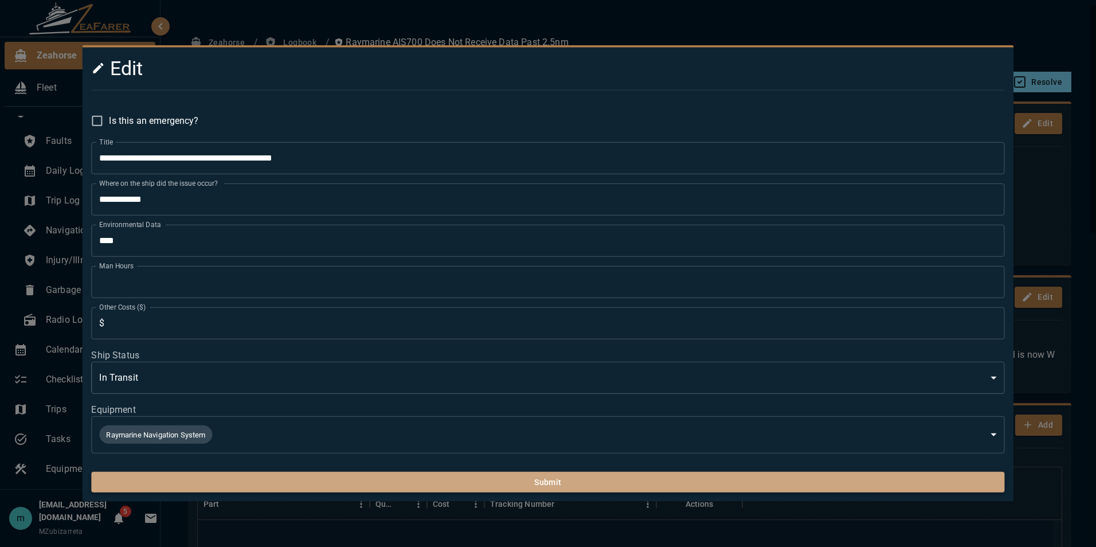
click at [813, 481] on button "Submit" at bounding box center [547, 482] width 913 height 21
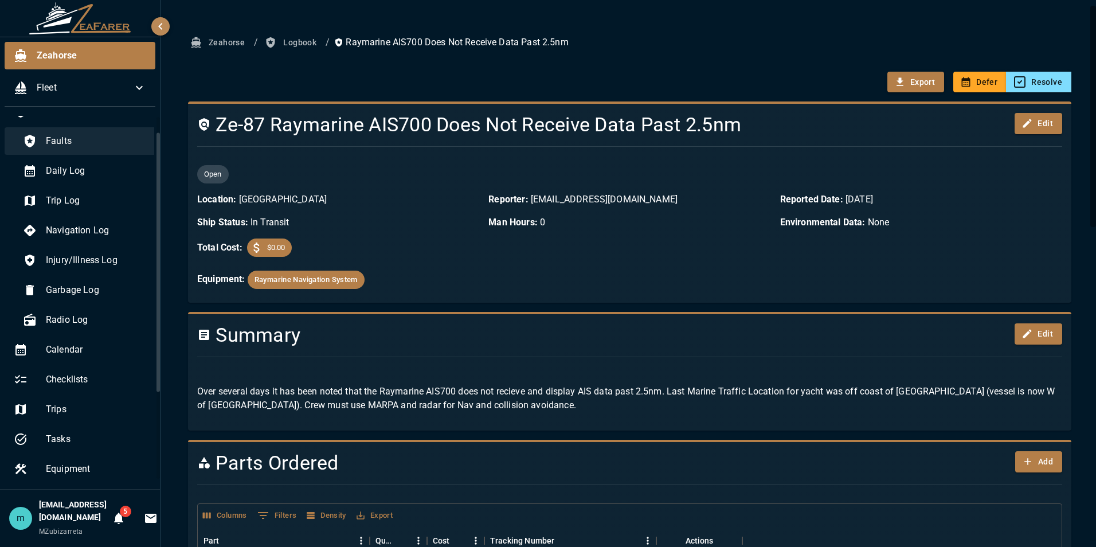
click at [110, 143] on span "Faults" at bounding box center [97, 141] width 103 height 14
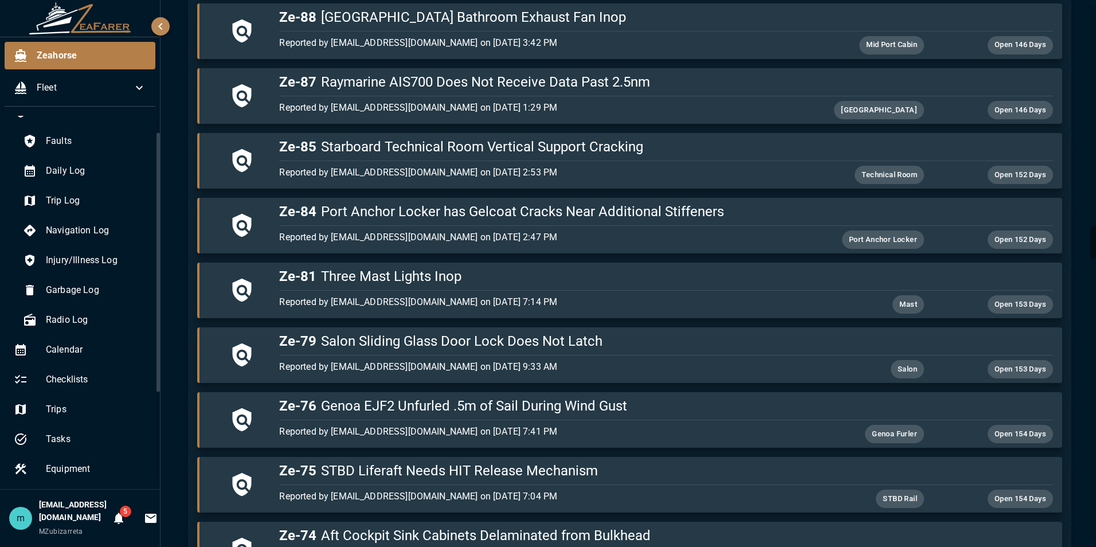
scroll to position [3714, 0]
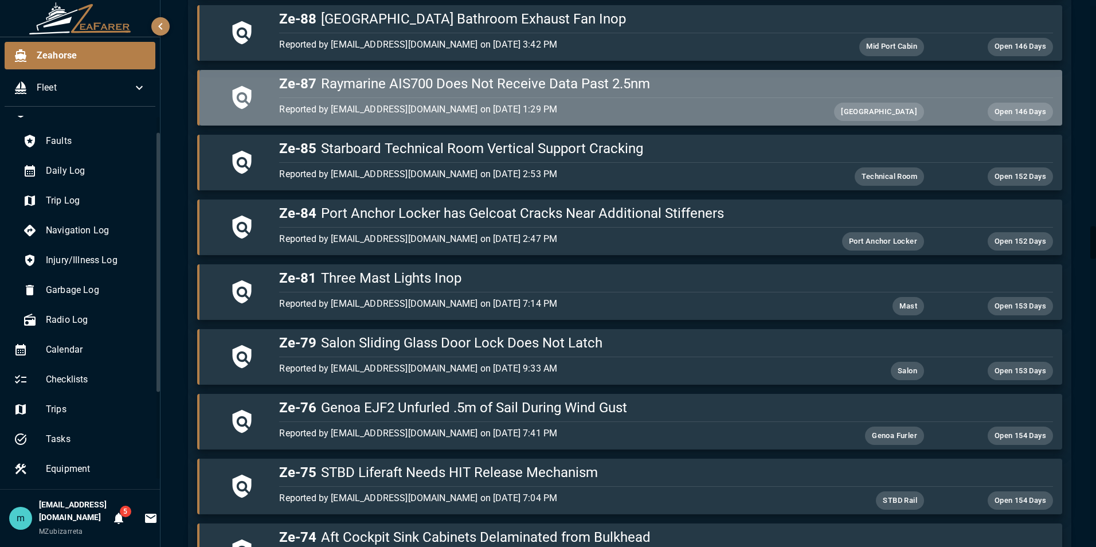
click at [788, 84] on h5 "Ze-87 Raymarine AIS700 Does Not Receive Data Past 2.5nm" at bounding box center [665, 84] width 773 height 18
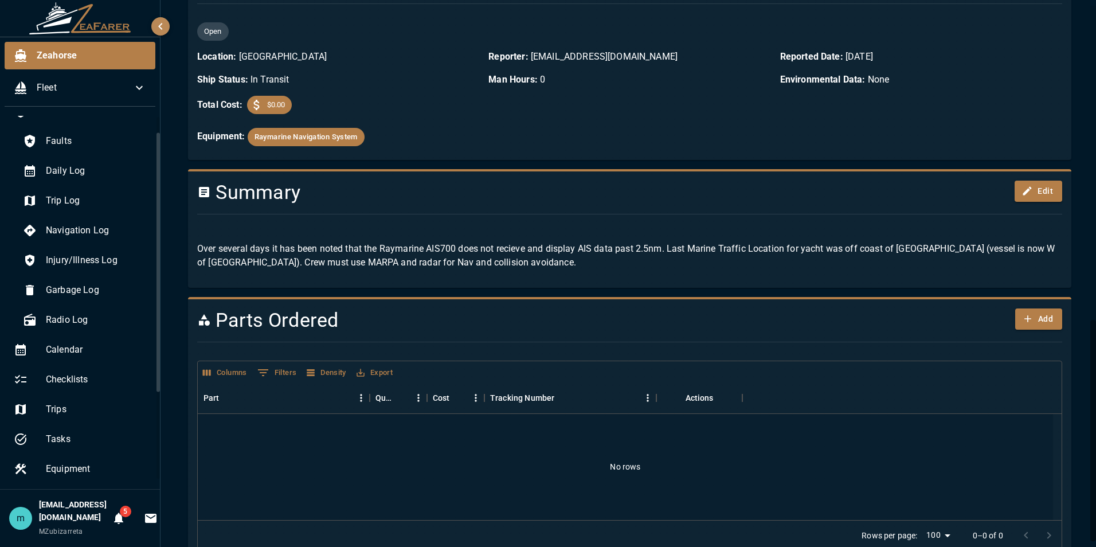
scroll to position [776, 0]
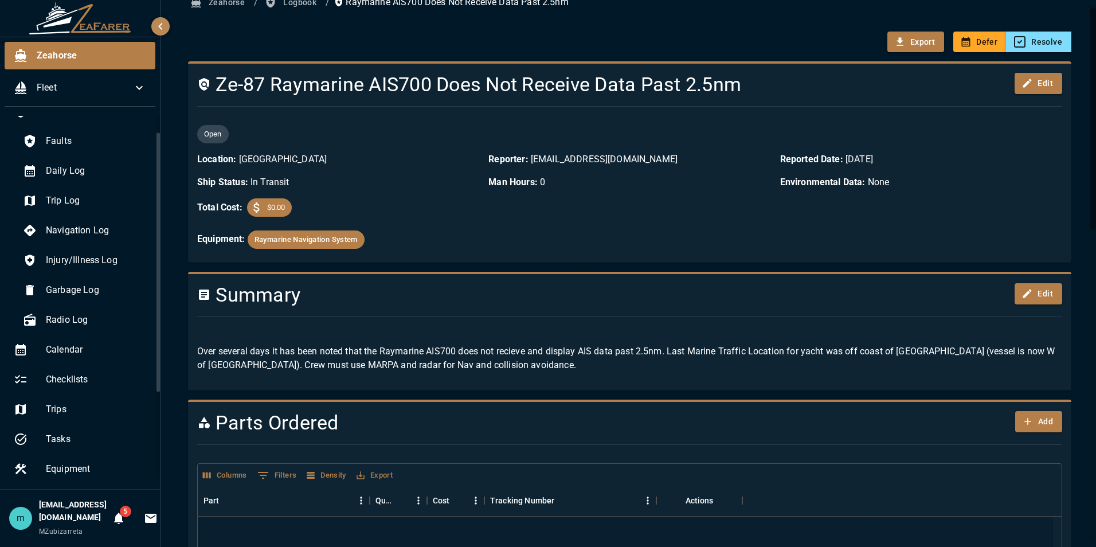
scroll to position [0, 0]
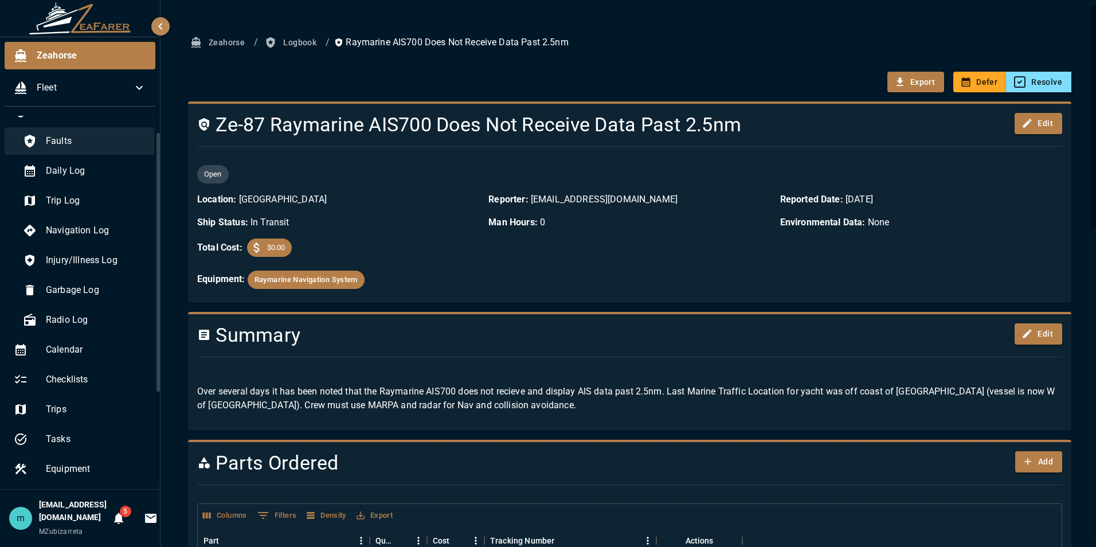
click at [95, 136] on span "Faults" at bounding box center [97, 141] width 103 height 14
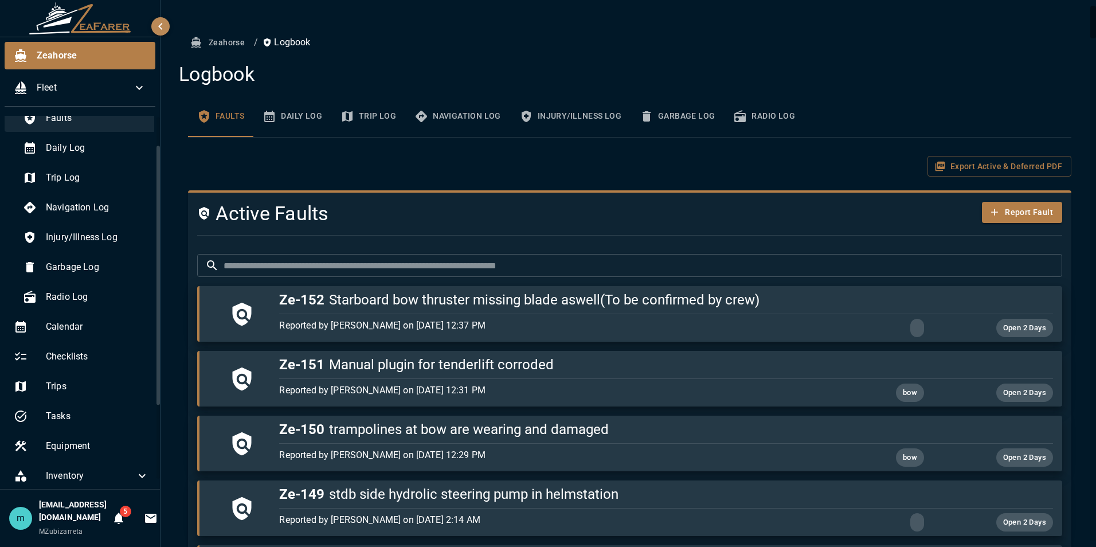
scroll to position [23, 0]
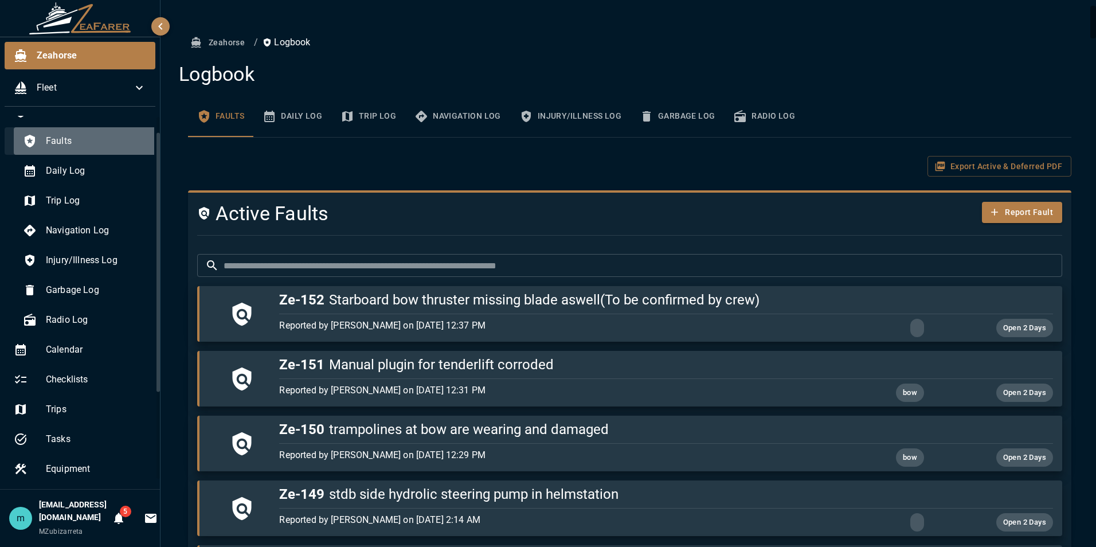
click at [95, 136] on span "Faults" at bounding box center [97, 141] width 103 height 14
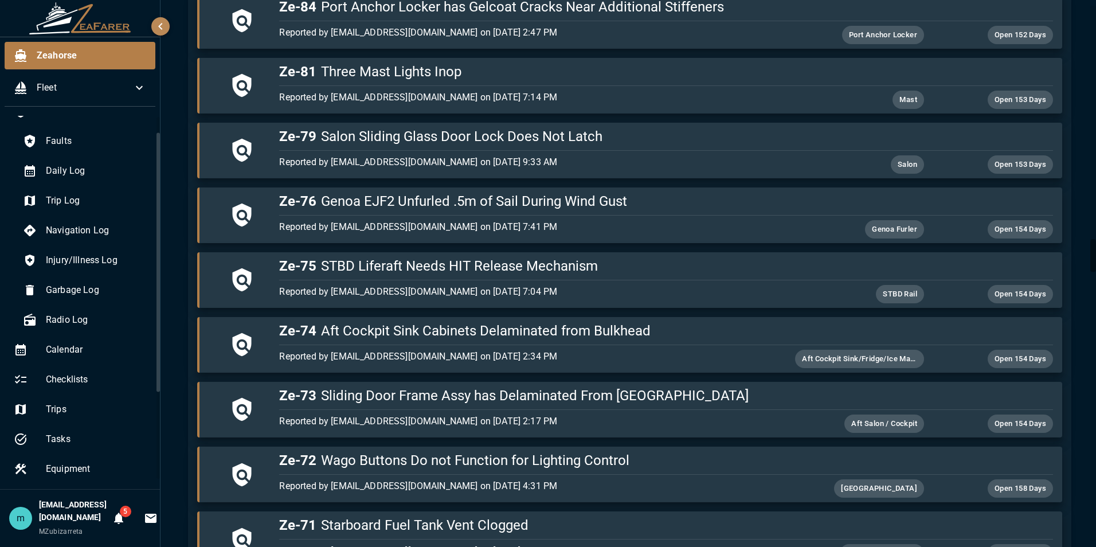
scroll to position [3944, 0]
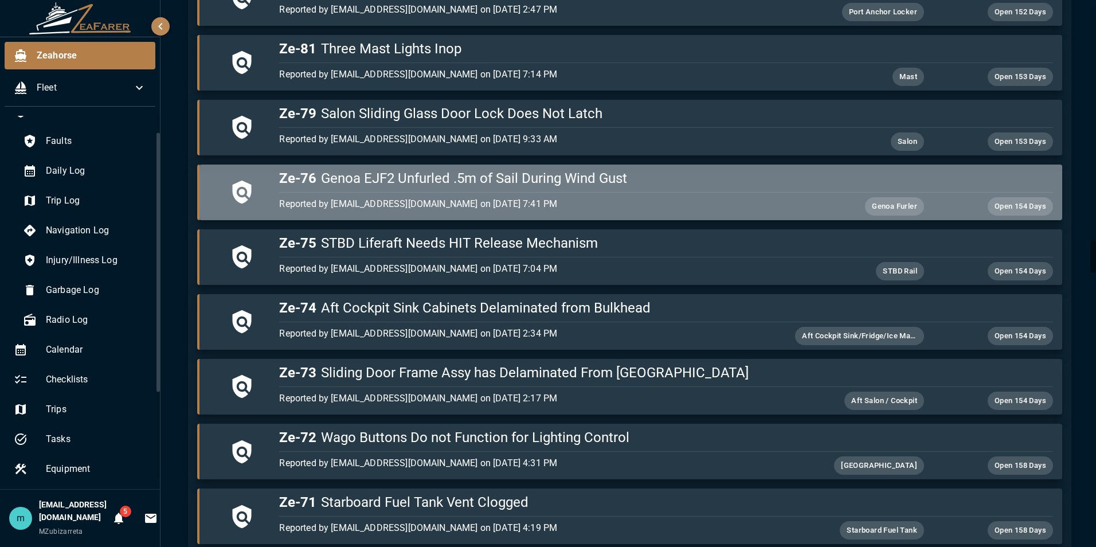
click at [783, 177] on h5 "Ze-76 Genoa EJF2 Unfurled .5m of Sail During Wind Gust" at bounding box center [665, 178] width 773 height 18
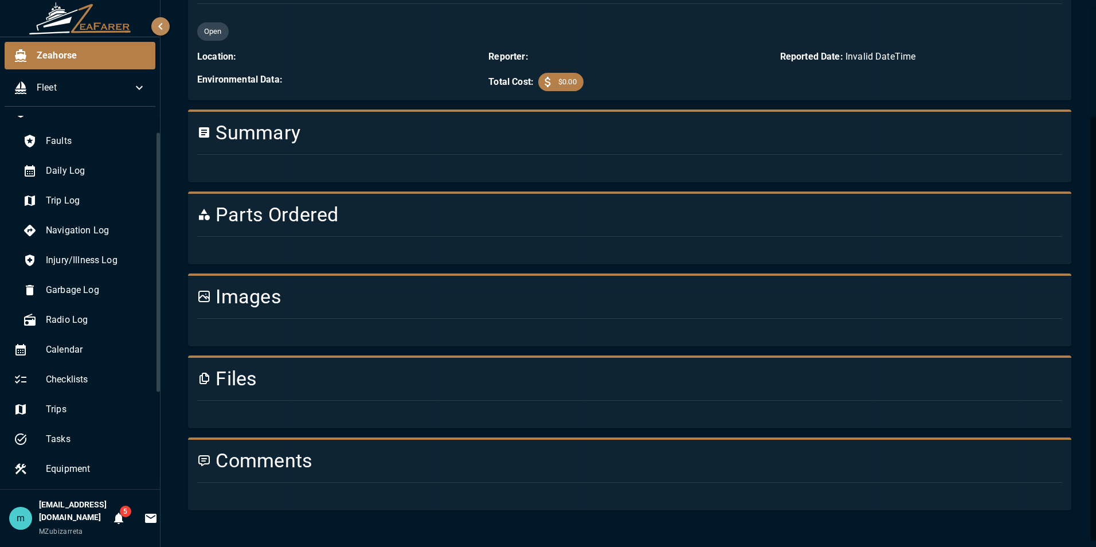
scroll to position [837, 0]
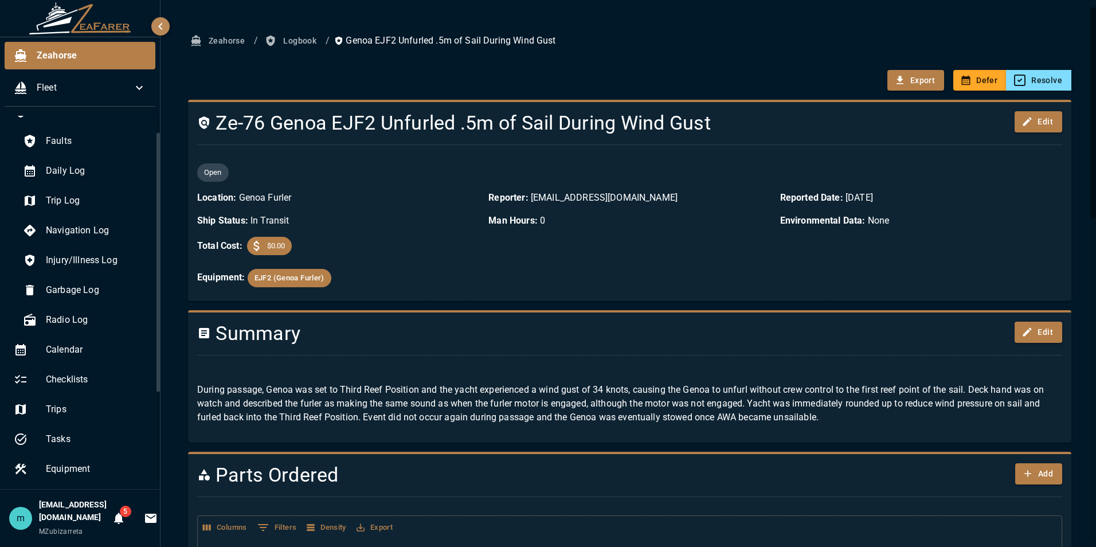
scroll to position [0, 0]
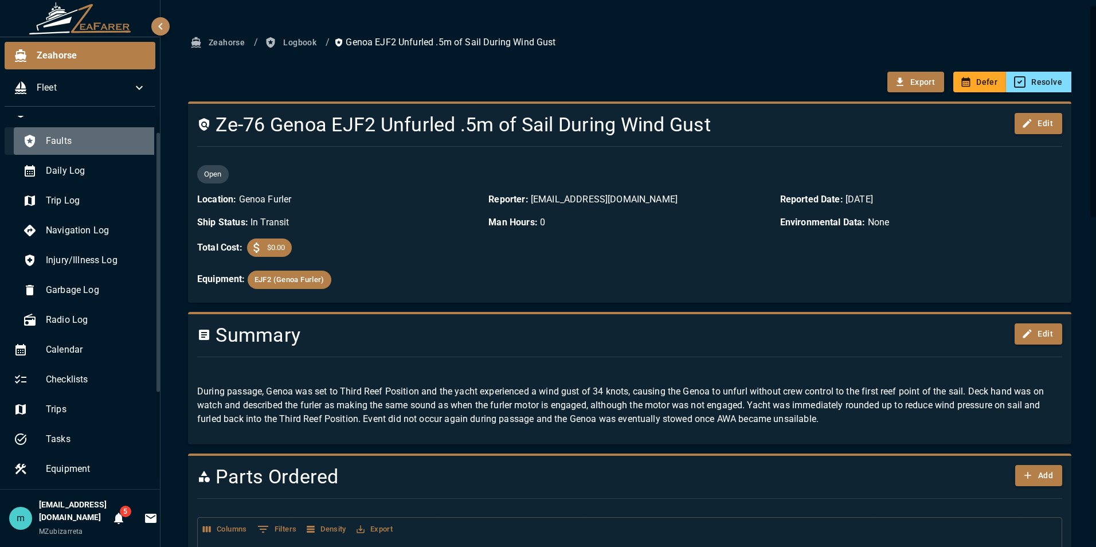
click at [88, 147] on span "Faults" at bounding box center [97, 141] width 103 height 14
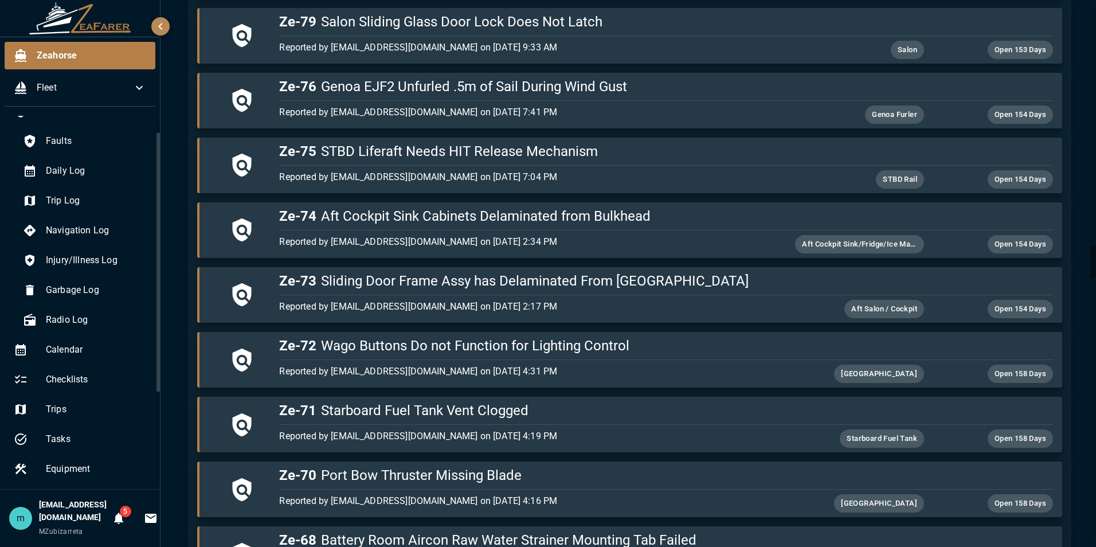
scroll to position [4058, 0]
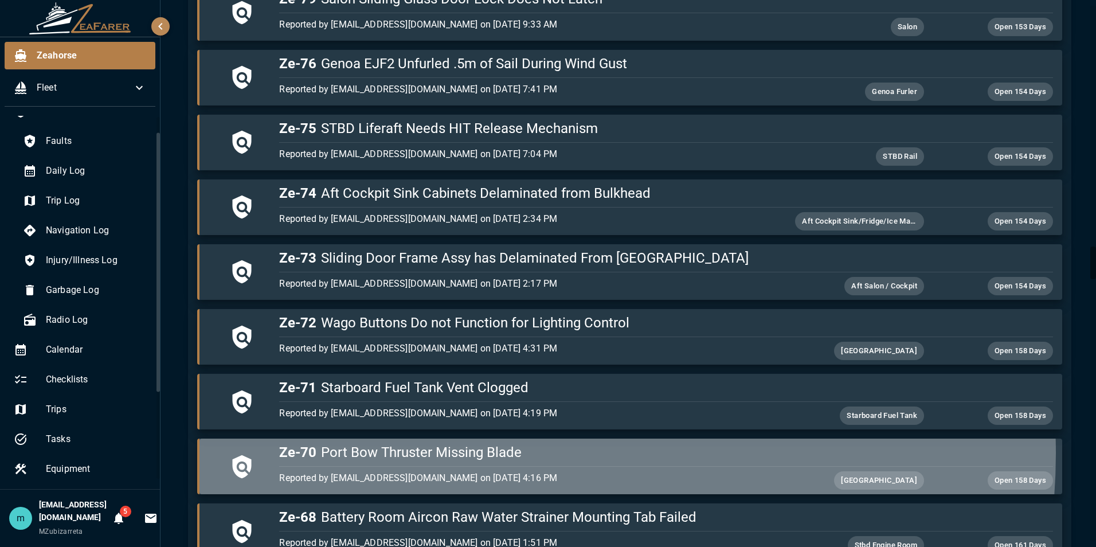
click at [511, 453] on h5 "Ze-70 Port Bow Thruster Missing Blade" at bounding box center [665, 452] width 773 height 18
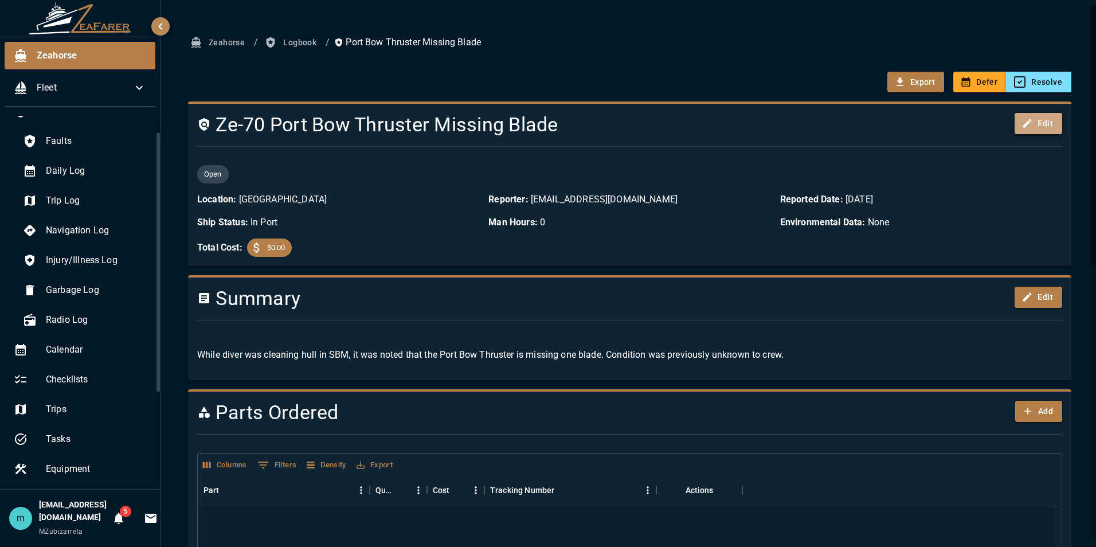
click at [1029, 125] on button "Edit" at bounding box center [1039, 123] width 48 height 21
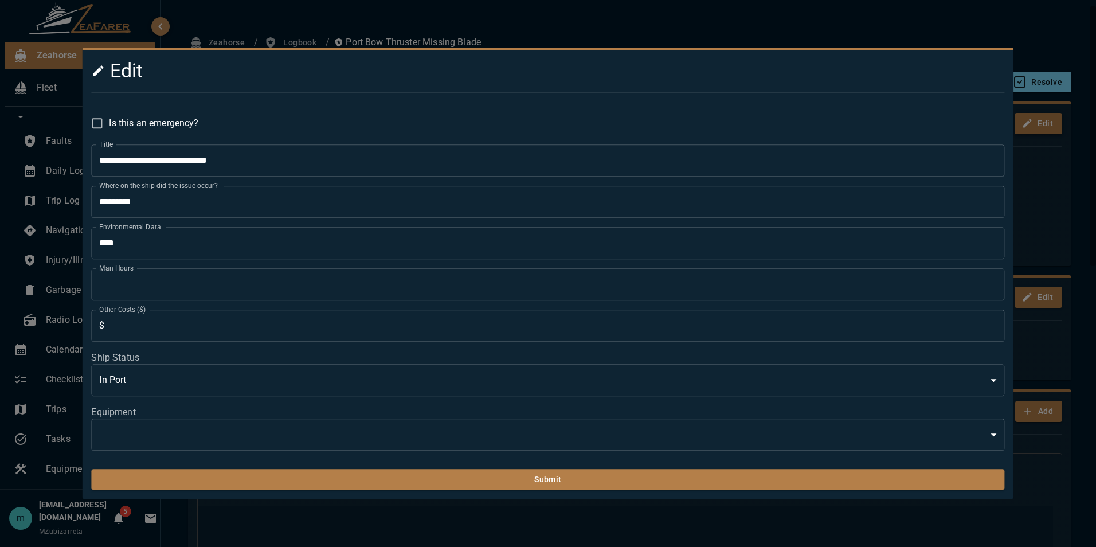
click at [1029, 125] on div at bounding box center [548, 273] width 1096 height 547
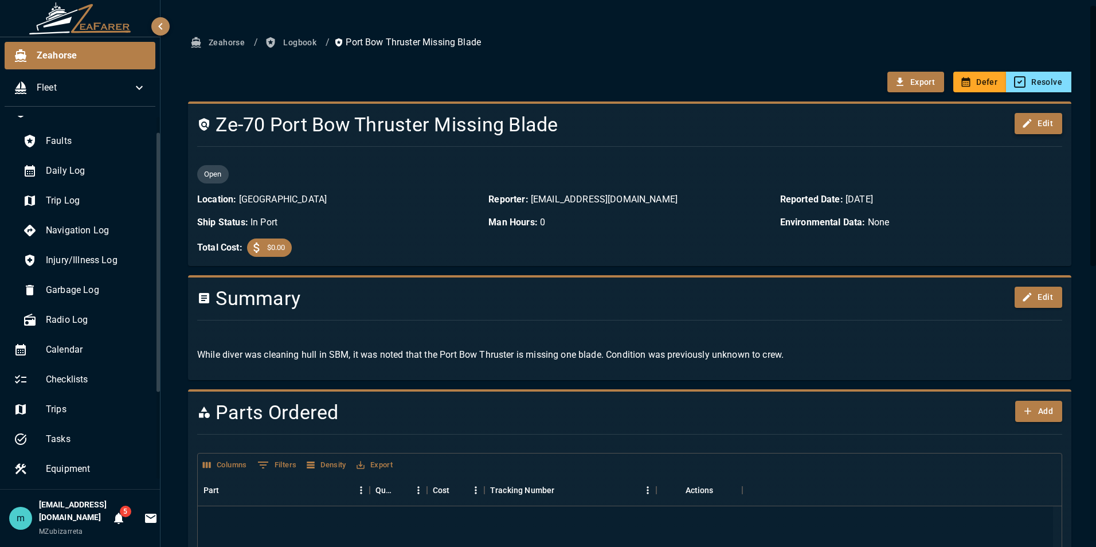
click at [1039, 123] on button "Edit" at bounding box center [1039, 123] width 48 height 21
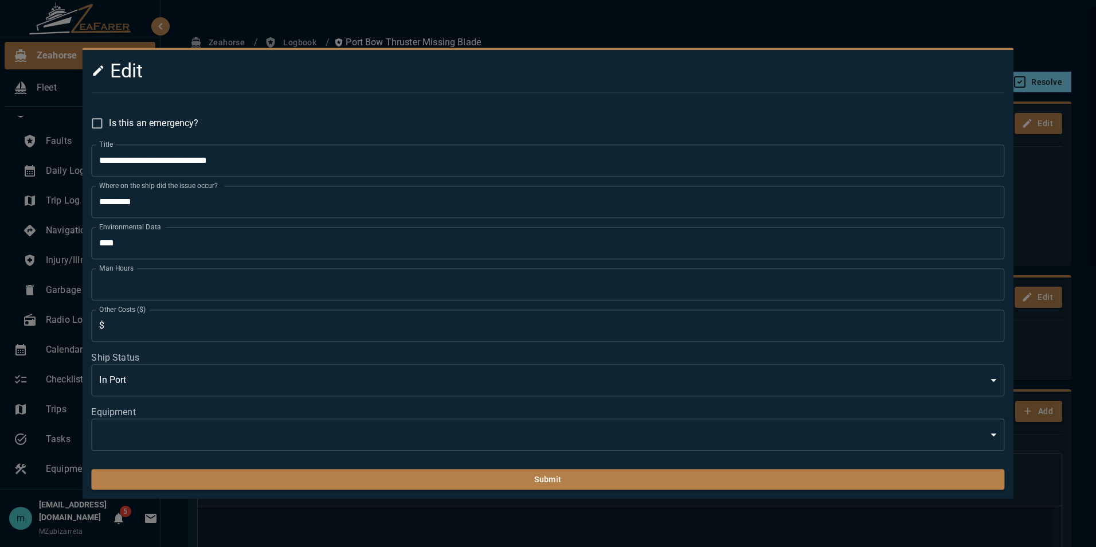
click at [1079, 162] on div at bounding box center [548, 273] width 1096 height 547
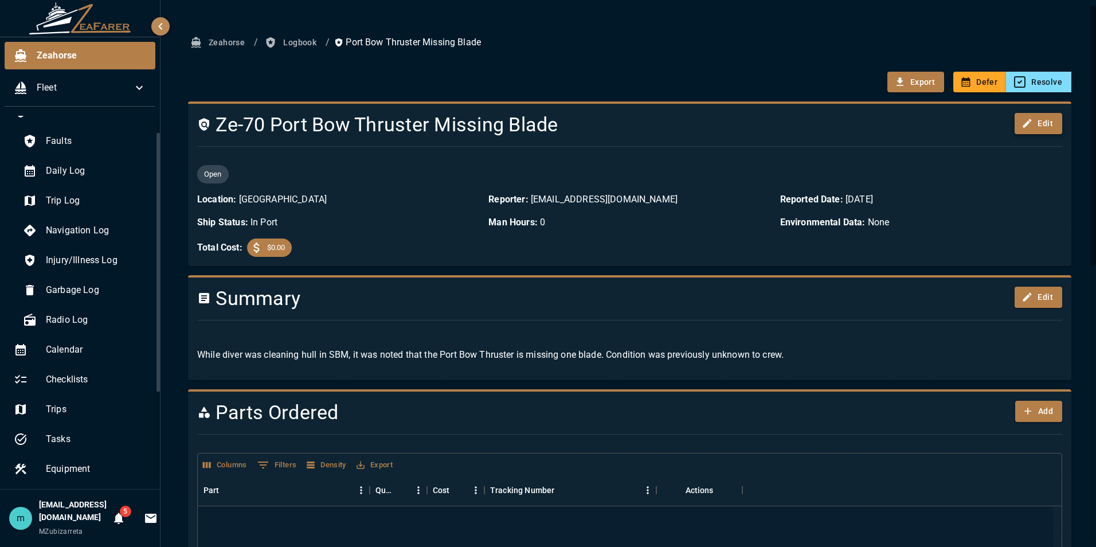
click at [1029, 123] on button "Edit" at bounding box center [1039, 123] width 48 height 21
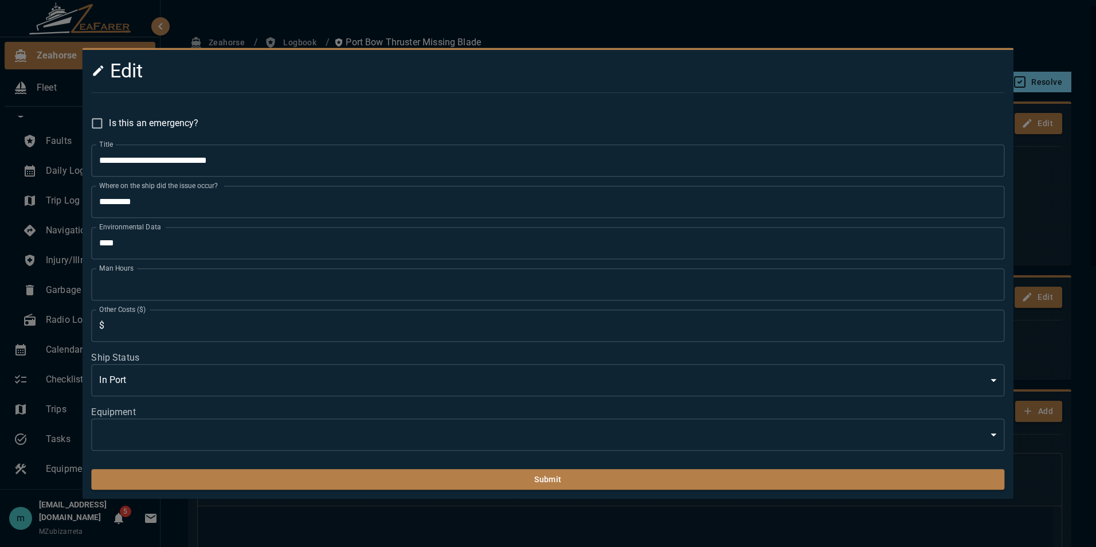
click at [631, 437] on body "Zeahorse Fleet Logbook Faults Daily Log Trip Log Navigation Log Injury/Illness …" at bounding box center [548, 273] width 1096 height 547
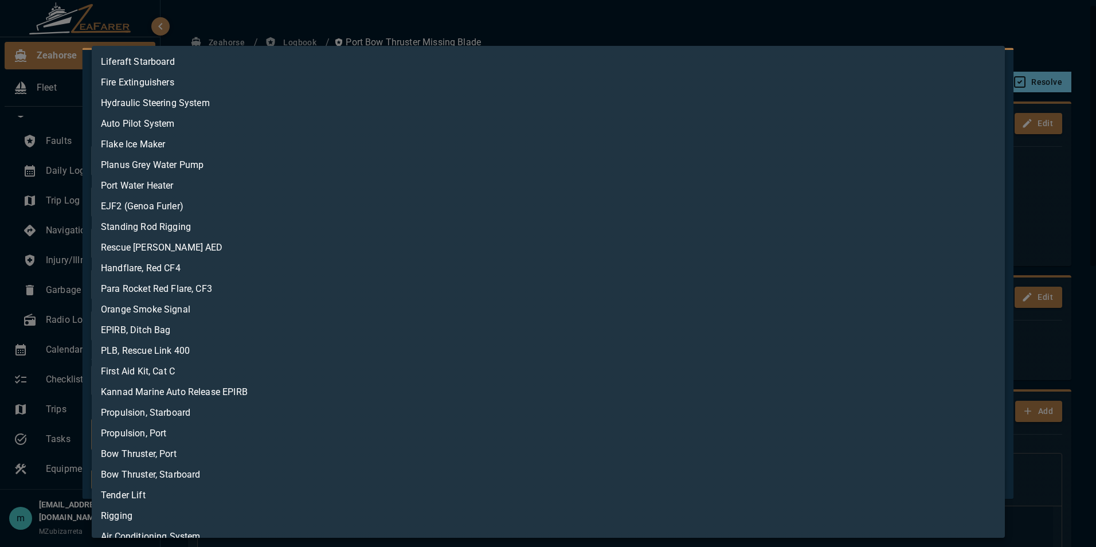
scroll to position [198, 0]
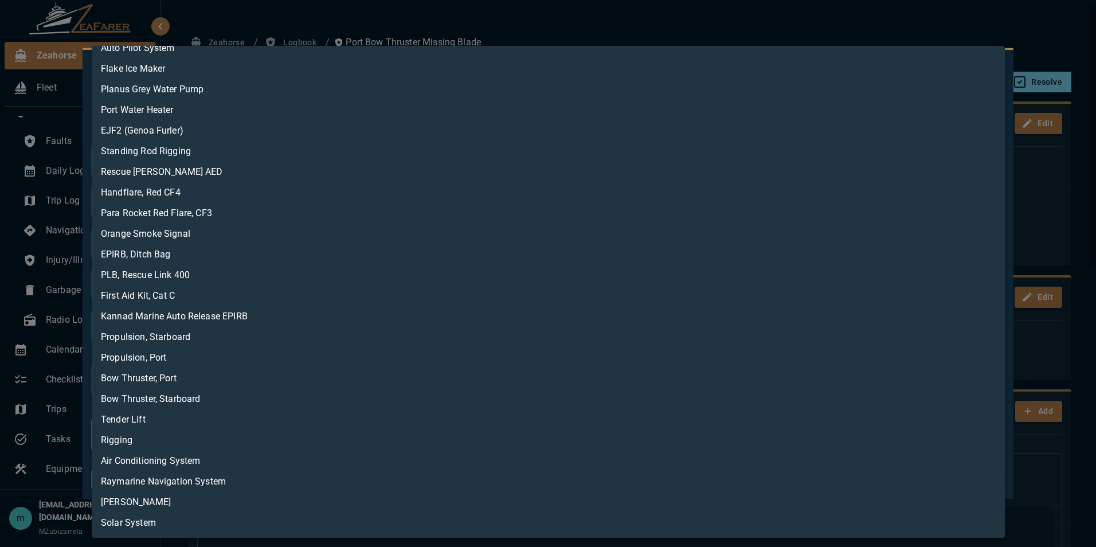
click at [634, 382] on li "Bow Thruster, Port" at bounding box center [548, 378] width 913 height 21
type input "**********"
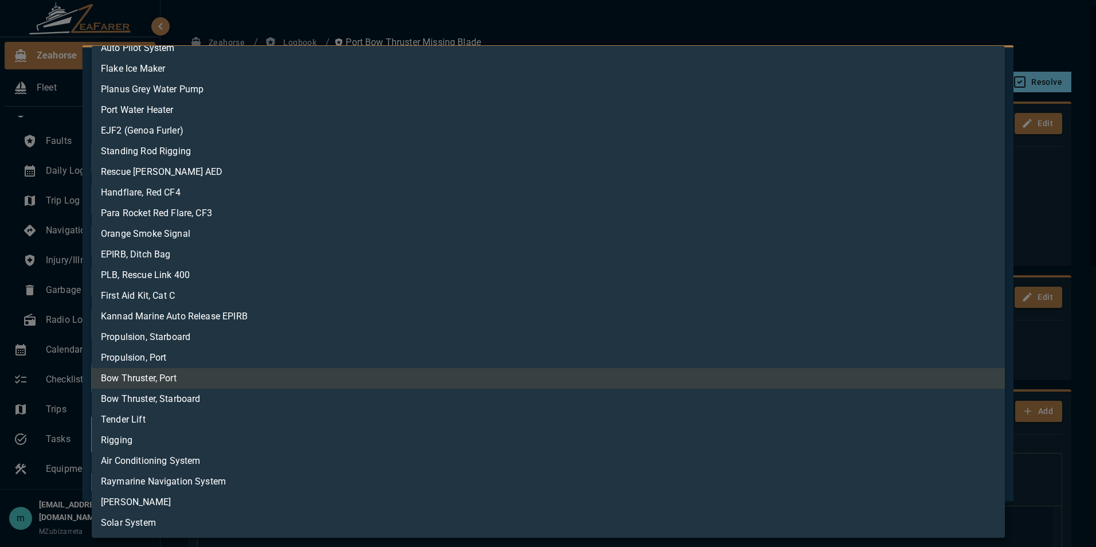
click at [989, 32] on div at bounding box center [548, 273] width 1096 height 547
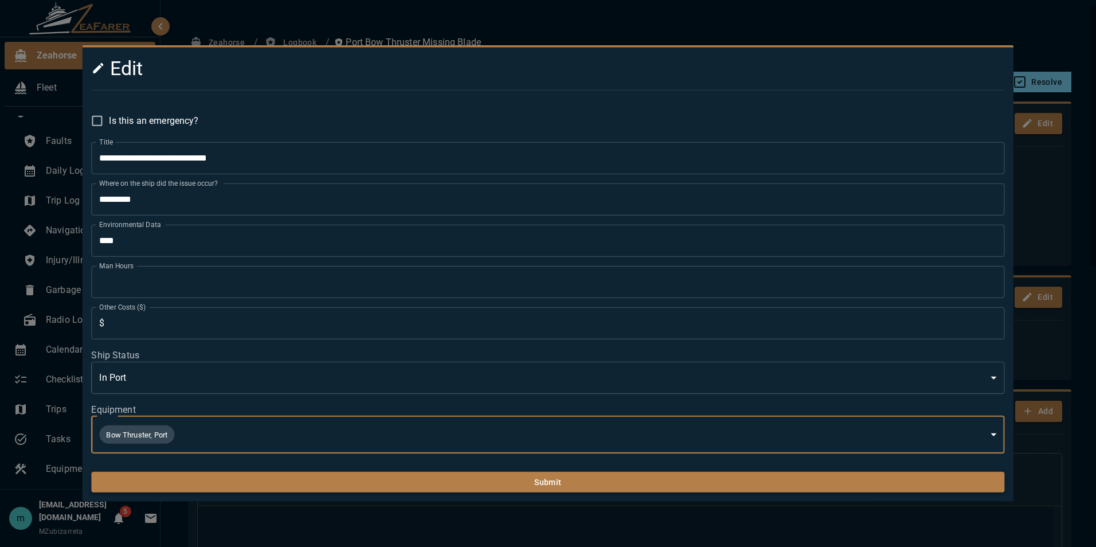
click at [685, 483] on button "Submit" at bounding box center [547, 482] width 913 height 21
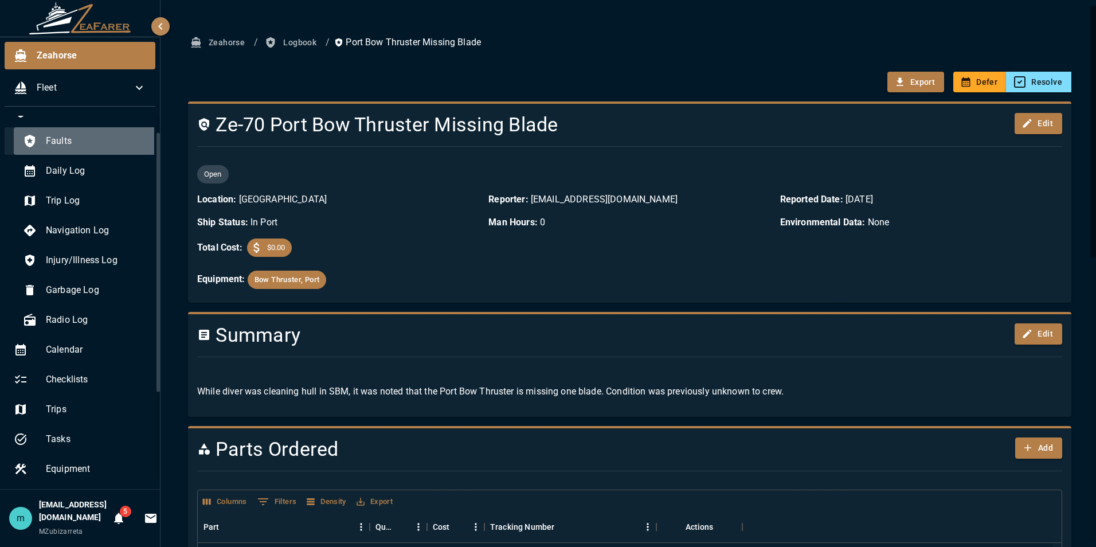
click at [91, 147] on span "Faults" at bounding box center [97, 141] width 103 height 14
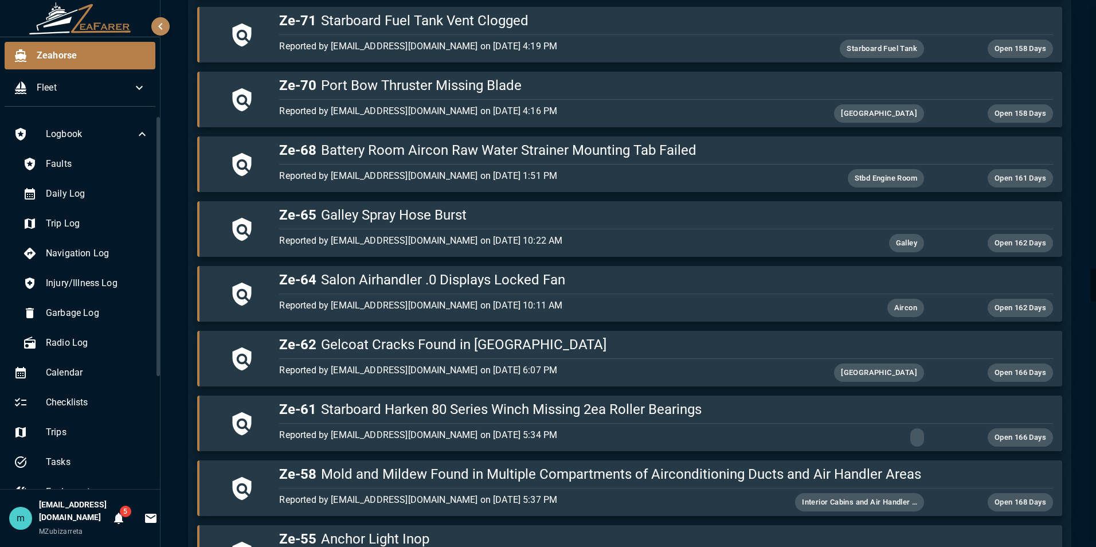
scroll to position [4448, 0]
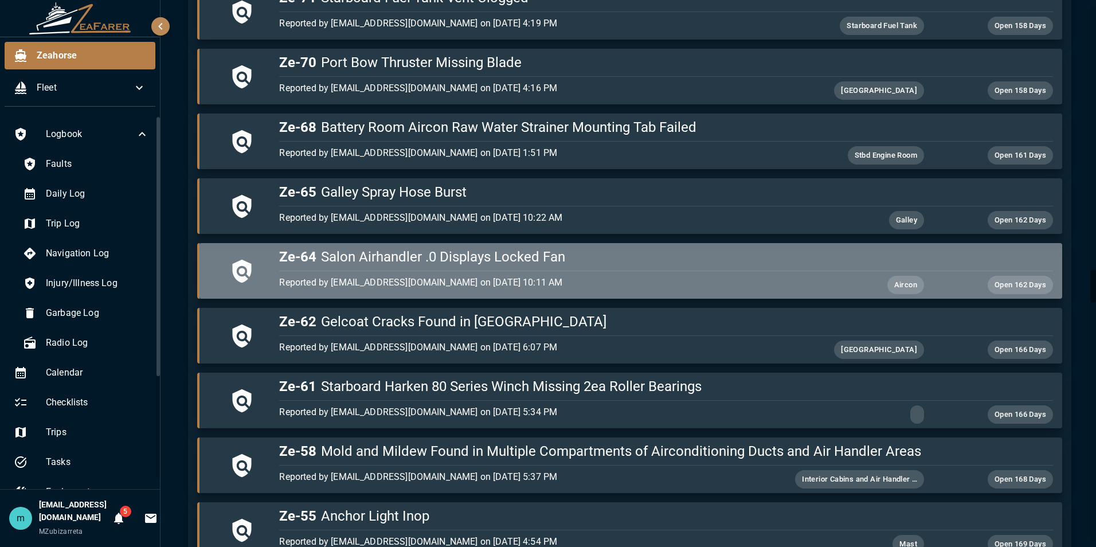
click at [747, 256] on h5 "Ze-64 Salon Airhandler .0 Displays Locked Fan" at bounding box center [665, 257] width 773 height 18
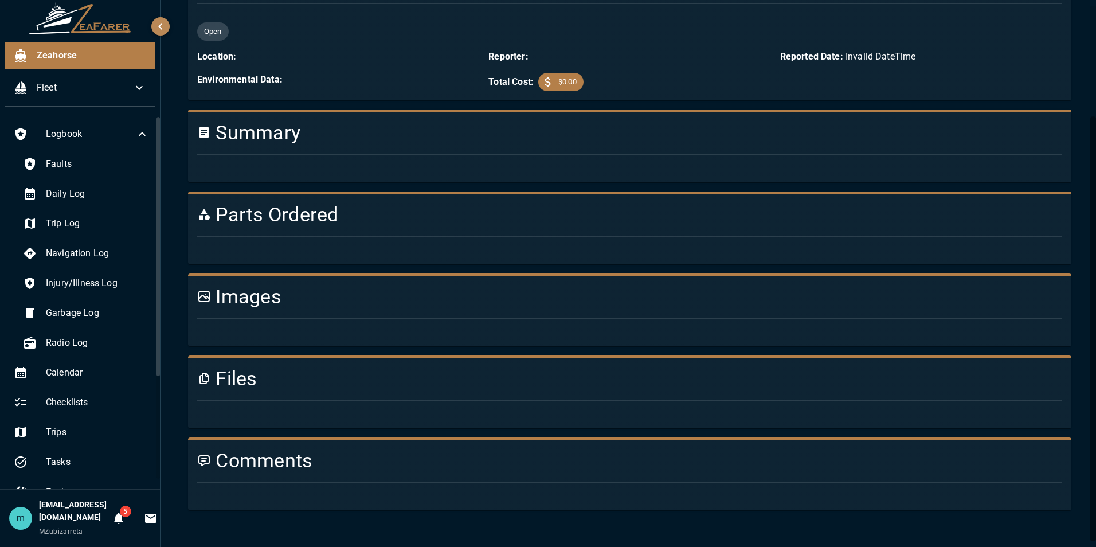
scroll to position [639, 0]
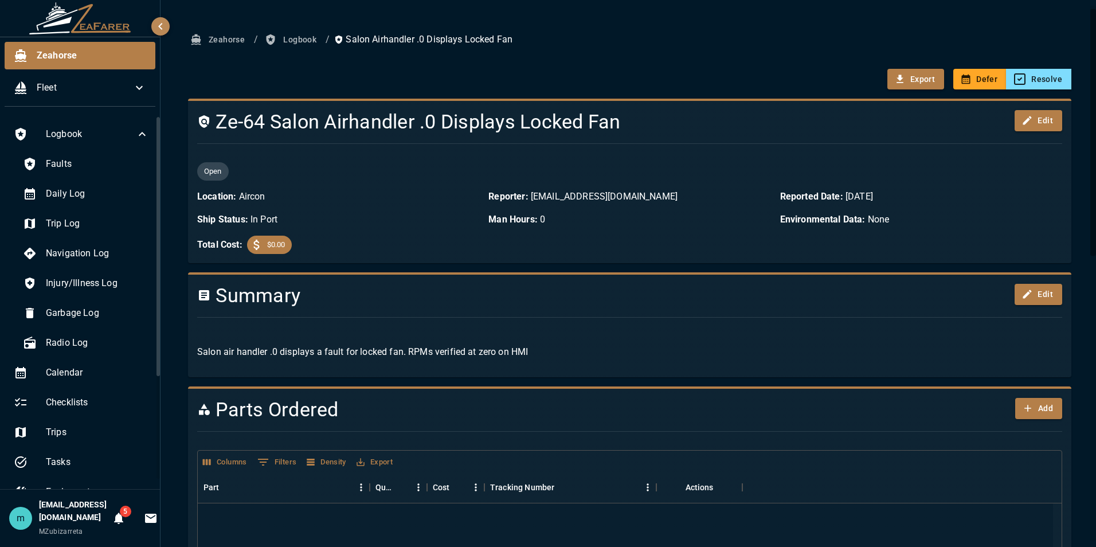
scroll to position [0, 0]
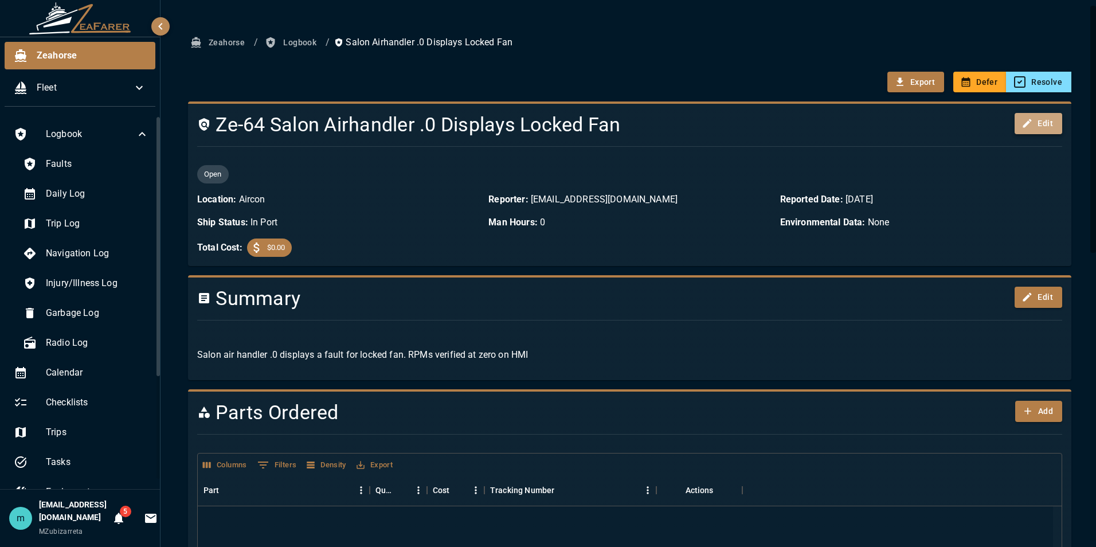
click at [1043, 120] on button "Edit" at bounding box center [1039, 123] width 48 height 21
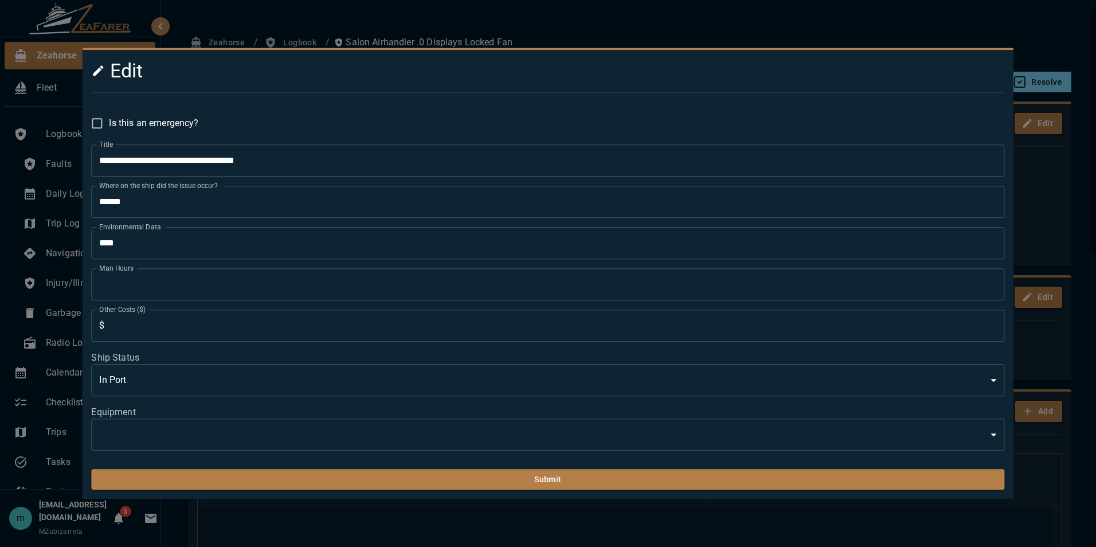
click at [739, 436] on body "Zeahorse Fleet Logbook Faults Daily Log Trip Log Navigation Log Injury/Illness …" at bounding box center [548, 273] width 1096 height 547
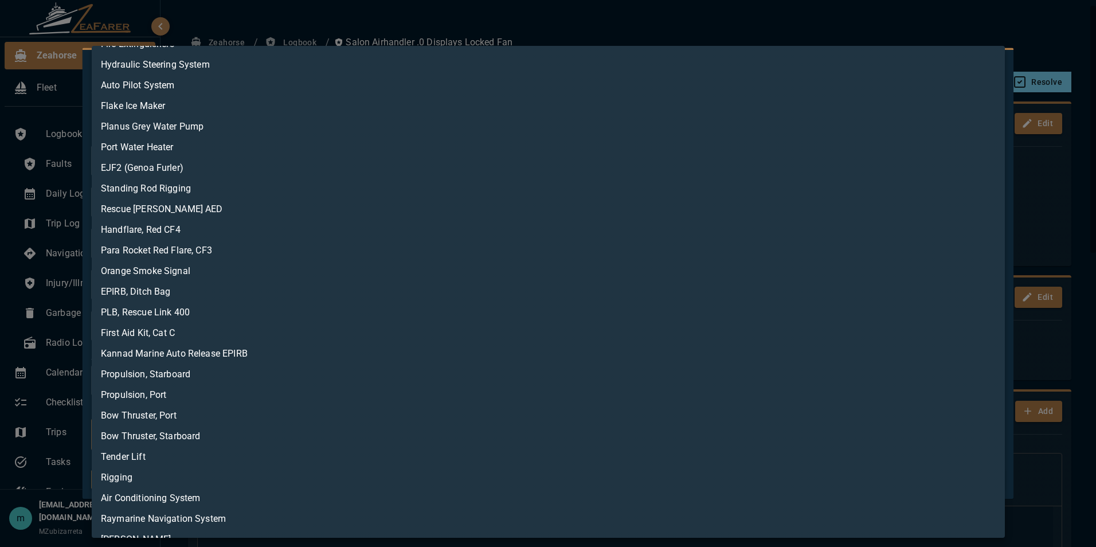
scroll to position [198, 0]
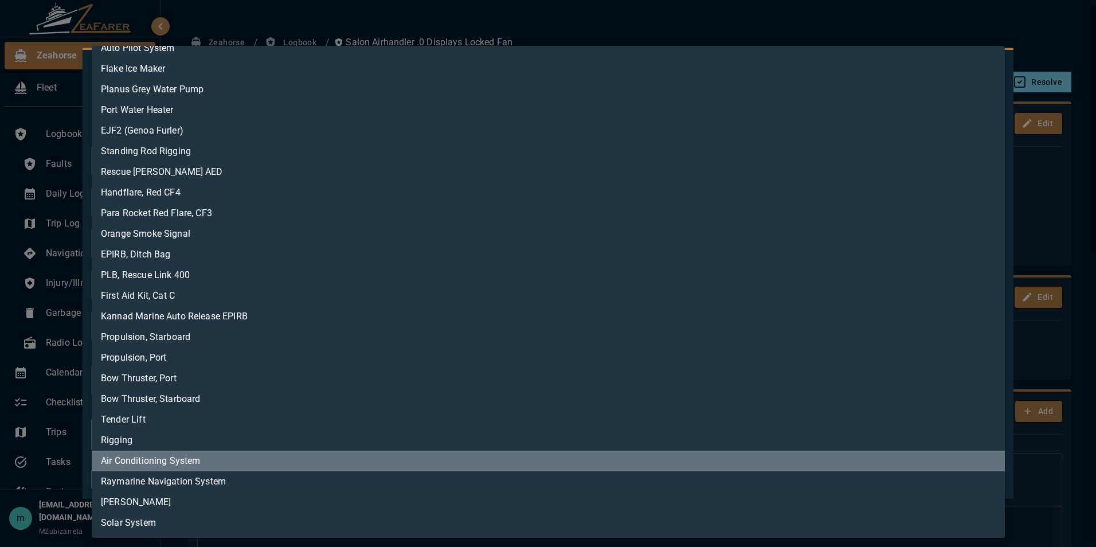
click at [698, 461] on li "Air Conditioning System" at bounding box center [548, 461] width 913 height 21
type input "**********"
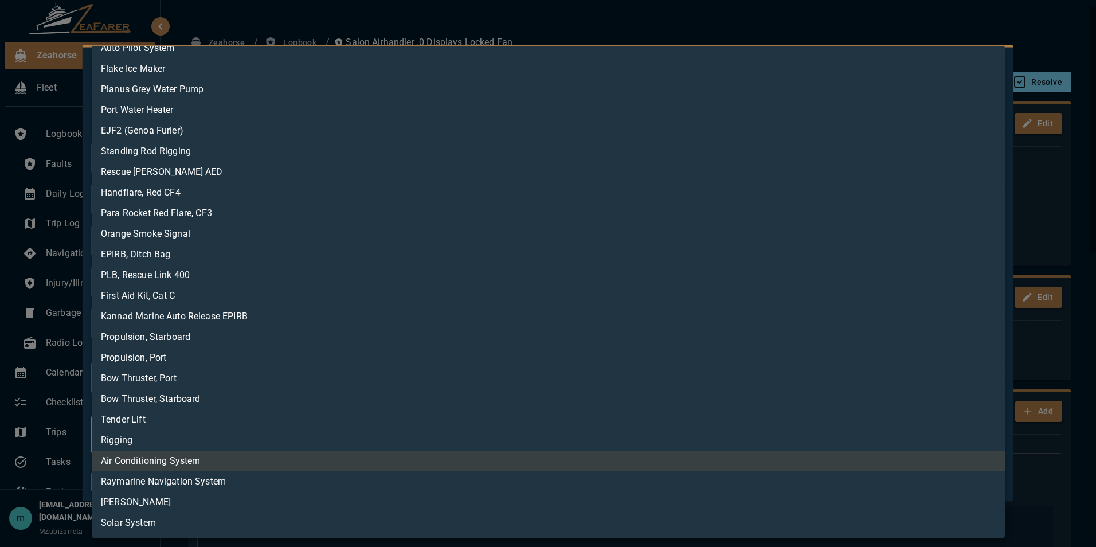
click at [929, 15] on div at bounding box center [548, 273] width 1096 height 547
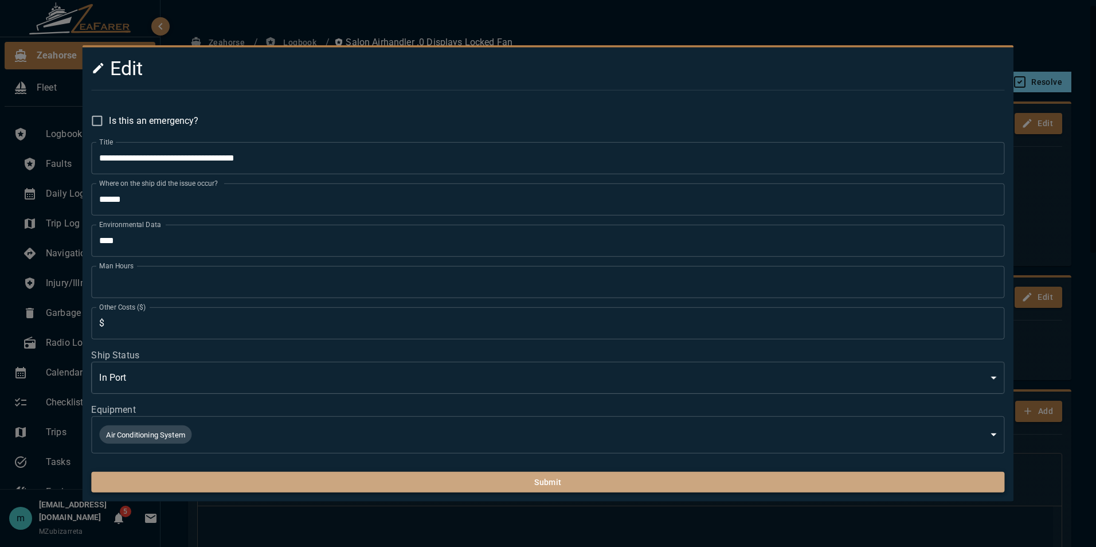
click at [675, 484] on button "Submit" at bounding box center [547, 482] width 913 height 21
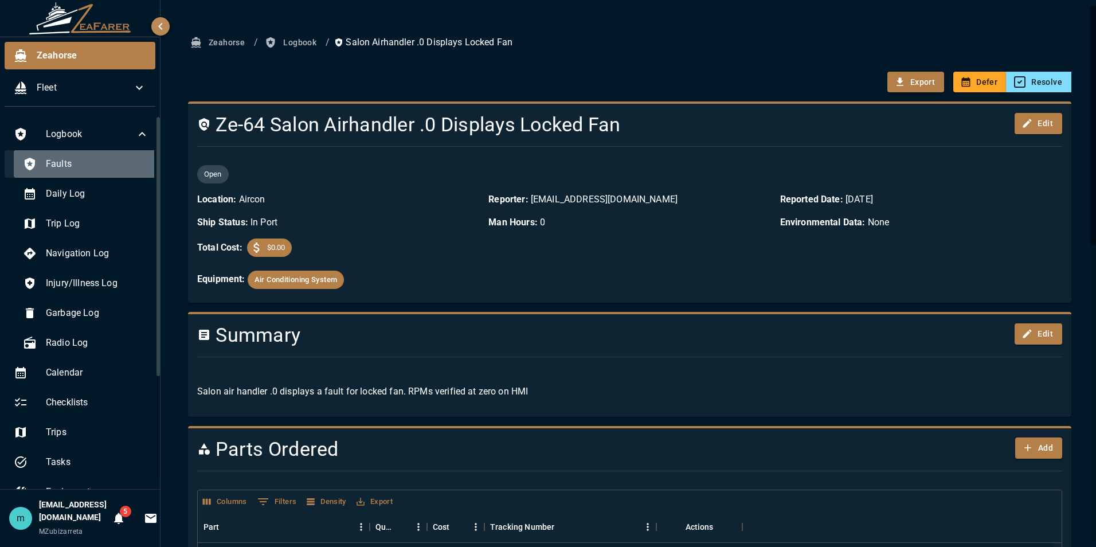
click at [101, 165] on span "Faults" at bounding box center [97, 164] width 103 height 14
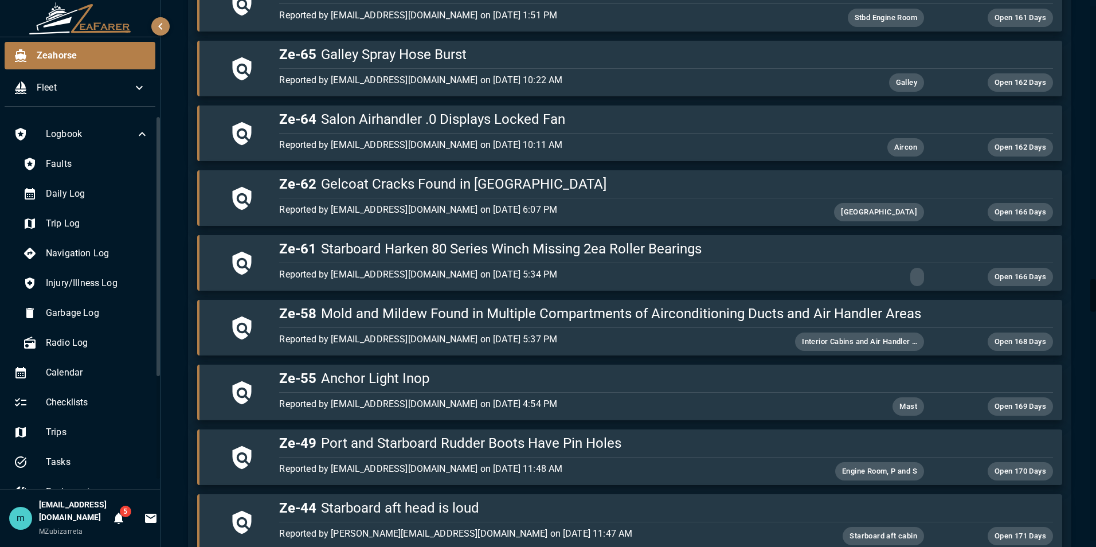
scroll to position [4609, 0]
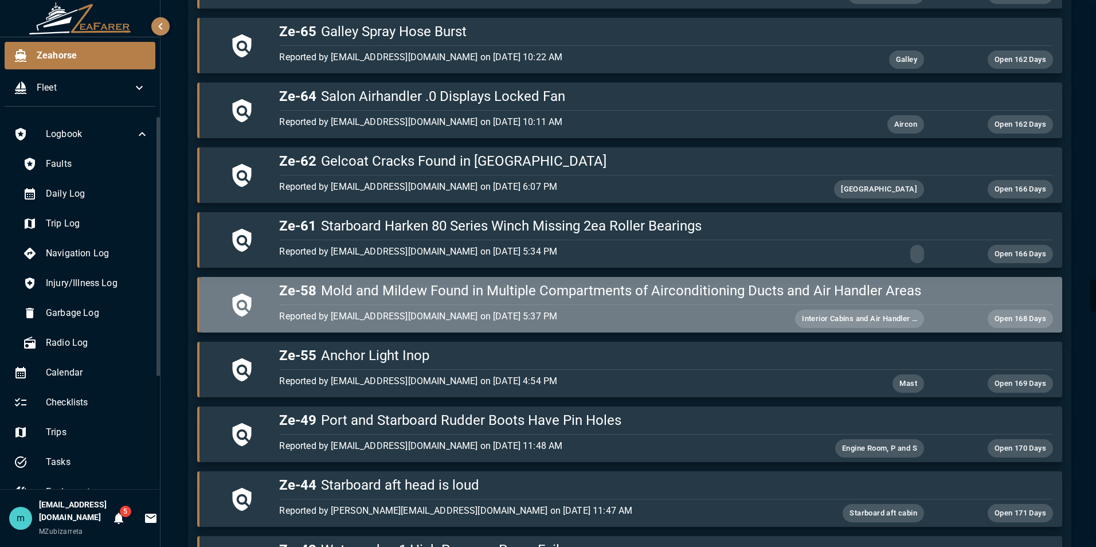
click at [777, 290] on h5 "Ze-58 Mold and Mildew Found in Multiple Compartments of Airconditioning Ducts a…" at bounding box center [665, 290] width 773 height 18
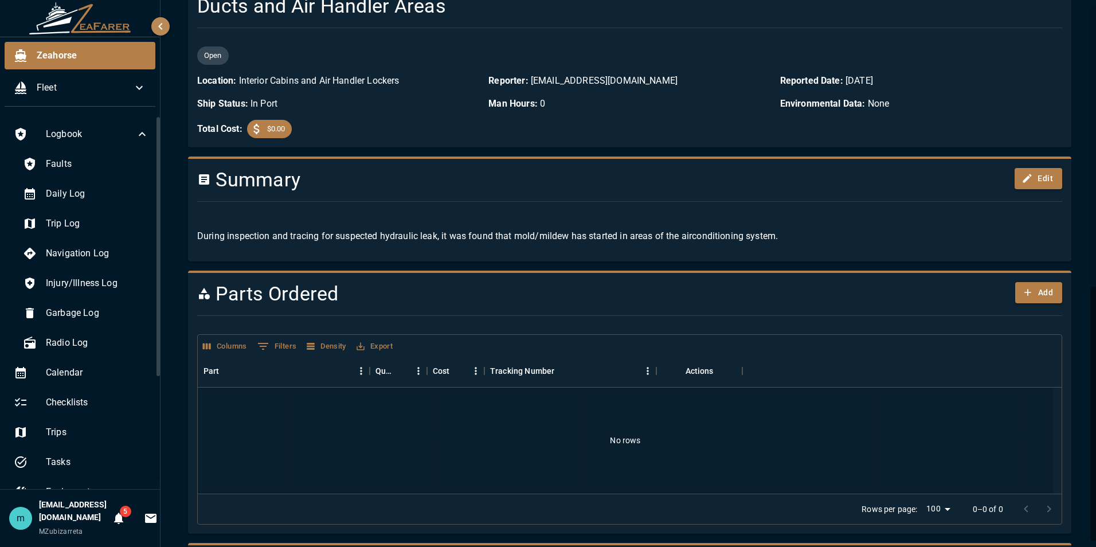
scroll to position [602, 0]
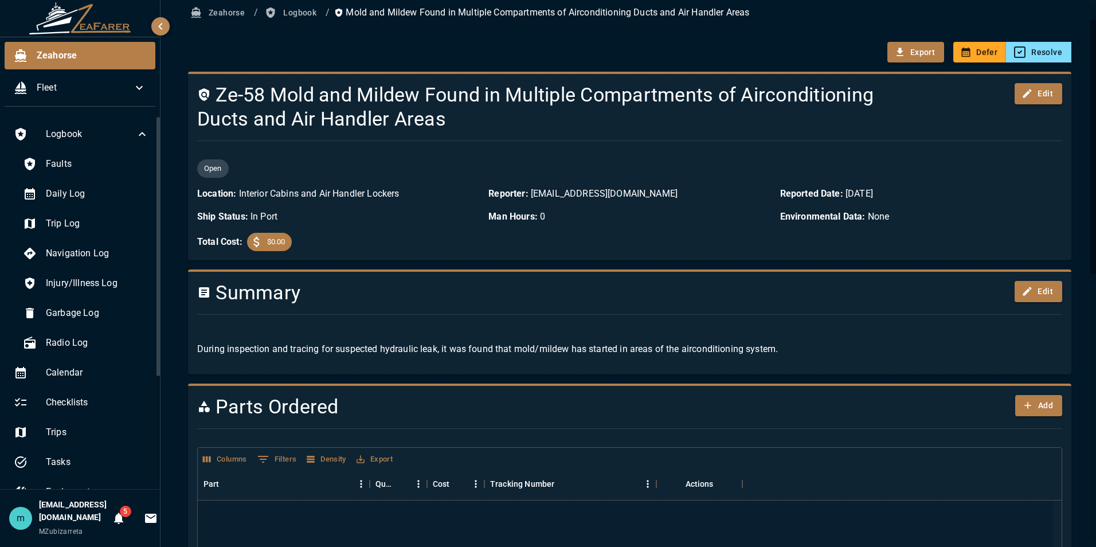
scroll to position [0, 0]
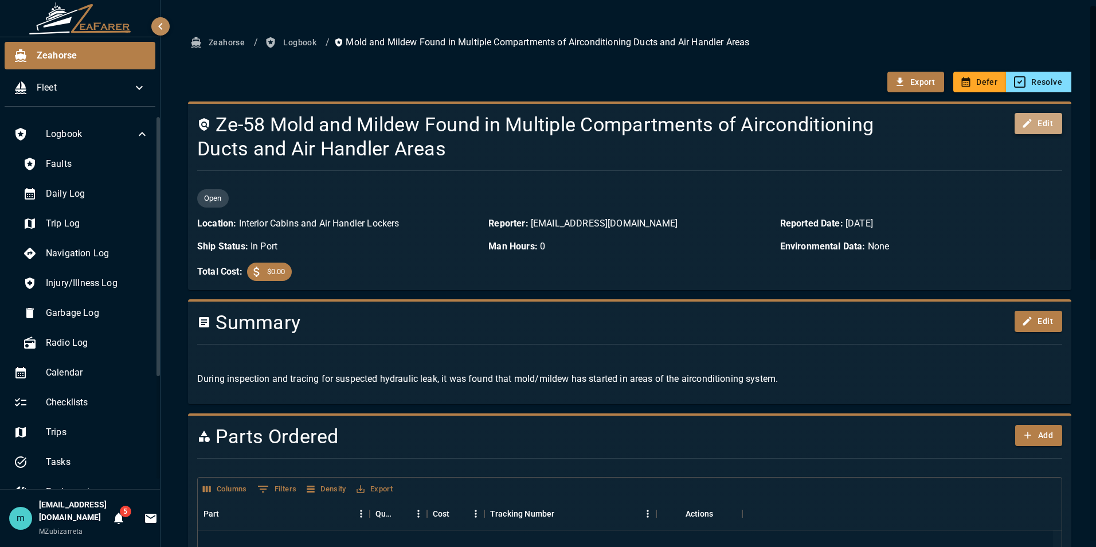
click at [1037, 121] on button "Edit" at bounding box center [1039, 123] width 48 height 21
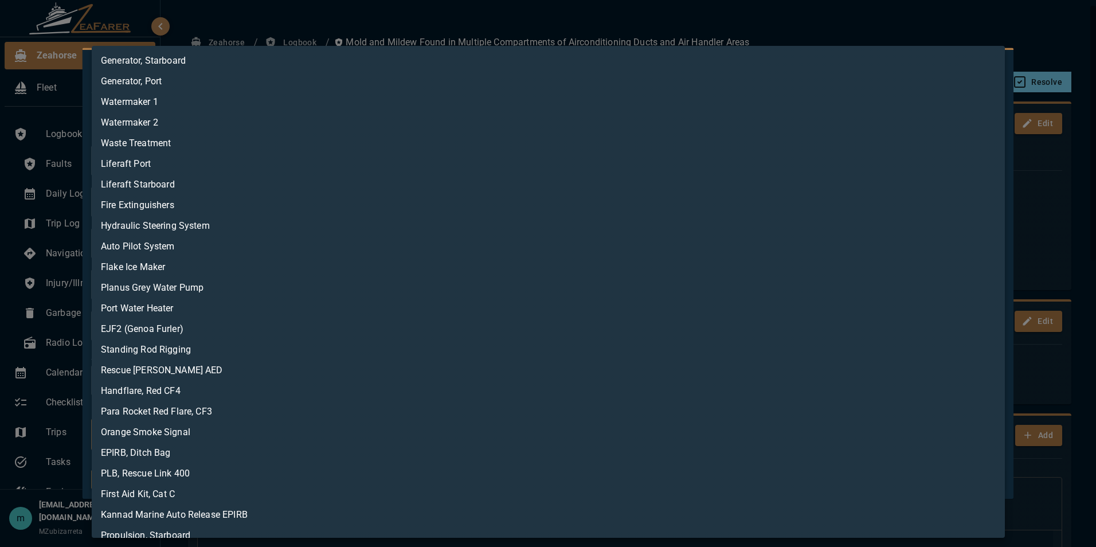
click at [628, 434] on body "Zeahorse Fleet Logbook Faults Daily Log Trip Log Navigation Log Injury/Illness …" at bounding box center [548, 273] width 1096 height 547
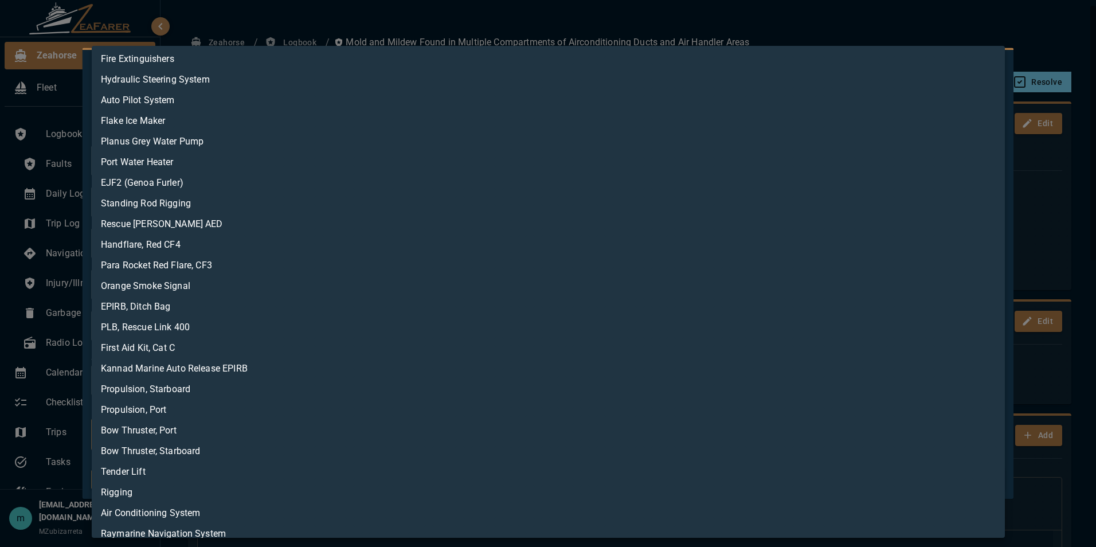
scroll to position [198, 0]
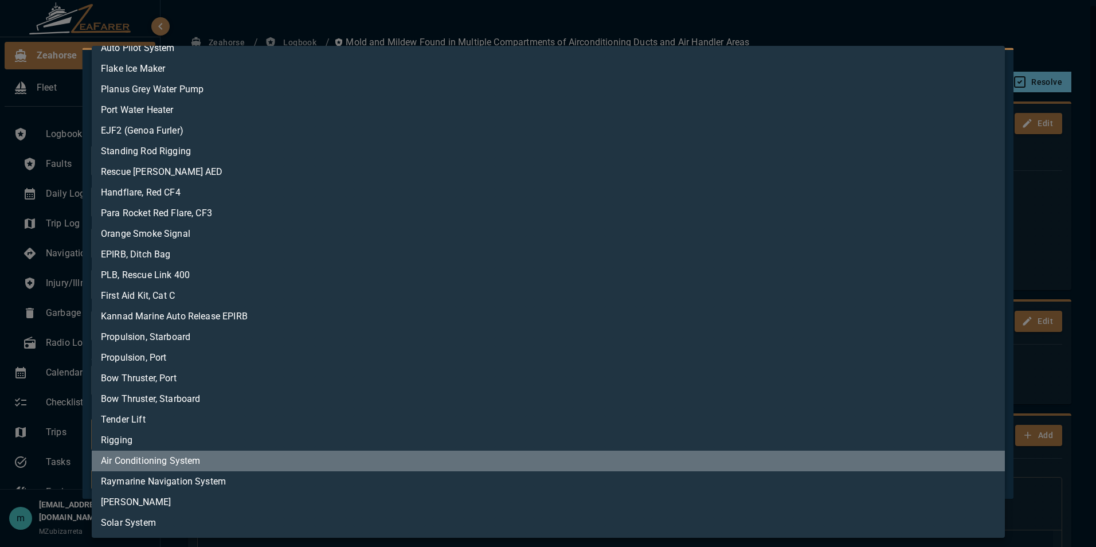
click at [815, 460] on li "Air Conditioning System" at bounding box center [548, 461] width 913 height 21
type input "**********"
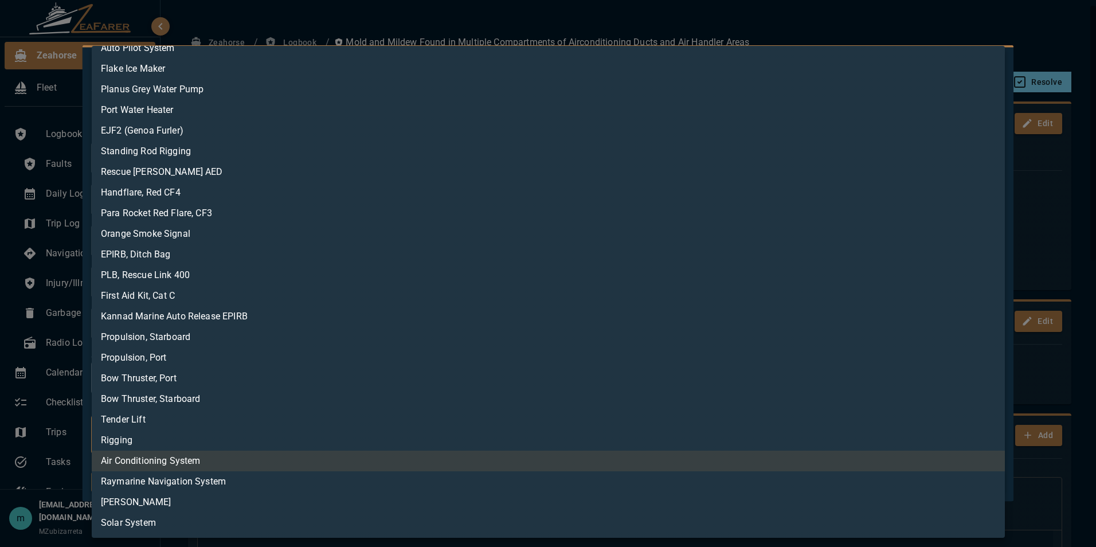
click at [921, 21] on div at bounding box center [548, 273] width 1096 height 547
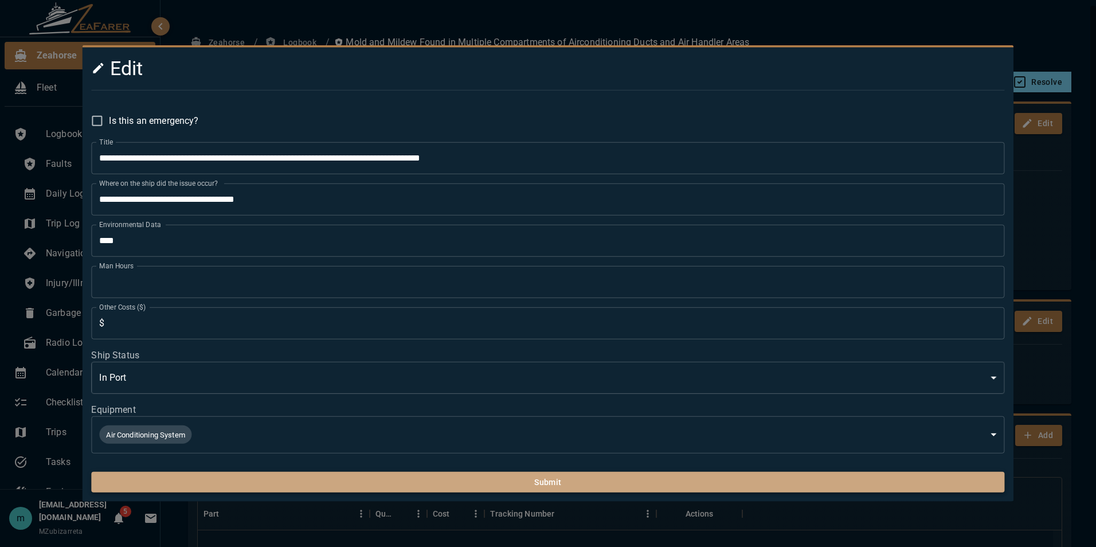
click at [678, 487] on button "Submit" at bounding box center [547, 482] width 913 height 21
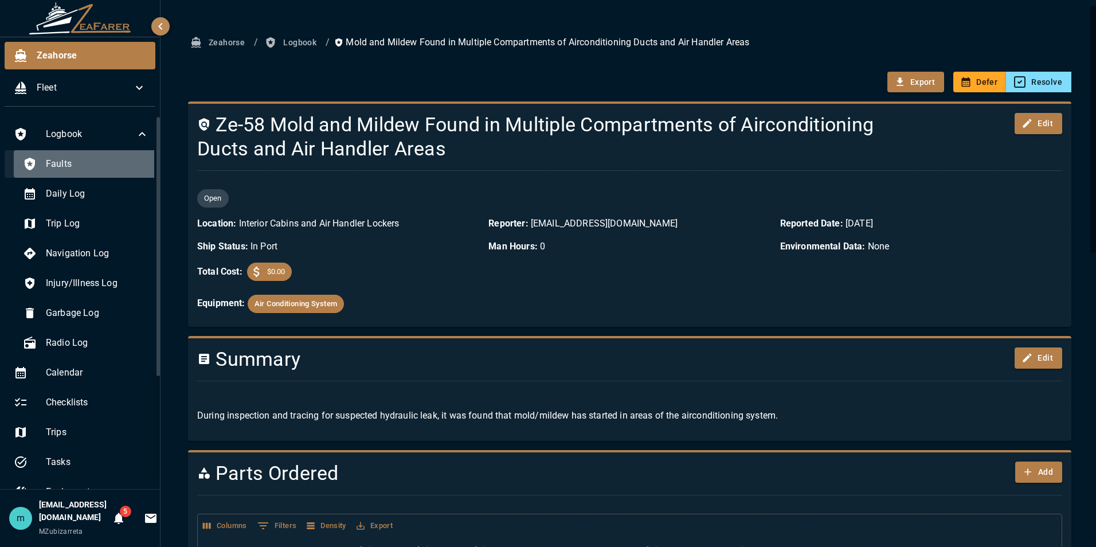
click at [98, 167] on span "Faults" at bounding box center [97, 164] width 103 height 14
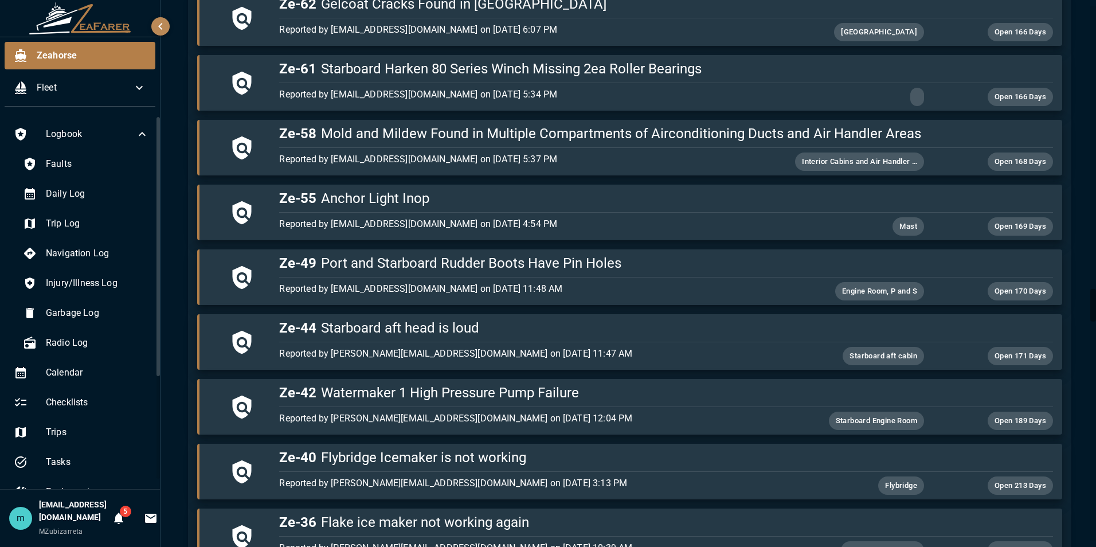
scroll to position [4769, 0]
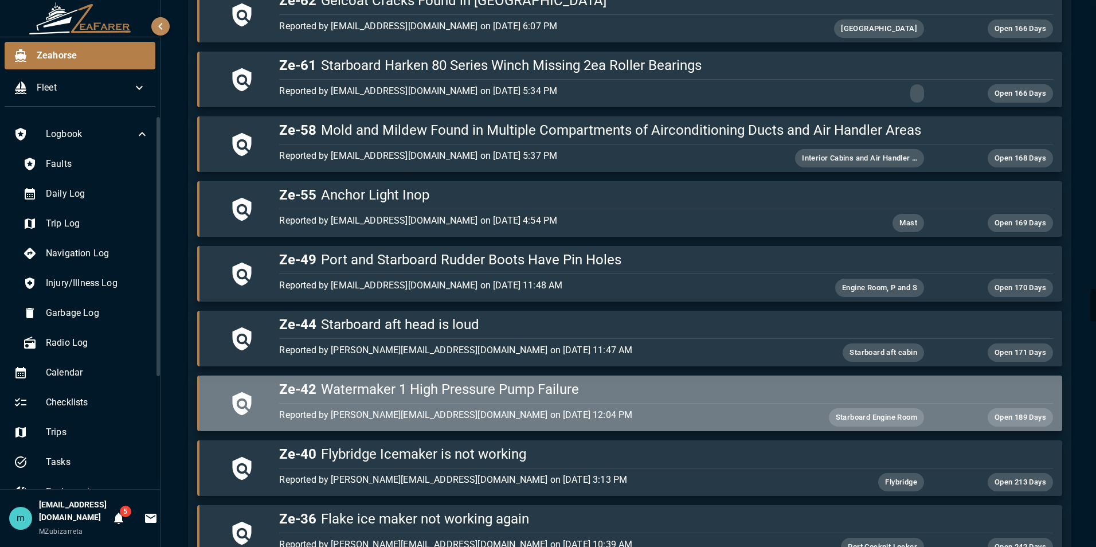
click at [768, 393] on h5 "Ze-42 Watermaker 1 High Pressure Pump Failure" at bounding box center [665, 389] width 773 height 18
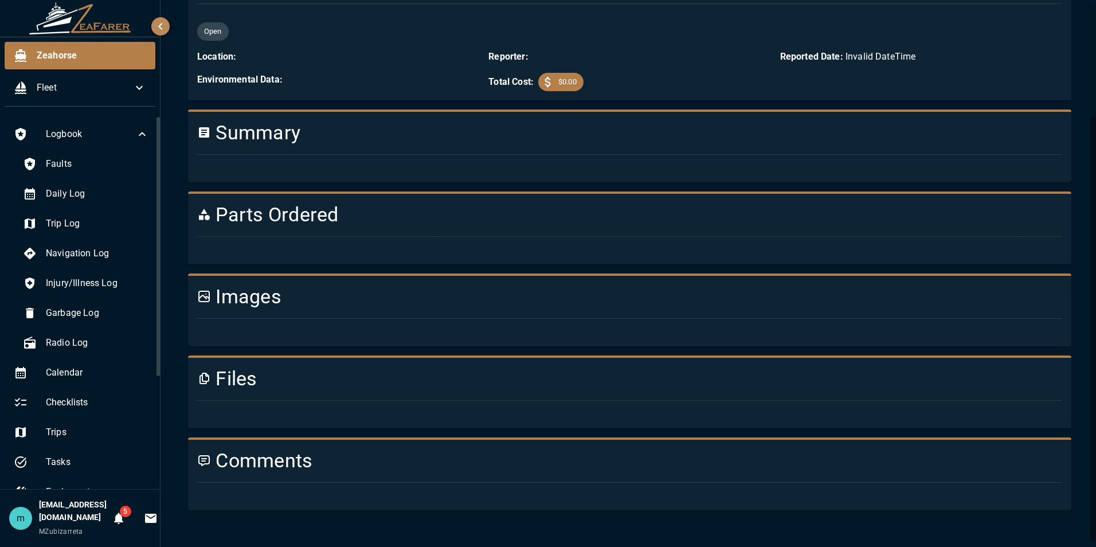
scroll to position [897, 0]
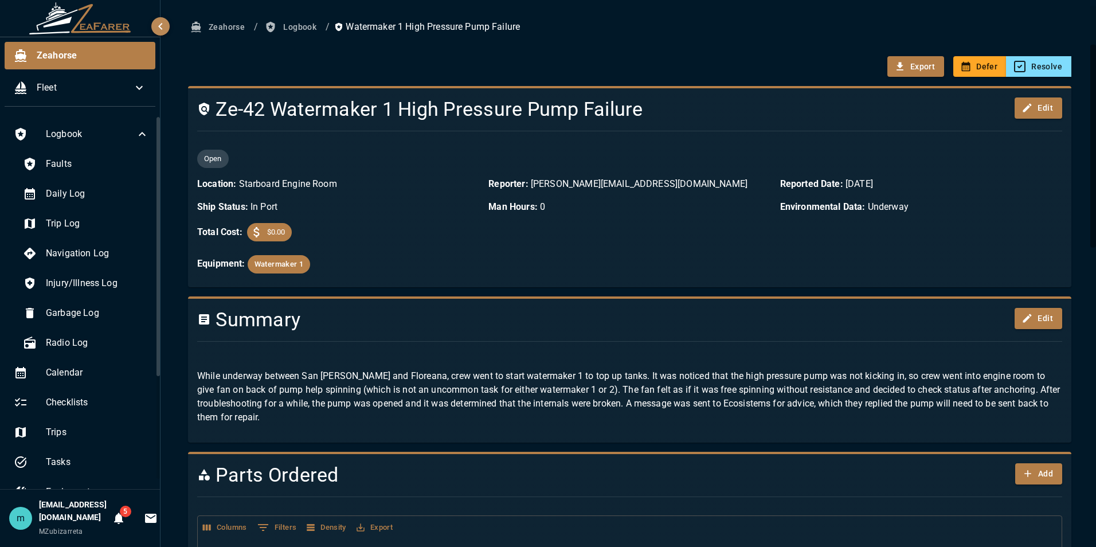
scroll to position [0, 0]
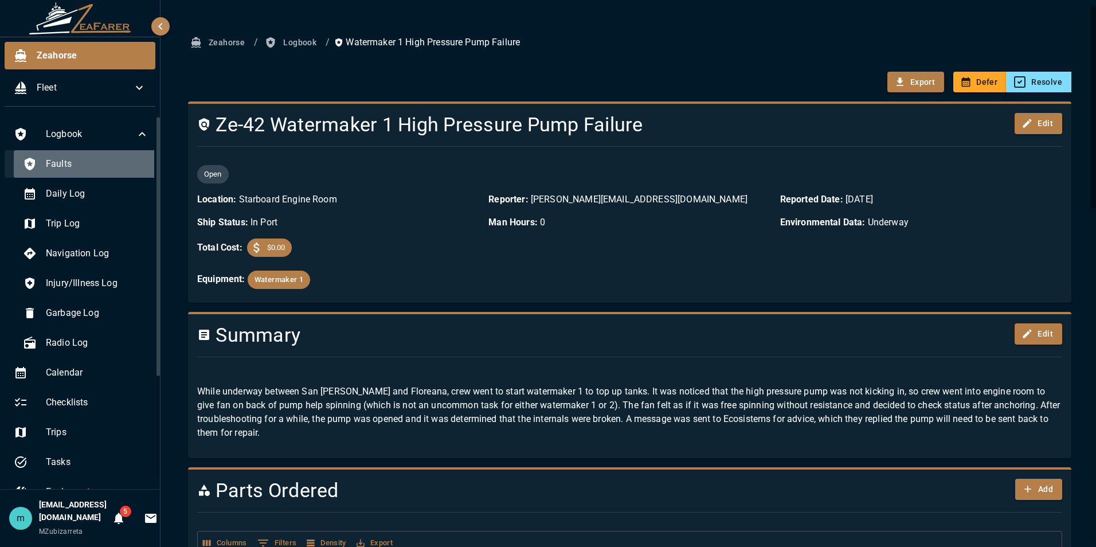
click at [85, 163] on span "Faults" at bounding box center [97, 164] width 103 height 14
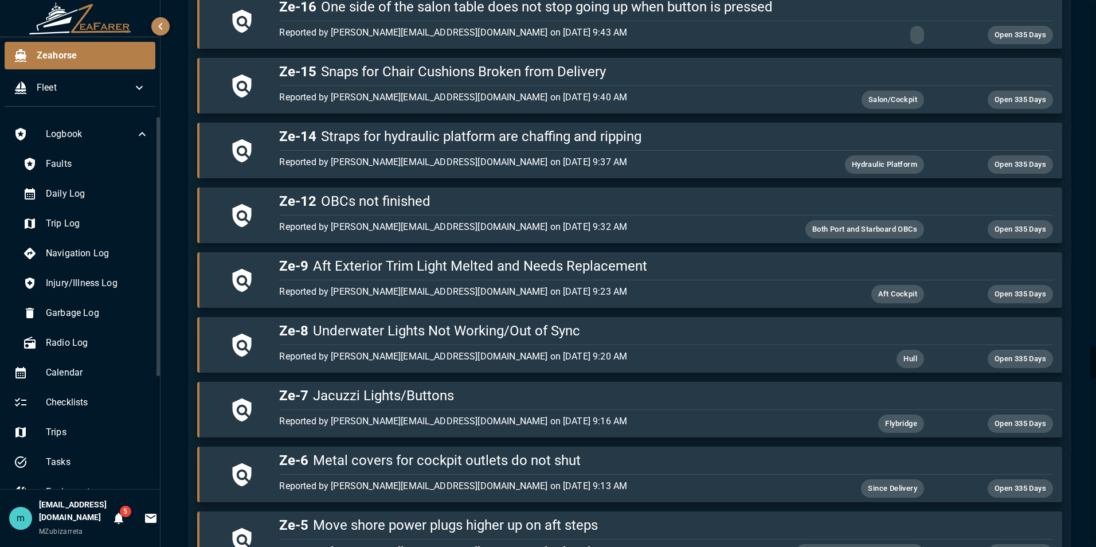
scroll to position [5755, 0]
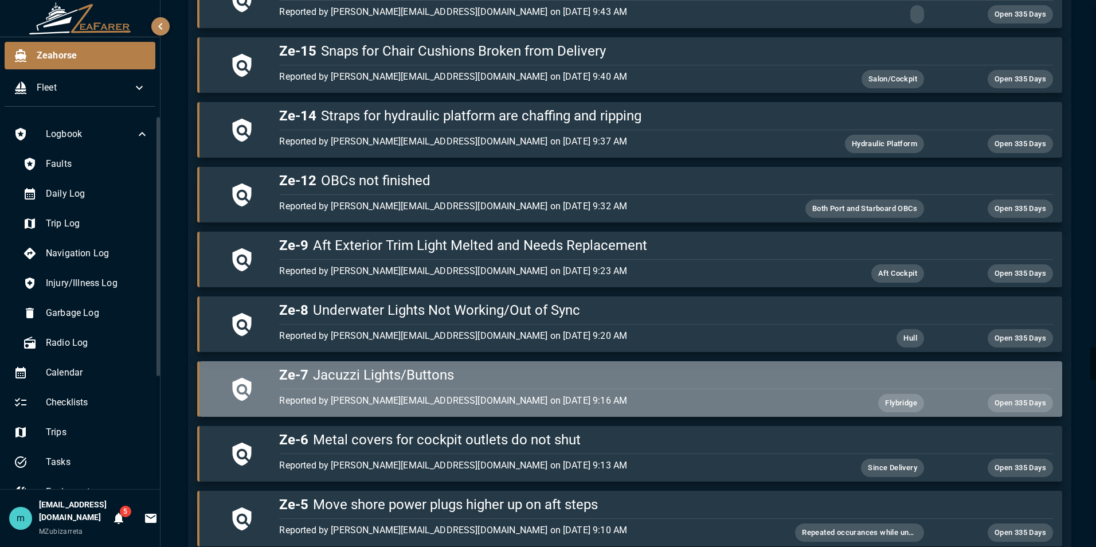
click at [698, 377] on h5 "Ze-7 Jacuzzi Lights/Buttons" at bounding box center [665, 375] width 773 height 18
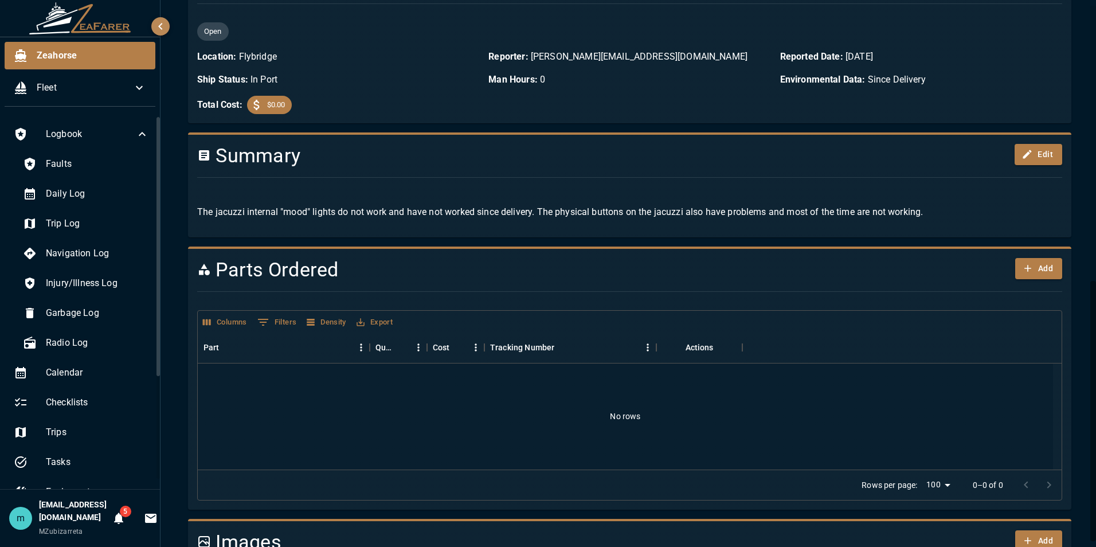
scroll to position [578, 0]
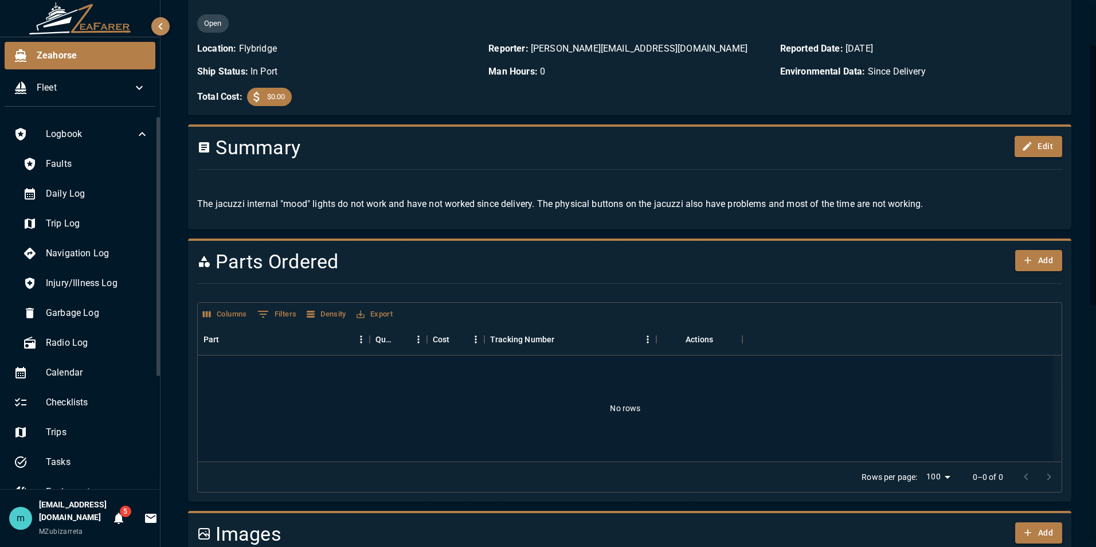
scroll to position [5, 0]
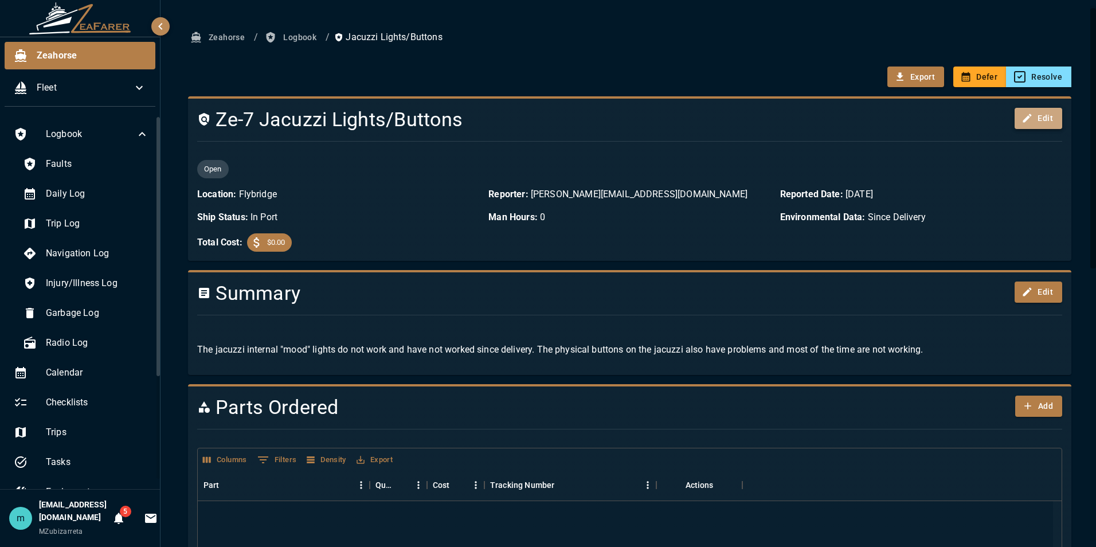
click at [1029, 125] on button "Edit" at bounding box center [1039, 118] width 48 height 21
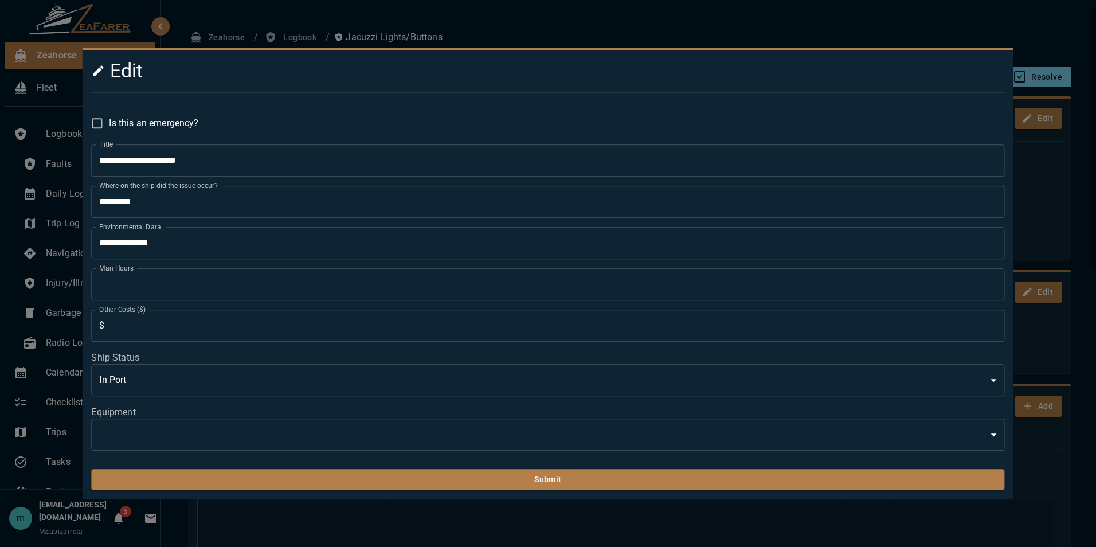
click at [677, 340] on input "*" at bounding box center [556, 326] width 895 height 32
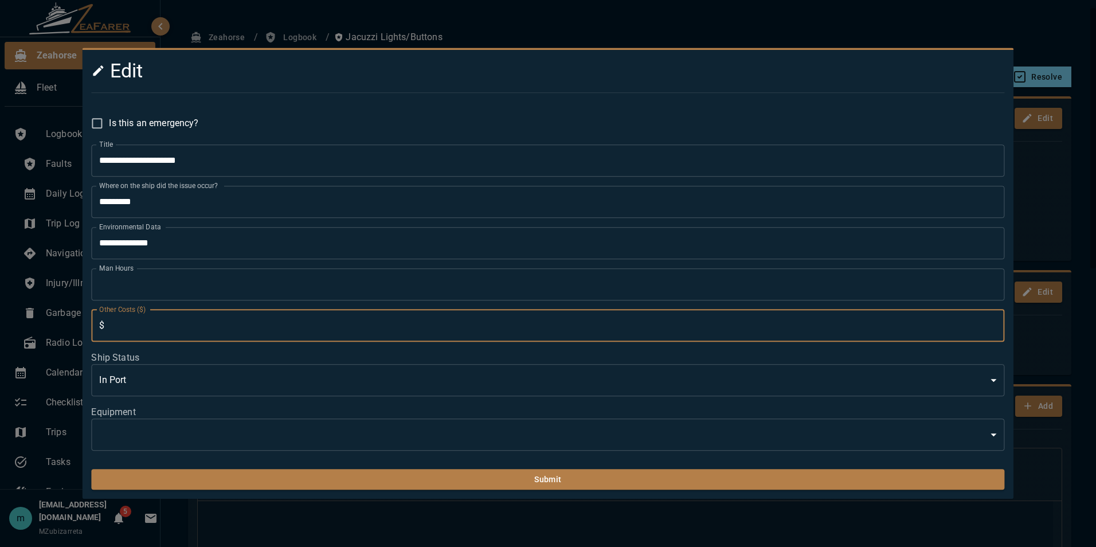
click at [609, 440] on body "Zeahorse Fleet Logbook Faults Daily Log Trip Log Navigation Log Injury/Illness …" at bounding box center [548, 273] width 1096 height 547
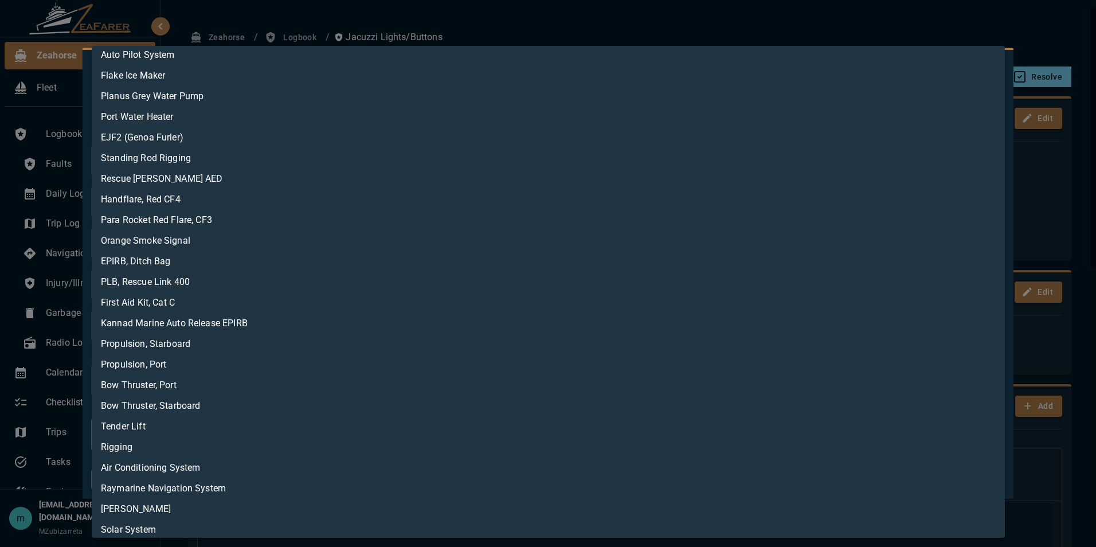
scroll to position [198, 0]
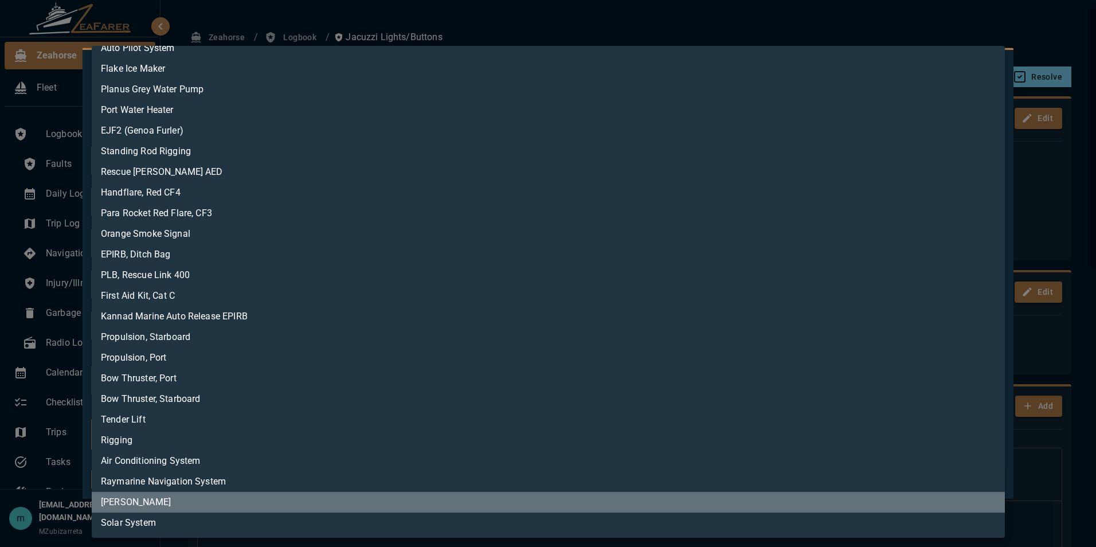
click at [860, 507] on li "Jacuzzi" at bounding box center [548, 502] width 913 height 21
type input "**********"
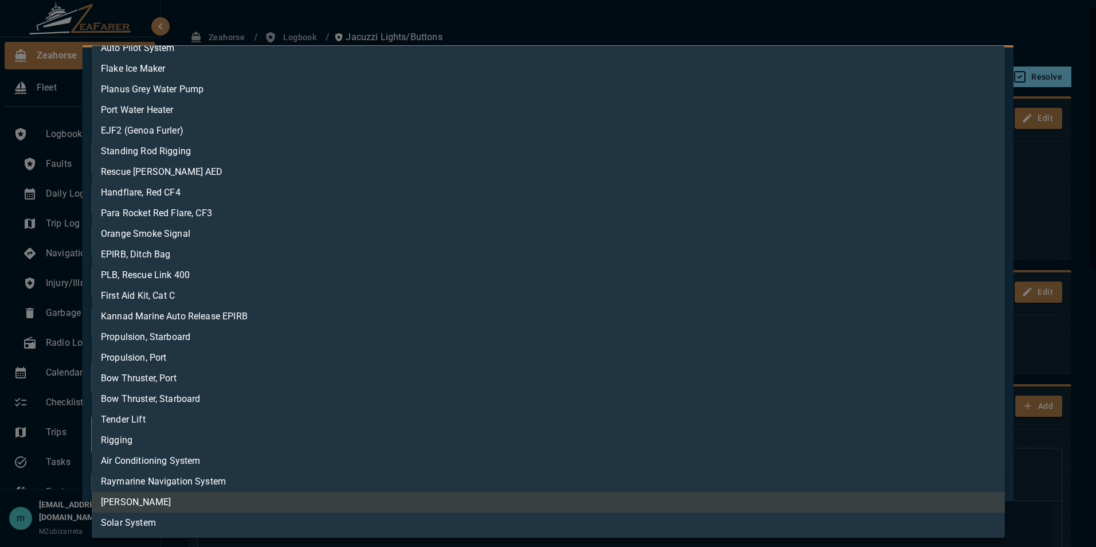
click at [1064, 485] on div at bounding box center [548, 273] width 1096 height 547
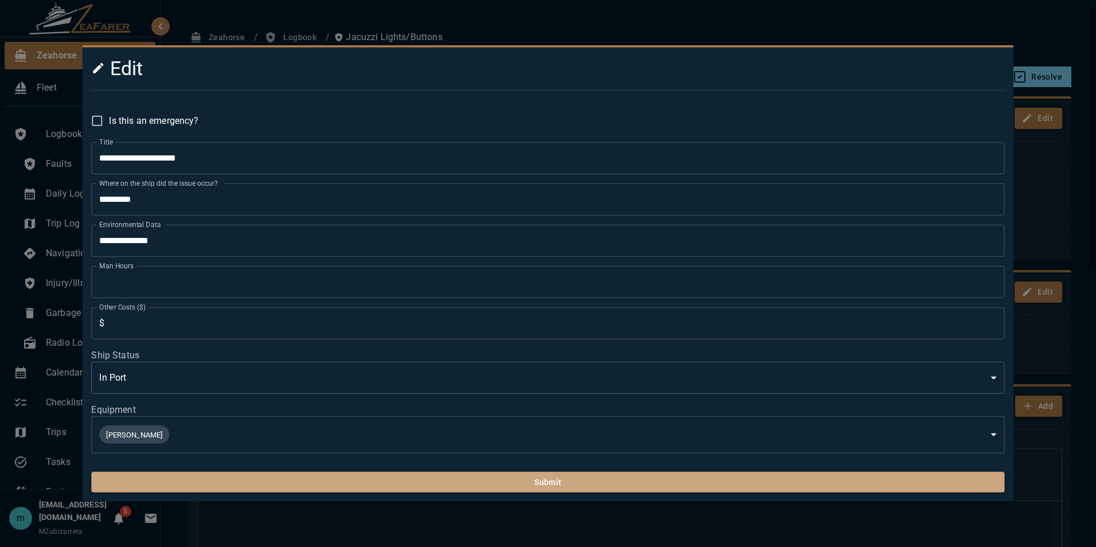
click at [508, 475] on button "Submit" at bounding box center [547, 482] width 913 height 21
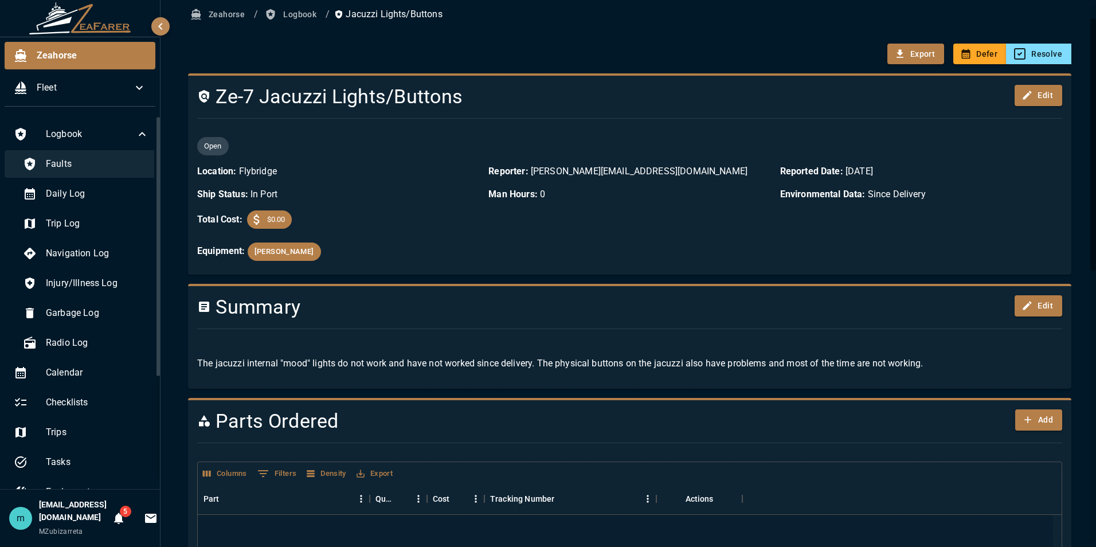
click at [123, 173] on div "Faults" at bounding box center [86, 164] width 144 height 28
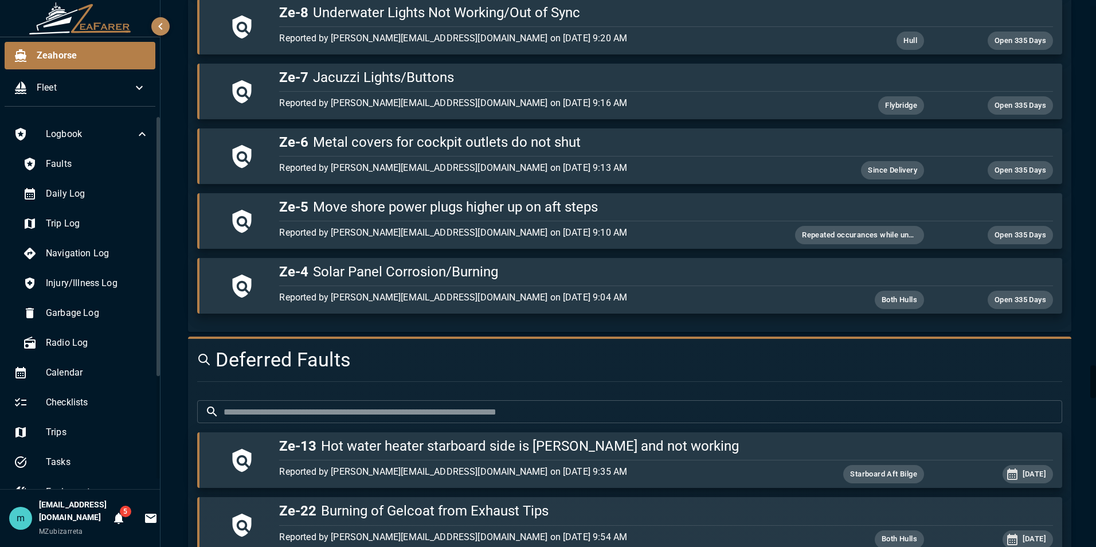
scroll to position [6058, 0]
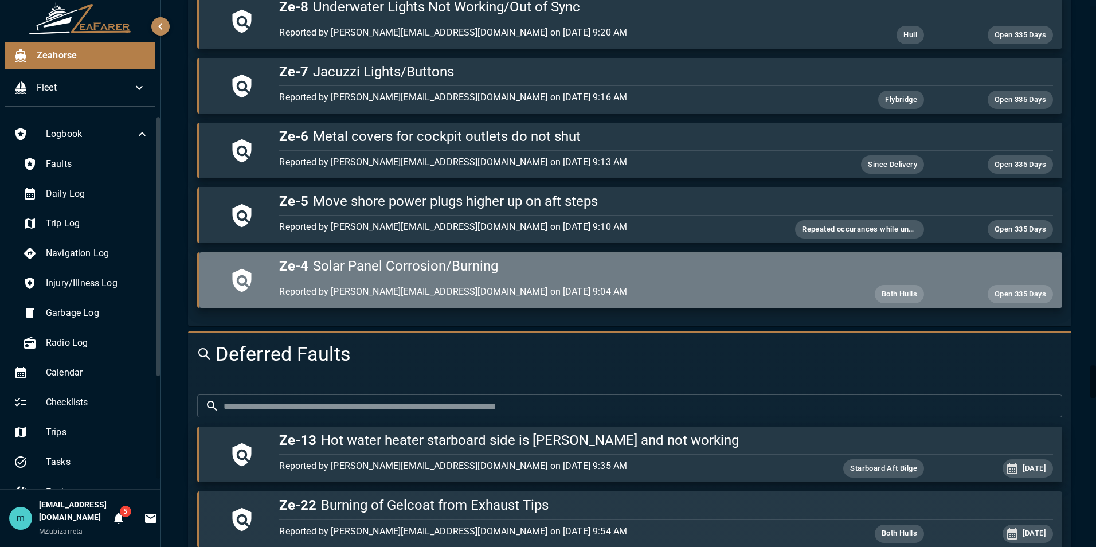
click at [750, 272] on h5 "Ze-4 Solar Panel Corrosion/Burning" at bounding box center [665, 266] width 773 height 18
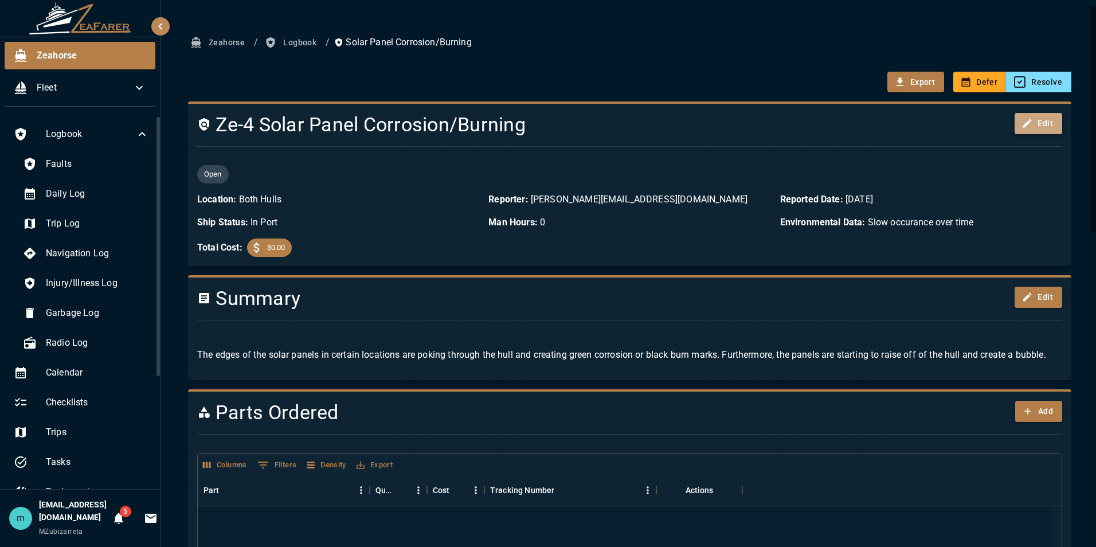
click at [1030, 124] on button "Edit" at bounding box center [1039, 123] width 48 height 21
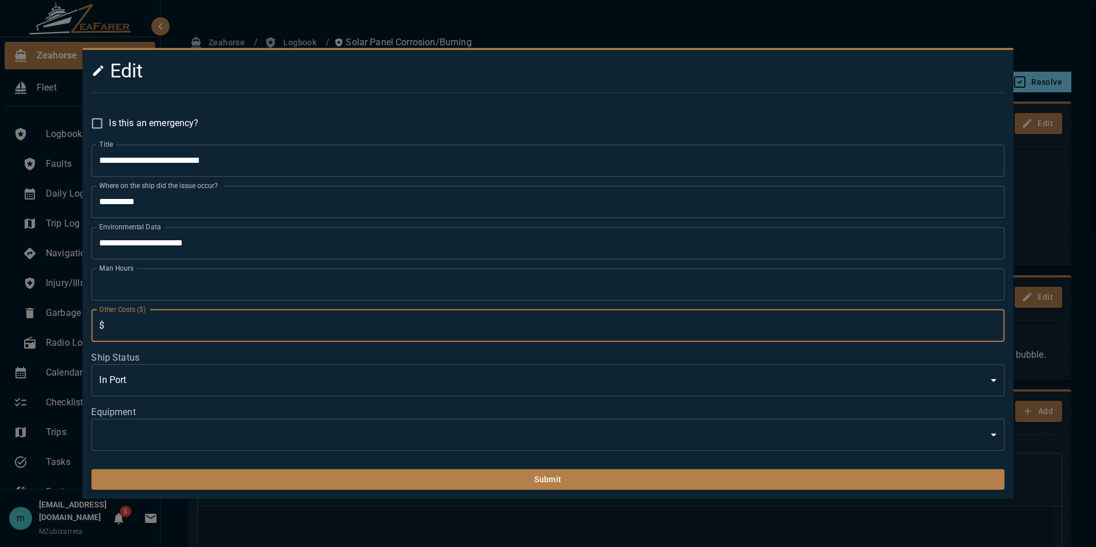
drag, startPoint x: 766, startPoint y: 328, endPoint x: 627, endPoint y: 436, distance: 176.6
click at [627, 436] on form "**********" at bounding box center [547, 300] width 913 height 379
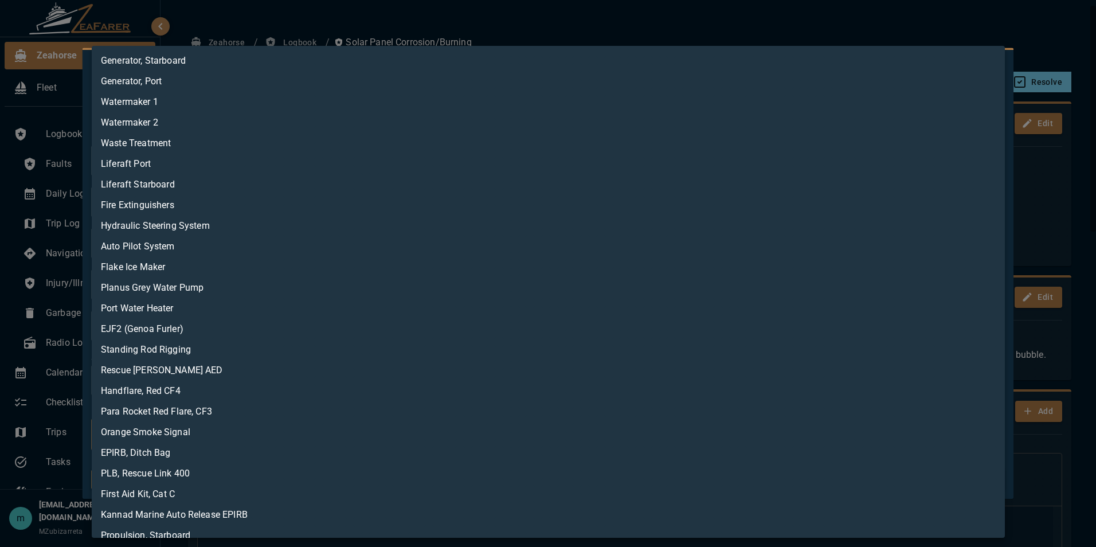
click at [627, 436] on body "Zeahorse Fleet Logbook Faults Daily Log Trip Log Navigation Log Injury/Illness …" at bounding box center [548, 273] width 1096 height 547
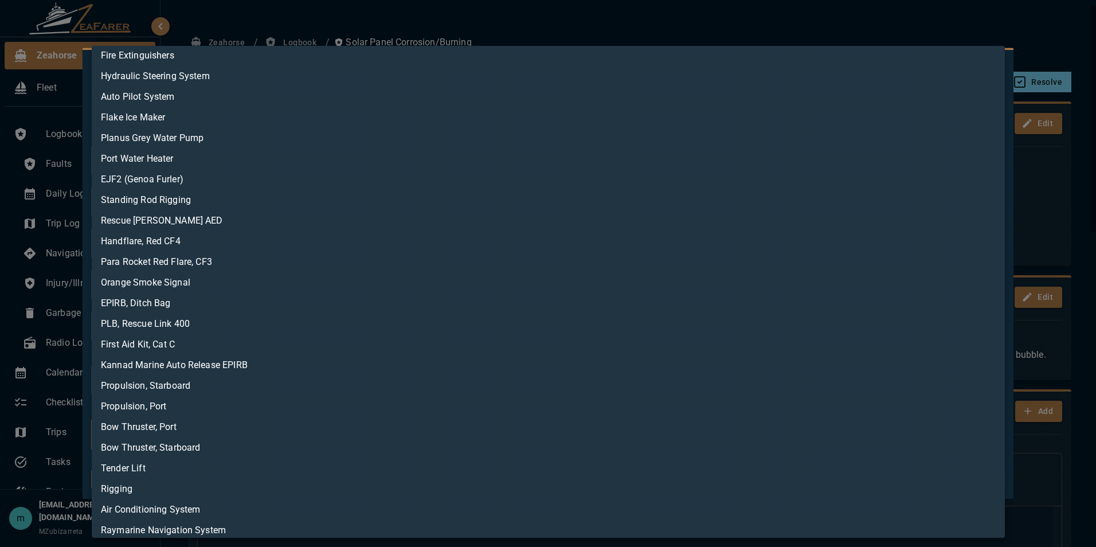
scroll to position [198, 0]
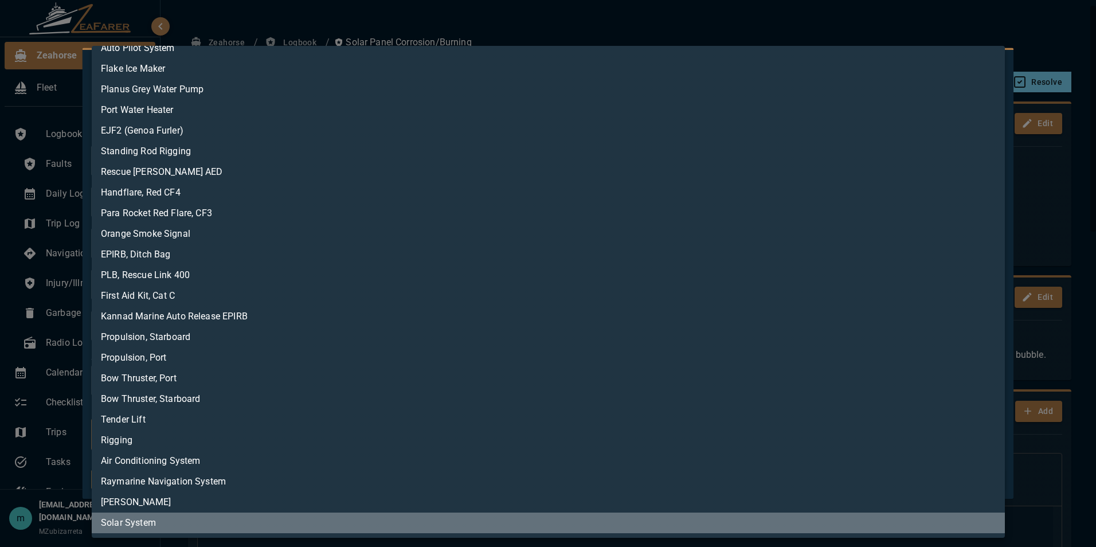
click at [848, 522] on li "Solar System" at bounding box center [548, 522] width 913 height 21
type input "**********"
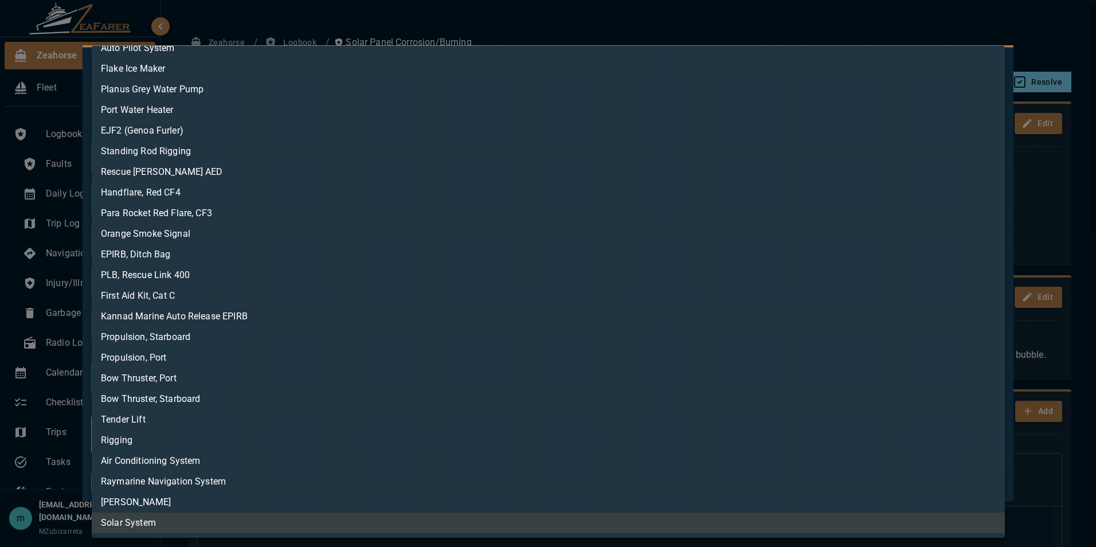
click at [1076, 39] on div at bounding box center [548, 273] width 1096 height 547
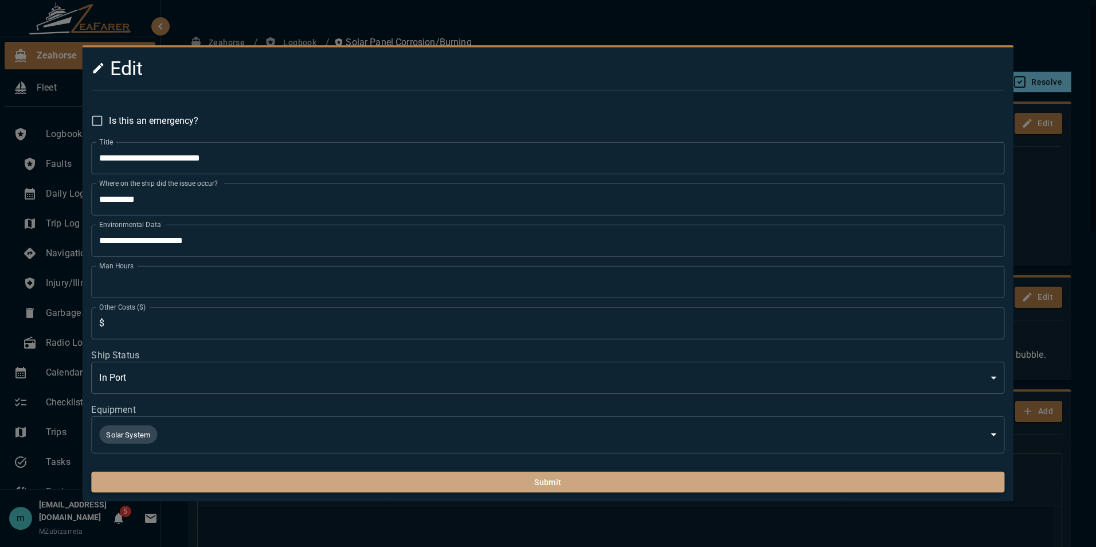
click at [644, 486] on button "Submit" at bounding box center [547, 482] width 913 height 21
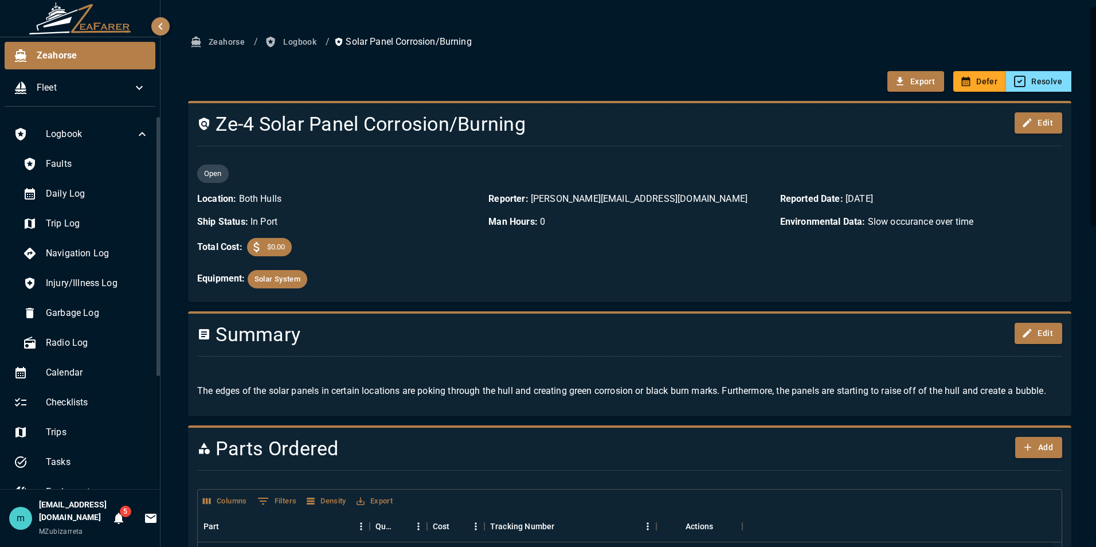
scroll to position [0, 0]
click at [105, 159] on span "Faults" at bounding box center [97, 164] width 103 height 14
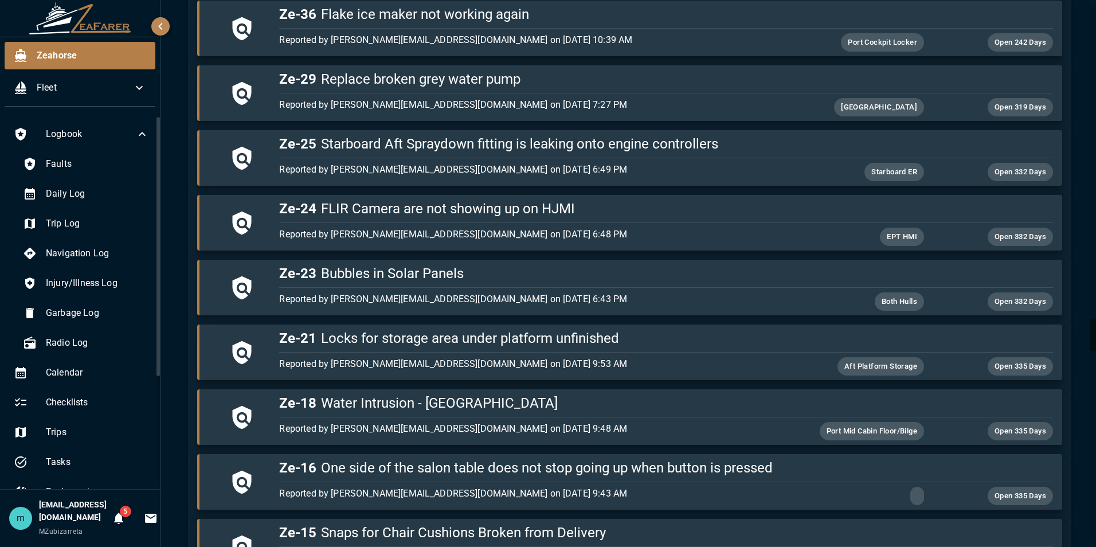
scroll to position [5296, 0]
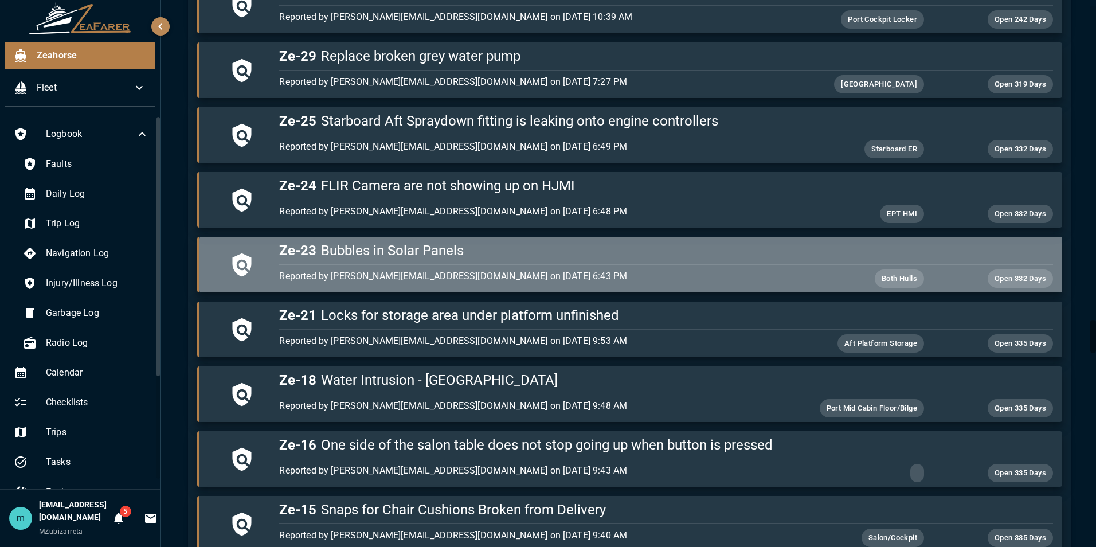
click at [636, 259] on h5 "Ze-23 Bubbles in Solar Panels" at bounding box center [665, 250] width 773 height 18
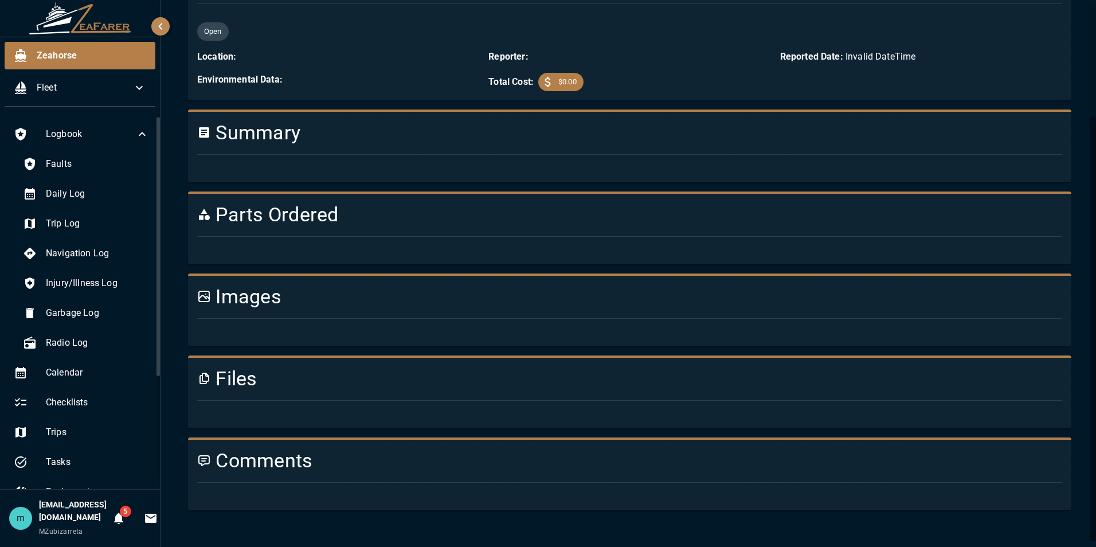
scroll to position [578, 0]
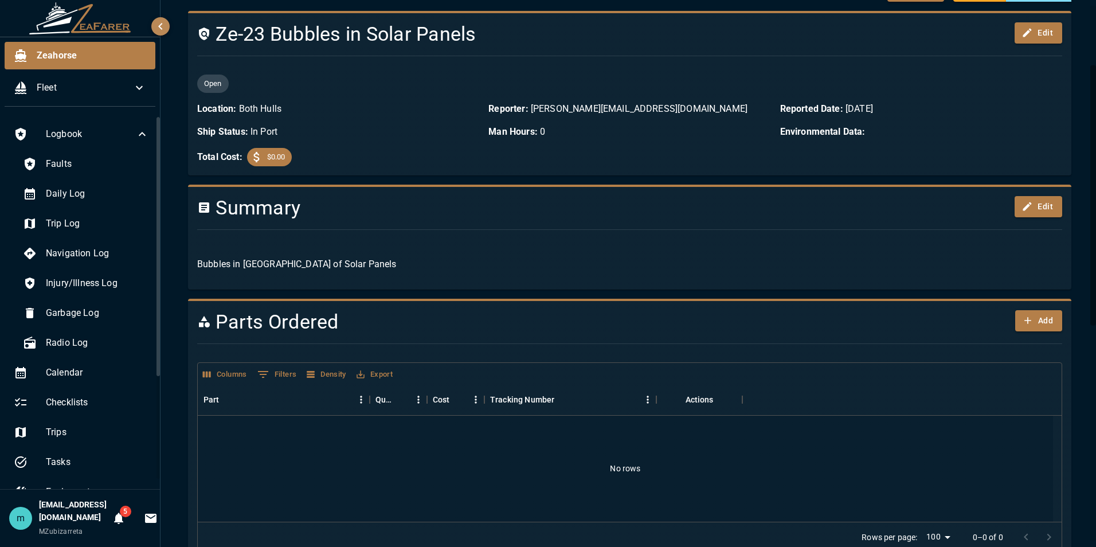
scroll to position [74, 0]
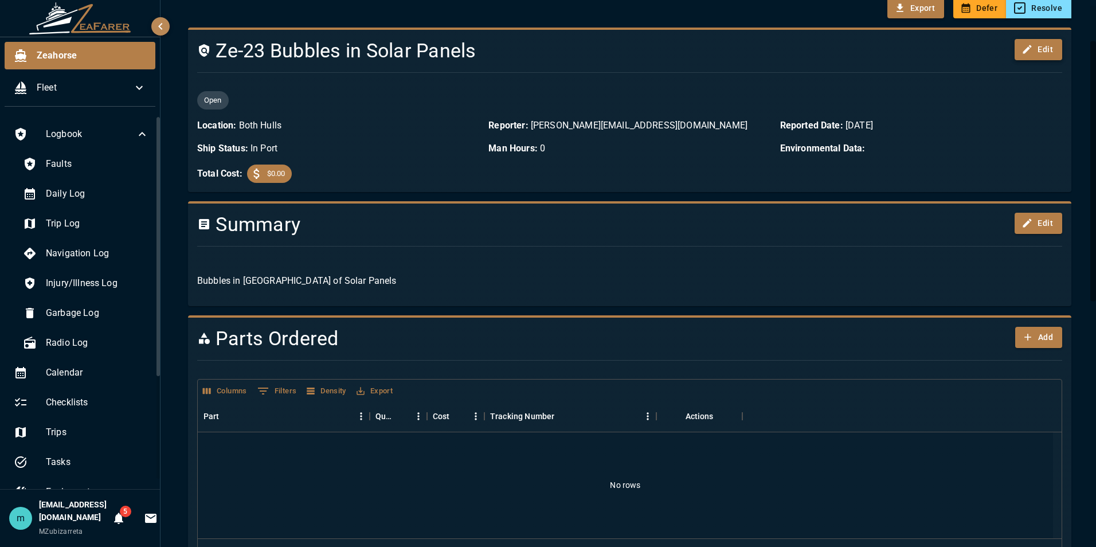
click at [1041, 47] on button "Edit" at bounding box center [1039, 49] width 48 height 21
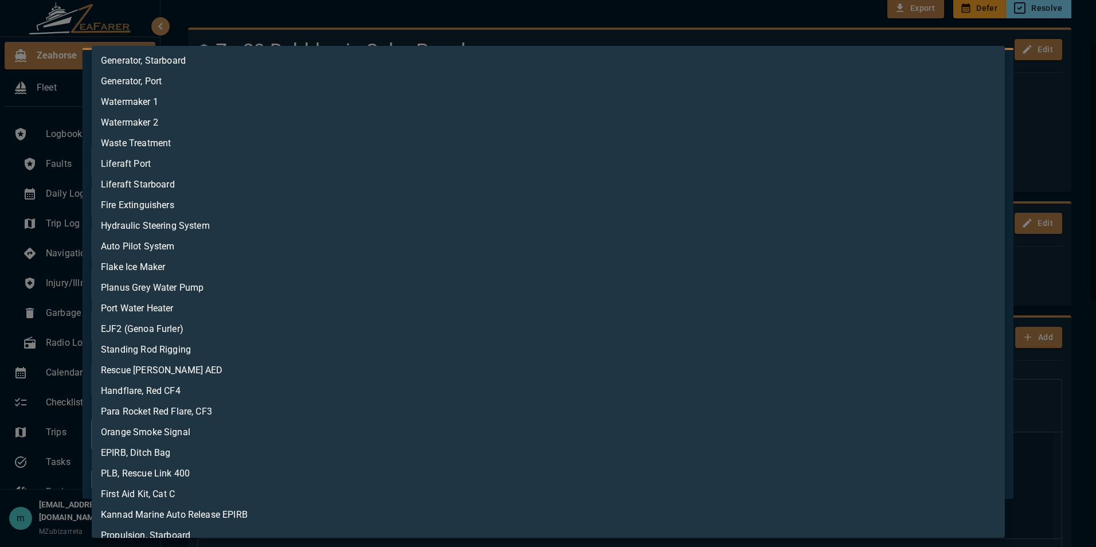
click at [600, 425] on body "Zeahorse Fleet Logbook Faults Daily Log Trip Log Navigation Log Injury/Illness …" at bounding box center [548, 273] width 1096 height 547
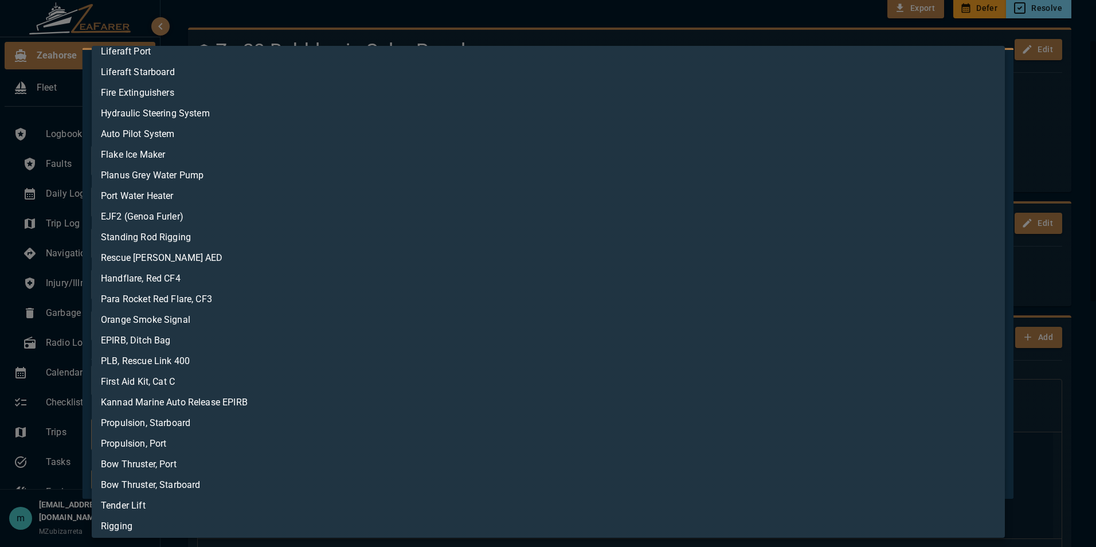
scroll to position [198, 0]
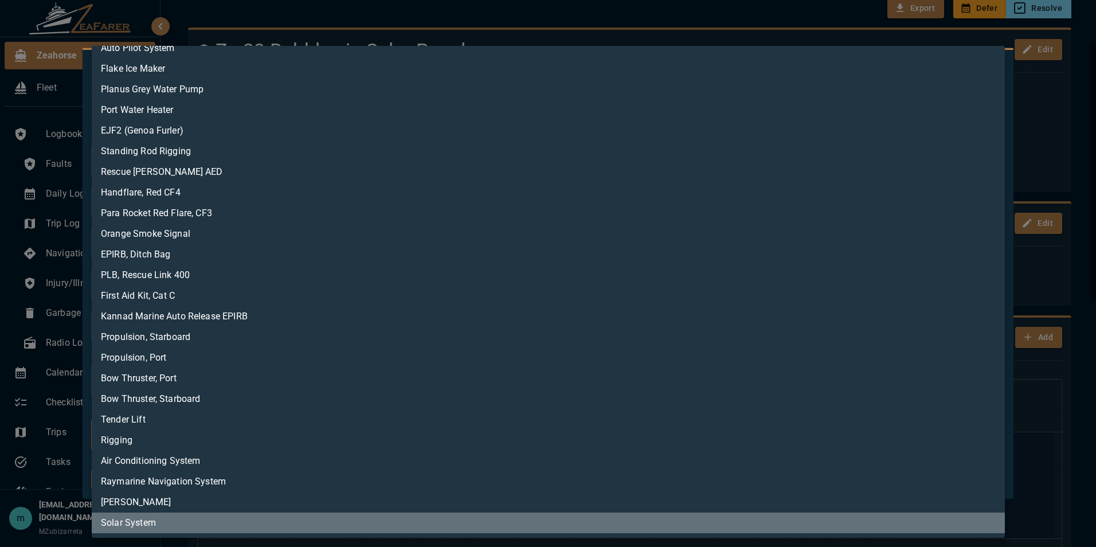
click at [896, 530] on li "Solar System" at bounding box center [548, 522] width 913 height 21
type input "**********"
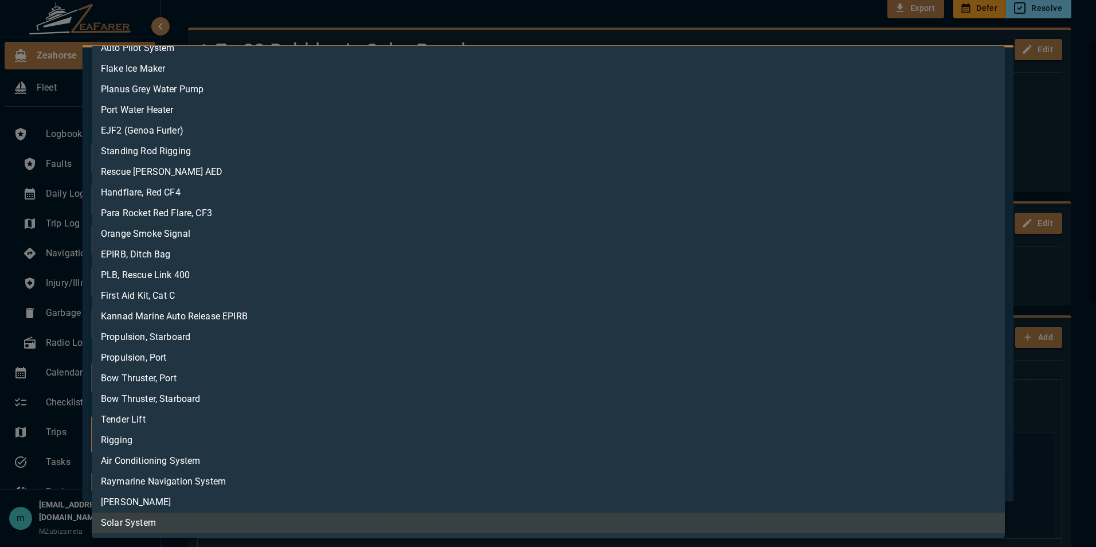
click at [1072, 460] on div at bounding box center [548, 273] width 1096 height 547
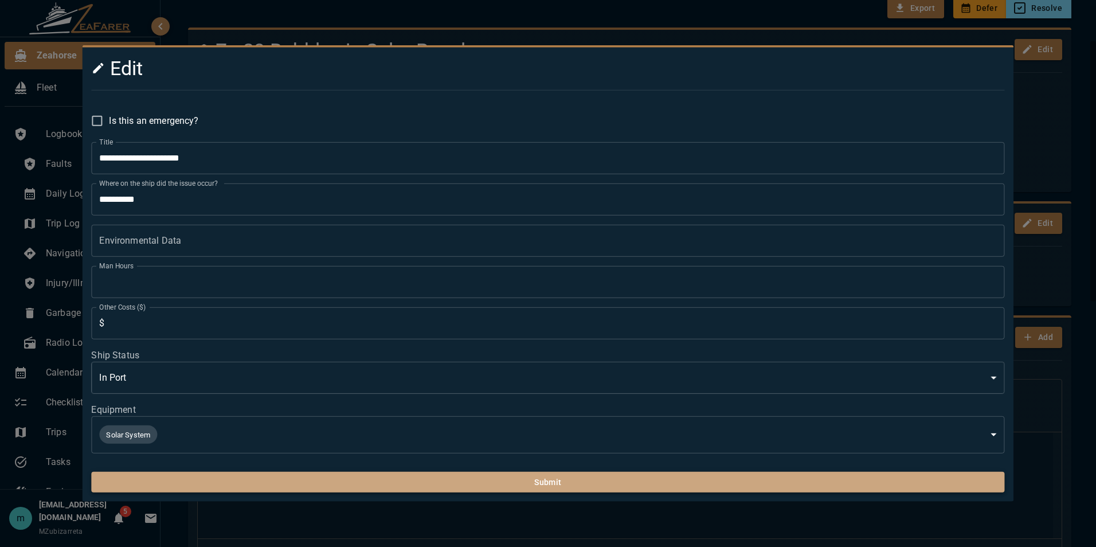
click at [982, 490] on button "Submit" at bounding box center [547, 482] width 913 height 21
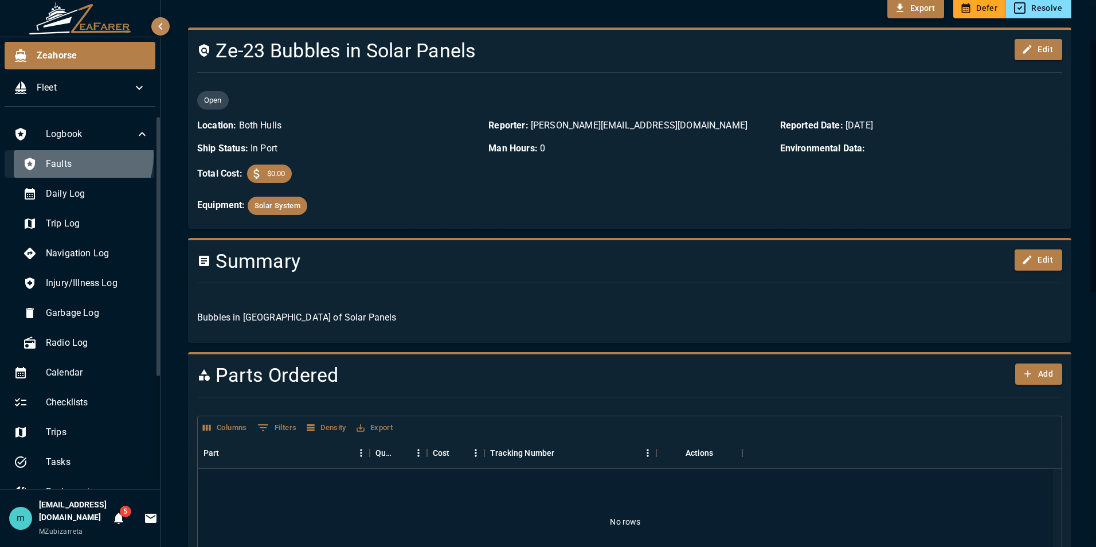
click at [75, 156] on div "Faults" at bounding box center [86, 164] width 144 height 28
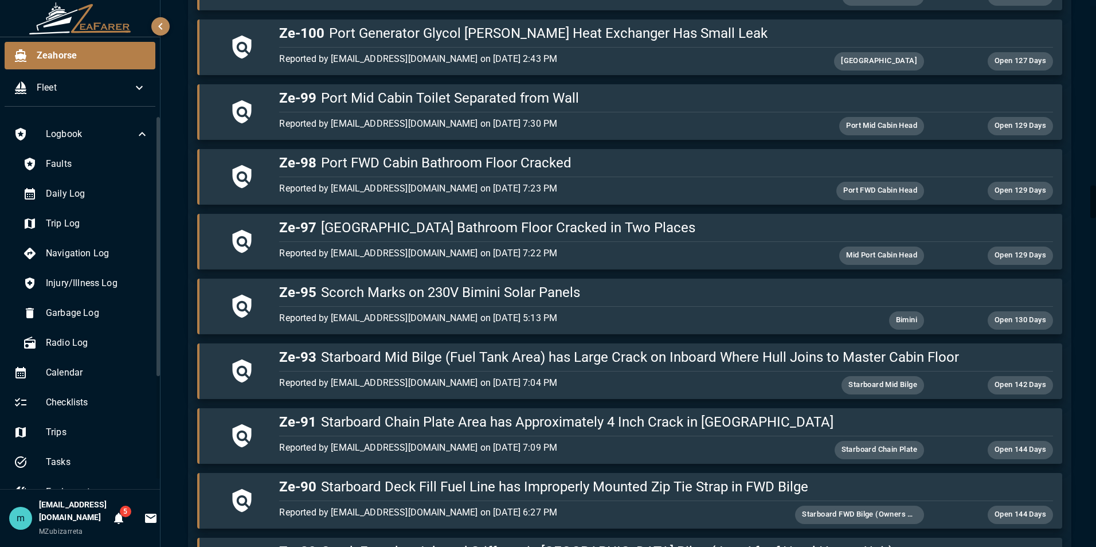
scroll to position [3146, 0]
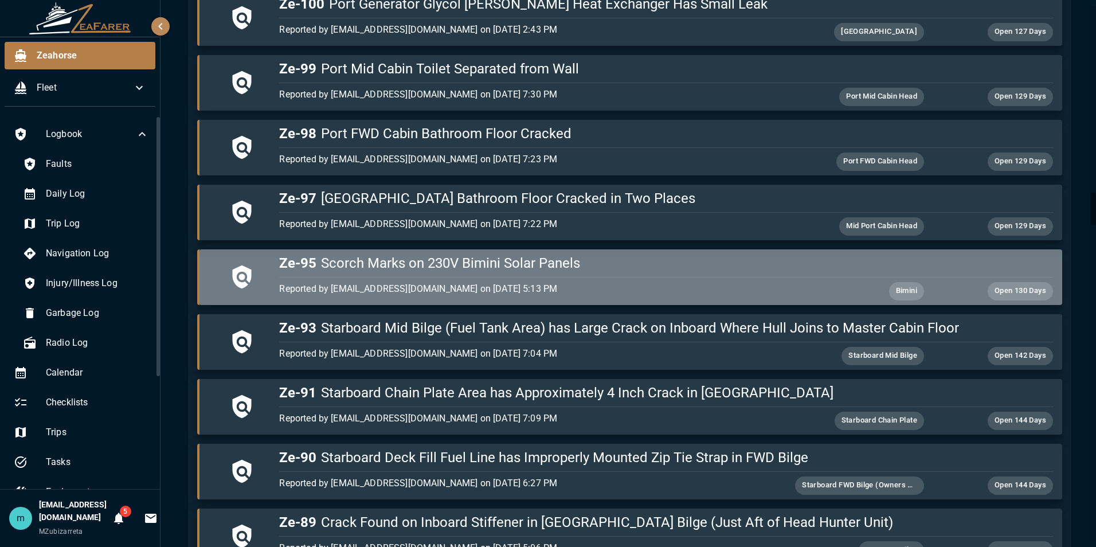
click at [816, 266] on h5 "Ze-95 Scorch Marks on 230V Bimini Solar Panels" at bounding box center [665, 263] width 773 height 18
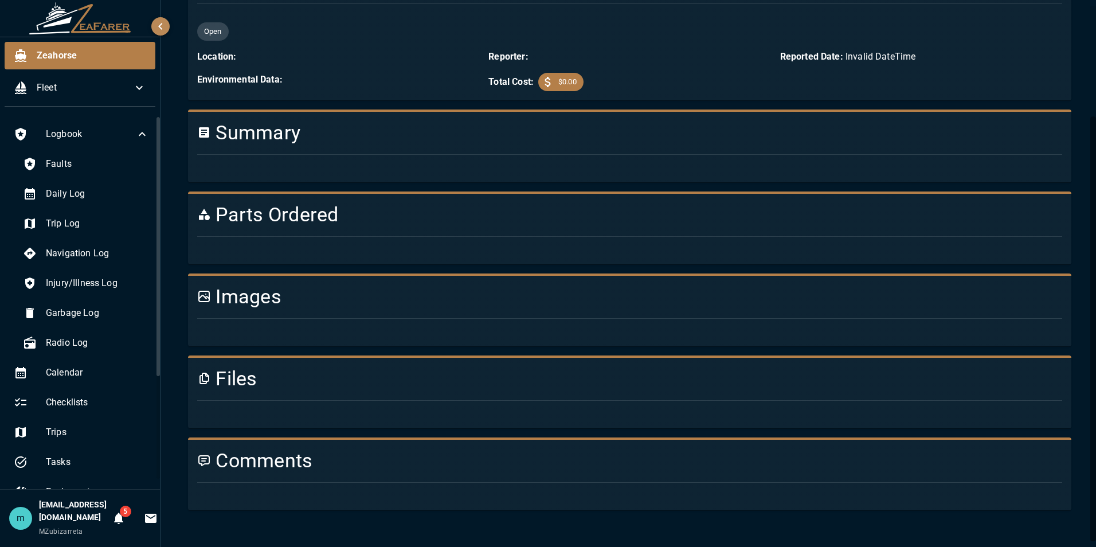
scroll to position [615, 0]
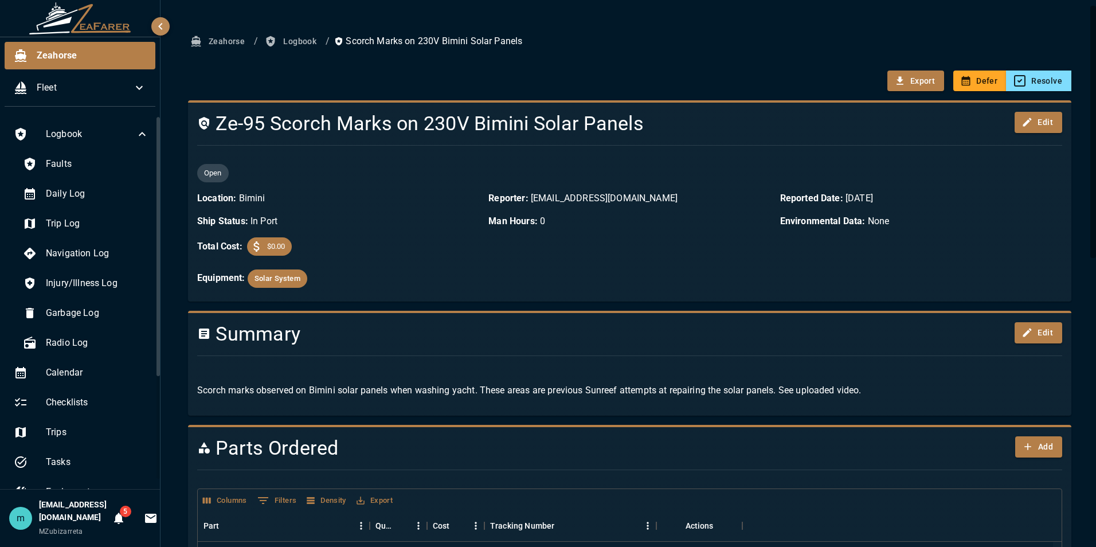
scroll to position [0, 0]
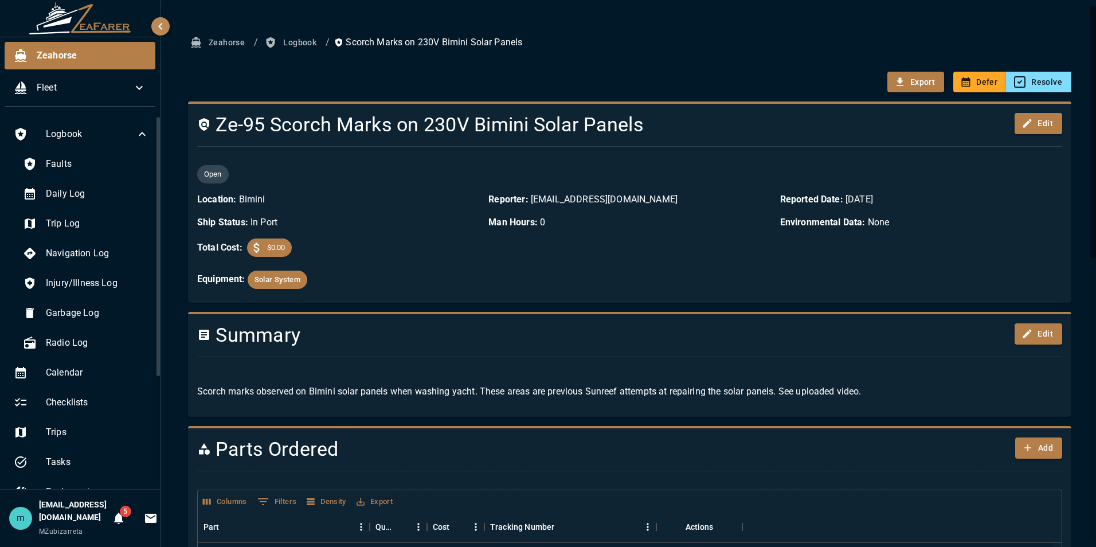
click at [61, 157] on span "Faults" at bounding box center [97, 164] width 103 height 14
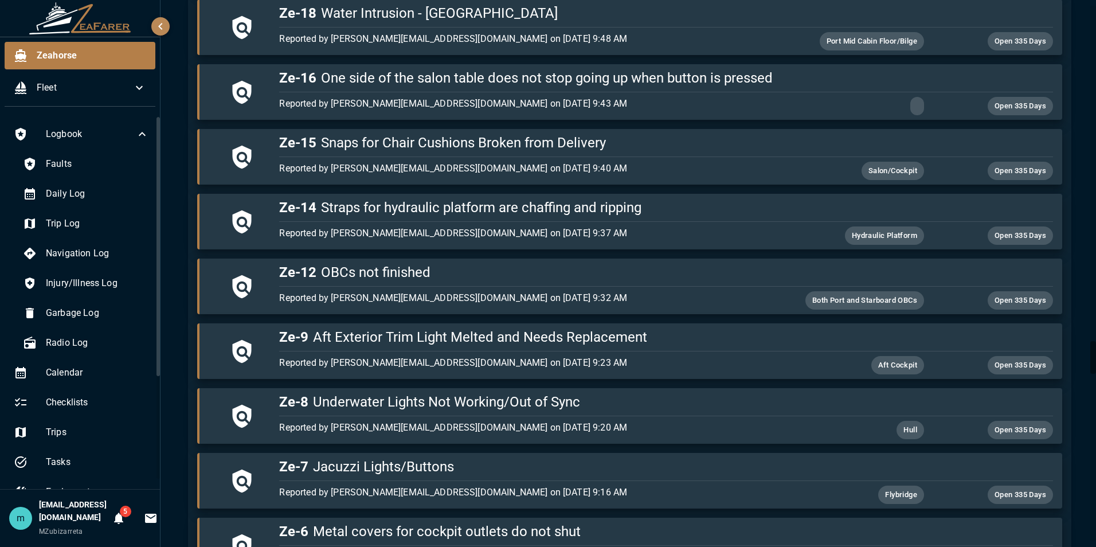
scroll to position [5640, 0]
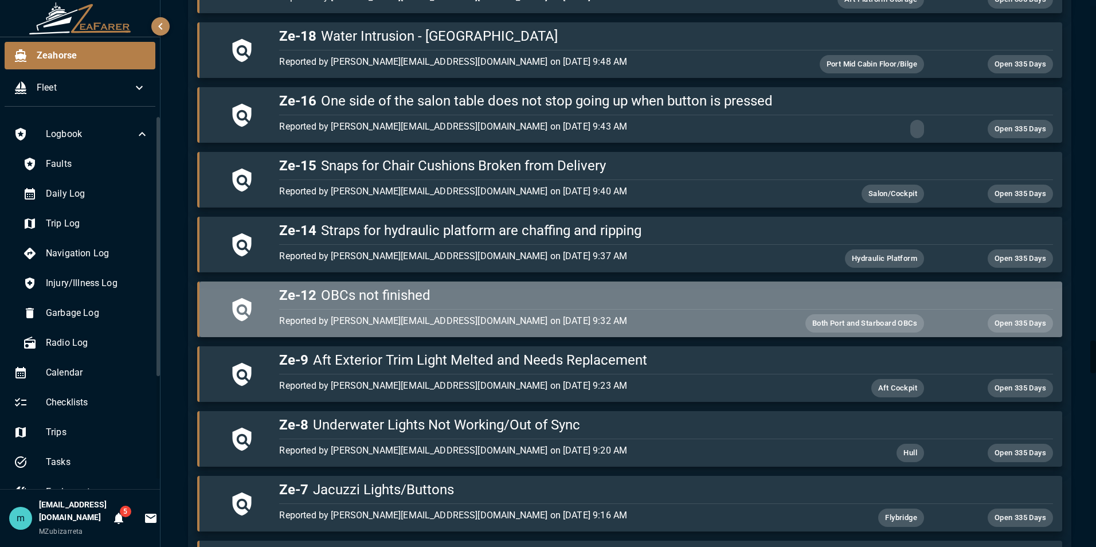
click at [694, 292] on h5 "Ze-12 OBCs not finished" at bounding box center [665, 295] width 773 height 18
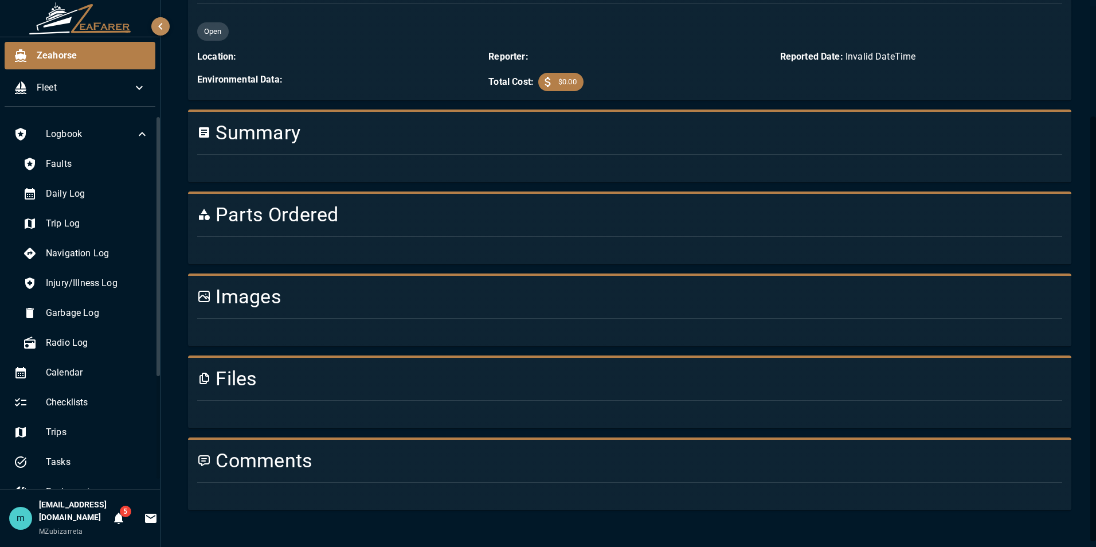
scroll to position [629, 0]
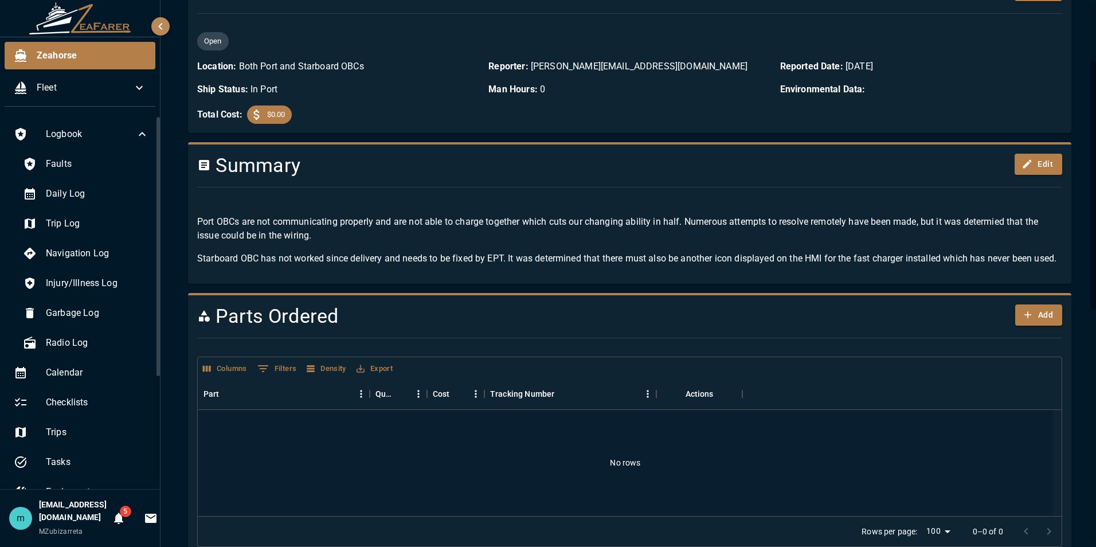
scroll to position [56, 0]
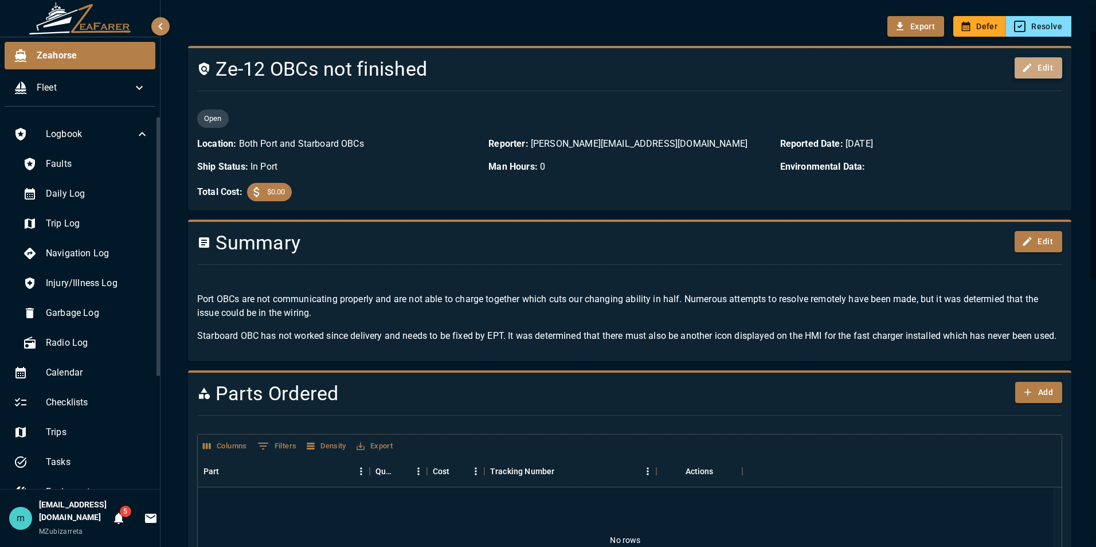
click at [1031, 70] on button "Edit" at bounding box center [1039, 67] width 48 height 21
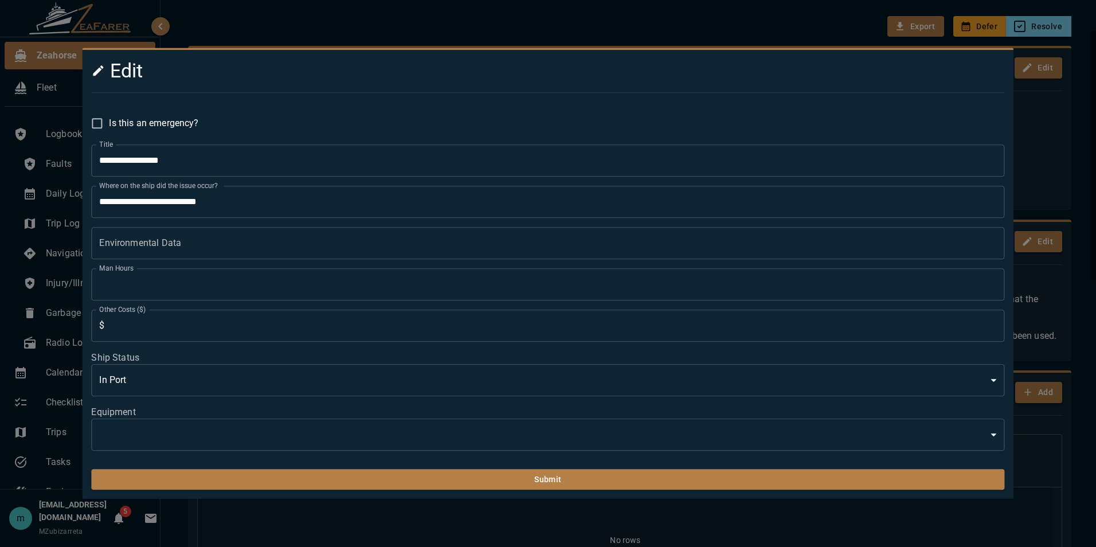
click at [1077, 93] on div at bounding box center [548, 273] width 1096 height 547
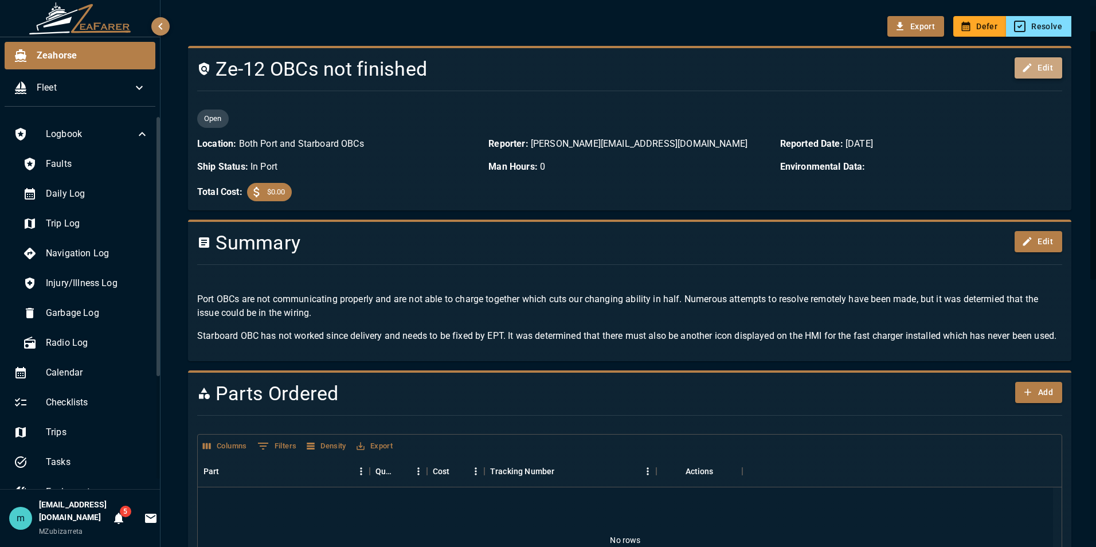
click at [1043, 65] on button "Edit" at bounding box center [1039, 67] width 48 height 21
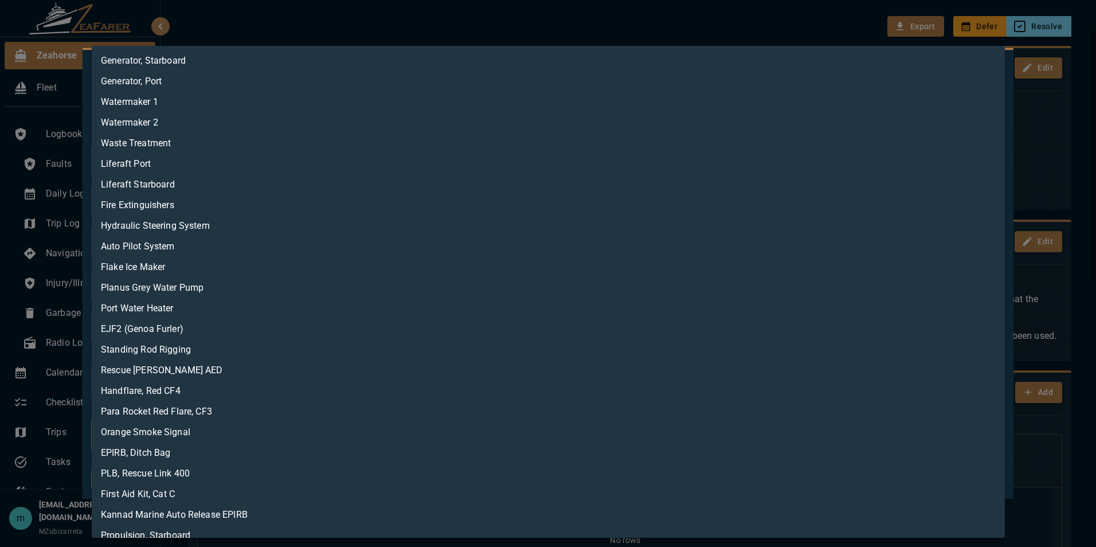
click at [778, 442] on body "Zeahorse Fleet Logbook Faults Daily Log Trip Log Navigation Log Injury/Illness …" at bounding box center [548, 273] width 1096 height 547
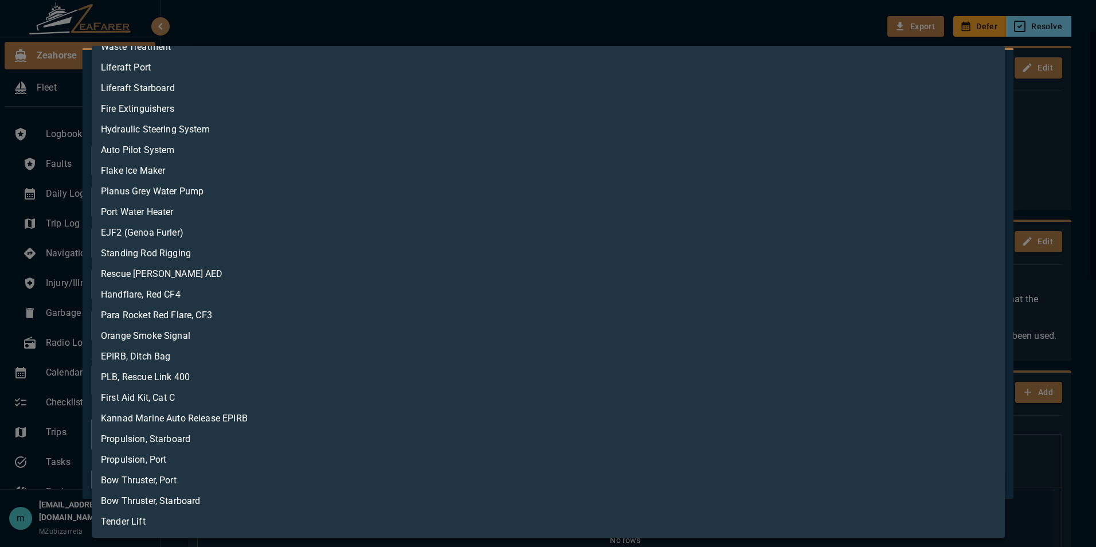
scroll to position [0, 0]
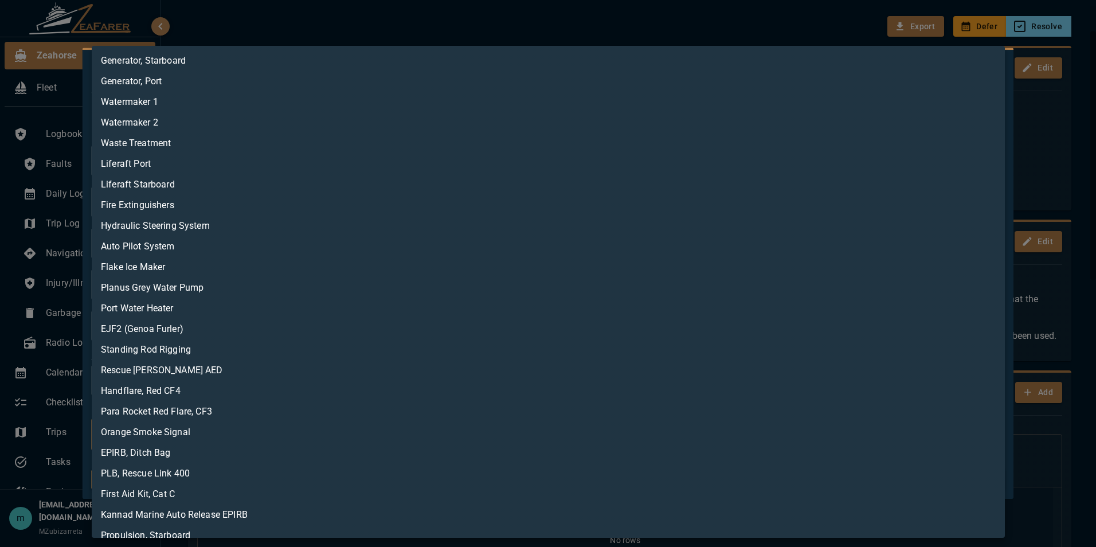
click at [786, 26] on div at bounding box center [548, 273] width 1096 height 547
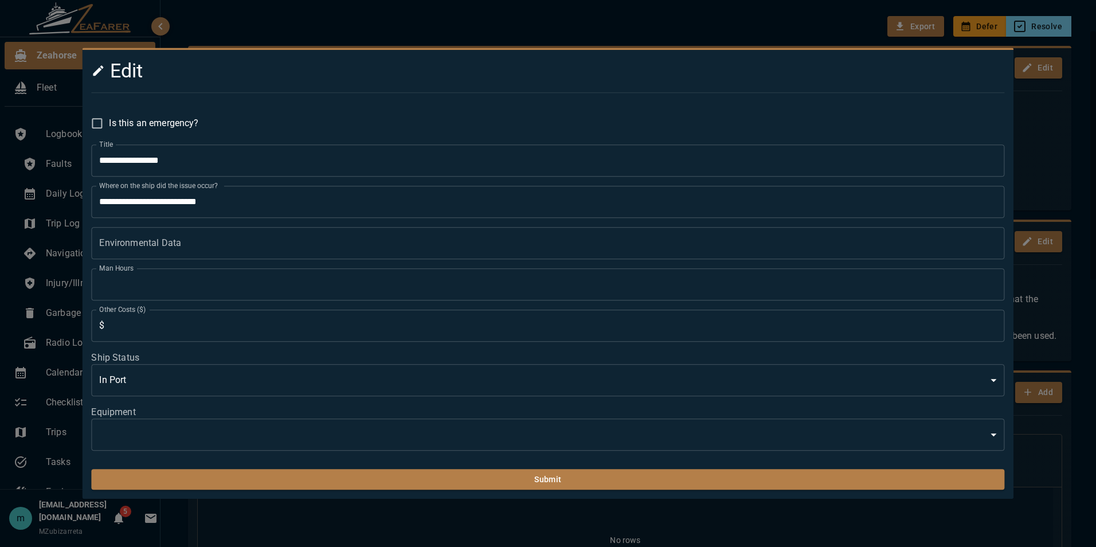
click at [1072, 178] on div at bounding box center [548, 273] width 1096 height 547
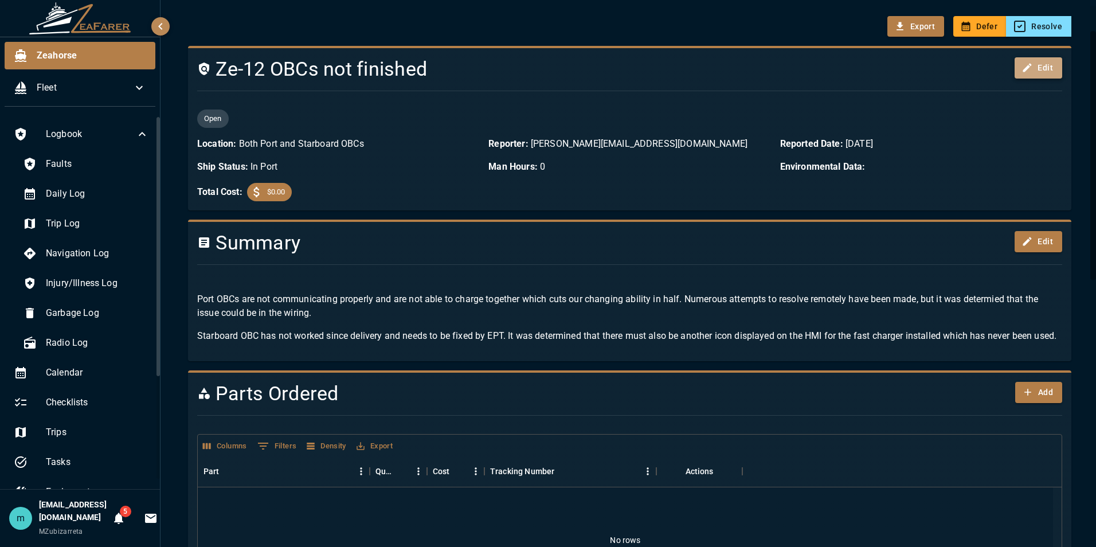
click at [1032, 68] on button "Edit" at bounding box center [1039, 67] width 48 height 21
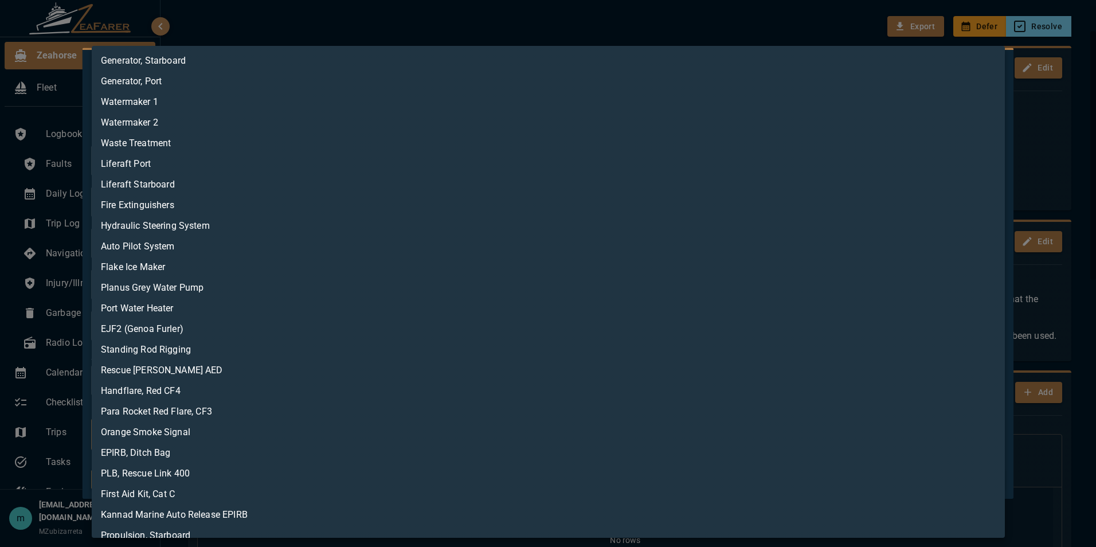
click at [699, 446] on body "Zeahorse Fleet Logbook Faults Daily Log Trip Log Navigation Log Injury/Illness …" at bounding box center [548, 273] width 1096 height 547
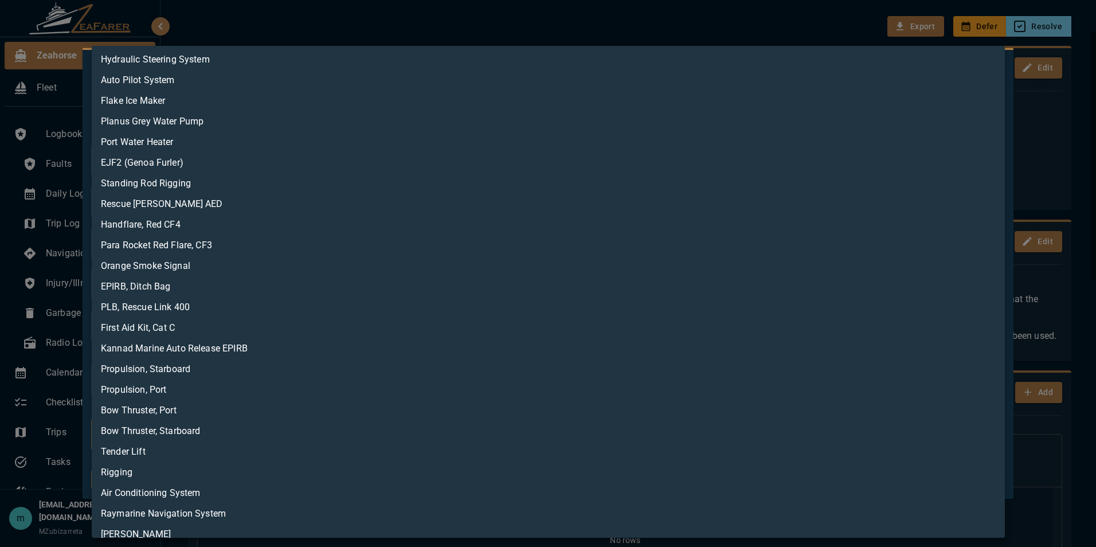
scroll to position [198, 0]
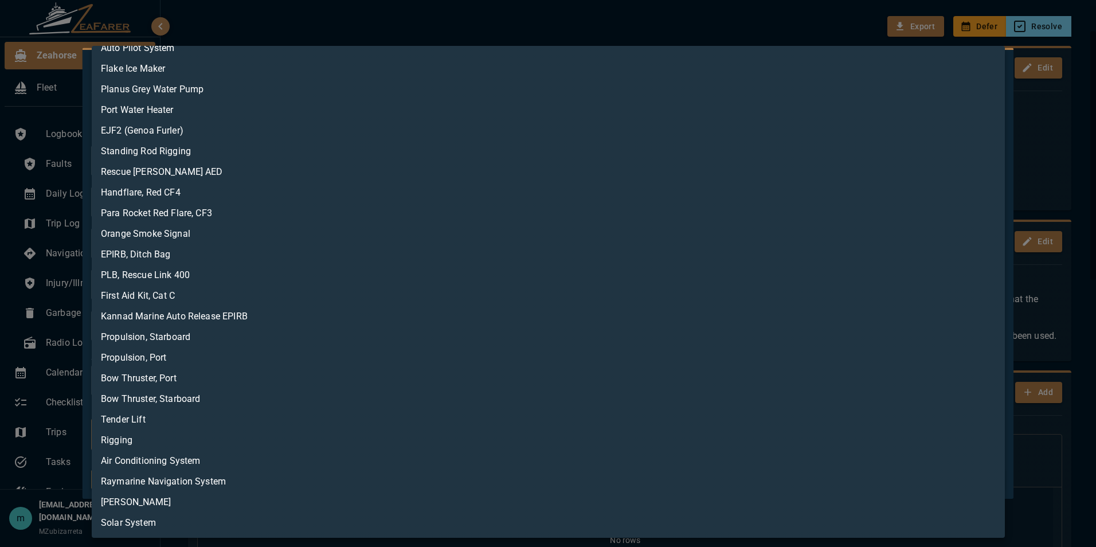
click at [680, 26] on div at bounding box center [548, 273] width 1096 height 547
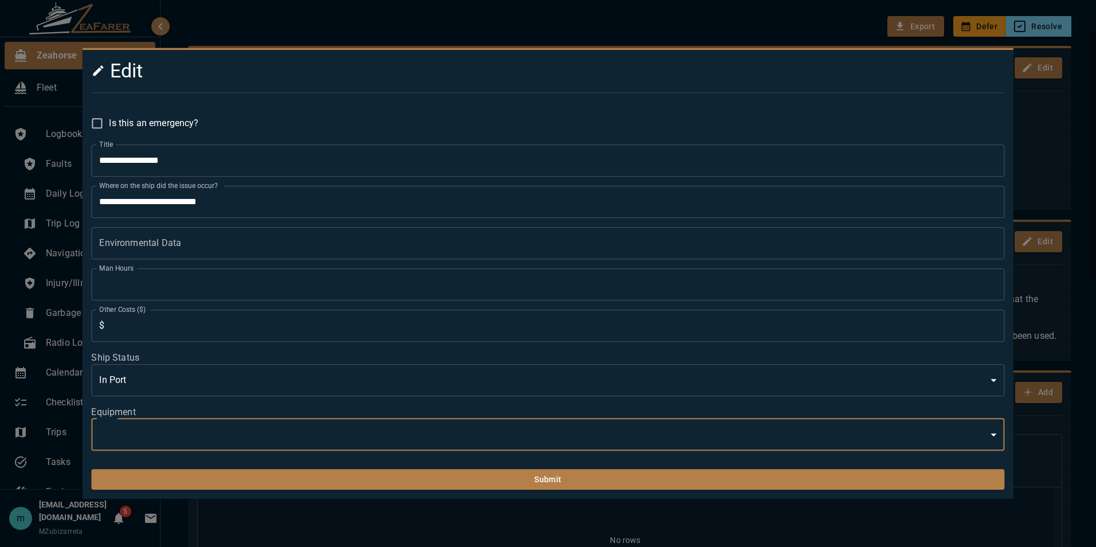
click at [431, 26] on div at bounding box center [548, 273] width 1096 height 547
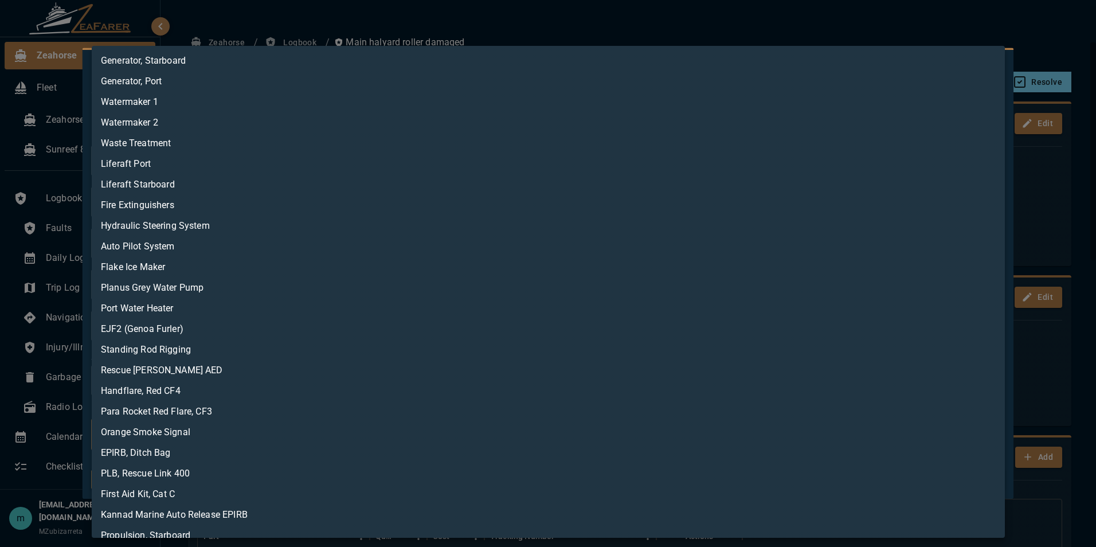
scroll to position [95, 0]
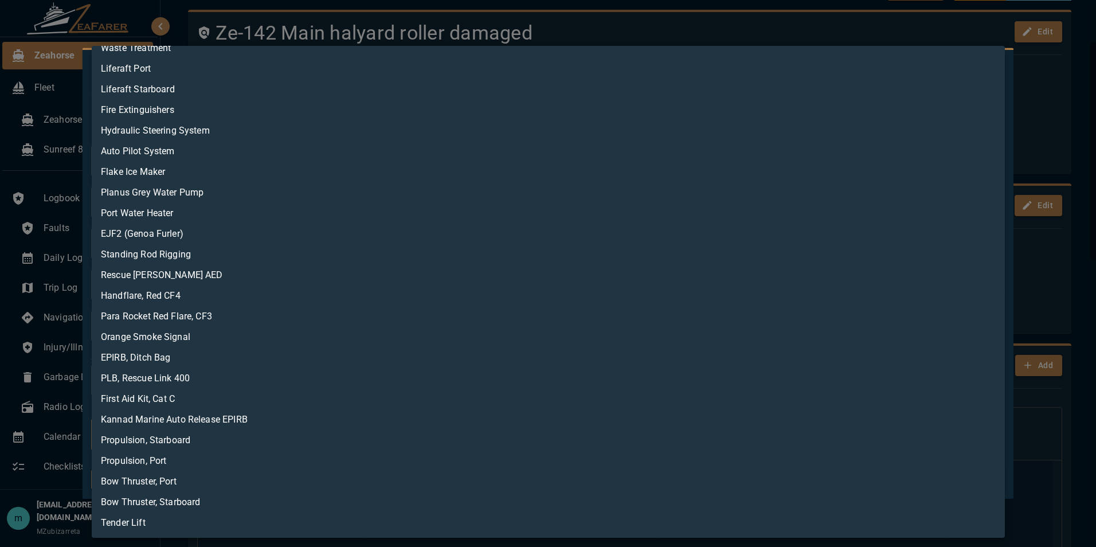
click at [600, 28] on div at bounding box center [548, 273] width 1096 height 547
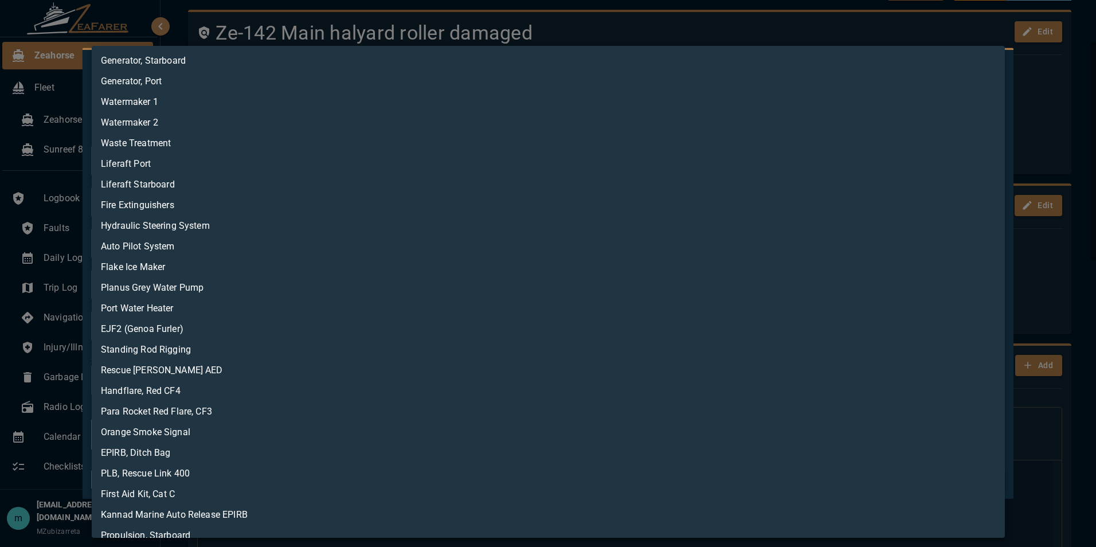
click at [342, 437] on body "Zeahorse Fleet Zeahorse Sunreef 80 Sailing Logbook Faults Daily Log Trip Log Na…" at bounding box center [548, 273] width 1096 height 547
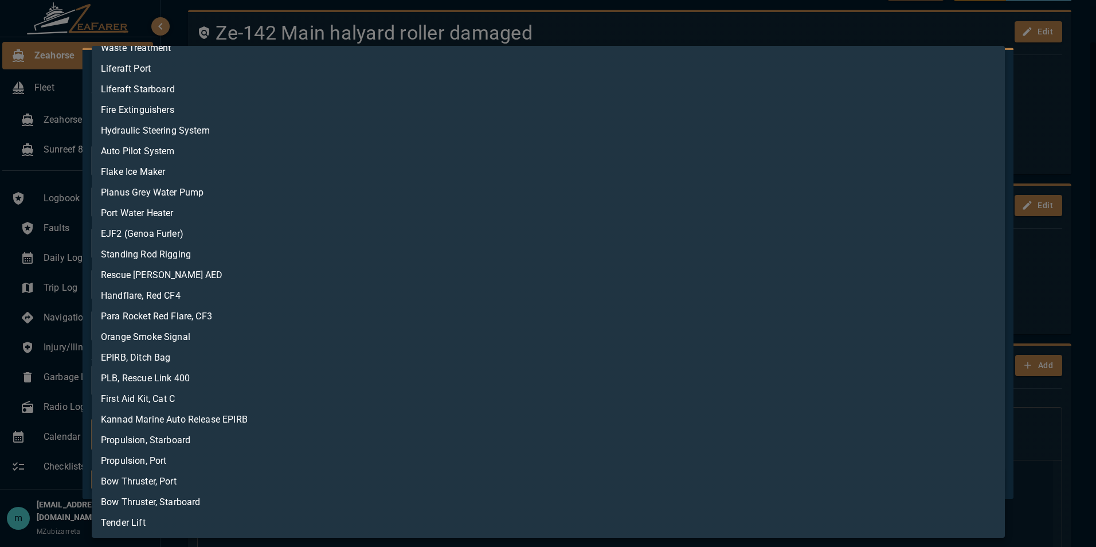
click at [812, 30] on div at bounding box center [548, 273] width 1096 height 547
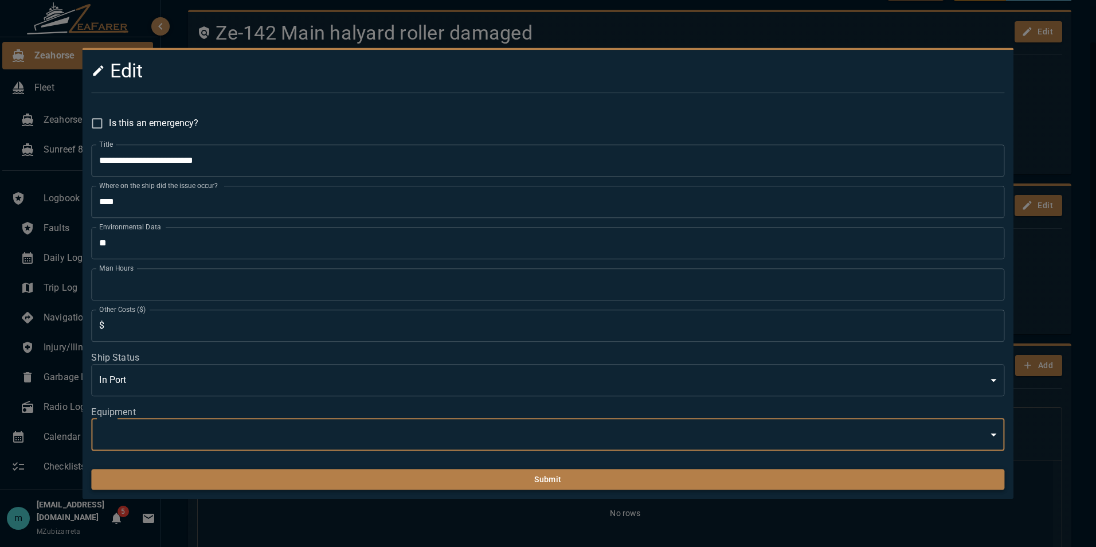
click at [396, 476] on button "Submit" at bounding box center [547, 479] width 913 height 21
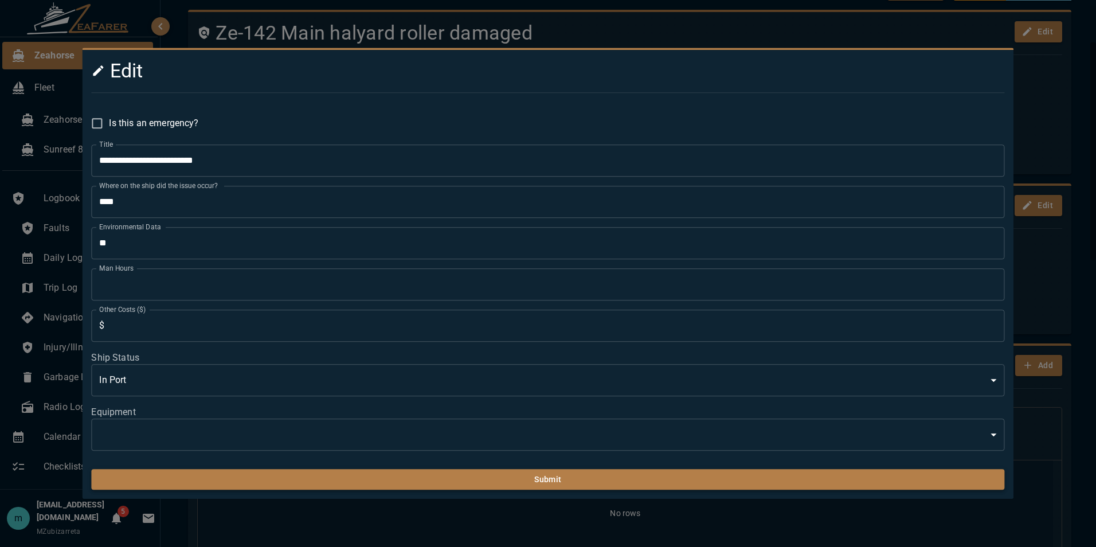
click at [405, 484] on button "Submit" at bounding box center [547, 479] width 913 height 21
click at [734, 29] on div at bounding box center [548, 273] width 1096 height 547
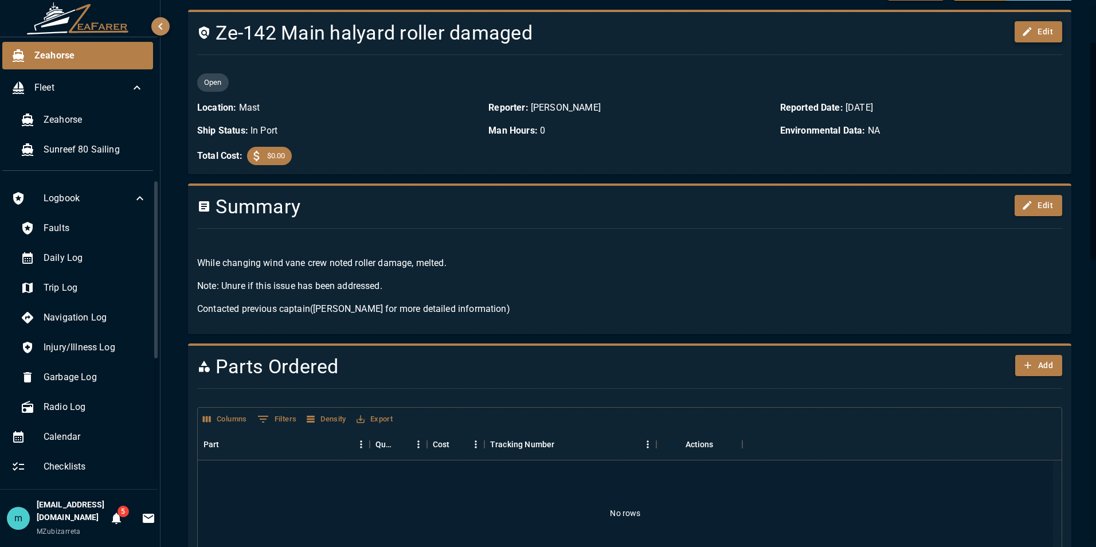
click at [1032, 32] on button "Edit" at bounding box center [1039, 31] width 48 height 21
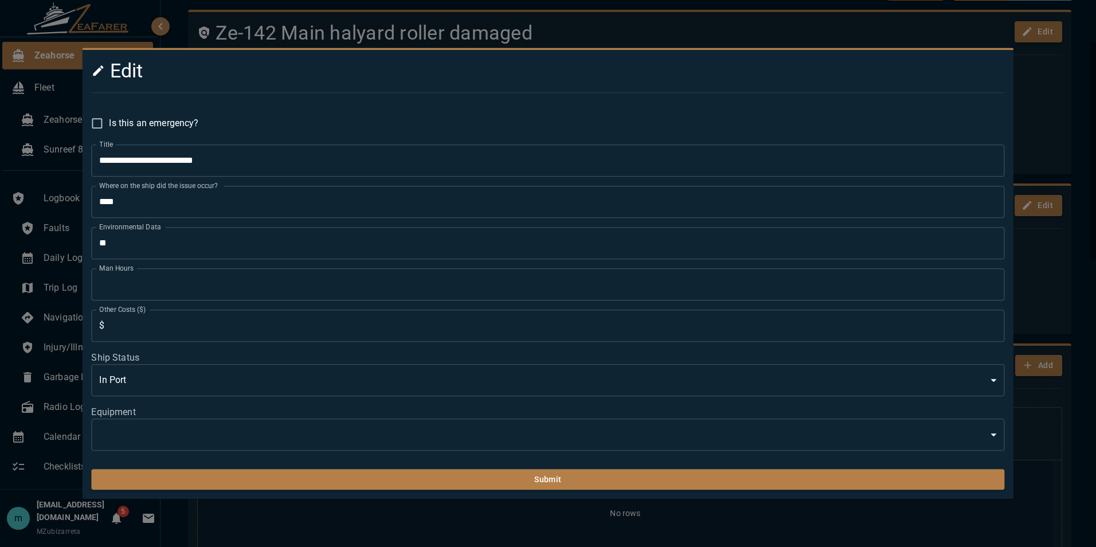
click at [989, 432] on body "Zeahorse Fleet Zeahorse Sunreef 80 Sailing Logbook Faults Daily Log Trip Log Na…" at bounding box center [548, 273] width 1096 height 547
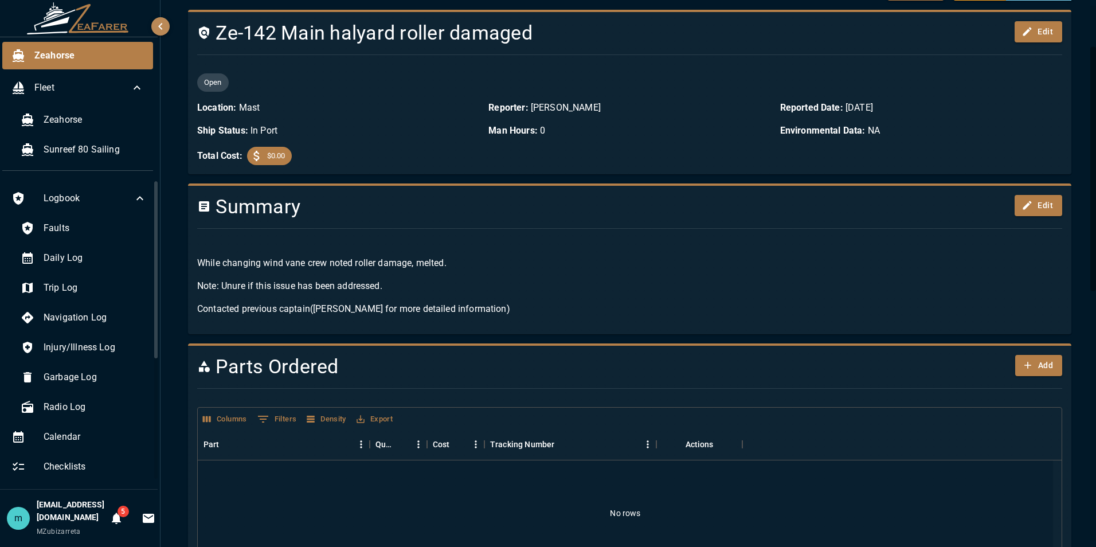
drag, startPoint x: 1000, startPoint y: 440, endPoint x: 1015, endPoint y: 495, distance: 57.0
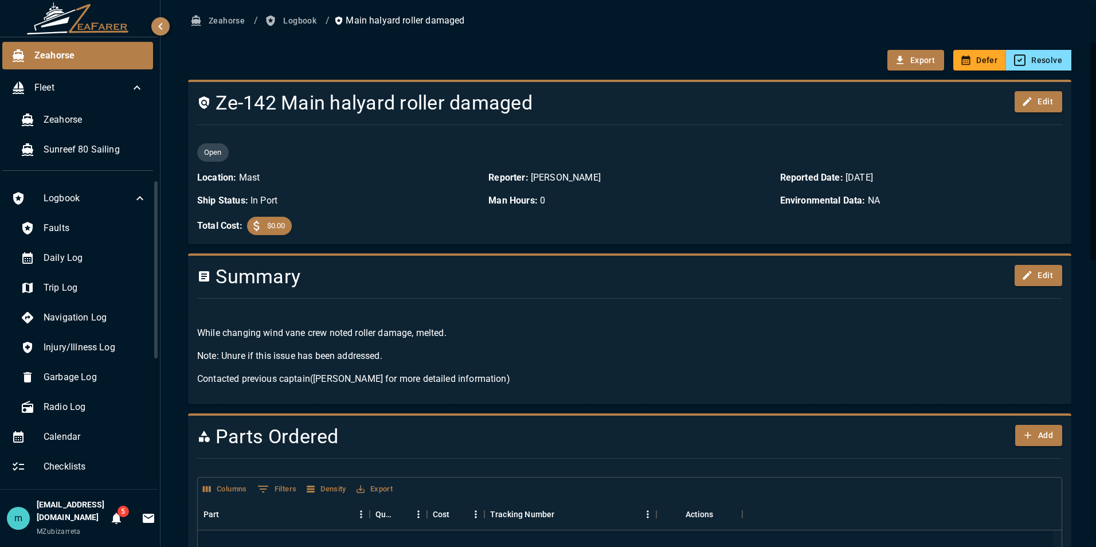
drag, startPoint x: 1079, startPoint y: 111, endPoint x: 1069, endPoint y: 6, distance: 105.9
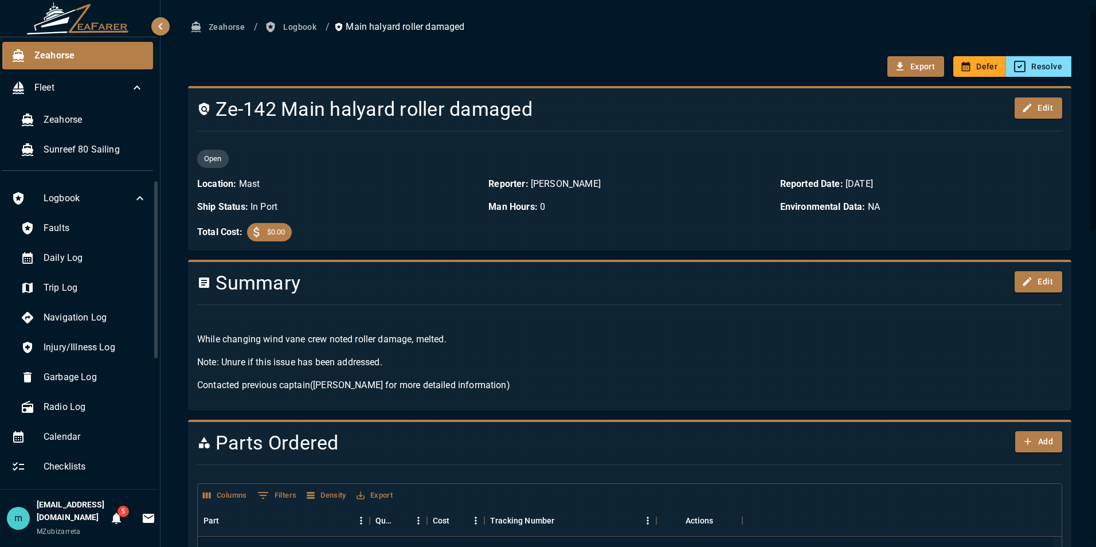
click at [85, 225] on span "Faults" at bounding box center [95, 228] width 103 height 14
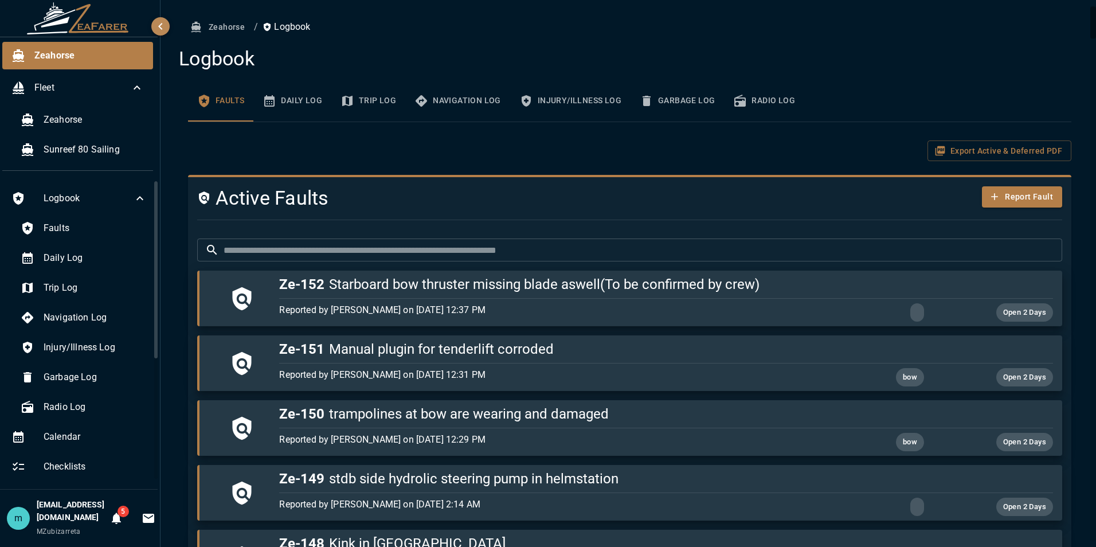
drag, startPoint x: 1086, startPoint y: 416, endPoint x: 1095, endPoint y: 471, distance: 55.7
click at [1095, 471] on div "Zeahorse / Logbook Logbook Faults Daily Log Trip Log Navigation Log Injury/Illn…" at bounding box center [627, 273] width 935 height 547
drag, startPoint x: 1095, startPoint y: 471, endPoint x: 1078, endPoint y: 448, distance: 29.1
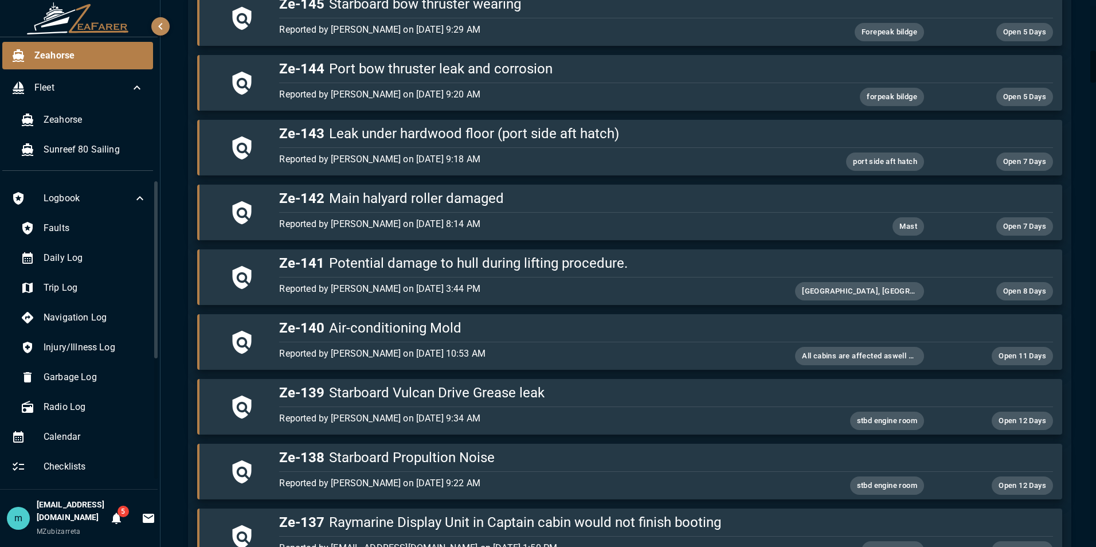
scroll to position [772, 0]
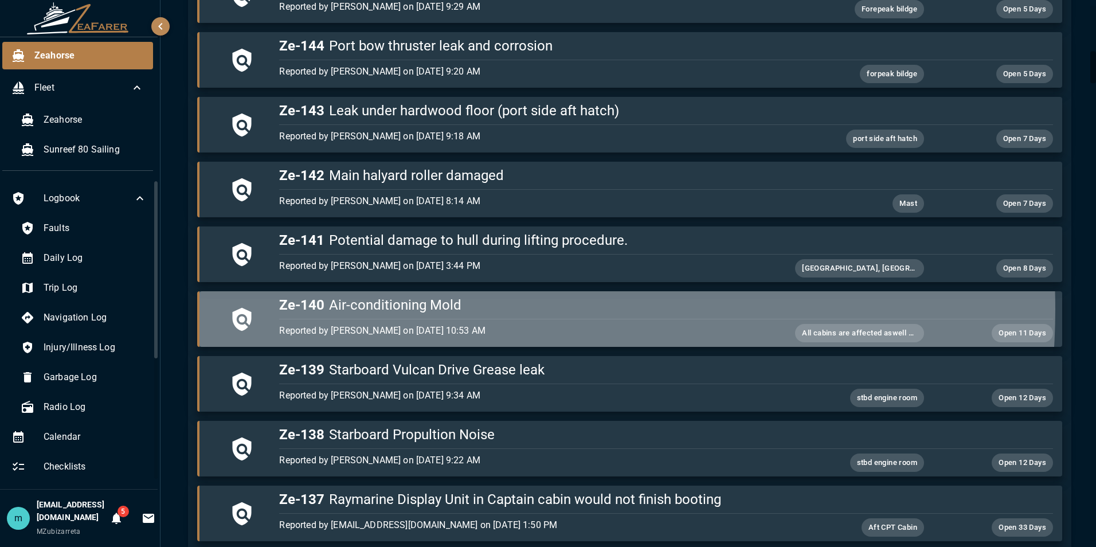
click at [430, 309] on h5 "Ze-140 Air-conditioning Mold" at bounding box center [665, 305] width 773 height 18
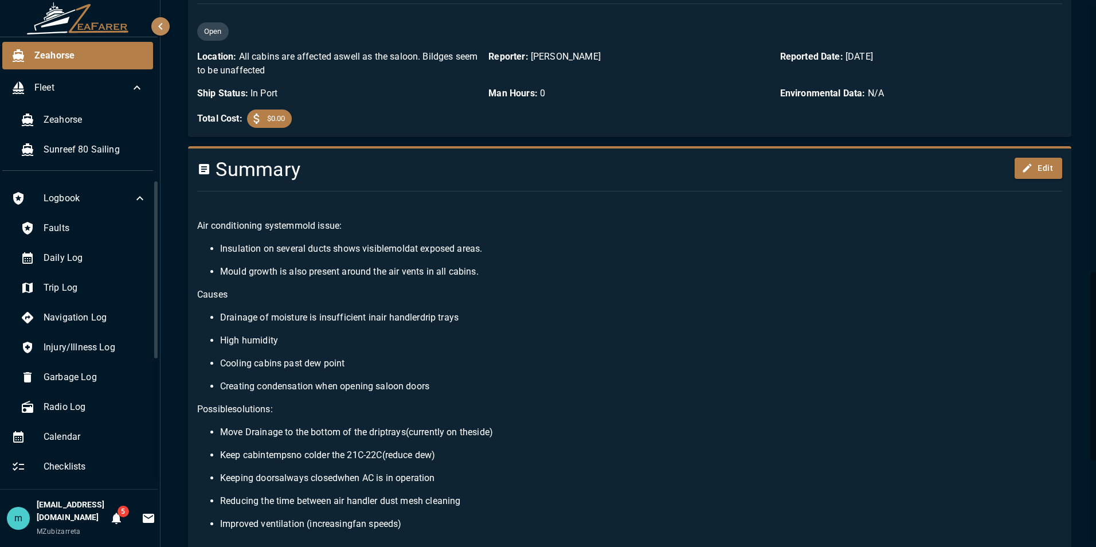
scroll to position [772, 0]
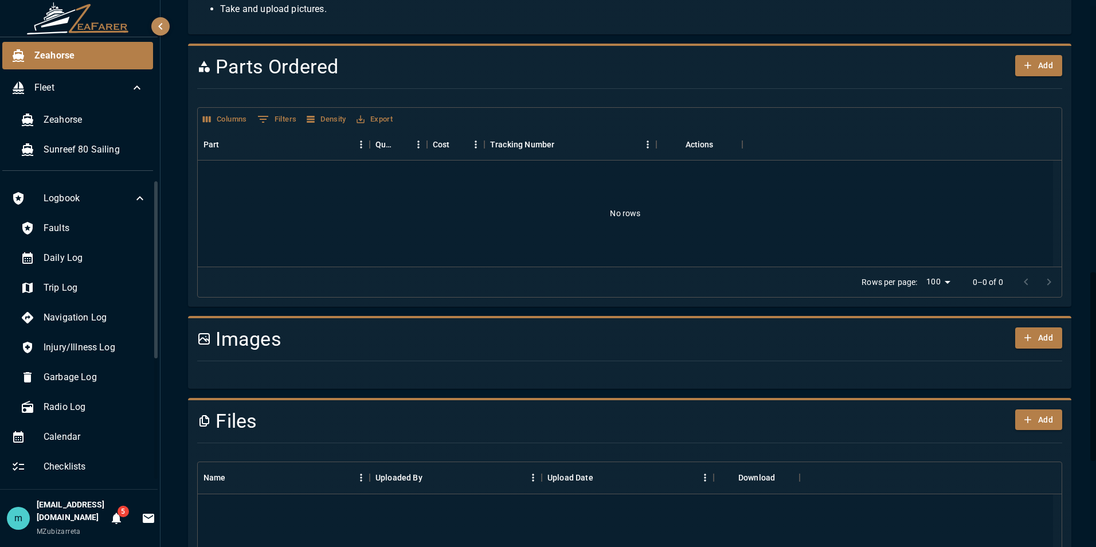
click at [1082, 293] on div "Zeahorse / Logbook / Air-conditioning Mold Export Defer Resolve Ze-140 Air-cond…" at bounding box center [629, 4] width 938 height 1552
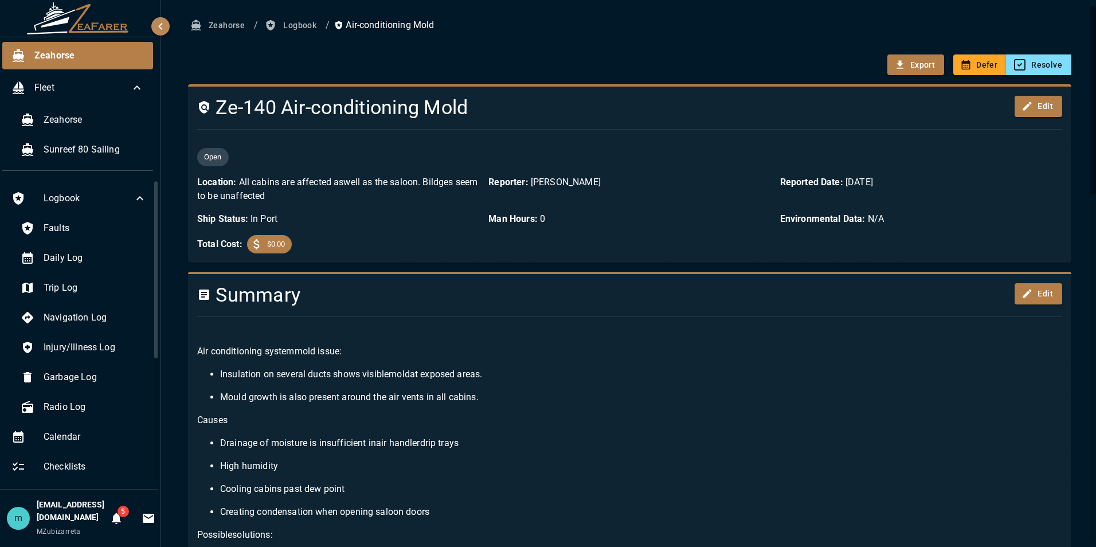
scroll to position [0, 0]
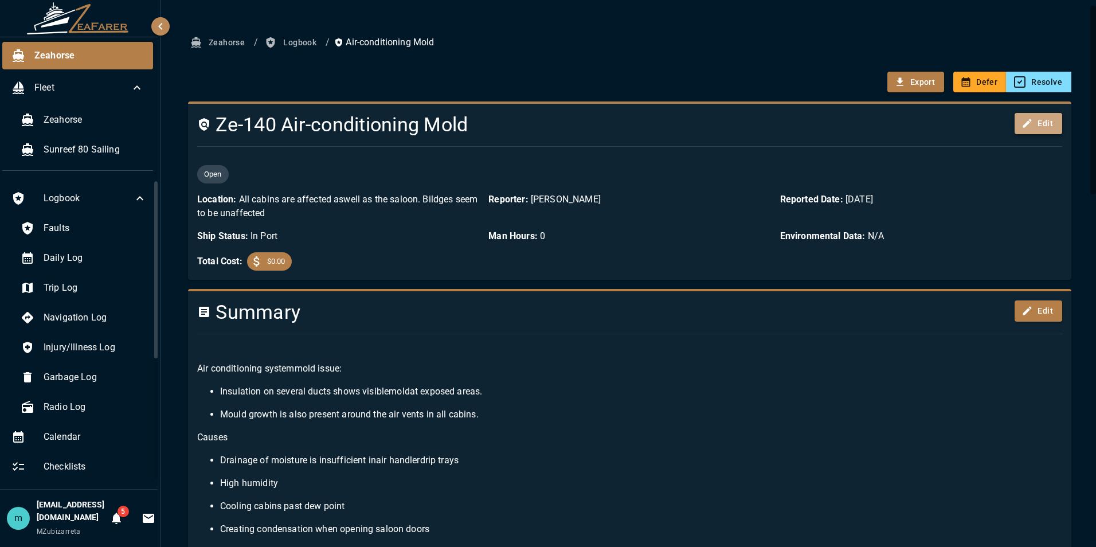
click at [1024, 123] on icon "button" at bounding box center [1026, 123] width 11 height 11
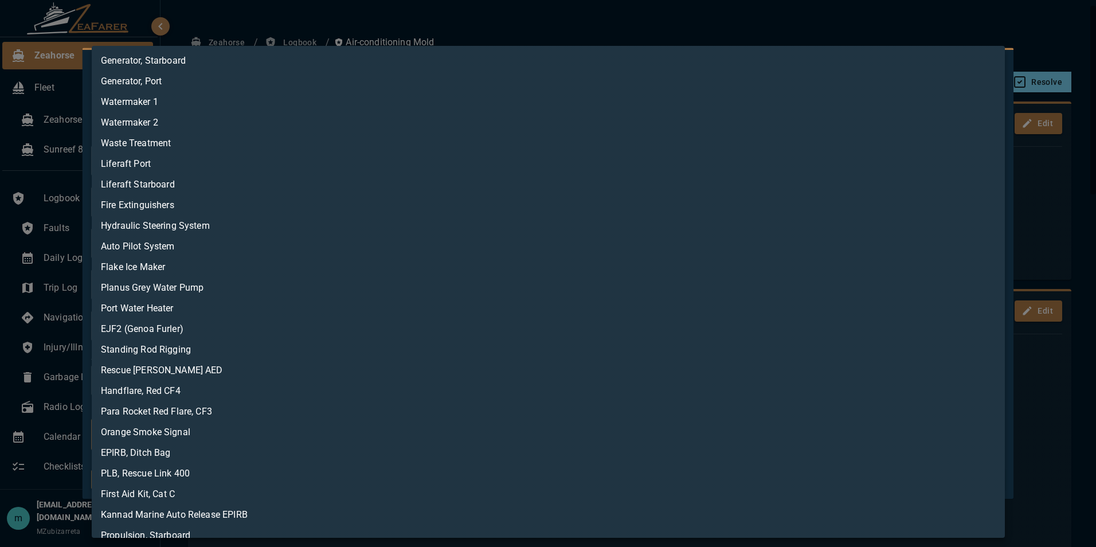
click at [657, 445] on body "Zeahorse Fleet Zeahorse Sunreef 80 Sailing Logbook Faults Daily Log Trip Log Na…" at bounding box center [548, 273] width 1096 height 547
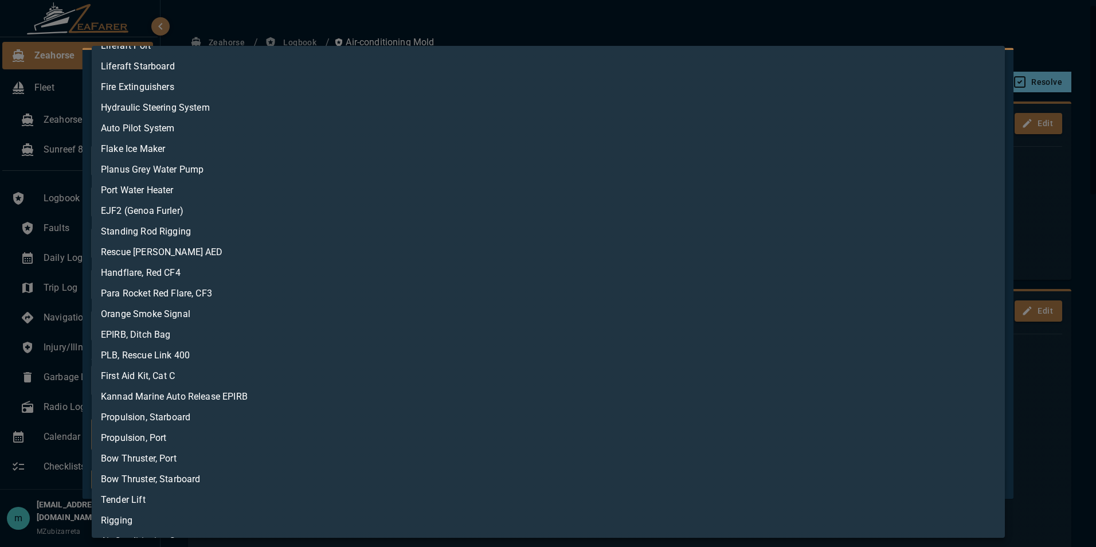
scroll to position [136, 0]
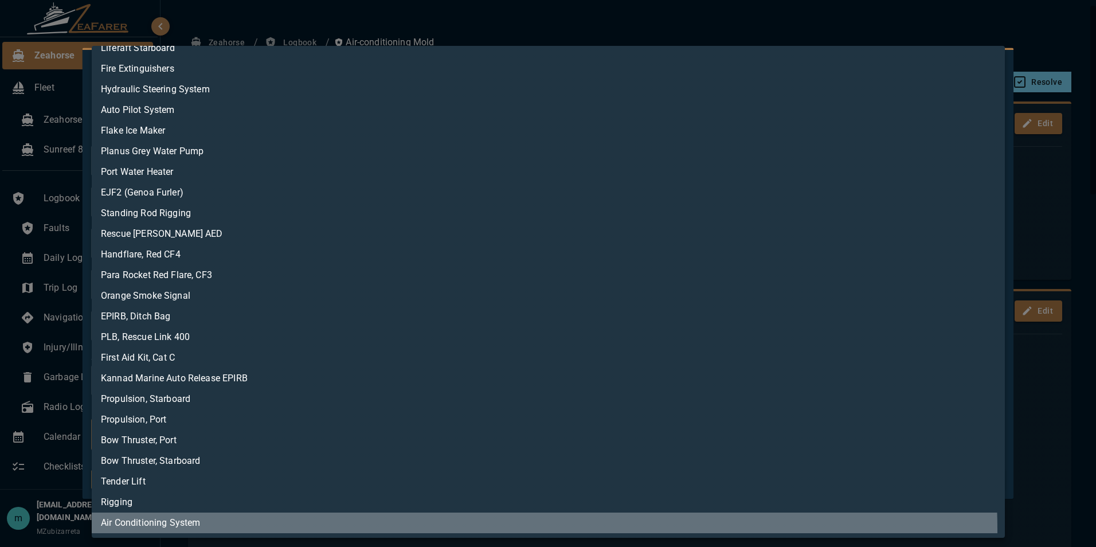
click at [504, 530] on li "Air Conditioning System" at bounding box center [548, 522] width 913 height 21
type input "**********"
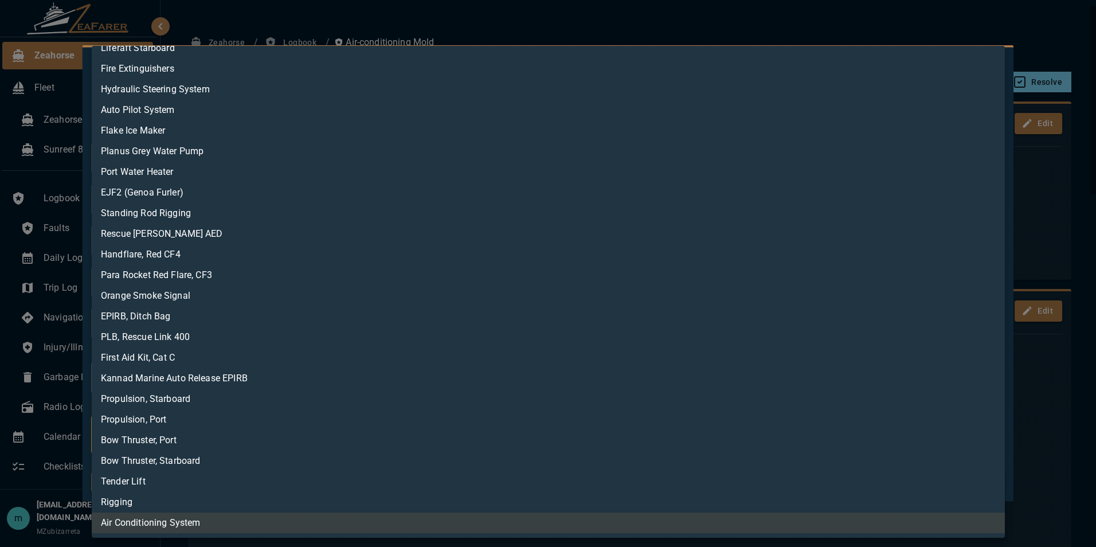
click at [847, 37] on div at bounding box center [548, 273] width 1096 height 547
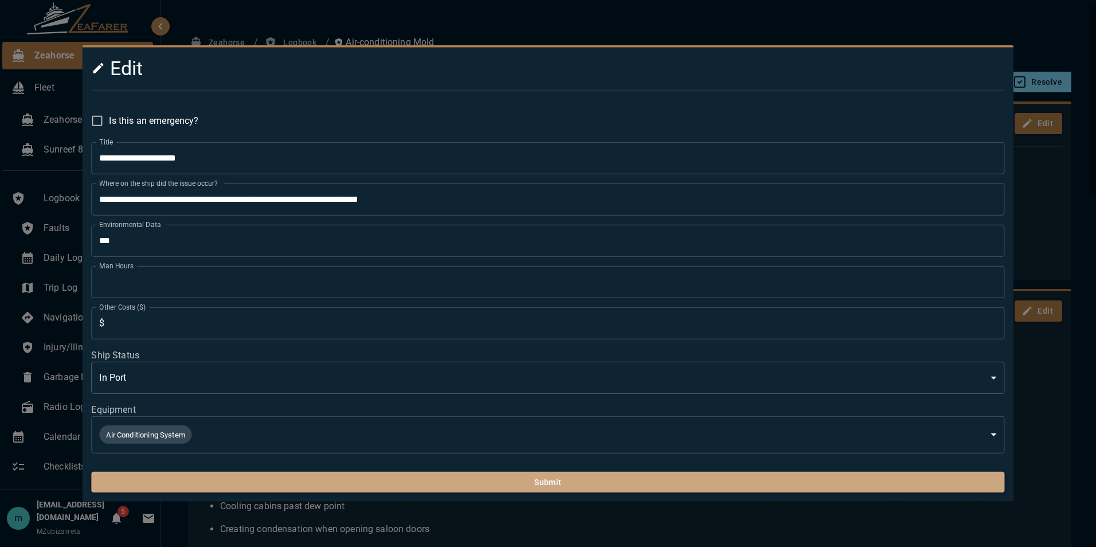
click at [651, 484] on button "Submit" at bounding box center [547, 482] width 913 height 21
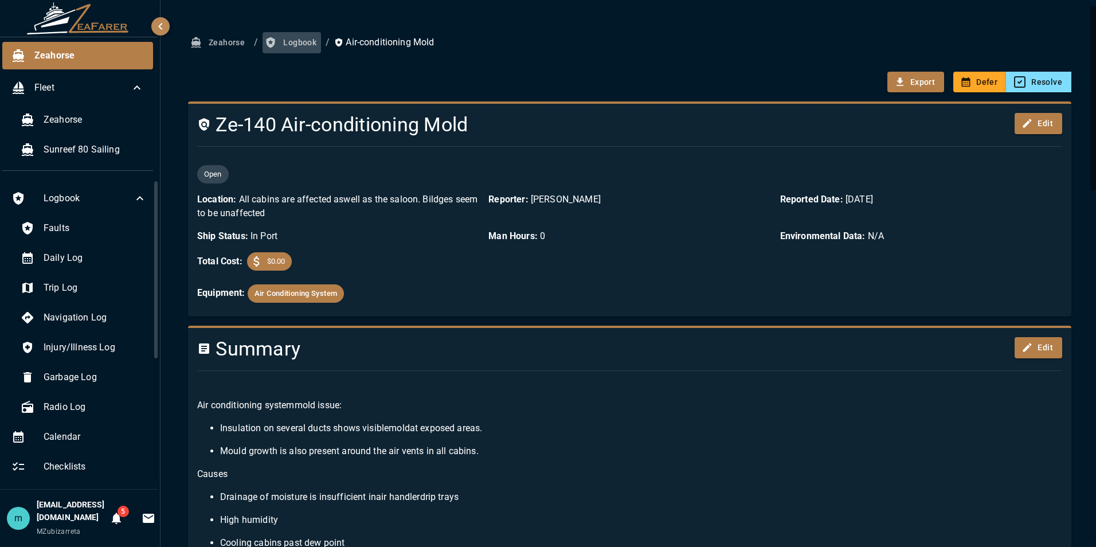
click at [302, 44] on button "Logbook" at bounding box center [292, 42] width 58 height 21
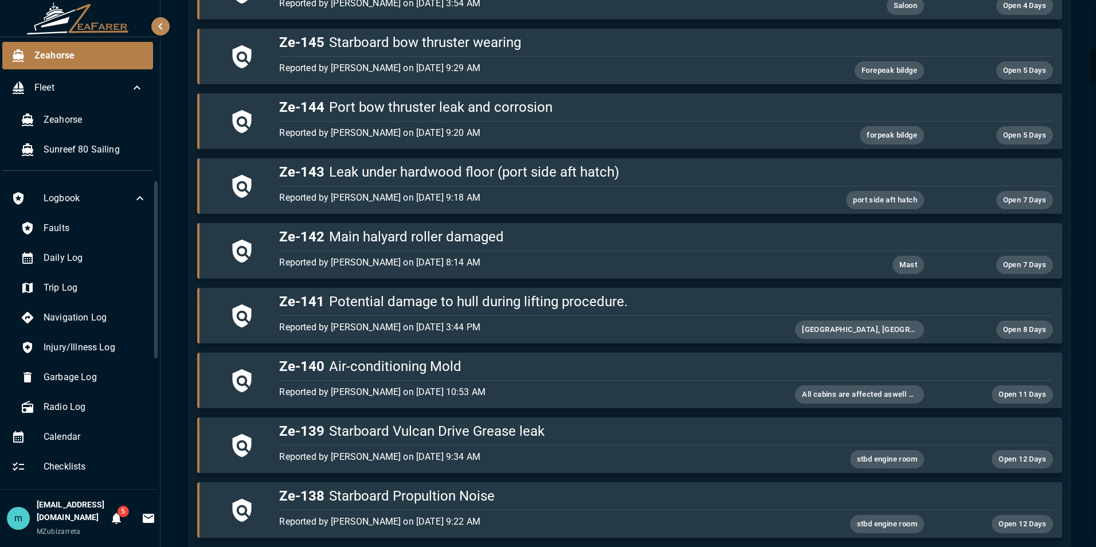
scroll to position [734, 0]
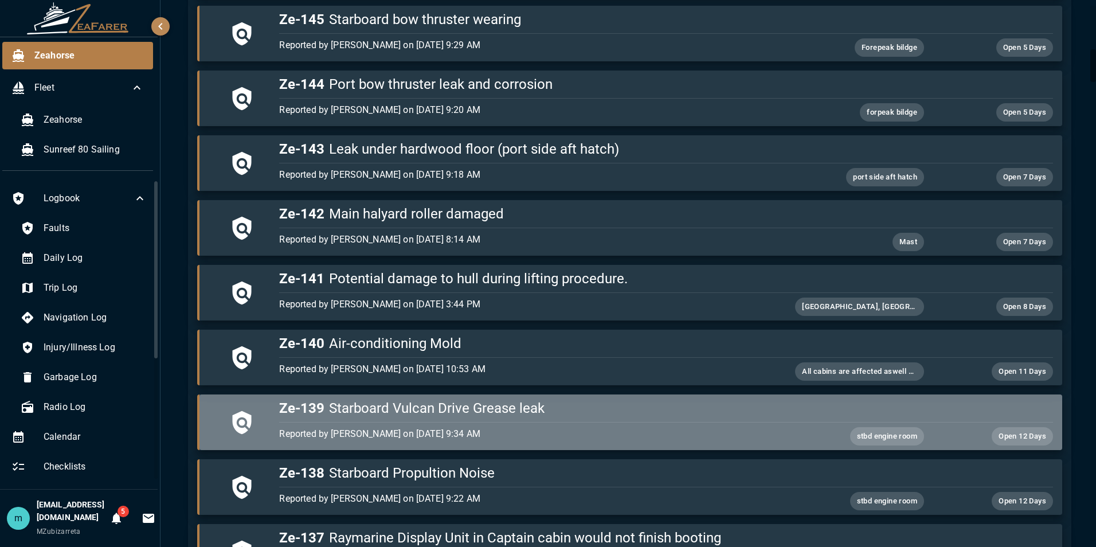
click at [675, 409] on h5 "Ze-139 Starboard Vulcan Drive Grease leak" at bounding box center [665, 408] width 773 height 18
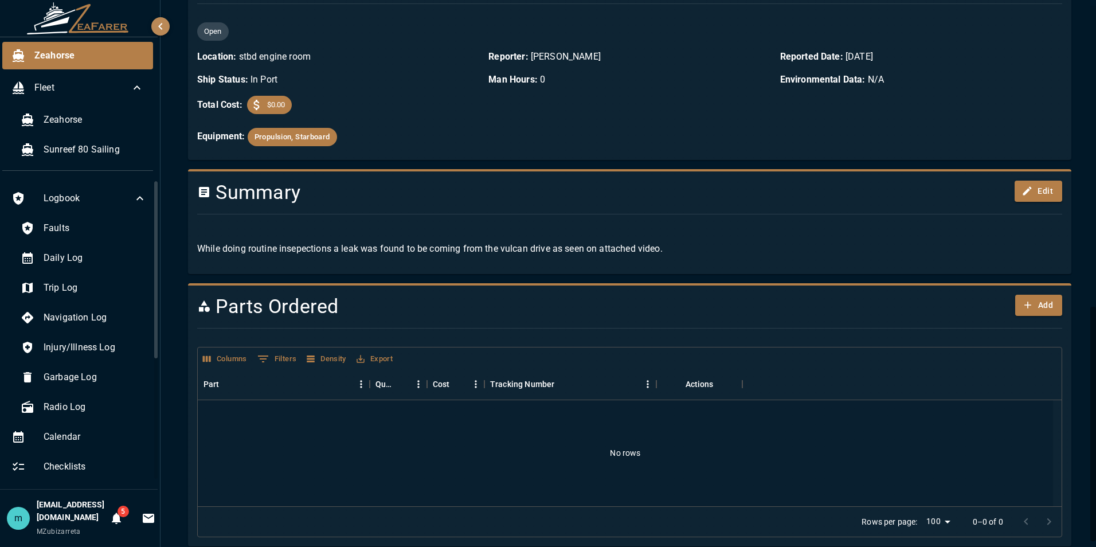
scroll to position [702, 0]
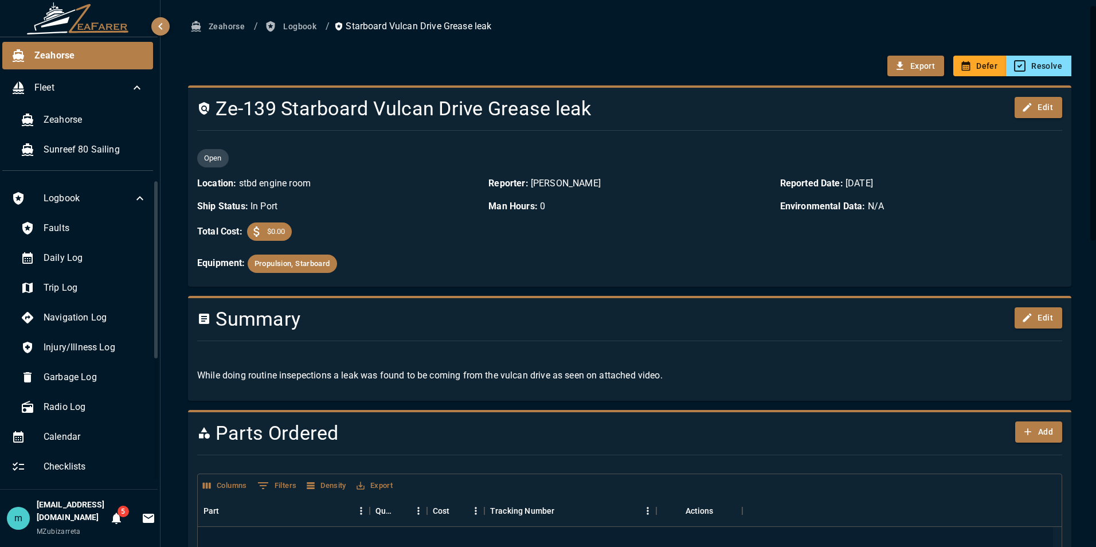
scroll to position [0, 0]
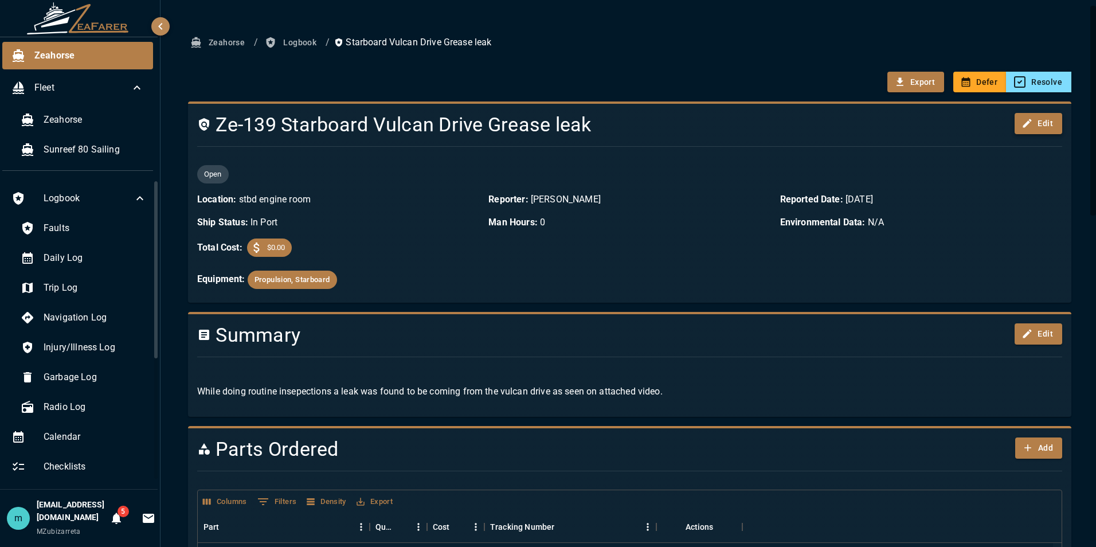
click at [1033, 127] on button "Edit" at bounding box center [1039, 123] width 48 height 21
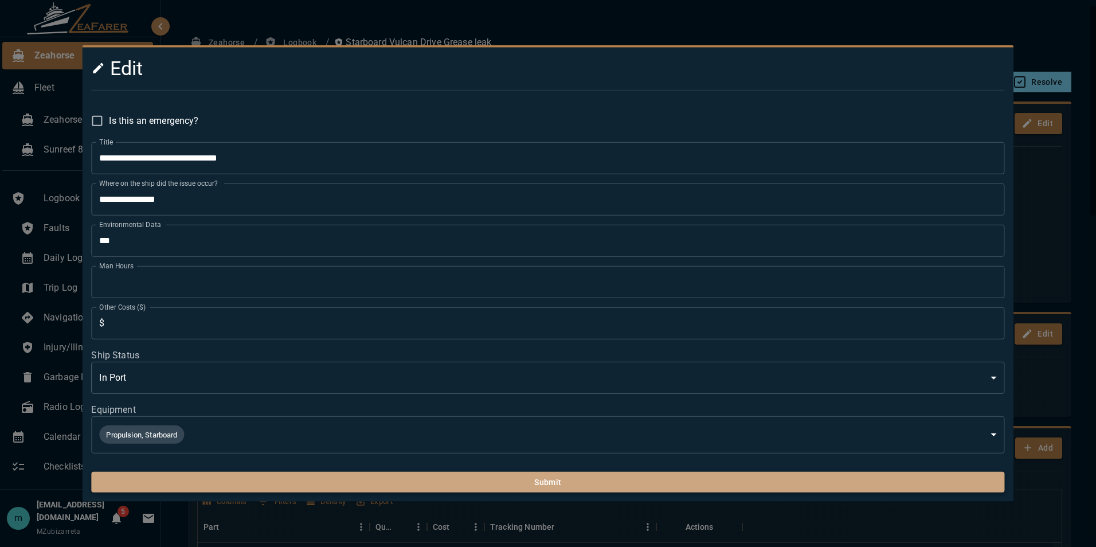
click at [641, 489] on button "Submit" at bounding box center [547, 482] width 913 height 21
click at [617, 486] on button "Submit" at bounding box center [547, 482] width 913 height 21
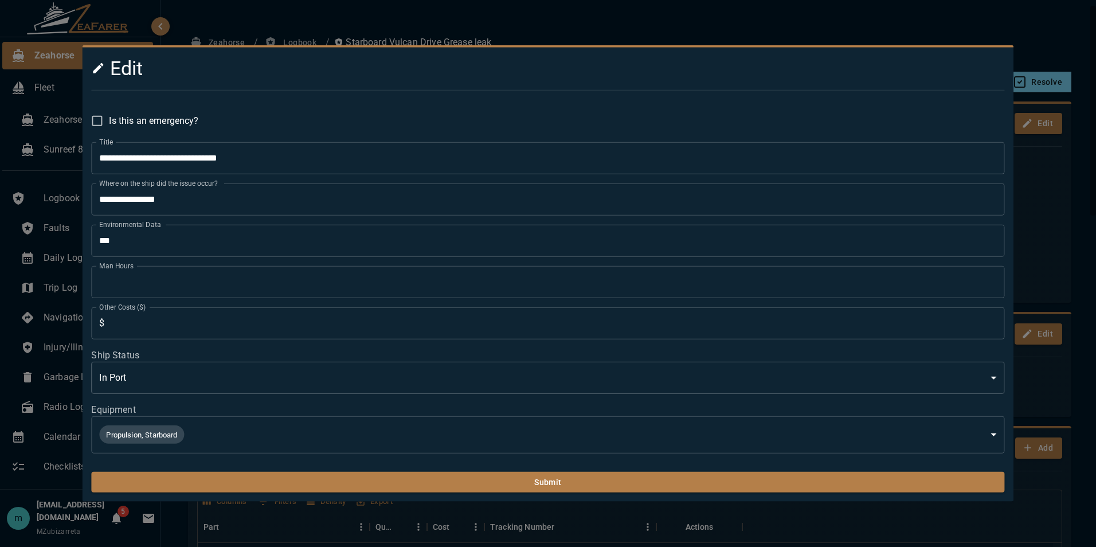
click at [1044, 234] on div at bounding box center [548, 273] width 1096 height 547
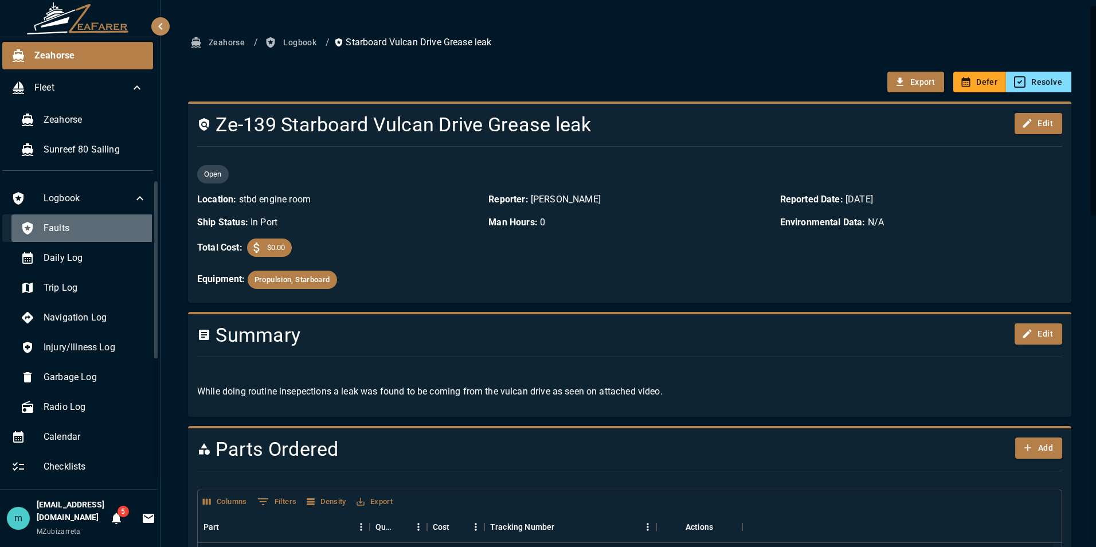
click at [92, 228] on span "Faults" at bounding box center [95, 228] width 103 height 14
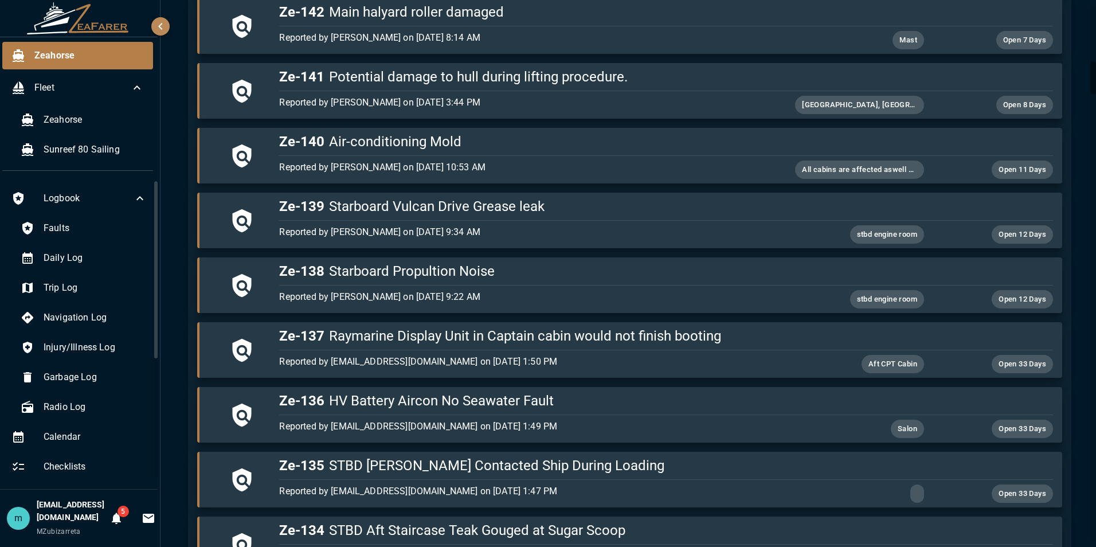
scroll to position [940, 0]
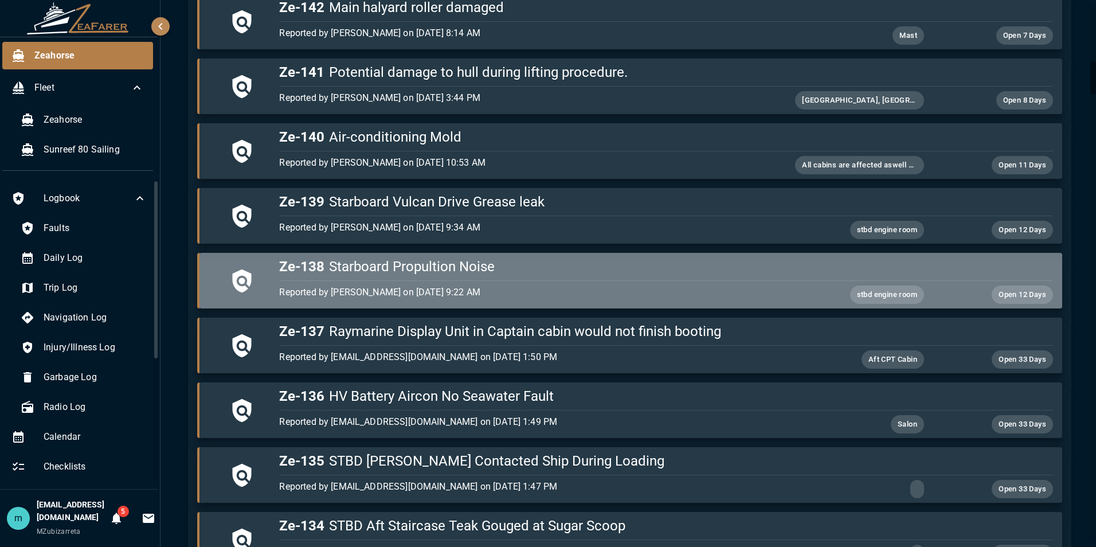
click at [781, 275] on h5 "Ze-138 Starboard Propultion Noise" at bounding box center [665, 266] width 773 height 18
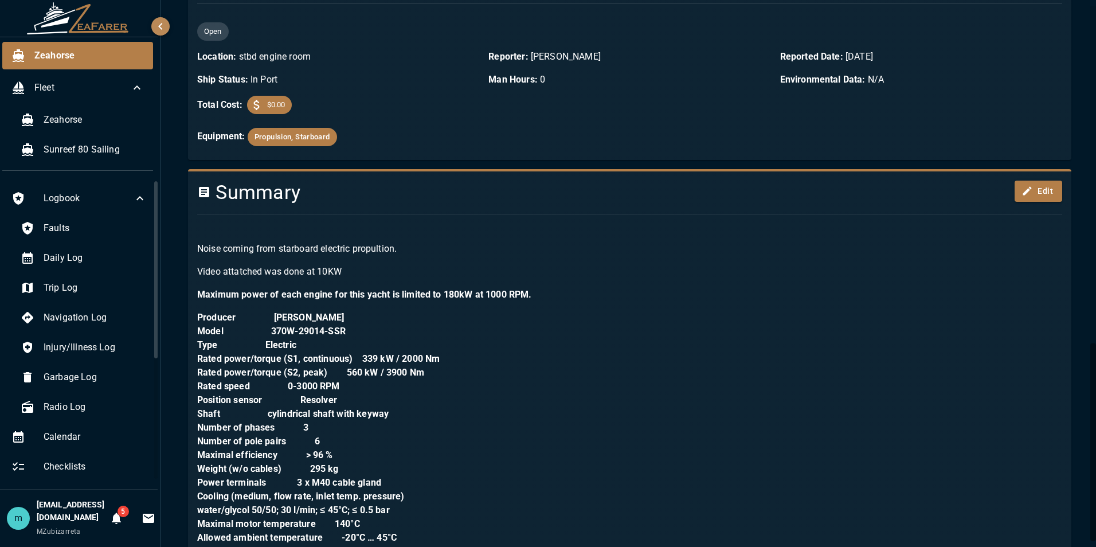
scroll to position [931, 0]
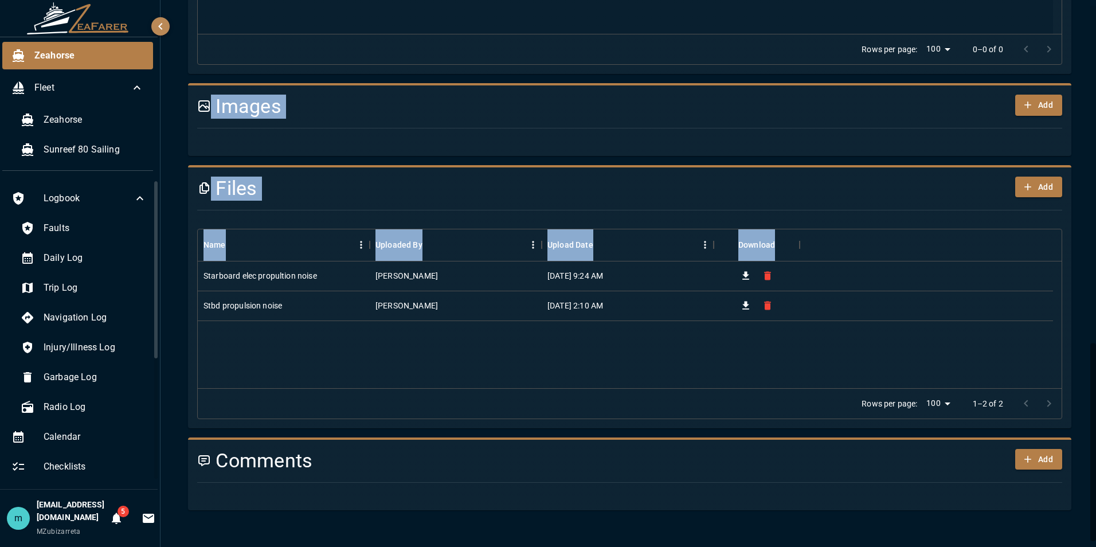
drag, startPoint x: 1081, startPoint y: 220, endPoint x: 1066, endPoint y: 50, distance: 170.9
drag, startPoint x: 1066, startPoint y: 50, endPoint x: 1075, endPoint y: 120, distance: 71.1
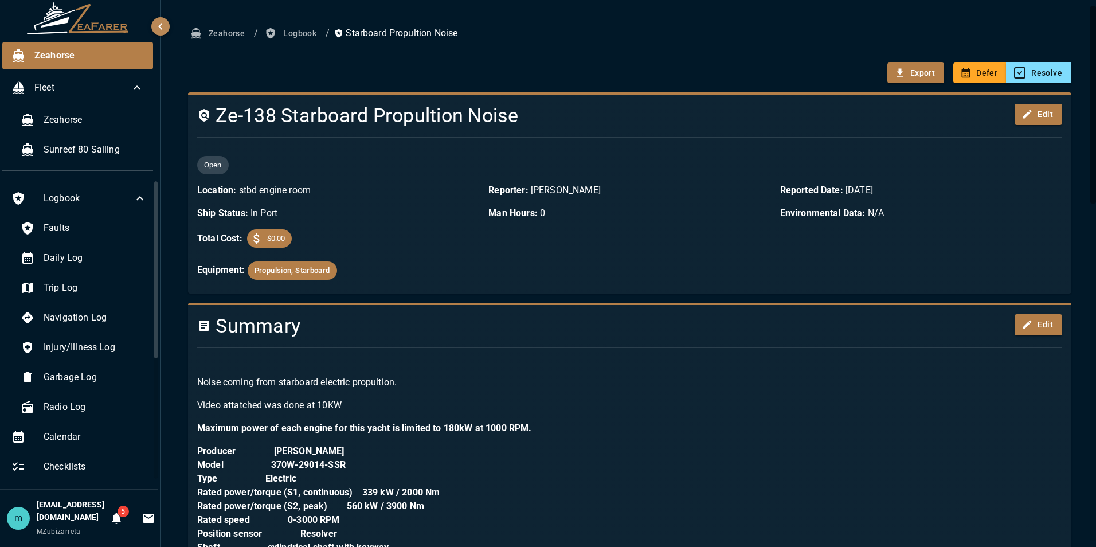
scroll to position [0, 0]
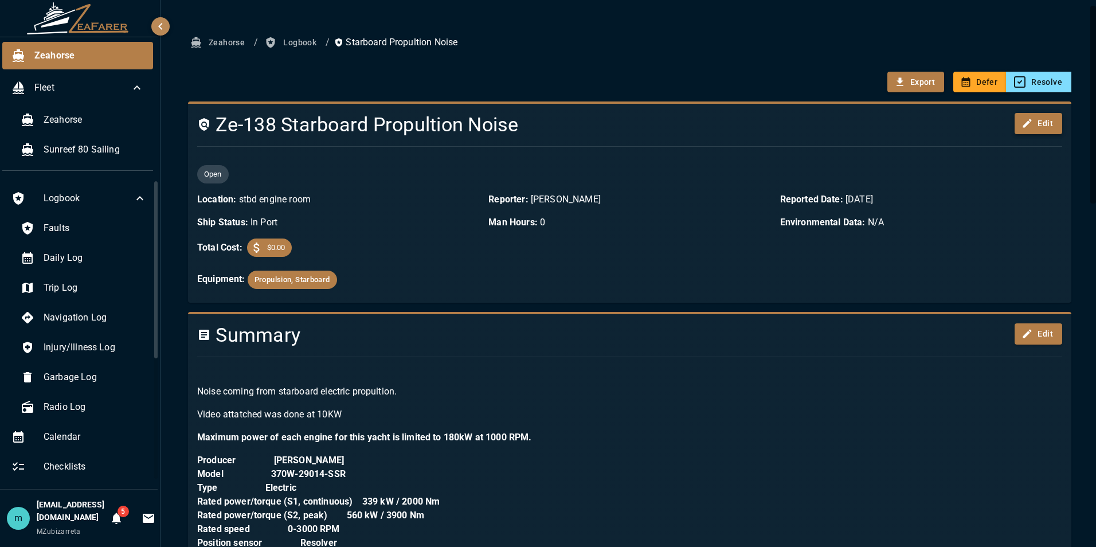
click at [1025, 125] on button "Edit" at bounding box center [1039, 123] width 48 height 21
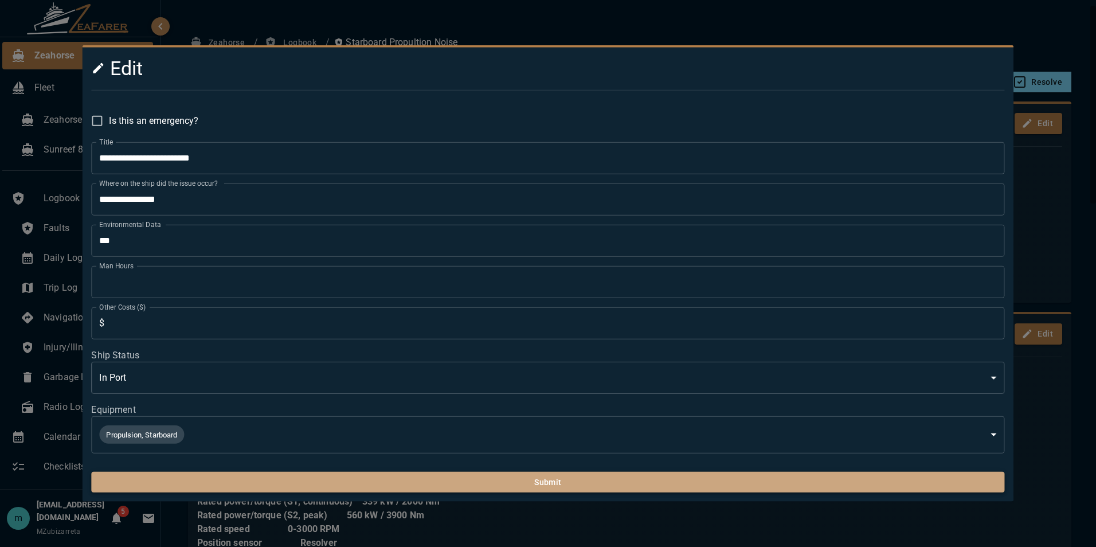
click at [717, 483] on button "Submit" at bounding box center [547, 482] width 913 height 21
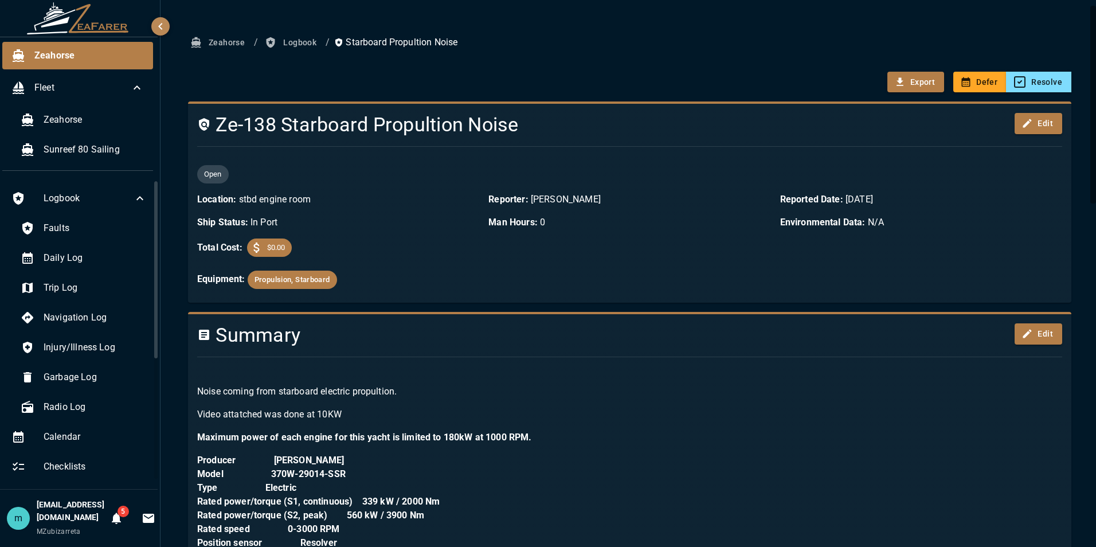
click at [60, 229] on span "Faults" at bounding box center [95, 228] width 103 height 14
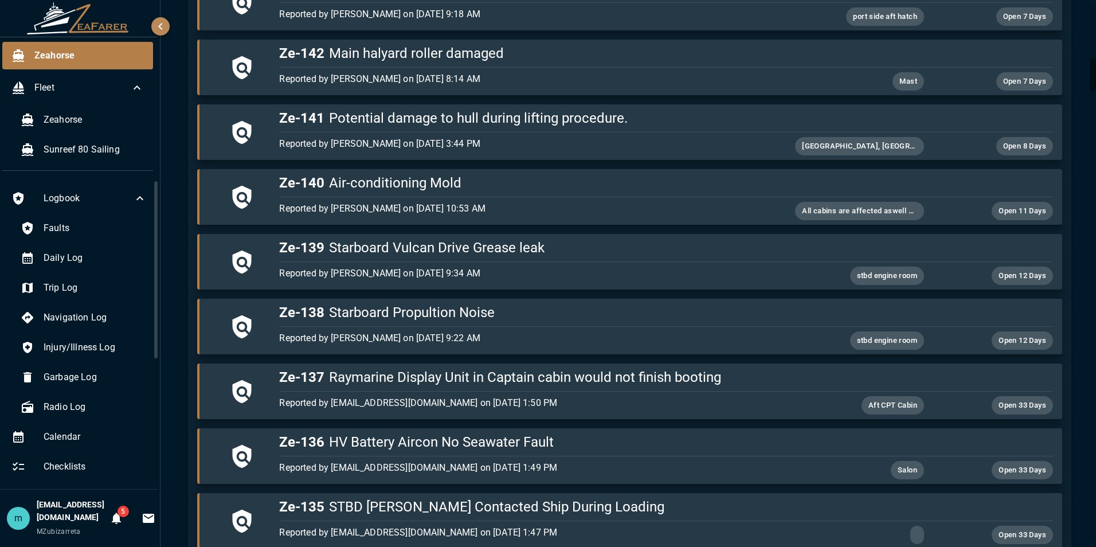
scroll to position [917, 0]
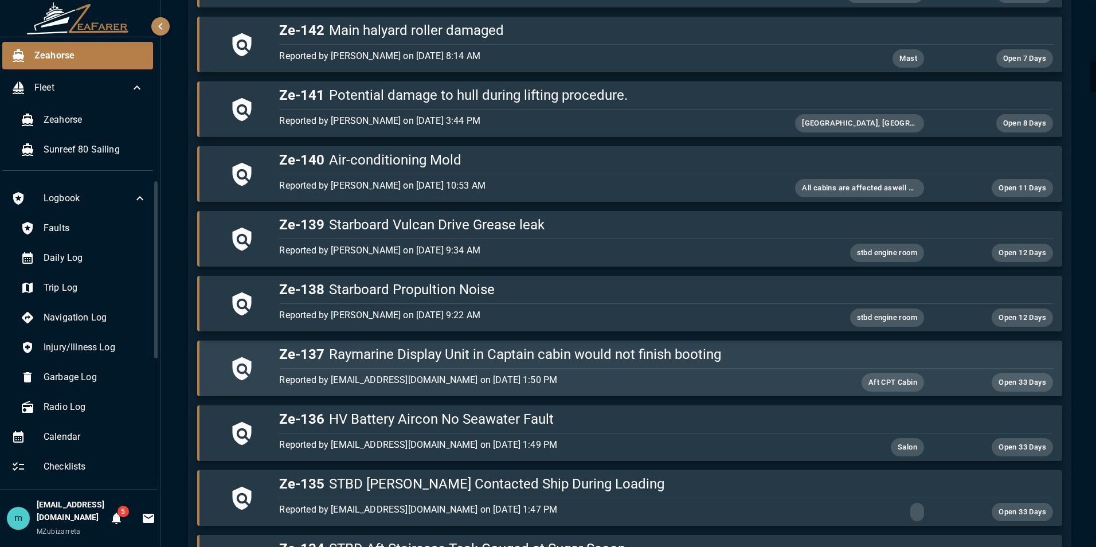
click at [784, 361] on h5 "Ze-137 Raymarine Display Unit in Captain cabin would not finish booting" at bounding box center [665, 354] width 773 height 18
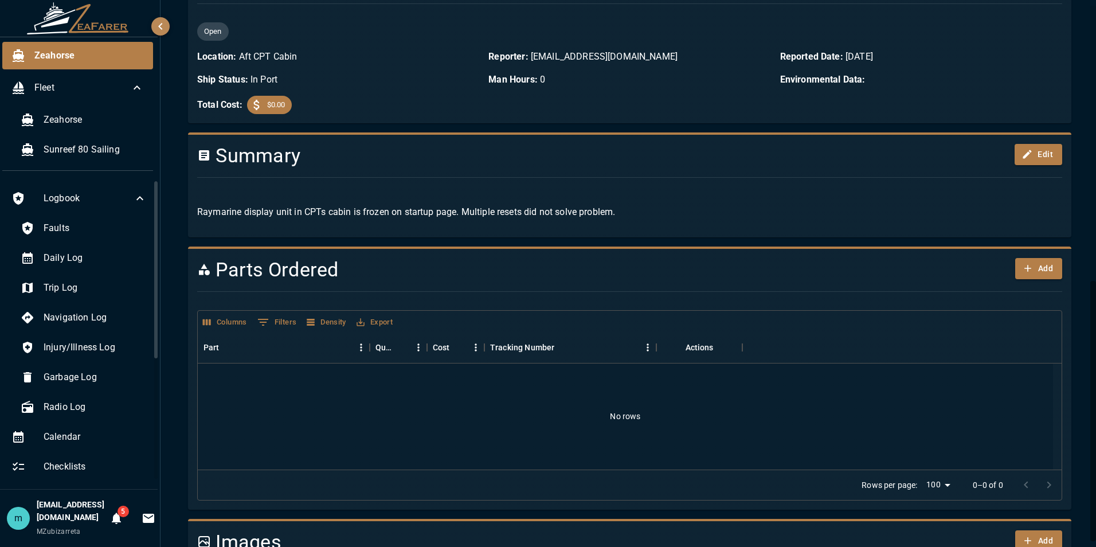
scroll to position [578, 0]
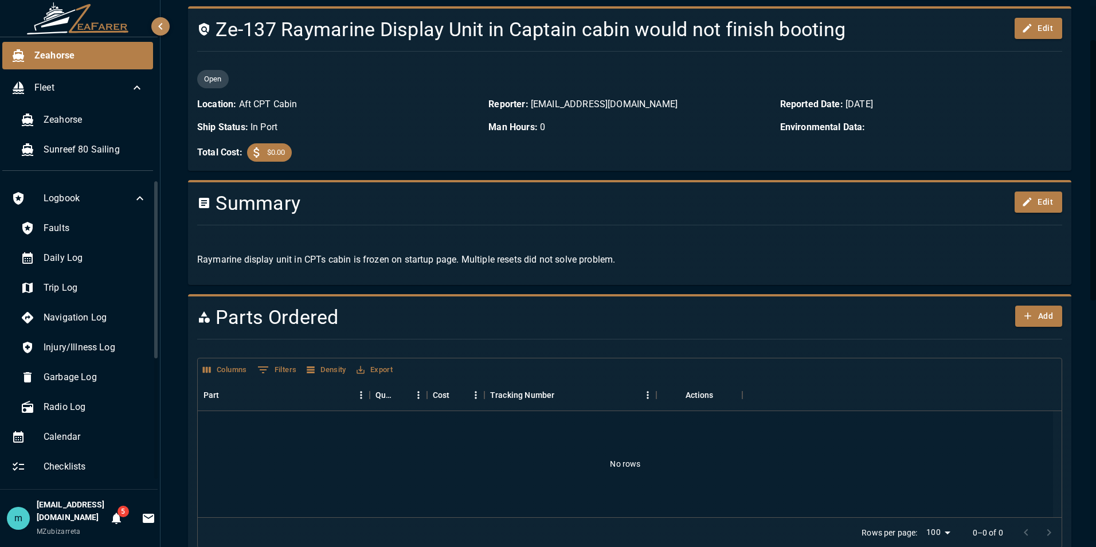
scroll to position [0, 0]
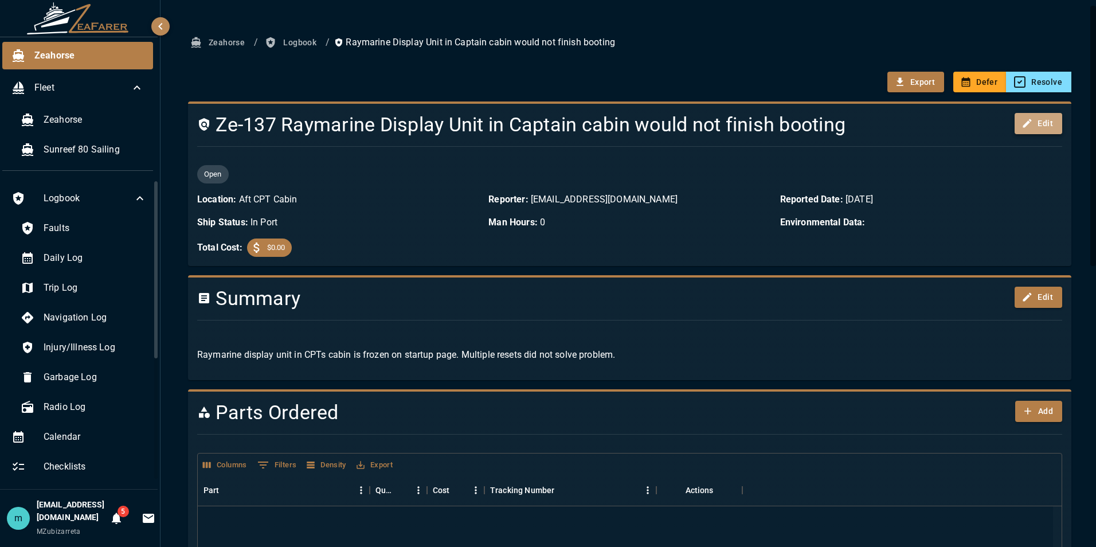
click at [1037, 122] on button "Edit" at bounding box center [1039, 123] width 48 height 21
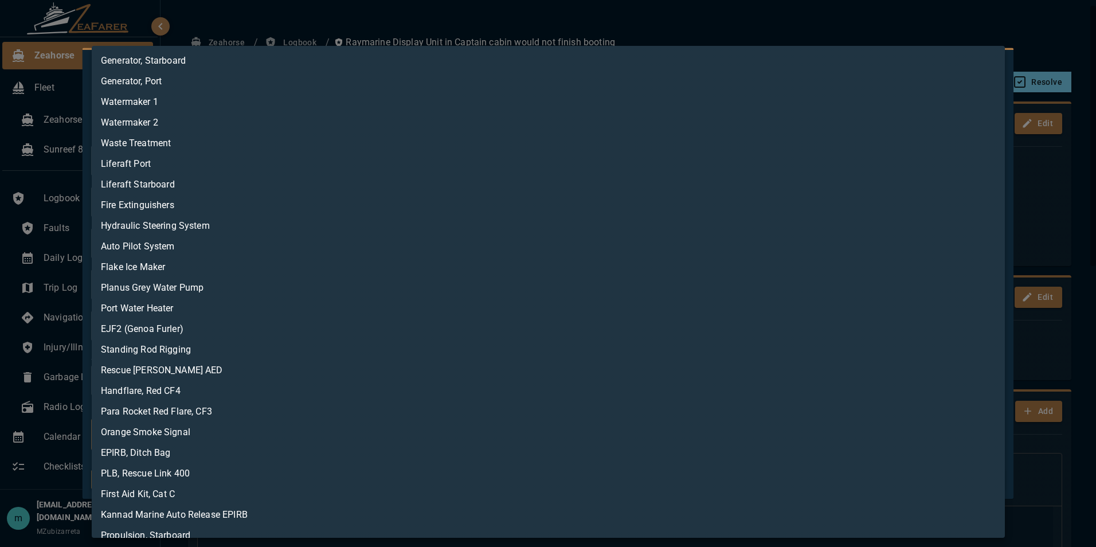
click at [520, 436] on body "Zeahorse Fleet Zeahorse Sunreef 80 Sailing Logbook Faults Daily Log Trip Log Na…" at bounding box center [548, 273] width 1096 height 547
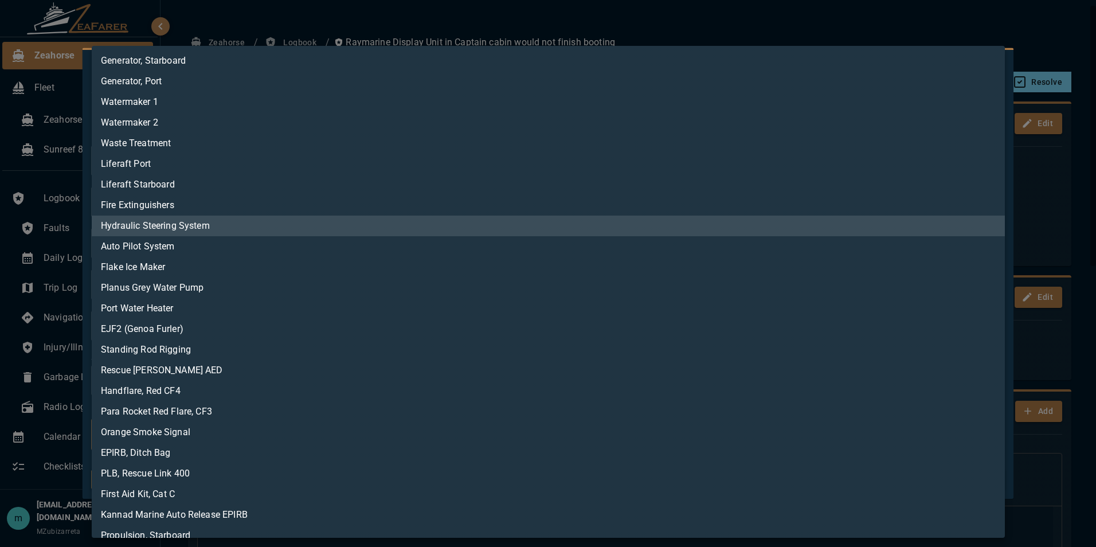
click at [684, 24] on div at bounding box center [548, 273] width 1096 height 547
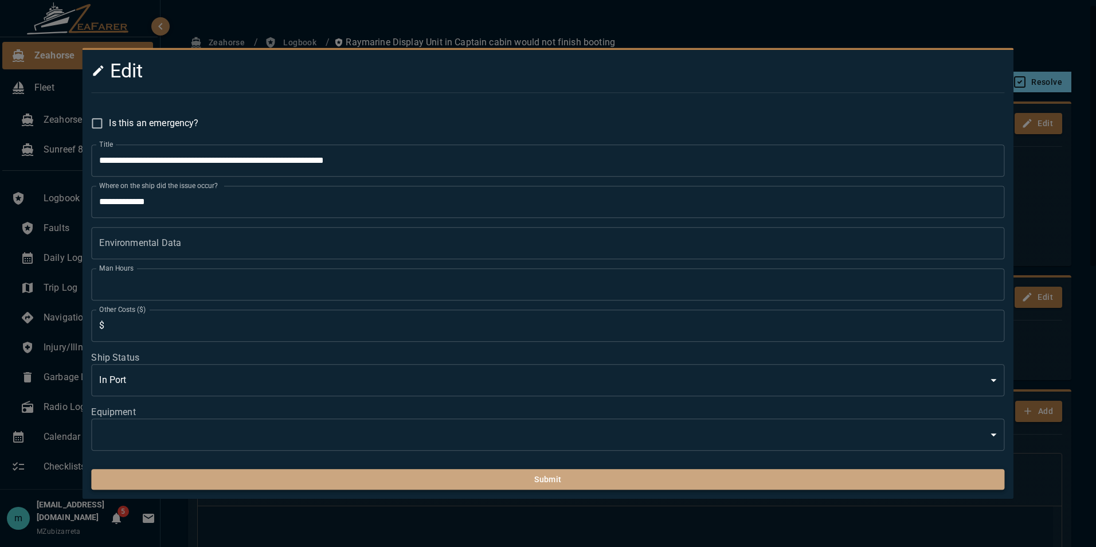
click at [447, 481] on button "Submit" at bounding box center [547, 479] width 913 height 21
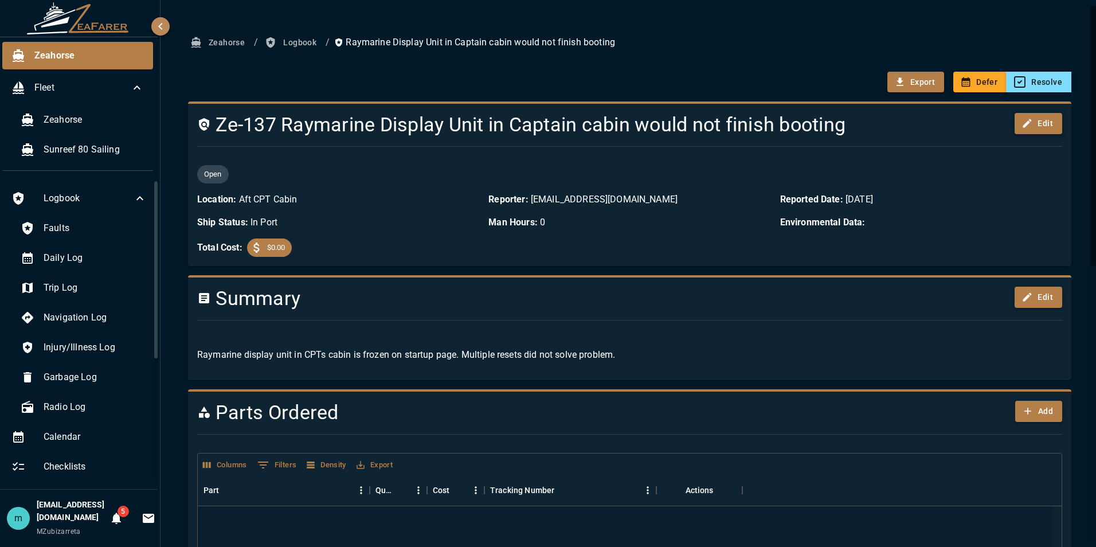
click at [1023, 122] on icon "button" at bounding box center [1026, 123] width 11 height 11
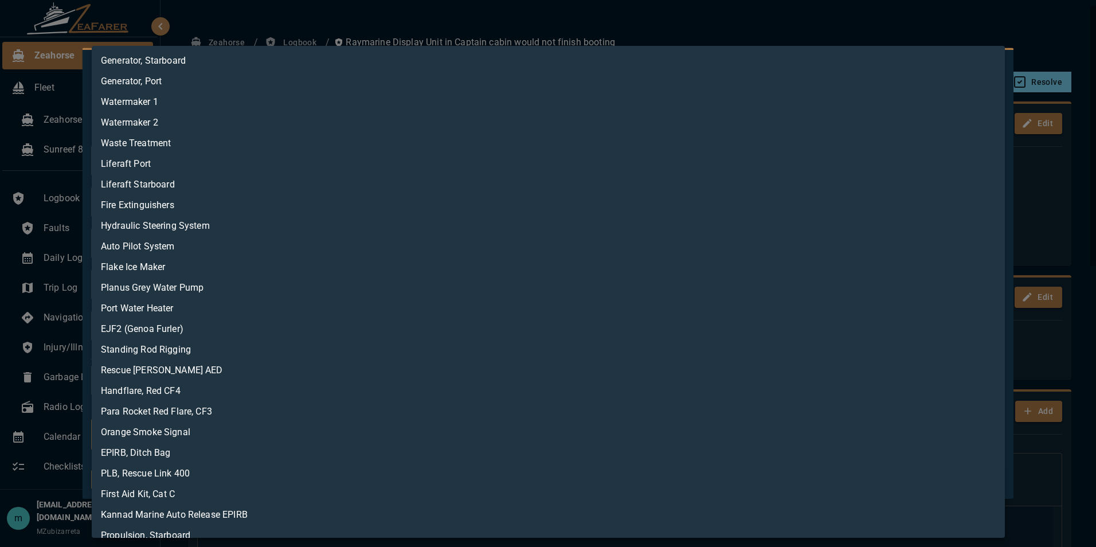
click at [993, 432] on body "Zeahorse Fleet Zeahorse Sunreef 80 Sailing Logbook Faults Daily Log Trip Log Na…" at bounding box center [548, 273] width 1096 height 547
click at [836, 20] on div at bounding box center [548, 273] width 1096 height 547
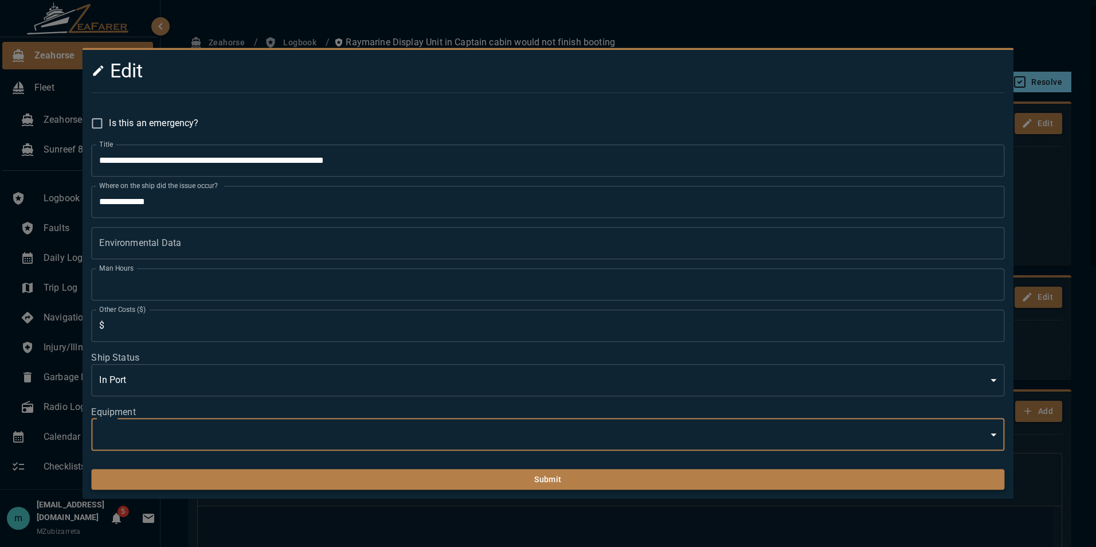
click at [602, 484] on button "Submit" at bounding box center [547, 479] width 913 height 21
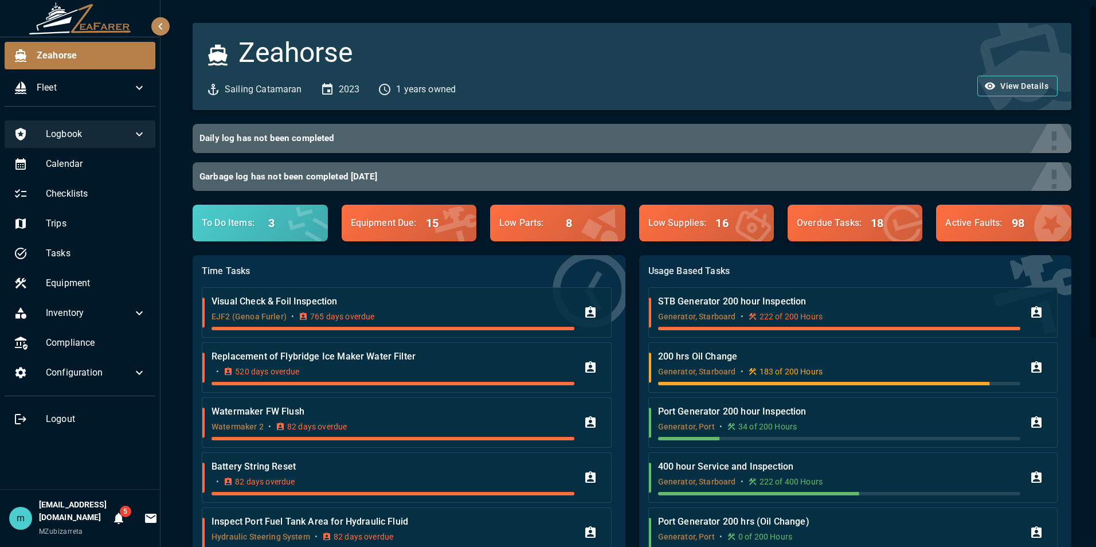
click at [94, 143] on div "Logbook" at bounding box center [80, 134] width 151 height 28
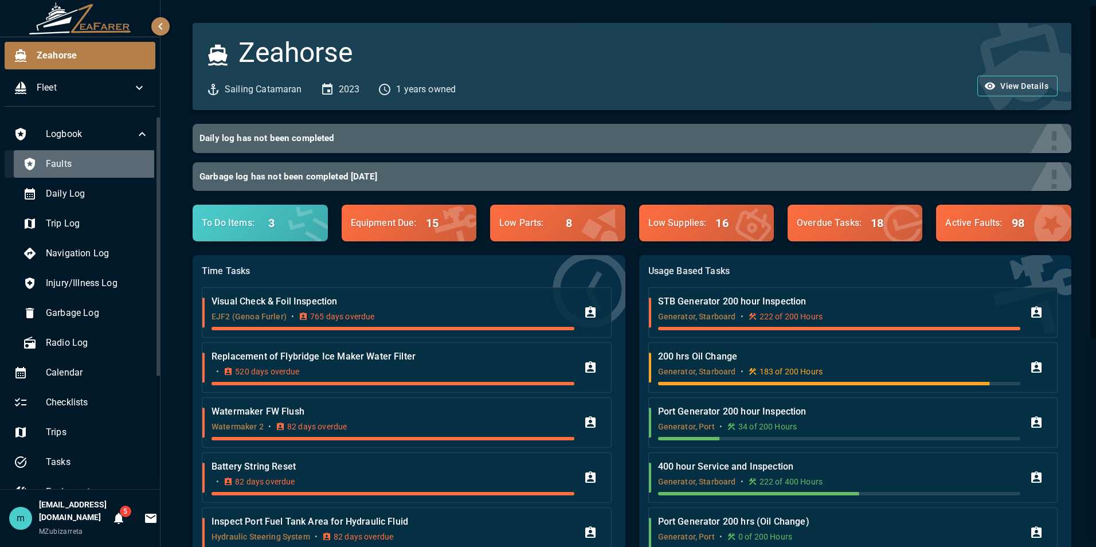
click at [92, 162] on span "Faults" at bounding box center [97, 164] width 103 height 14
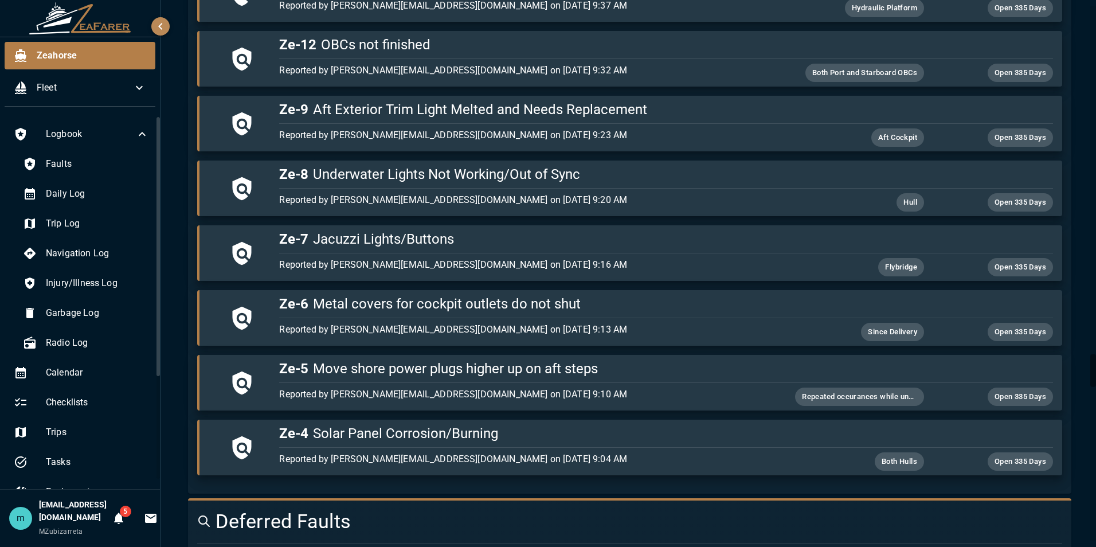
scroll to position [5892, 0]
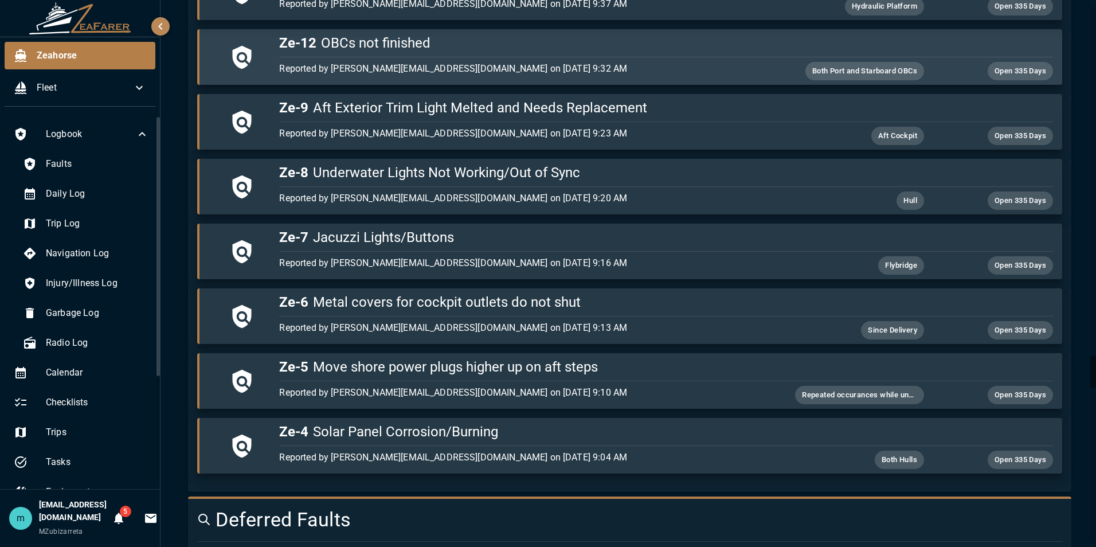
click at [718, 52] on div "button" at bounding box center [664, 54] width 778 height 5
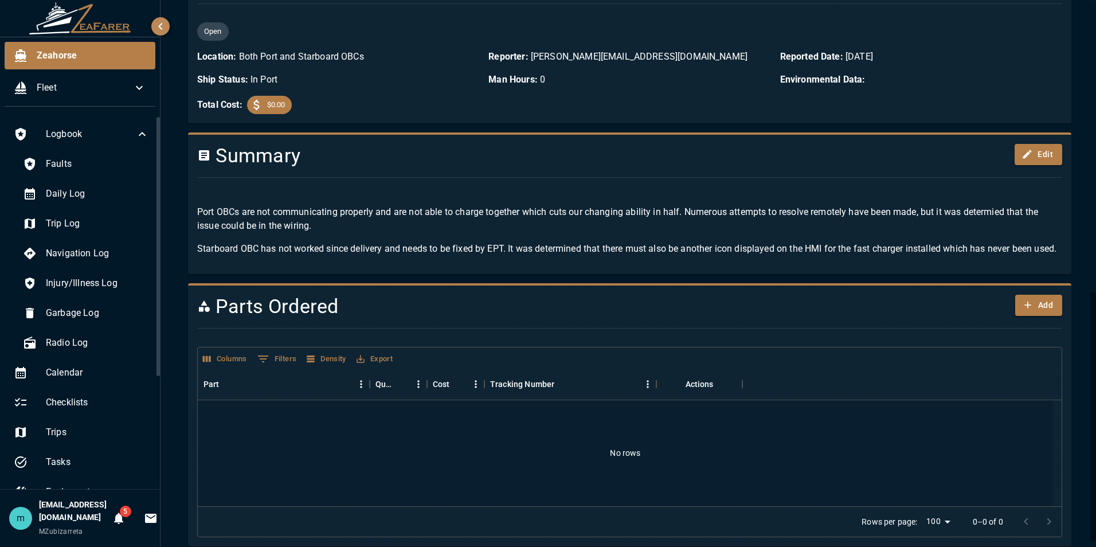
scroll to position [629, 0]
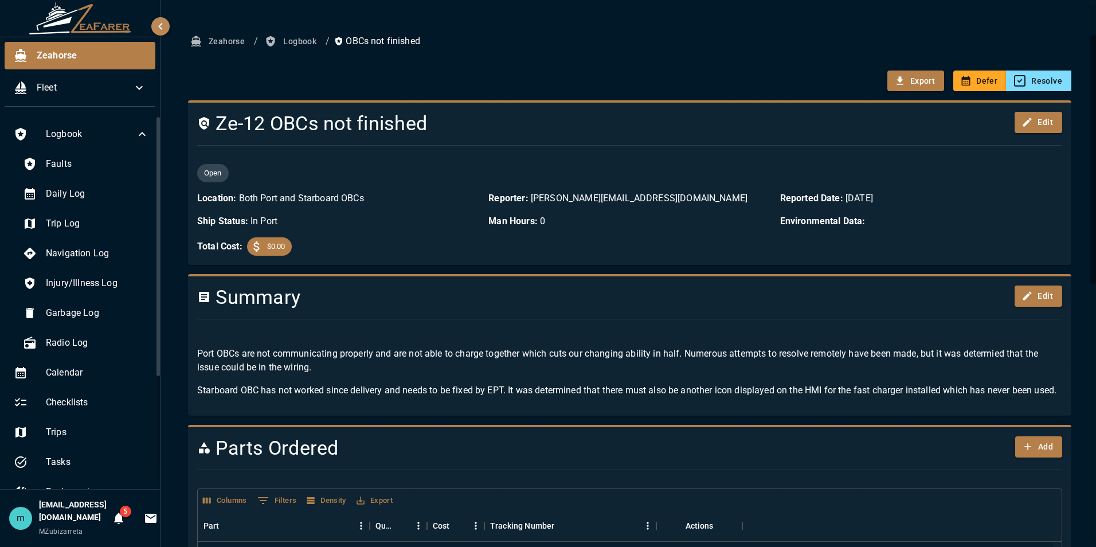
scroll to position [0, 0]
click at [1028, 123] on button "Edit" at bounding box center [1039, 123] width 48 height 21
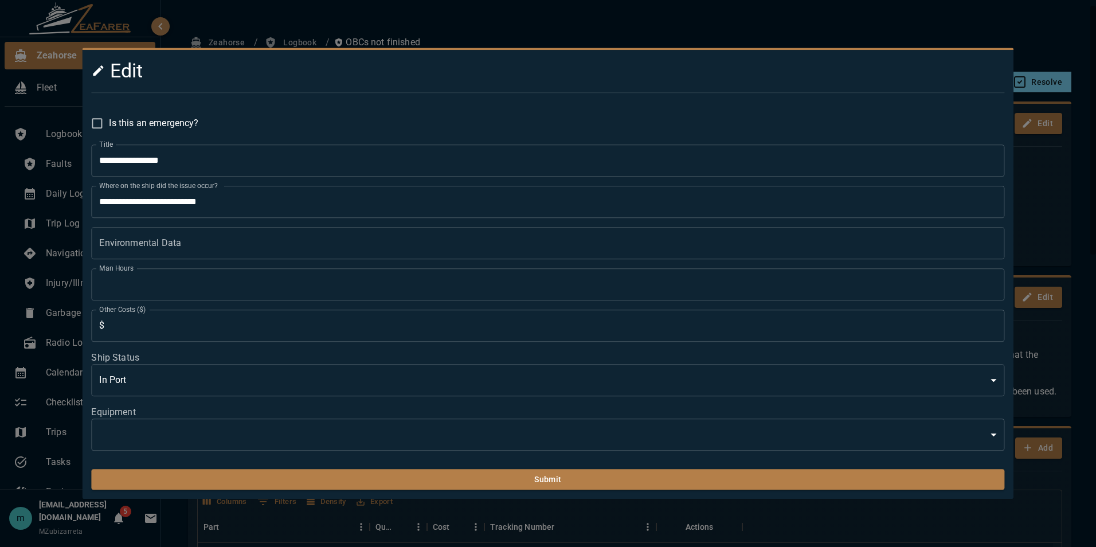
click at [488, 441] on body "Zeahorse Fleet Logbook Faults Daily Log Trip Log Navigation Log Injury/Illness …" at bounding box center [548, 273] width 1096 height 547
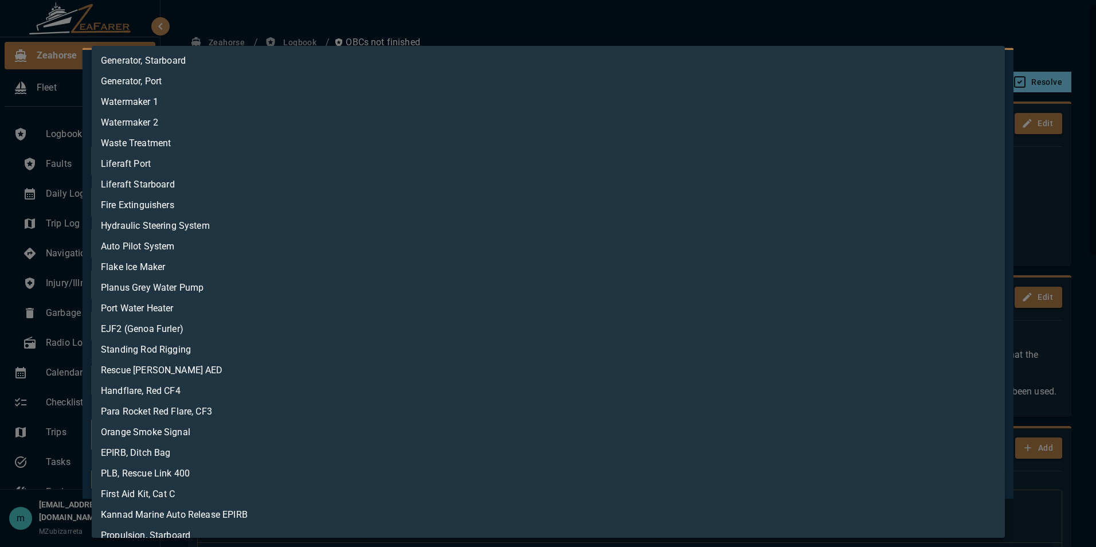
scroll to position [219, 0]
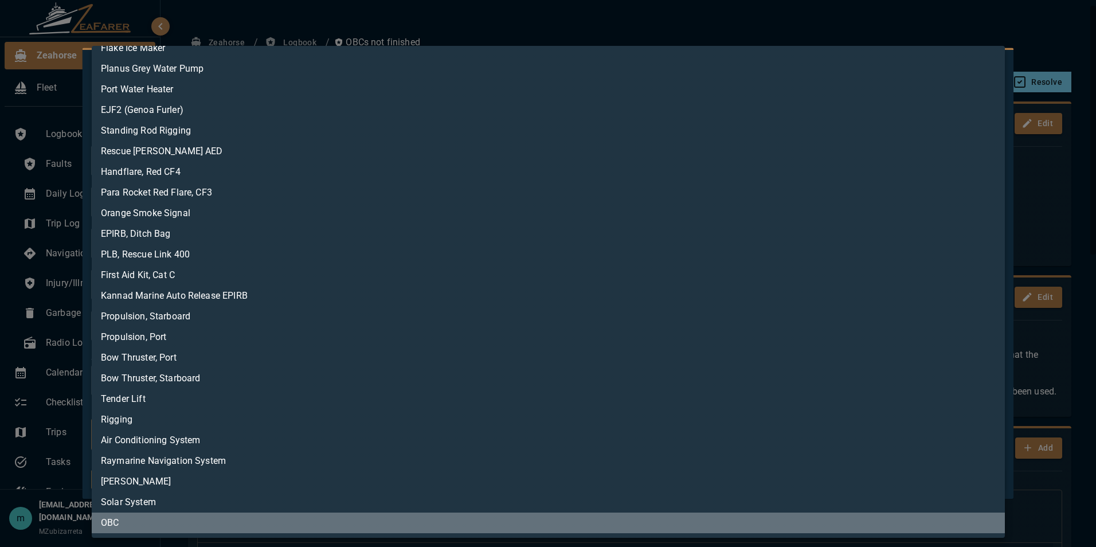
click at [864, 523] on li "OBC" at bounding box center [548, 522] width 913 height 21
type input "**********"
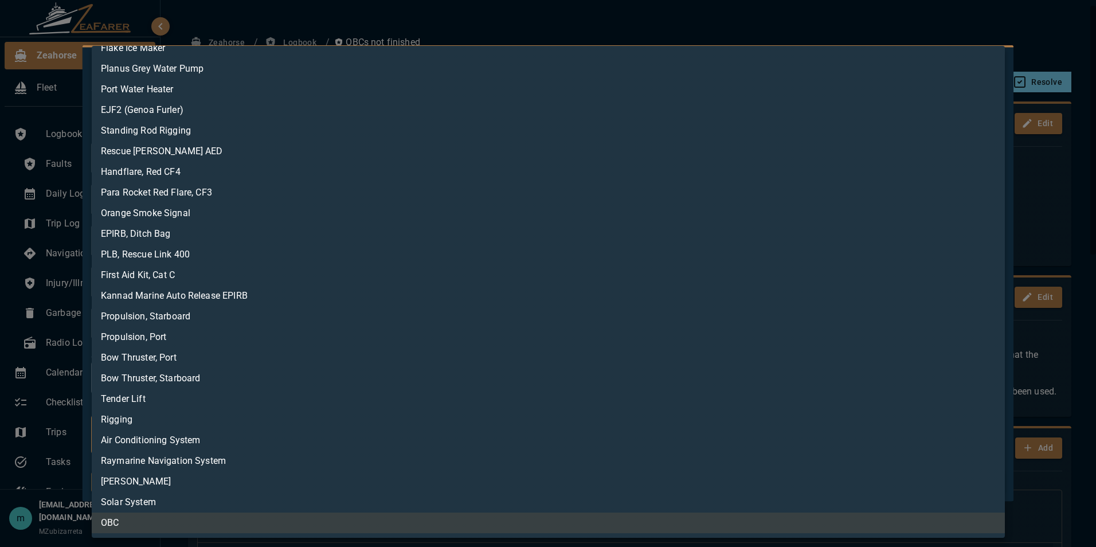
click at [1070, 208] on div at bounding box center [548, 273] width 1096 height 547
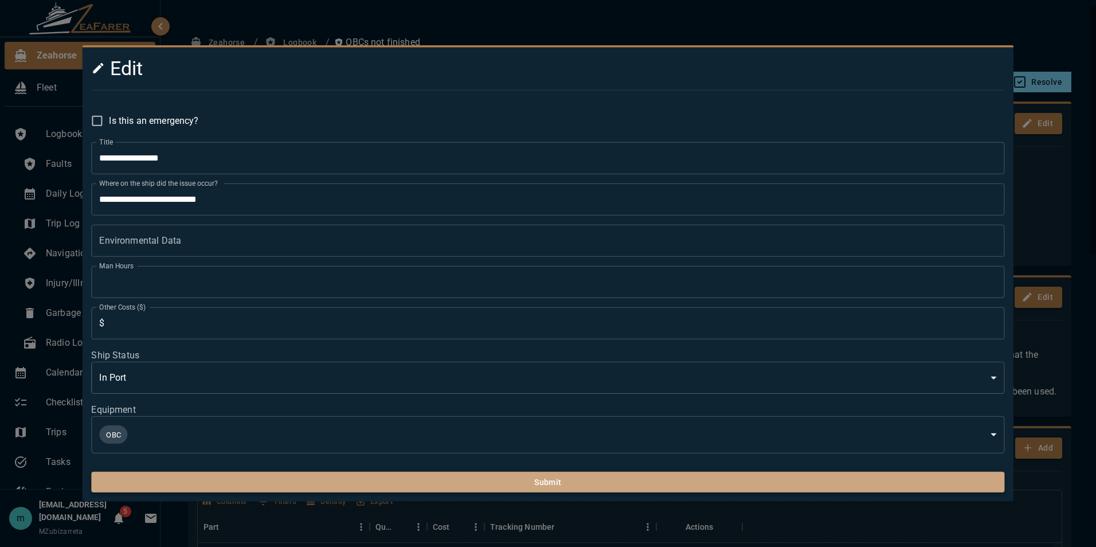
click at [770, 490] on button "Submit" at bounding box center [547, 482] width 913 height 21
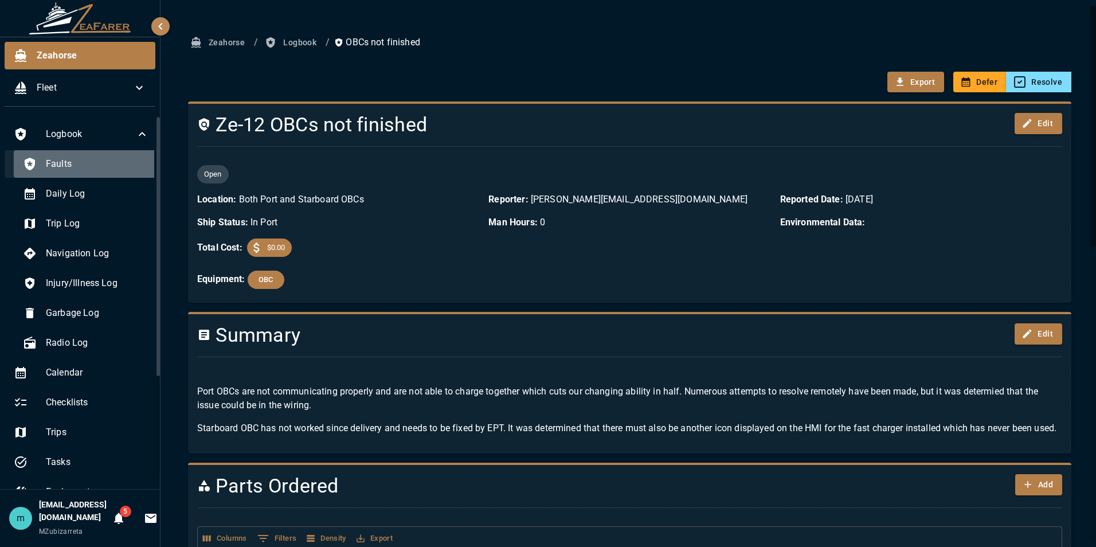
click at [124, 155] on div "Faults" at bounding box center [86, 164] width 144 height 28
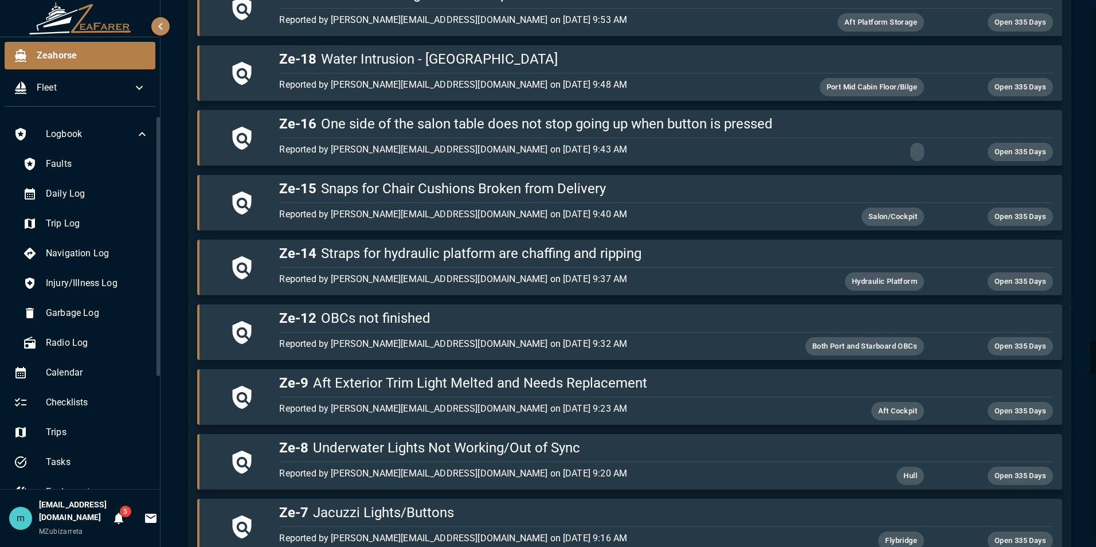
scroll to position [5709, 0]
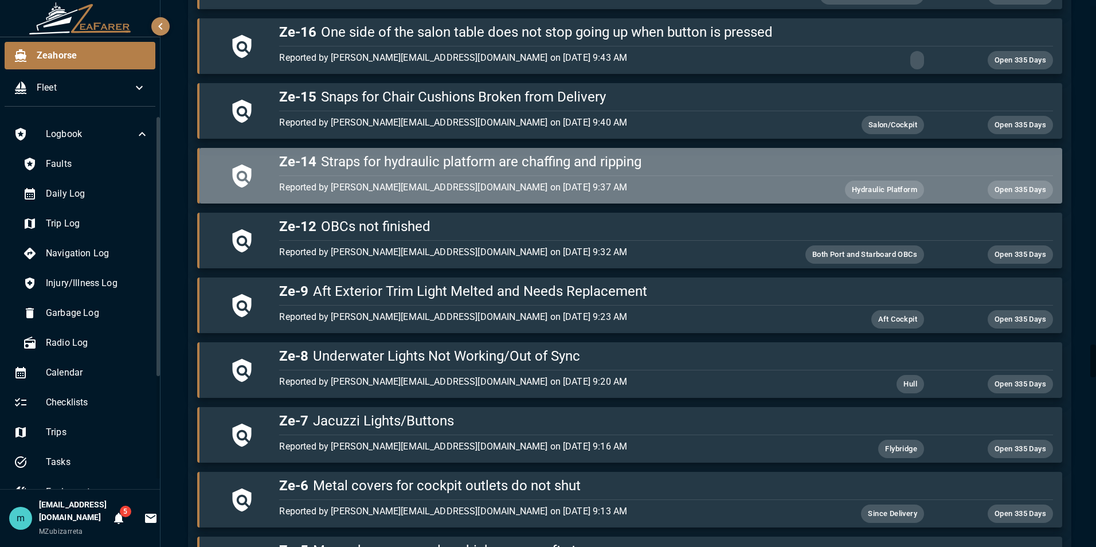
click at [796, 166] on h5 "Ze-14 Straps for hydraulic platform are chaffing and ripping" at bounding box center [665, 161] width 773 height 18
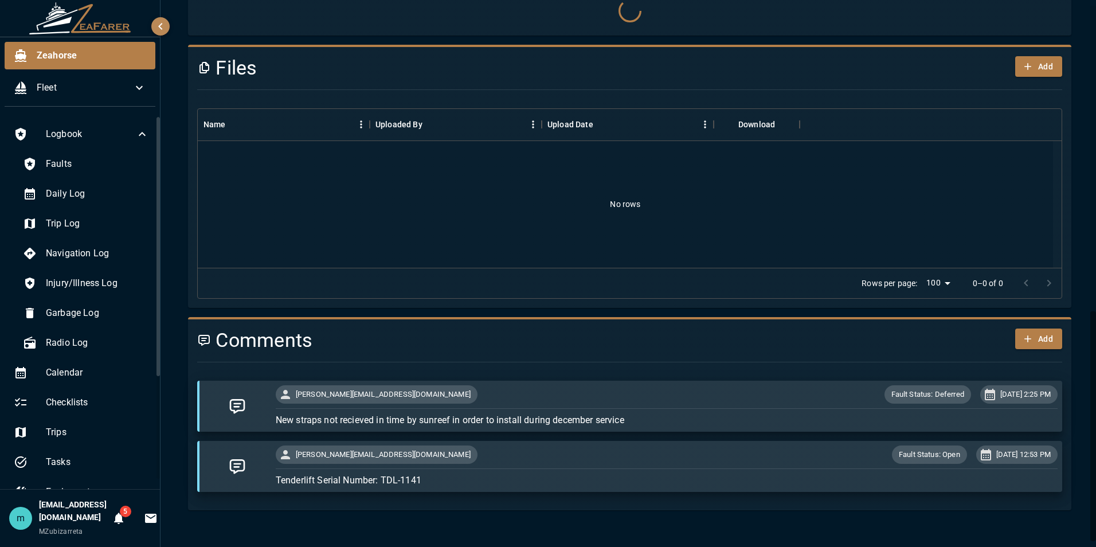
scroll to position [871, 0]
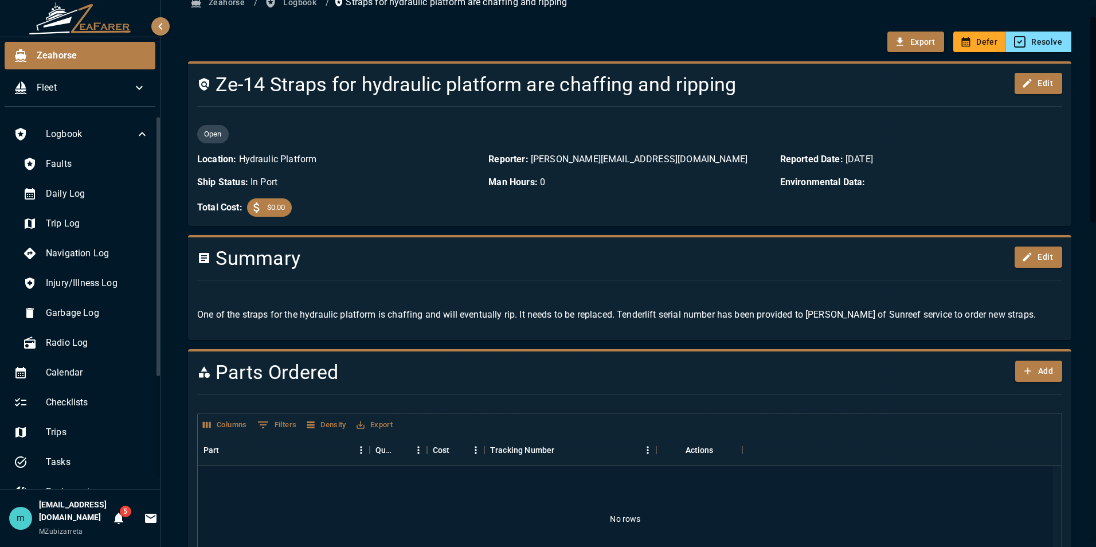
scroll to position [0, 0]
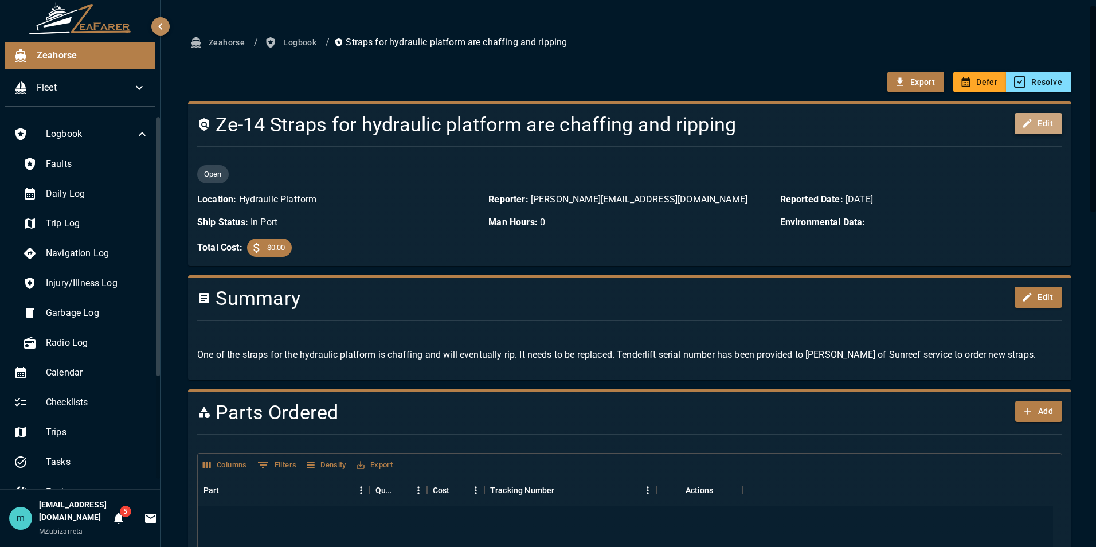
click at [1029, 119] on button "Edit" at bounding box center [1039, 123] width 48 height 21
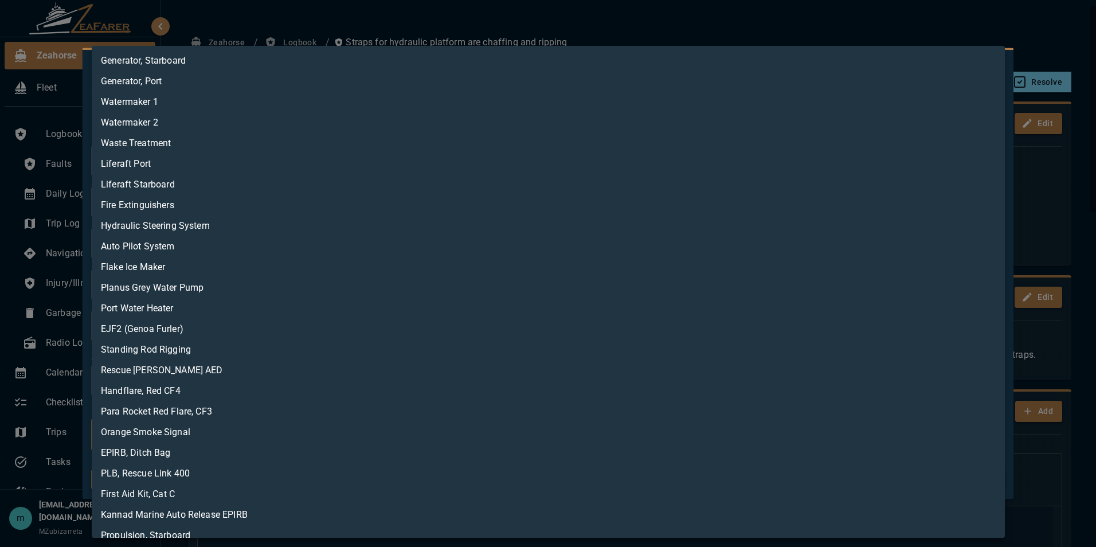
click at [562, 435] on body "Zeahorse Fleet Logbook Faults Daily Log Trip Log Navigation Log Injury/Illness …" at bounding box center [548, 273] width 1096 height 547
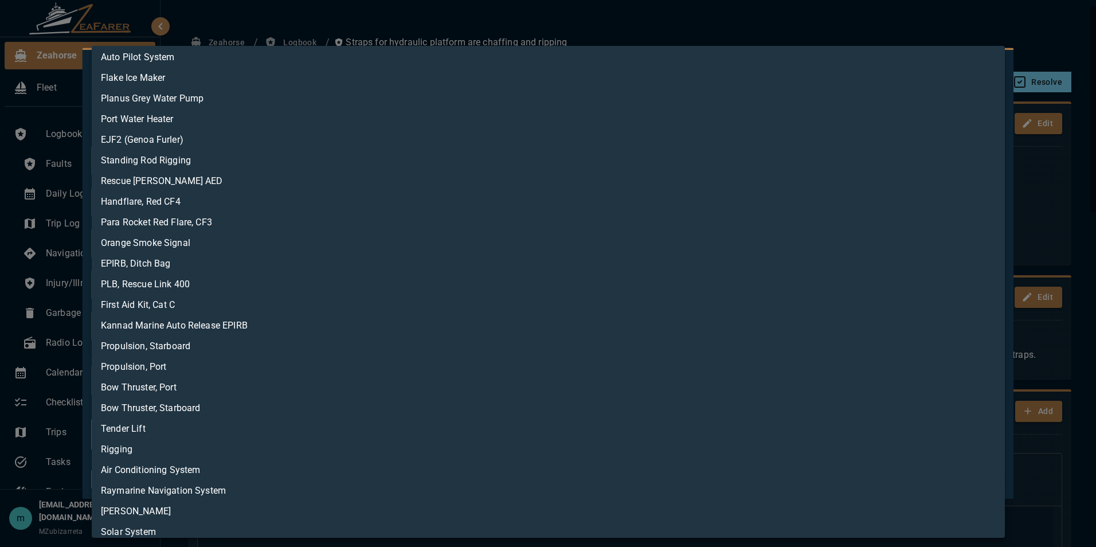
scroll to position [212, 0]
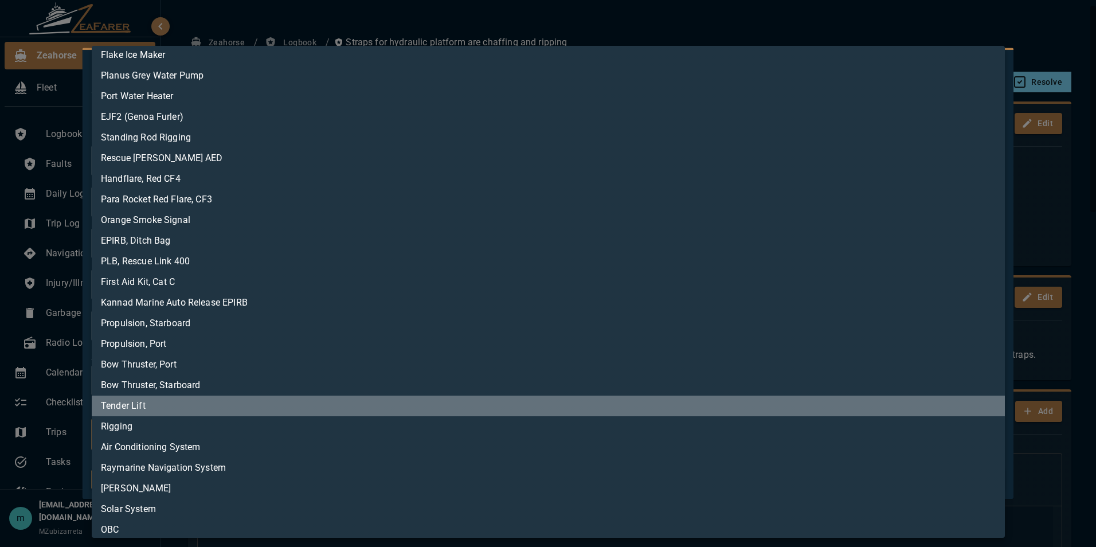
click at [729, 414] on li "Tender Lift" at bounding box center [548, 406] width 913 height 21
type input "**********"
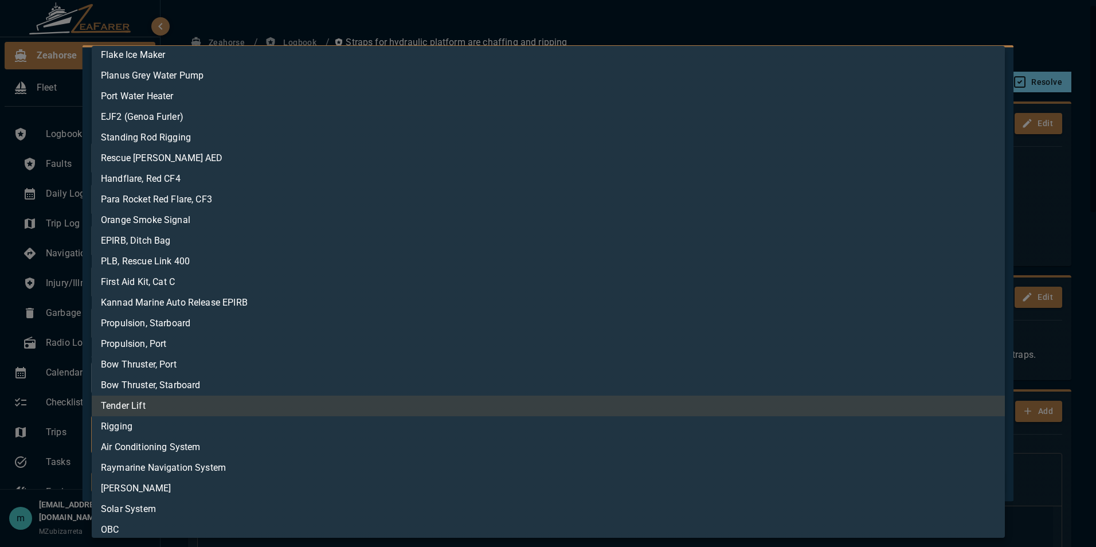
click at [1076, 443] on div at bounding box center [548, 273] width 1096 height 547
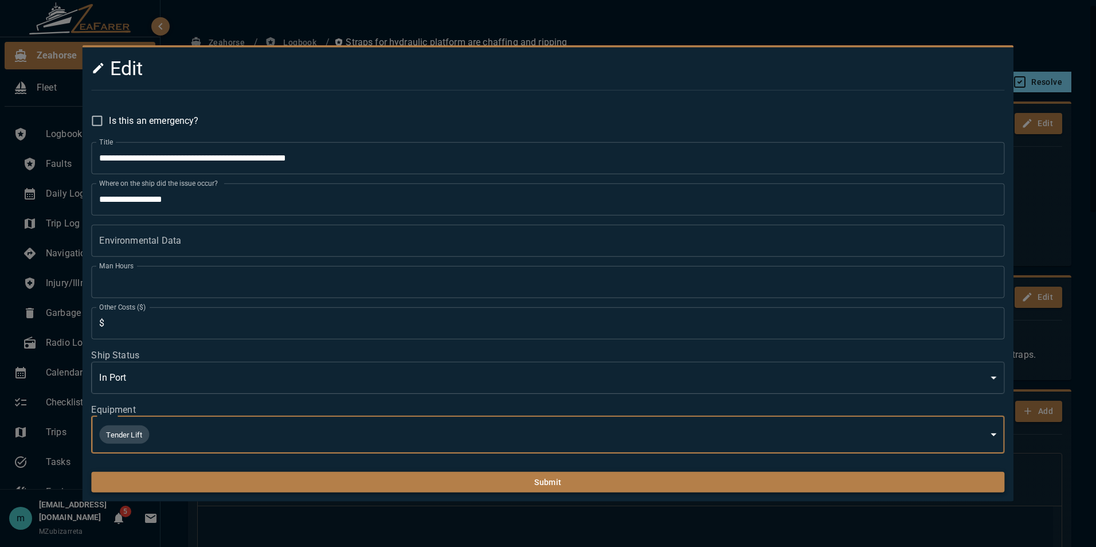
click at [773, 484] on button "Submit" at bounding box center [547, 482] width 913 height 21
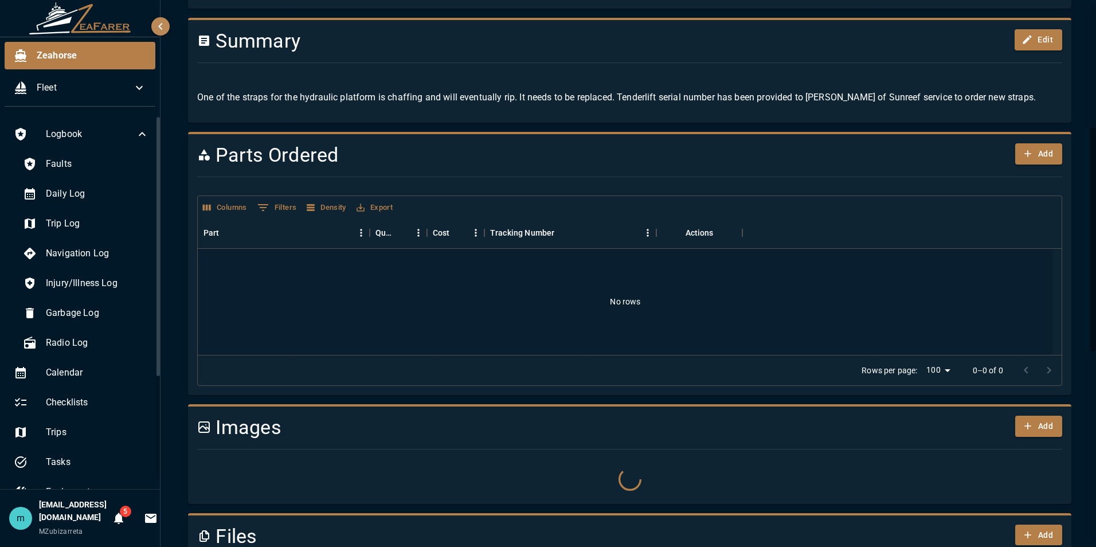
scroll to position [298, 0]
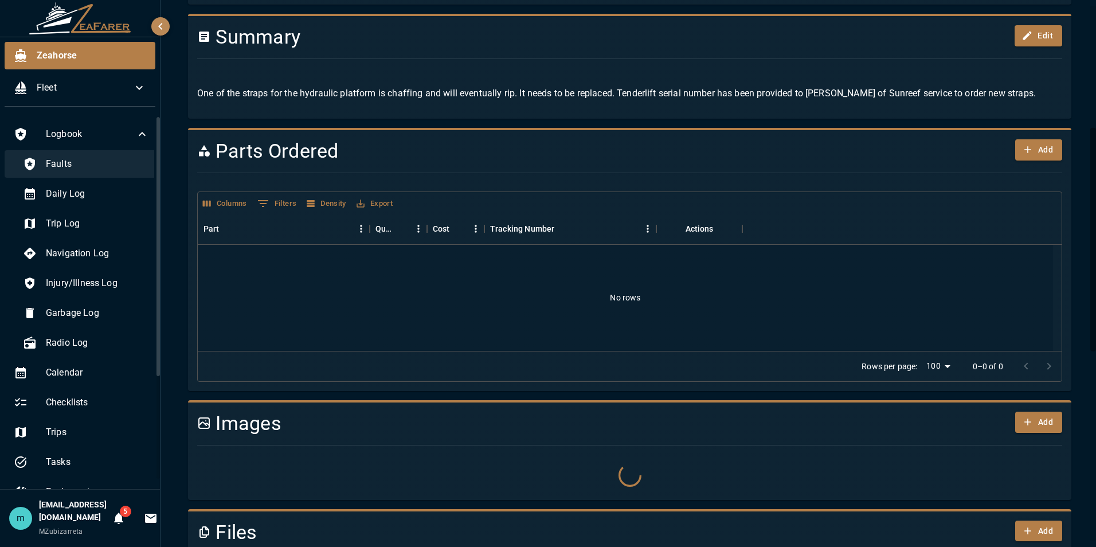
click at [124, 166] on span "Faults" at bounding box center [97, 164] width 103 height 14
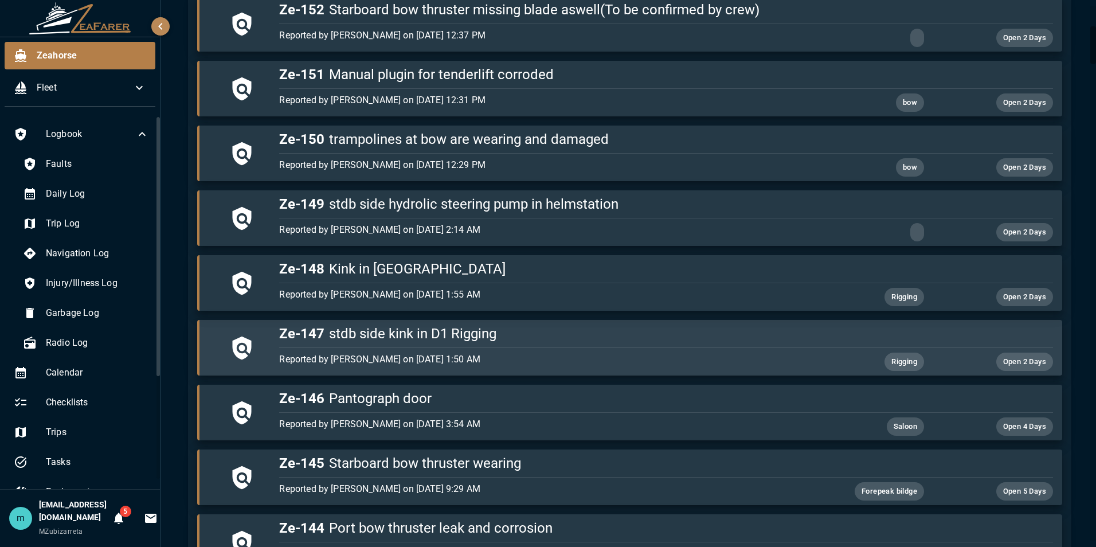
scroll to position [298, 0]
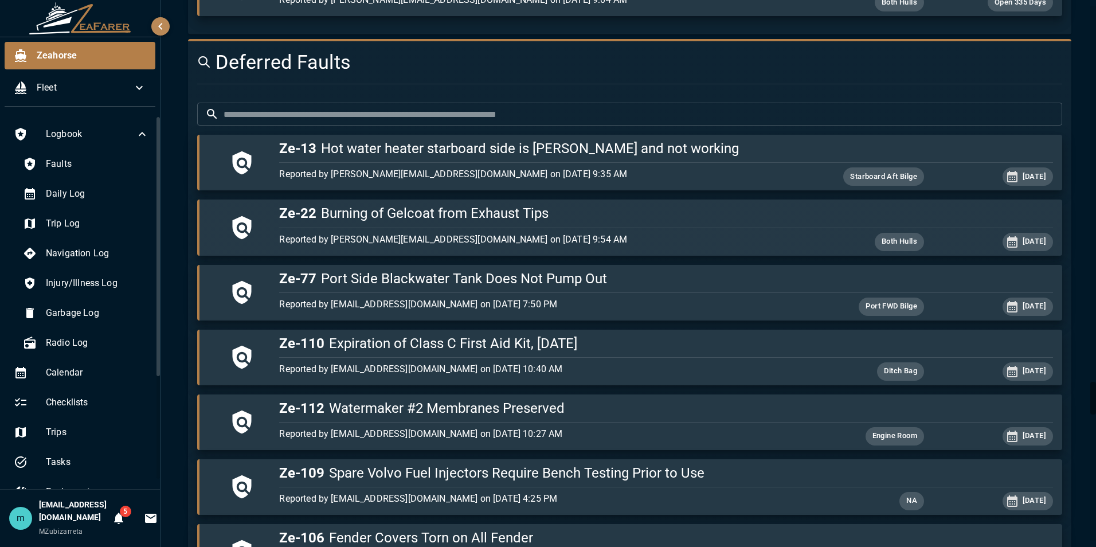
scroll to position [6351, 0]
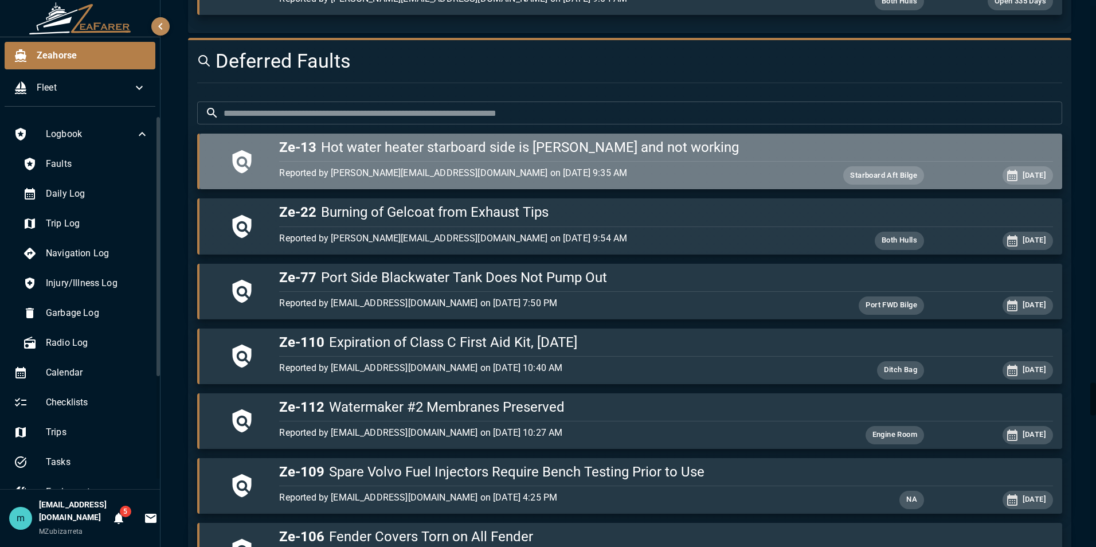
click at [762, 158] on div "button" at bounding box center [664, 158] width 778 height 5
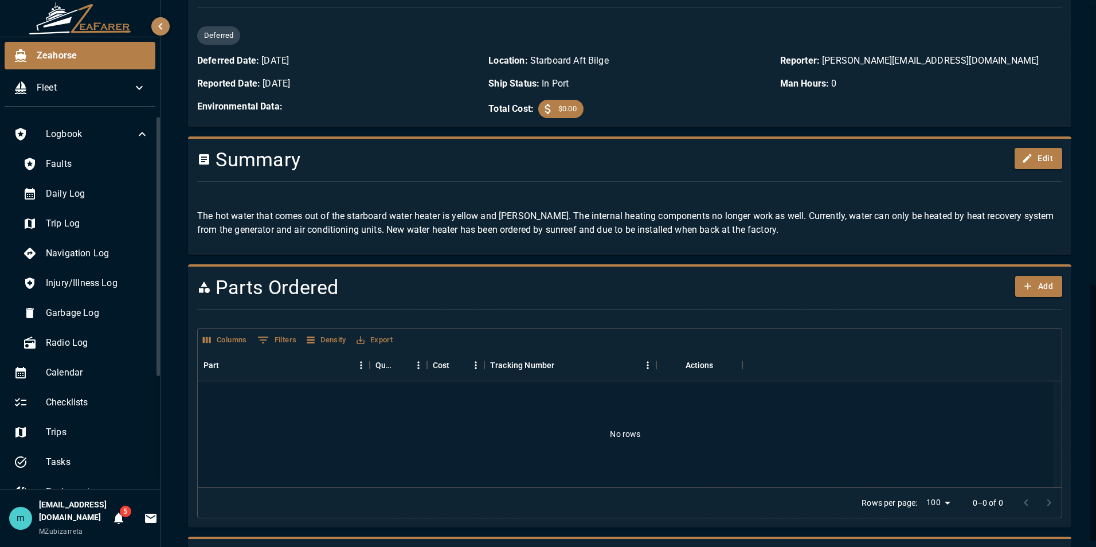
scroll to position [596, 0]
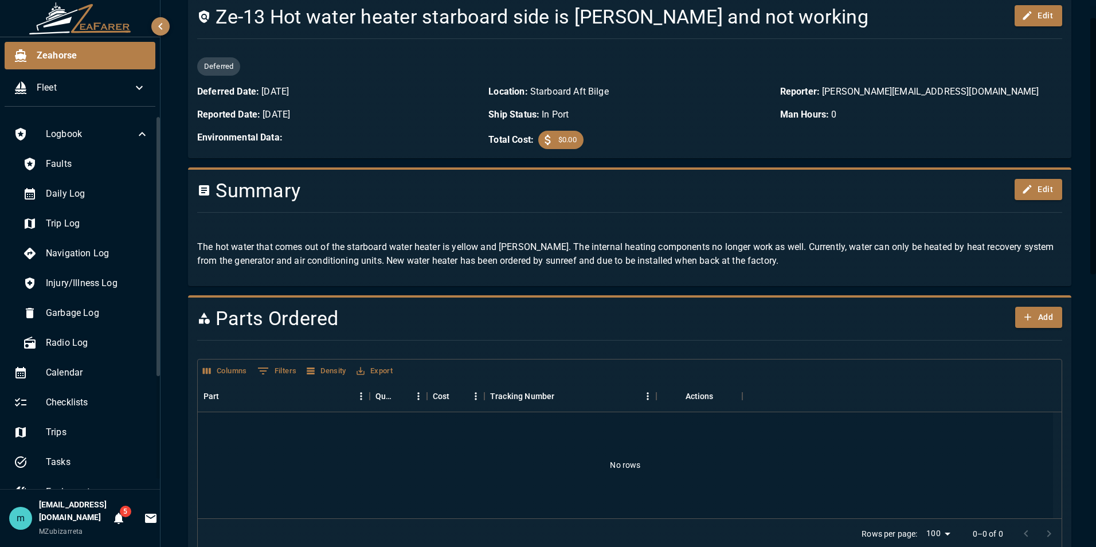
scroll to position [0, 0]
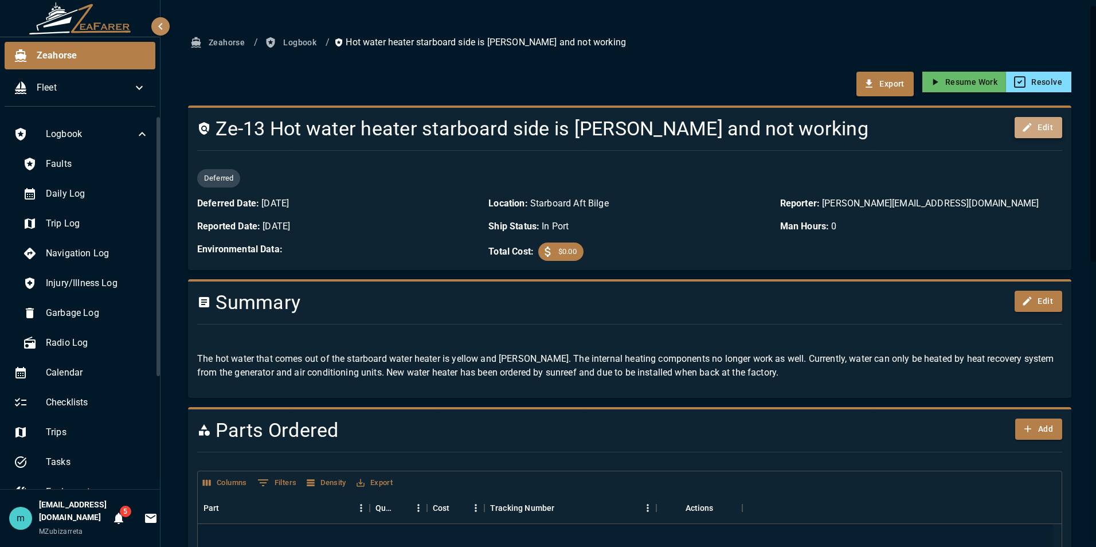
click at [1033, 124] on button "Edit" at bounding box center [1039, 127] width 48 height 21
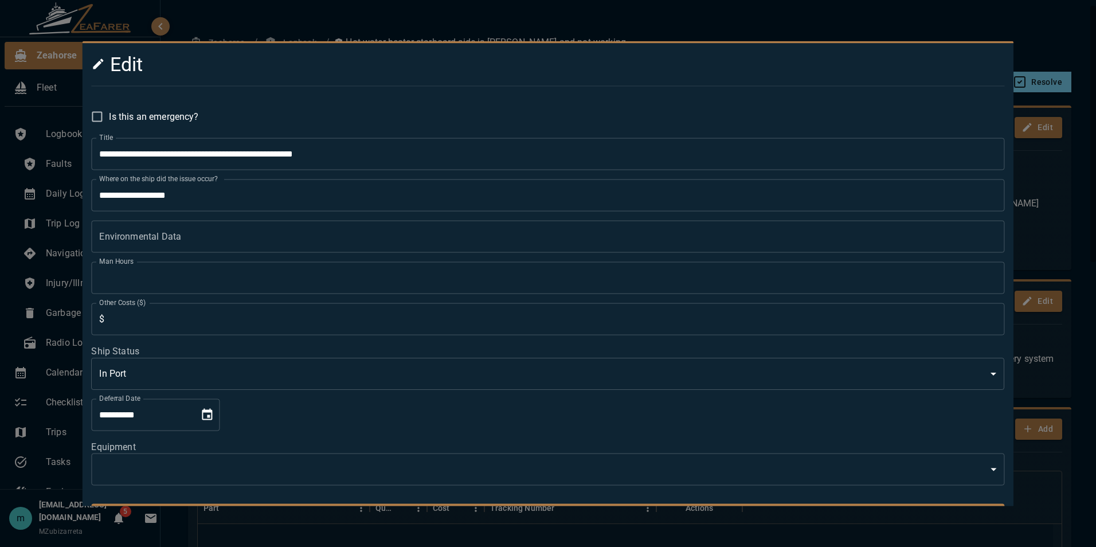
click at [1046, 17] on div at bounding box center [548, 273] width 1096 height 547
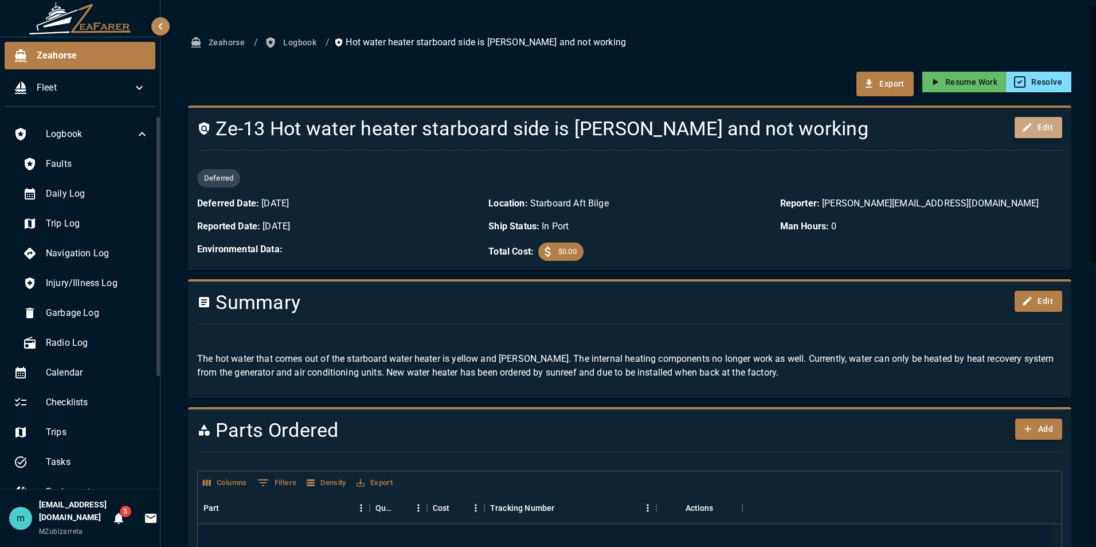
click at [1024, 128] on icon "button" at bounding box center [1026, 127] width 11 height 11
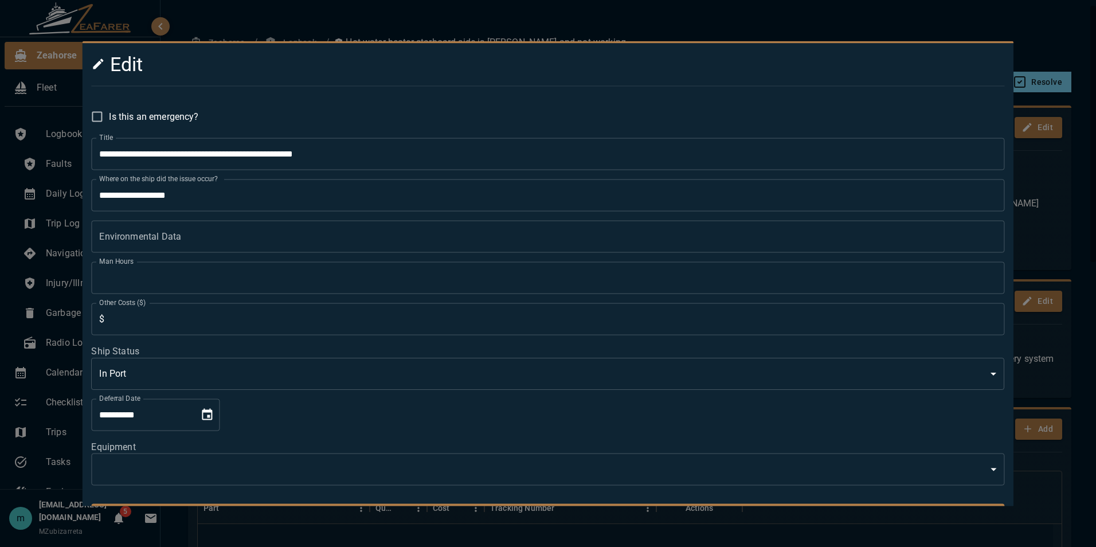
click at [727, 467] on body "Zeahorse Fleet Logbook Faults Daily Log Trip Log Navigation Log Injury/Illness …" at bounding box center [548, 273] width 1096 height 547
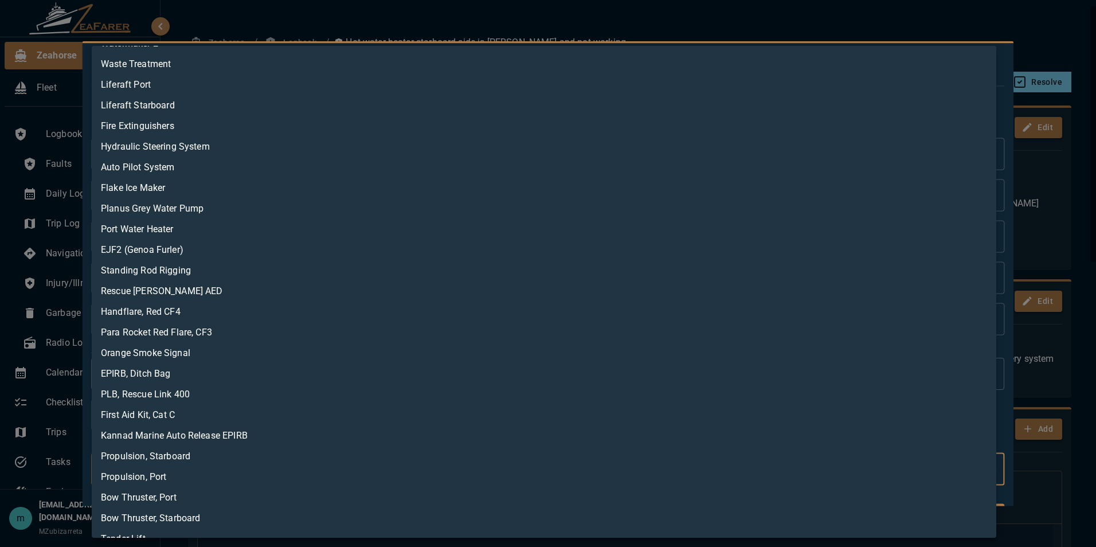
scroll to position [219, 0]
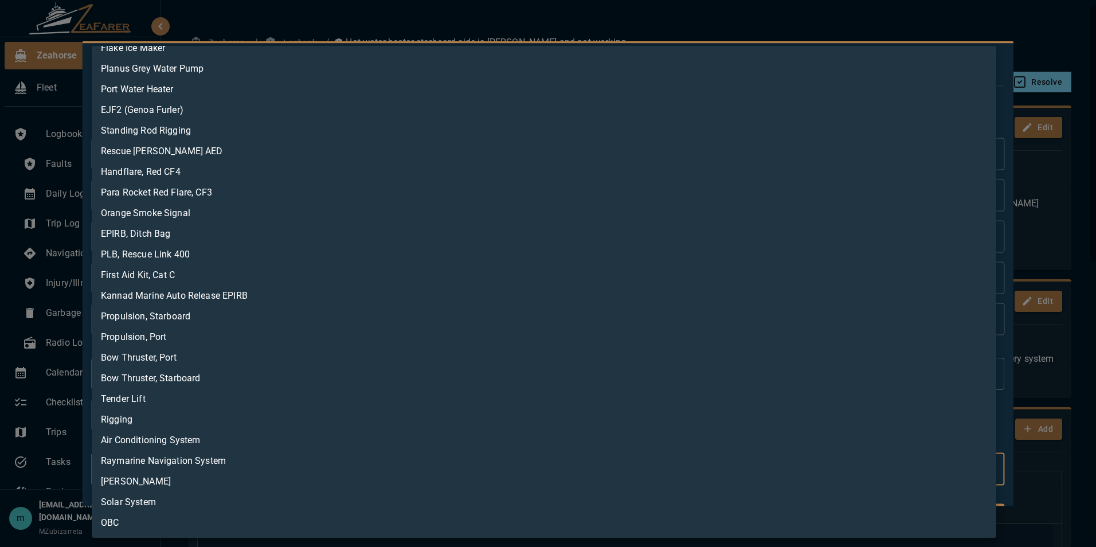
click at [798, 15] on div at bounding box center [548, 273] width 1096 height 547
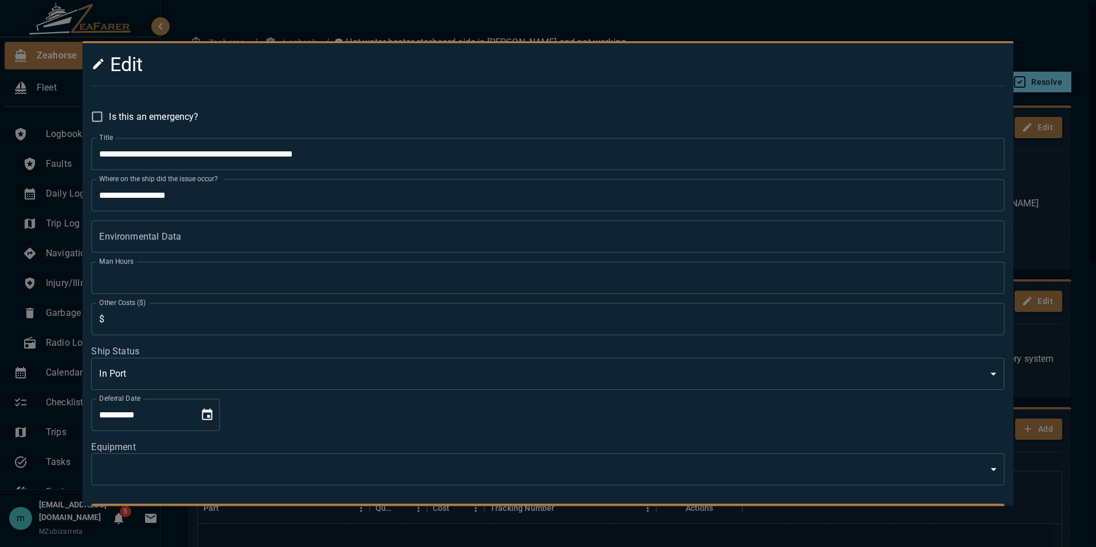
click at [798, 15] on div at bounding box center [548, 273] width 1096 height 547
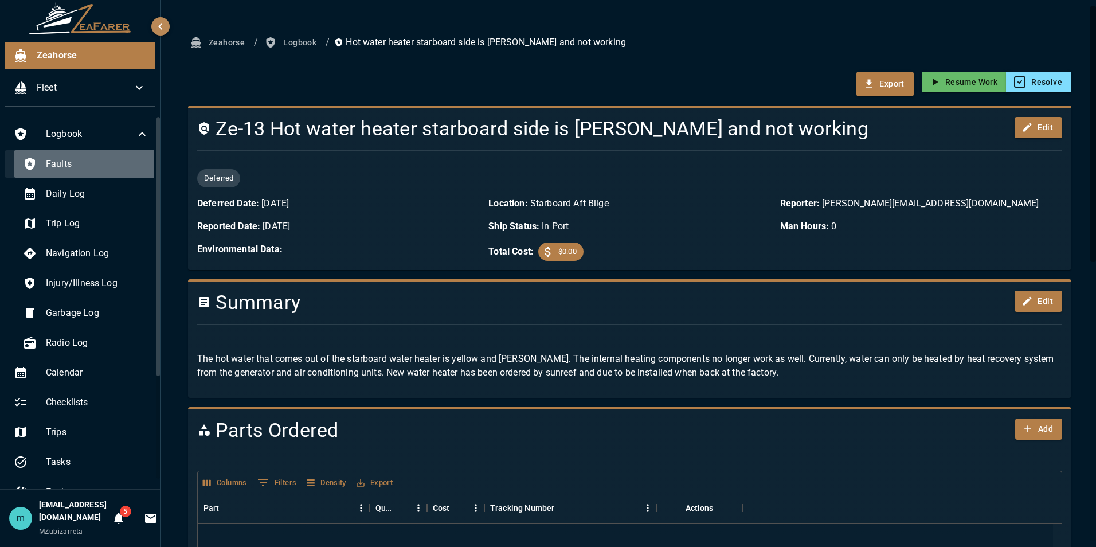
click at [84, 159] on span "Faults" at bounding box center [97, 164] width 103 height 14
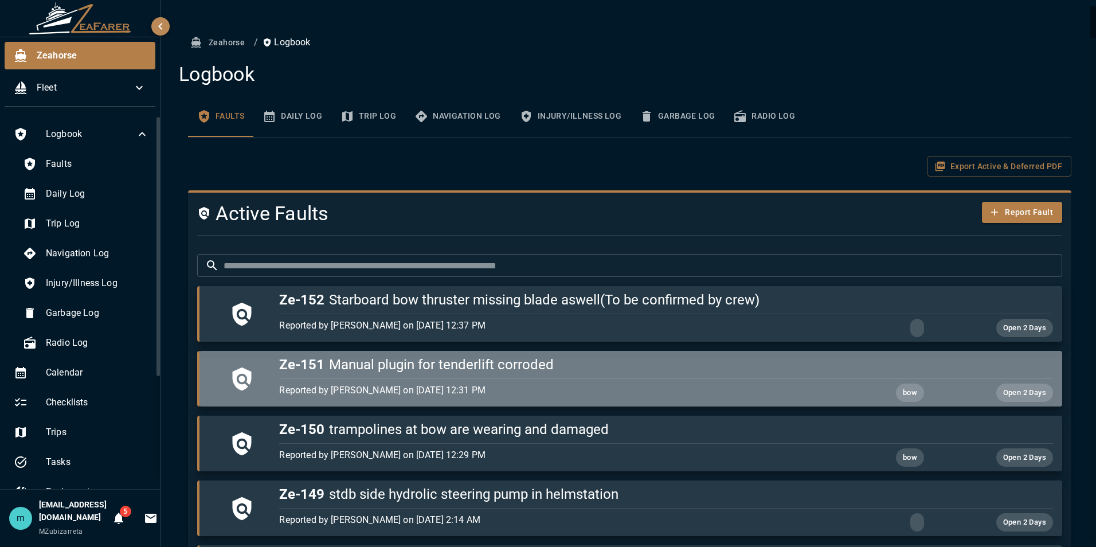
click at [657, 376] on div "button" at bounding box center [664, 376] width 778 height 5
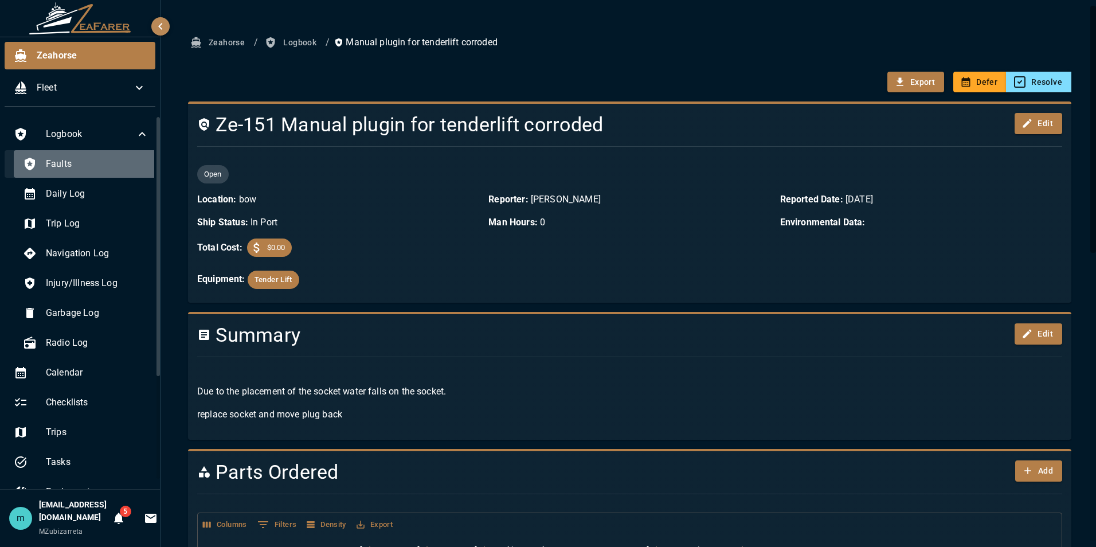
click at [84, 165] on span "Faults" at bounding box center [97, 164] width 103 height 14
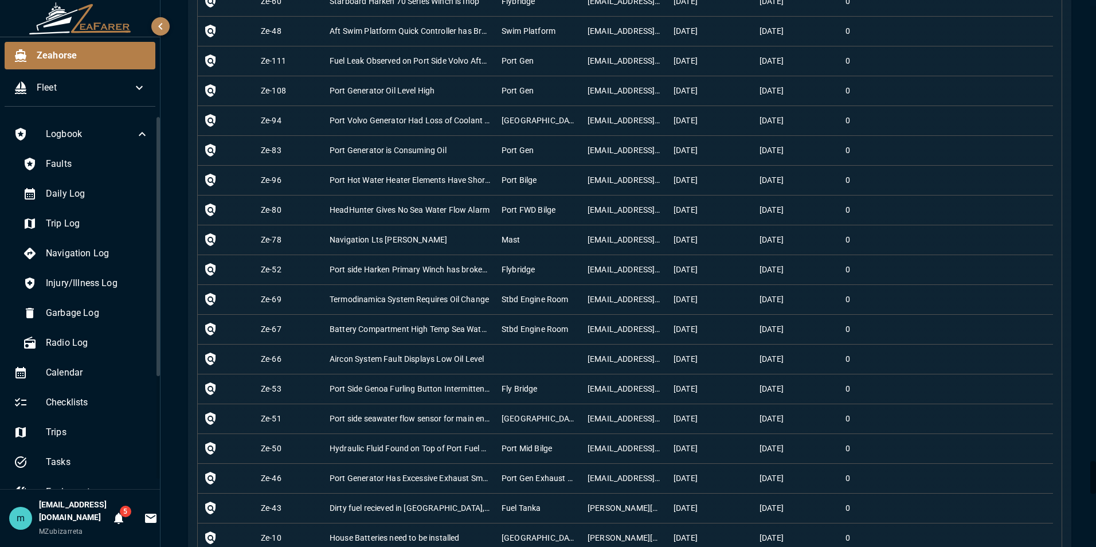
scroll to position [7673, 0]
click at [459, 55] on div "Fuel Leak Observed on Port Side Volvo After Use" at bounding box center [410, 59] width 160 height 11
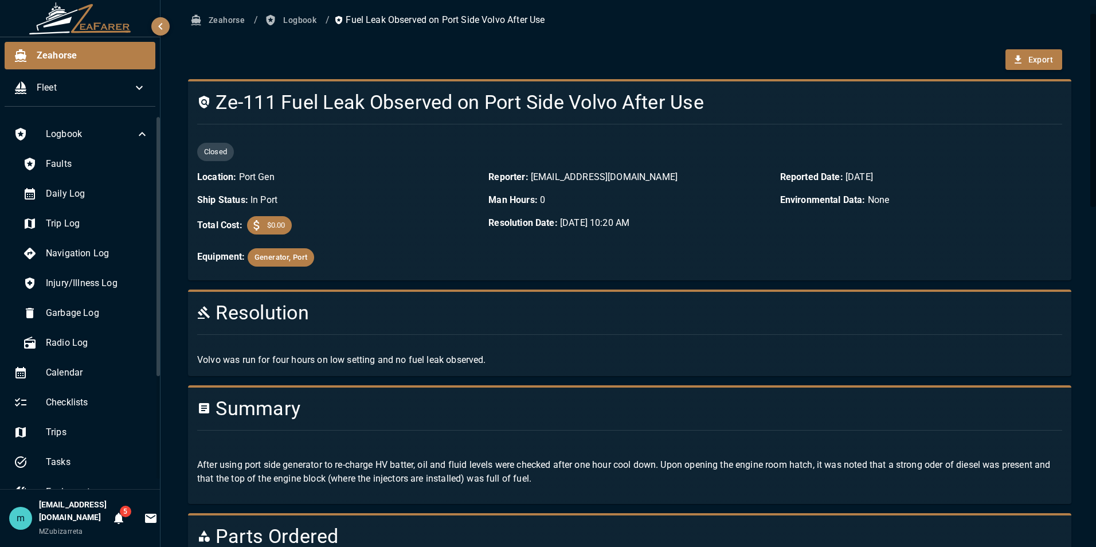
scroll to position [23, 0]
click at [107, 156] on div "Faults" at bounding box center [86, 164] width 144 height 28
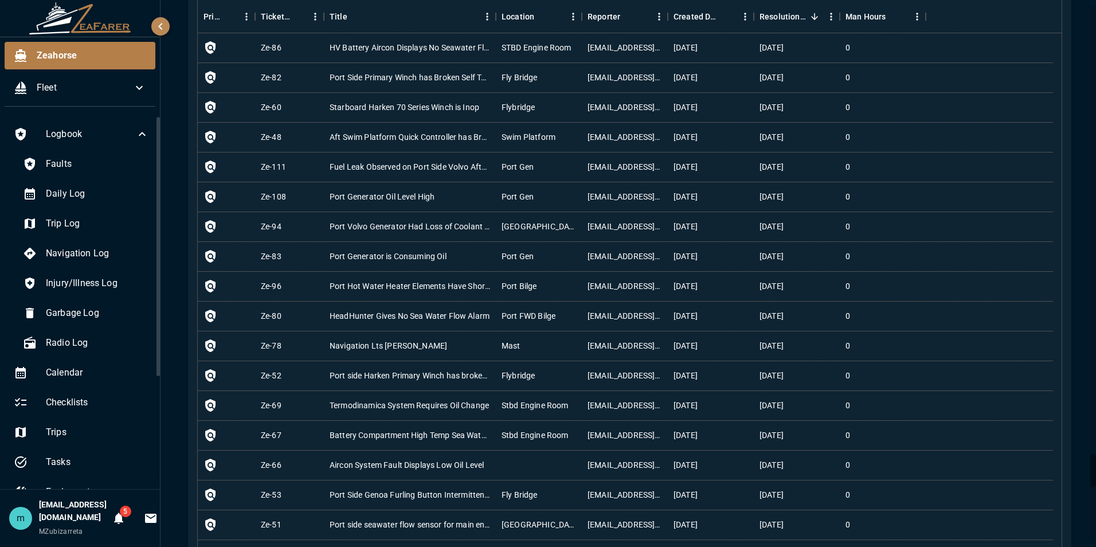
scroll to position [7543, 0]
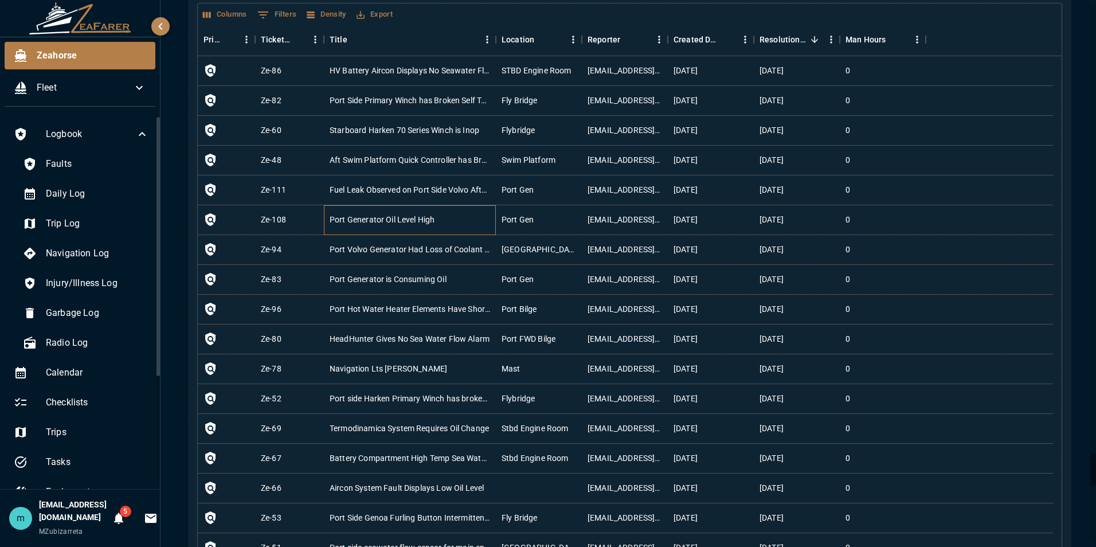
click at [460, 217] on div "Port Generator Oil Level High" at bounding box center [410, 220] width 172 height 30
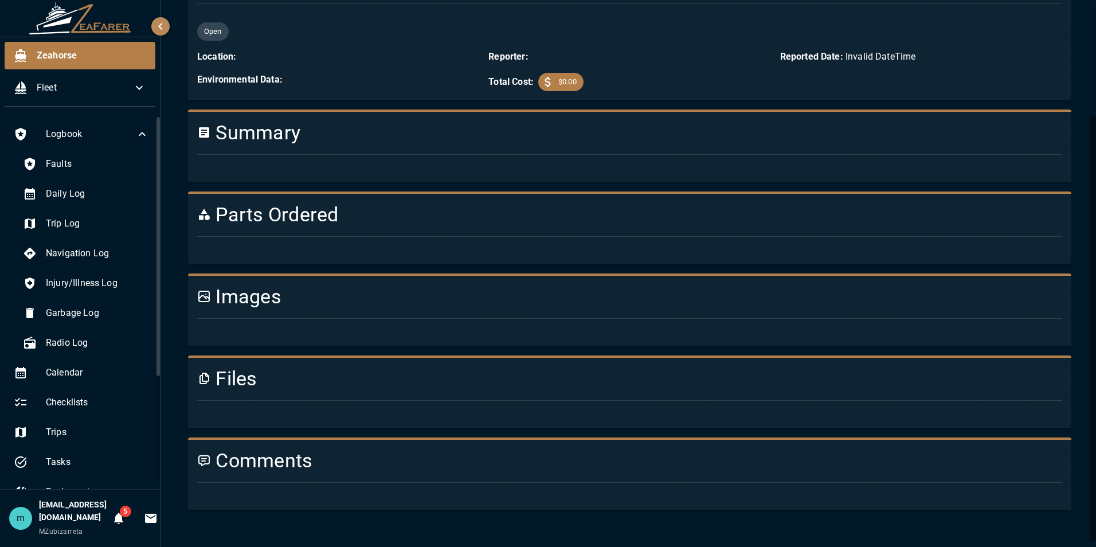
scroll to position [946, 0]
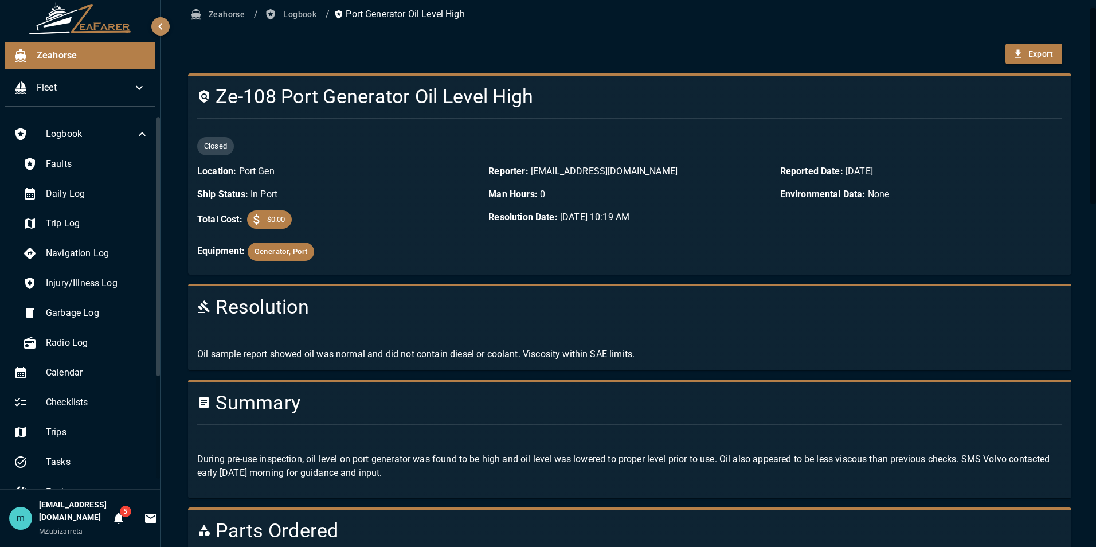
scroll to position [0, 0]
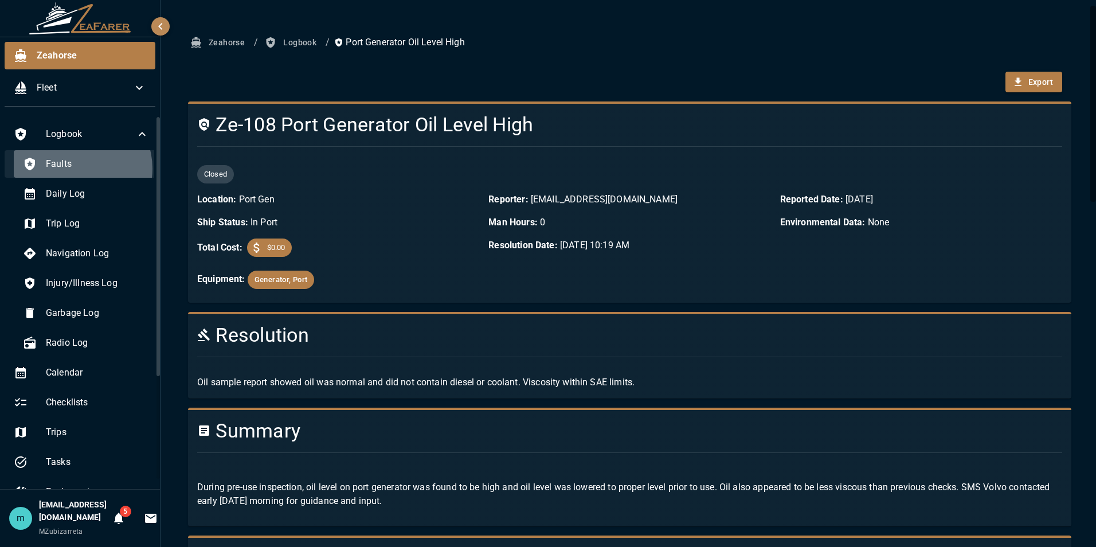
click at [76, 169] on span "Faults" at bounding box center [97, 164] width 103 height 14
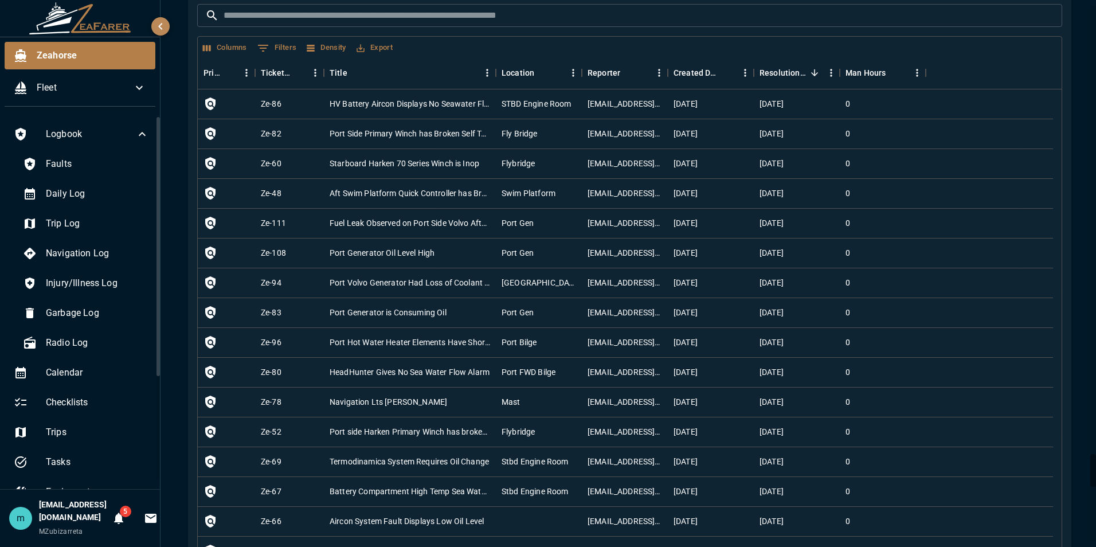
scroll to position [7566, 0]
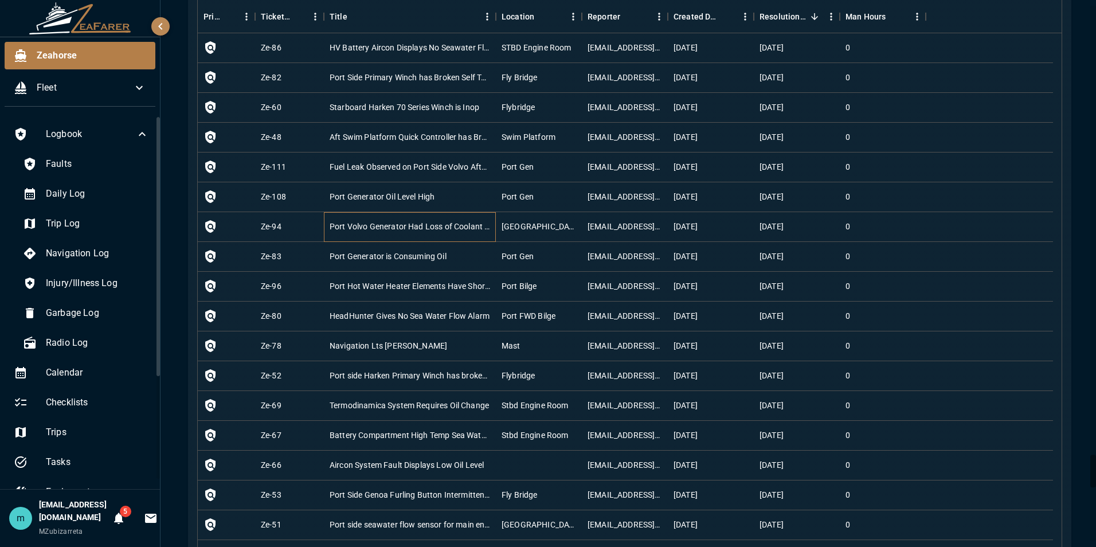
click at [435, 223] on div "Port Volvo Generator Had Loss of Coolant During Use" at bounding box center [410, 226] width 160 height 11
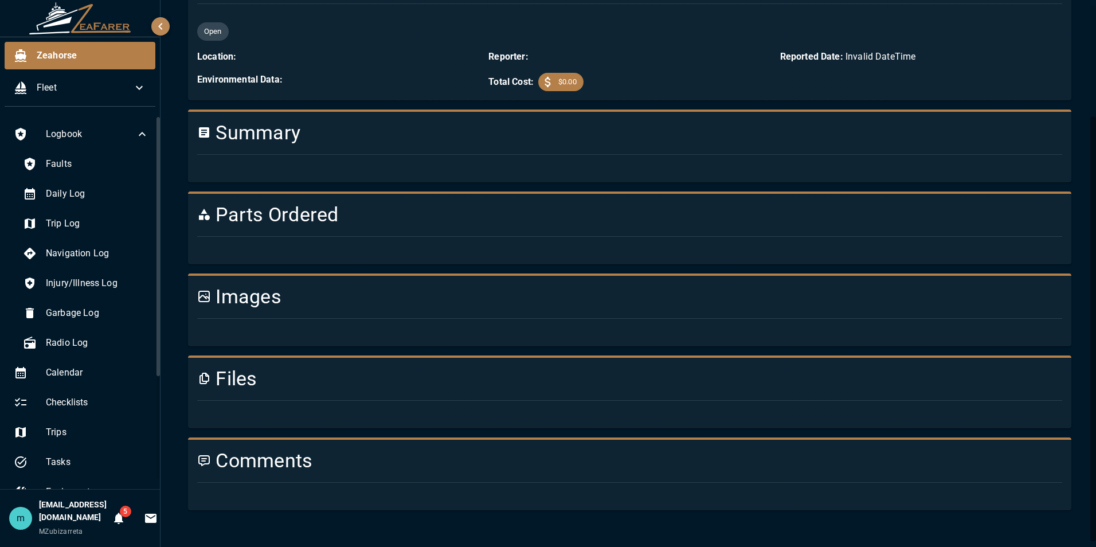
scroll to position [853, 0]
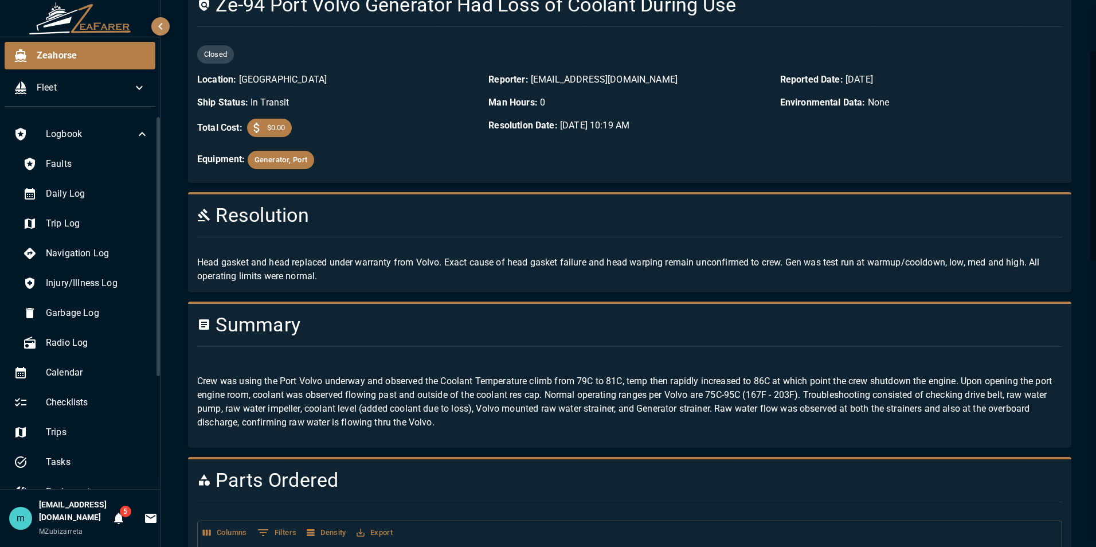
scroll to position [119, 0]
click at [101, 164] on span "Faults" at bounding box center [97, 164] width 103 height 14
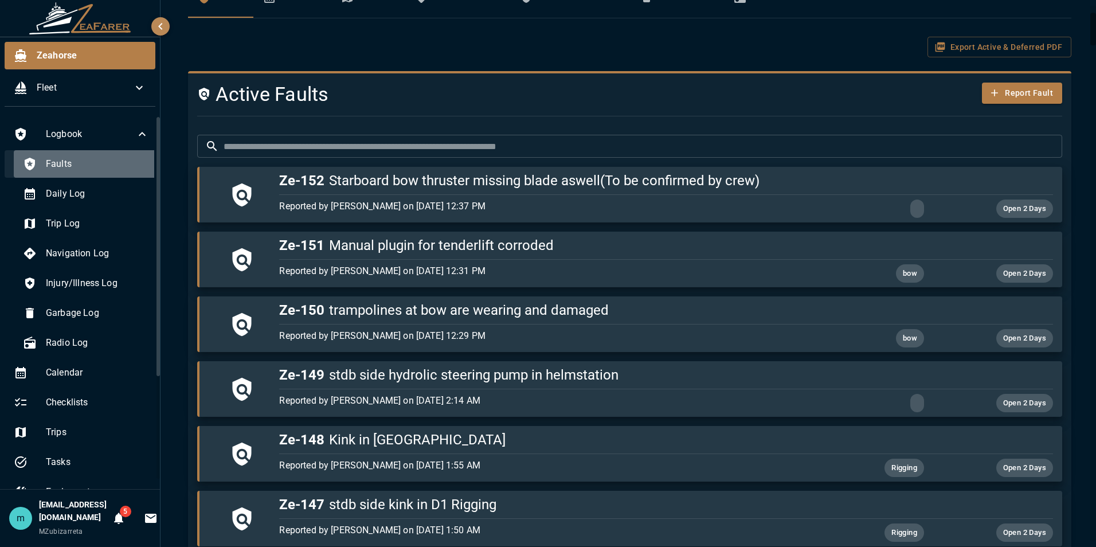
click at [92, 170] on span "Faults" at bounding box center [97, 164] width 103 height 14
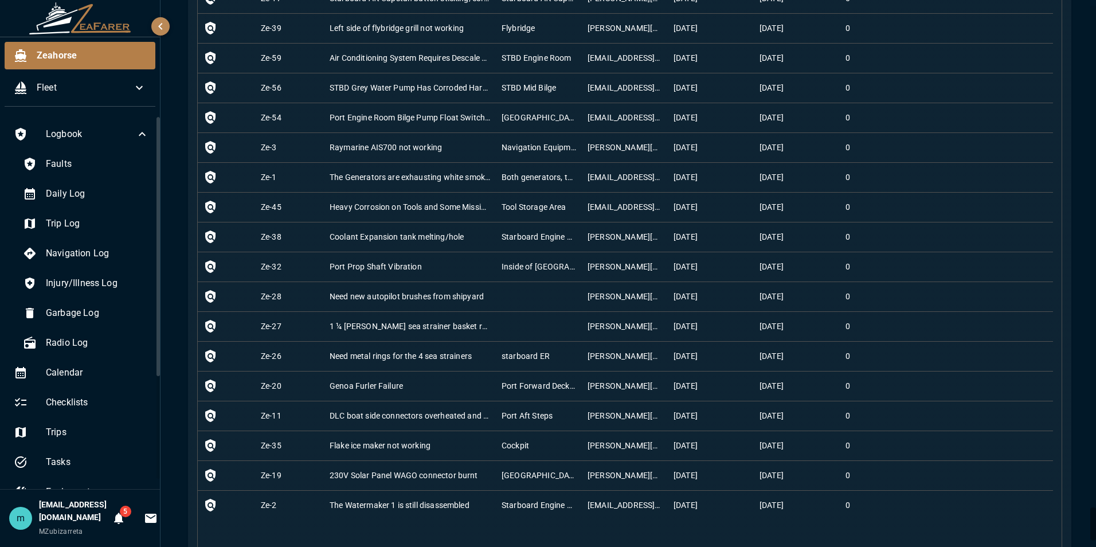
scroll to position [8475, 0]
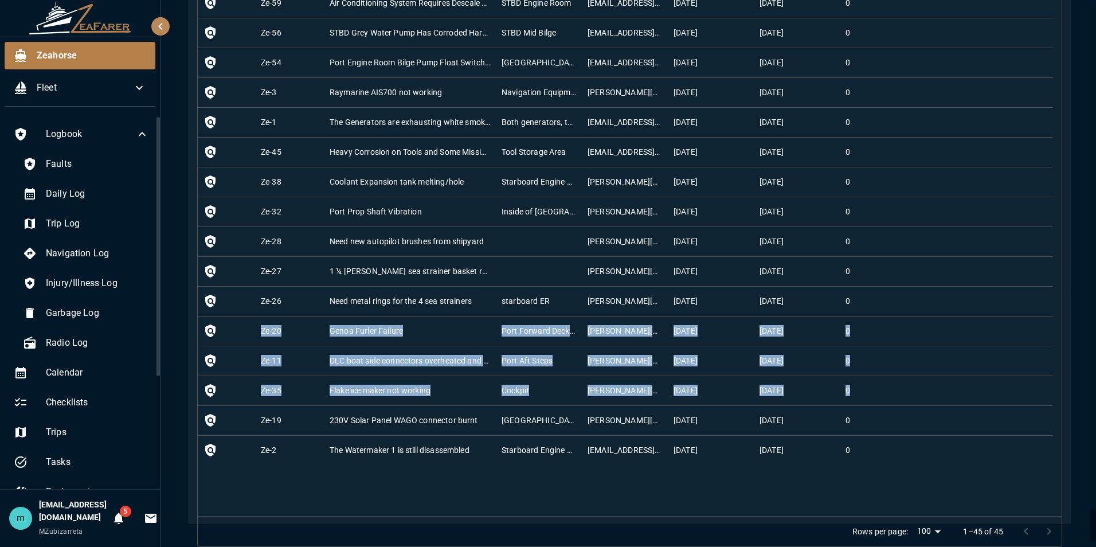
drag, startPoint x: 926, startPoint y: 396, endPoint x: 898, endPoint y: 296, distance: 104.2
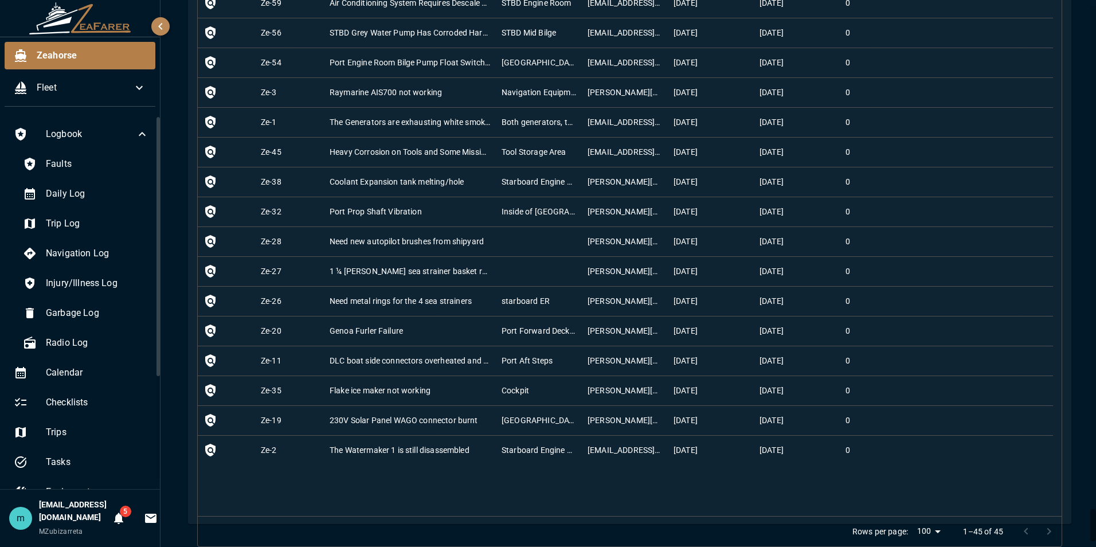
drag, startPoint x: 898, startPoint y: 296, endPoint x: 943, endPoint y: 93, distance: 207.9
click at [943, 93] on div at bounding box center [989, 93] width 127 height 30
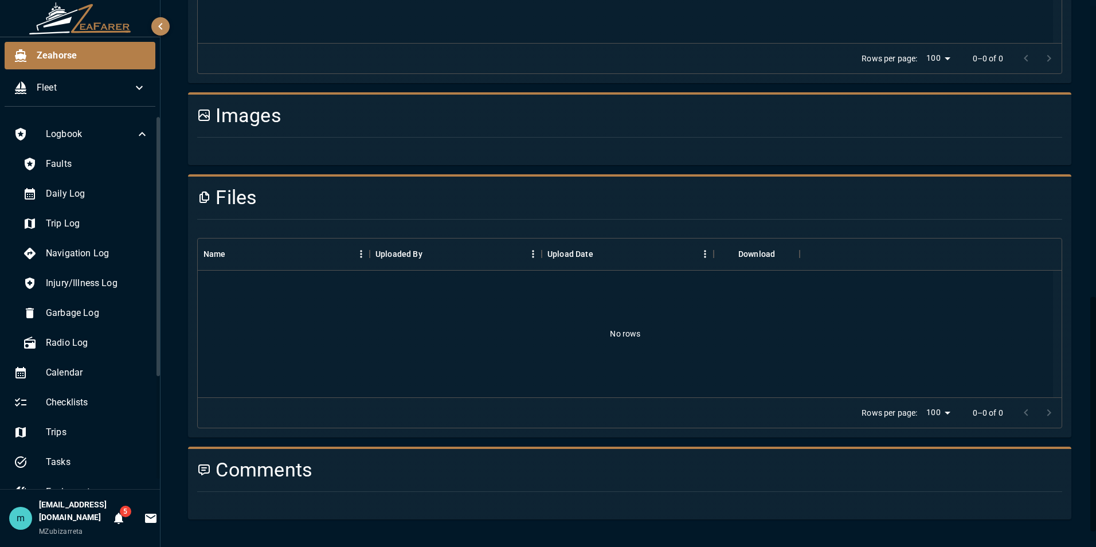
scroll to position [679, 0]
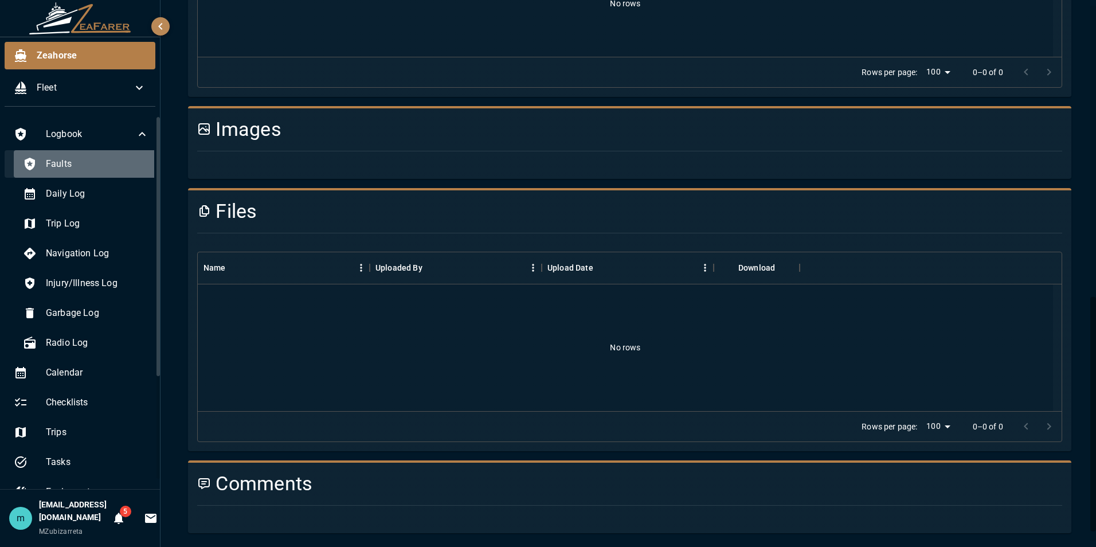
click at [132, 164] on span "Faults" at bounding box center [97, 164] width 103 height 14
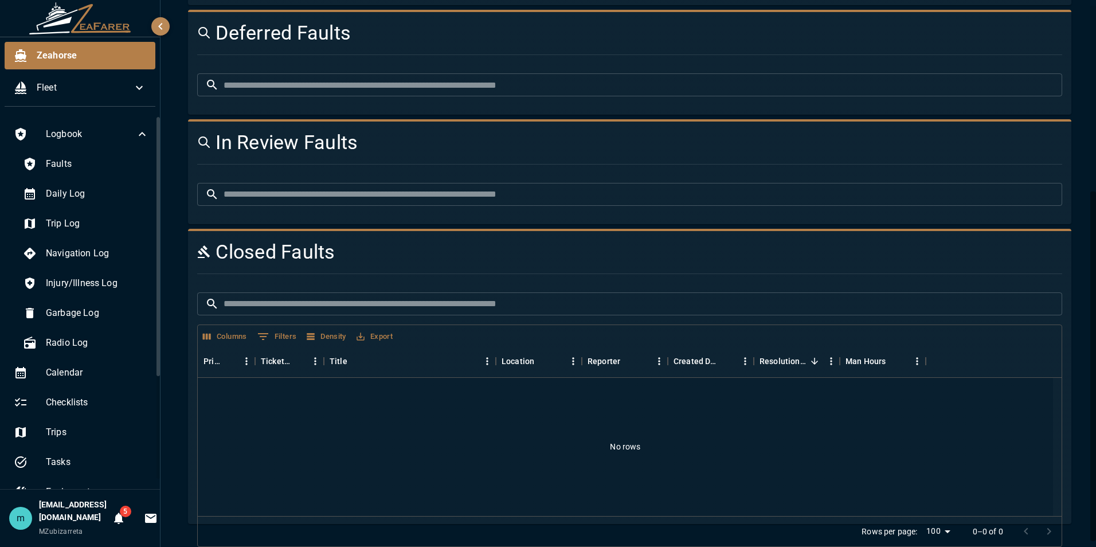
scroll to position [679, 0]
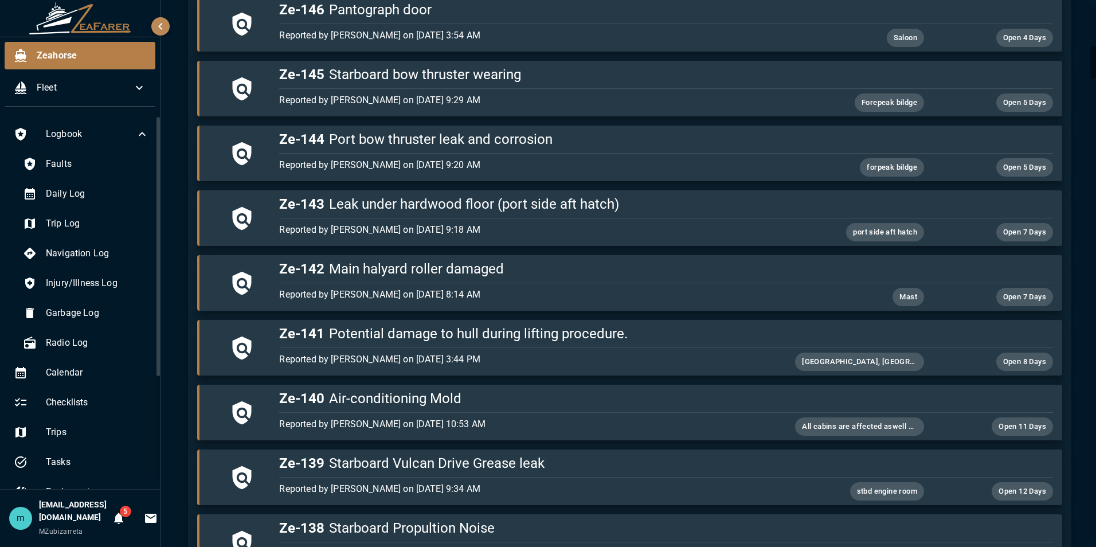
drag, startPoint x: 1092, startPoint y: 260, endPoint x: 1086, endPoint y: 336, distance: 75.9
click at [1086, 336] on div "Zeahorse / Logbook Logbook Faults Daily Log Trip Log Navigation Log Injury/Illn…" at bounding box center [627, 273] width 935 height 547
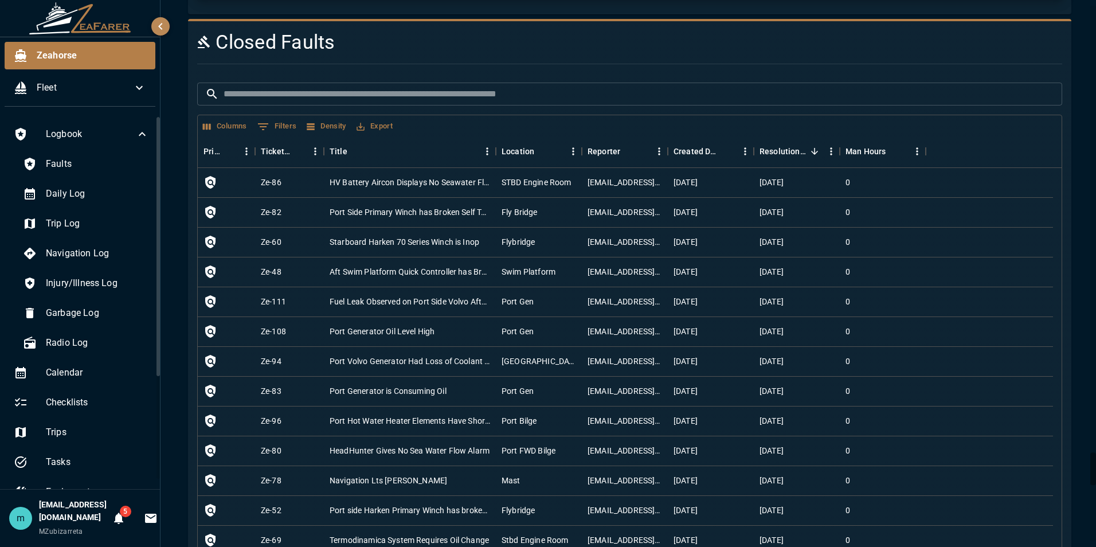
scroll to position [7557, 0]
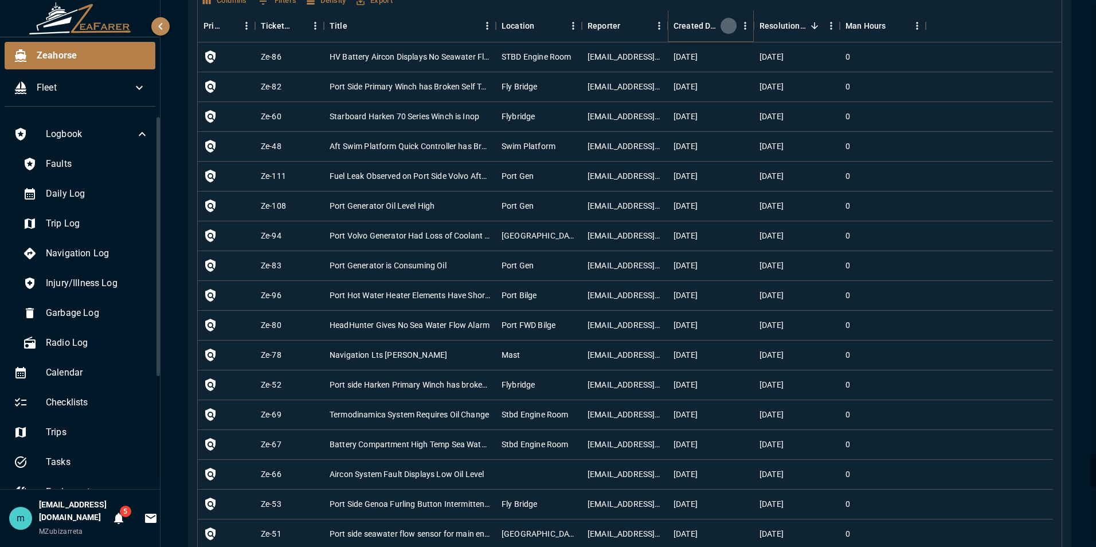
click at [730, 32] on button "Sort" at bounding box center [729, 26] width 16 height 16
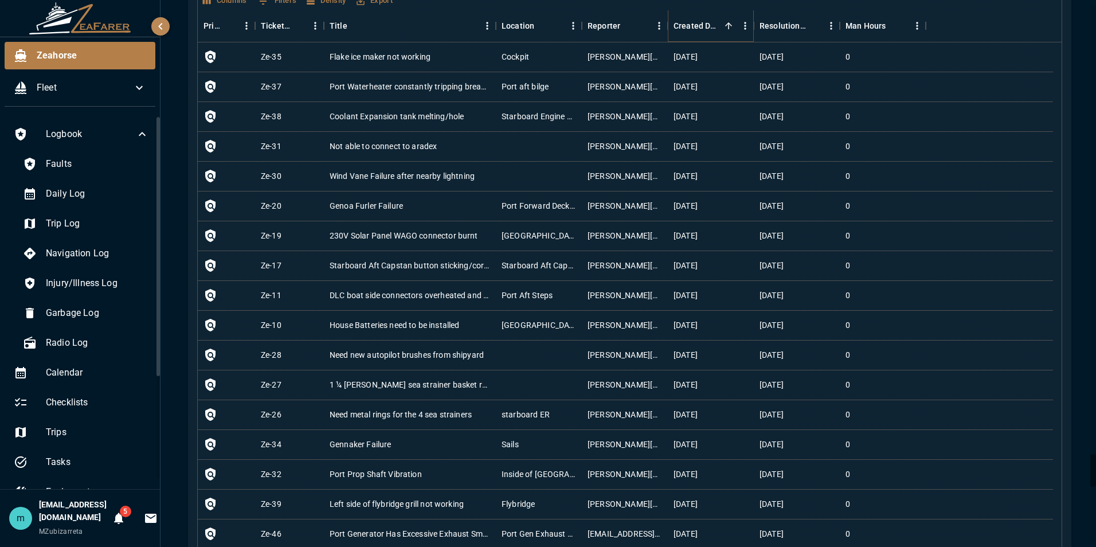
click at [729, 26] on icon "Sort" at bounding box center [728, 25] width 7 height 7
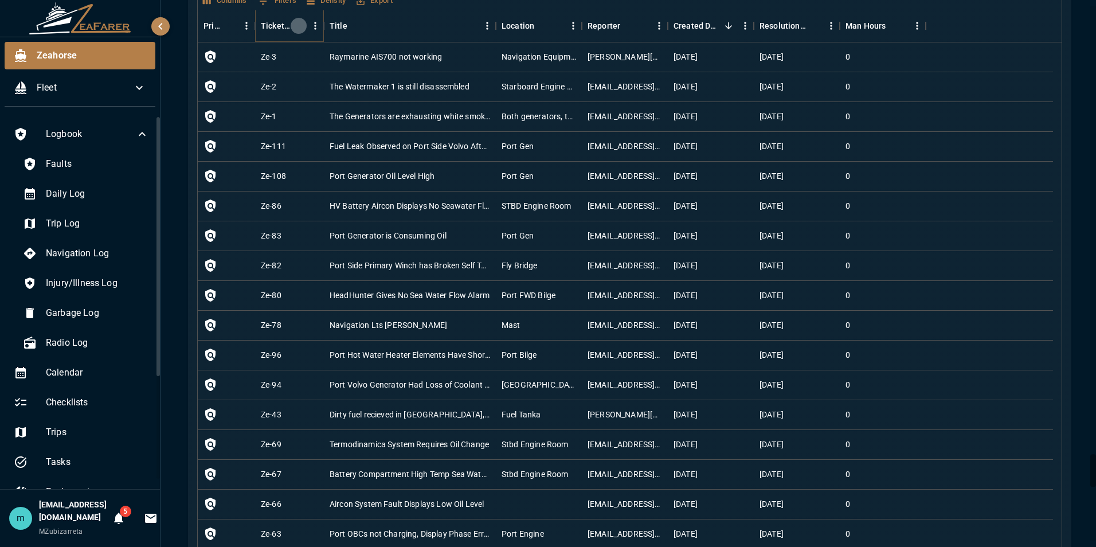
click at [300, 26] on icon "Sort" at bounding box center [298, 26] width 10 height 10
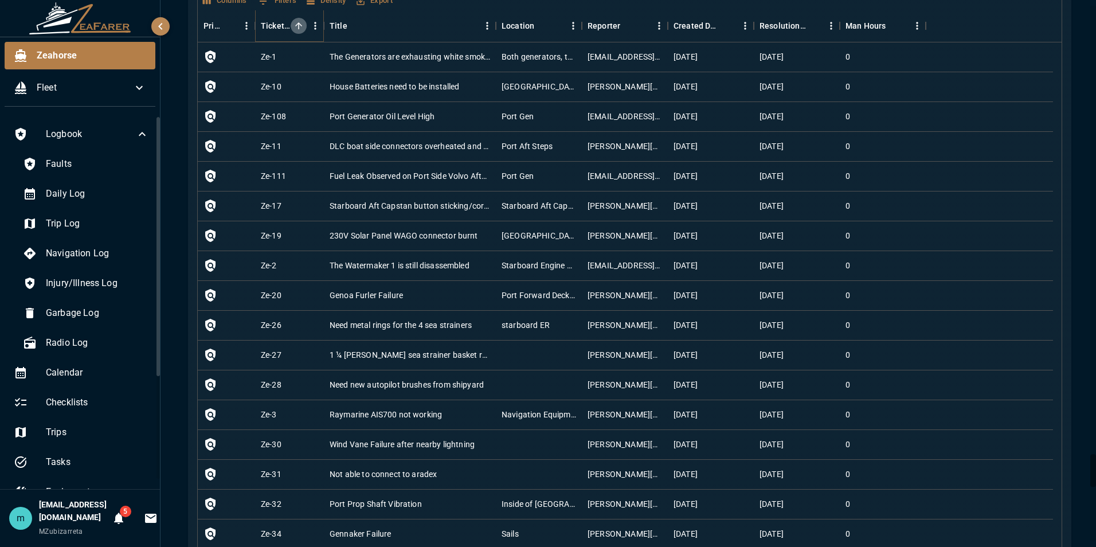
click at [300, 26] on icon "Sort" at bounding box center [298, 26] width 10 height 10
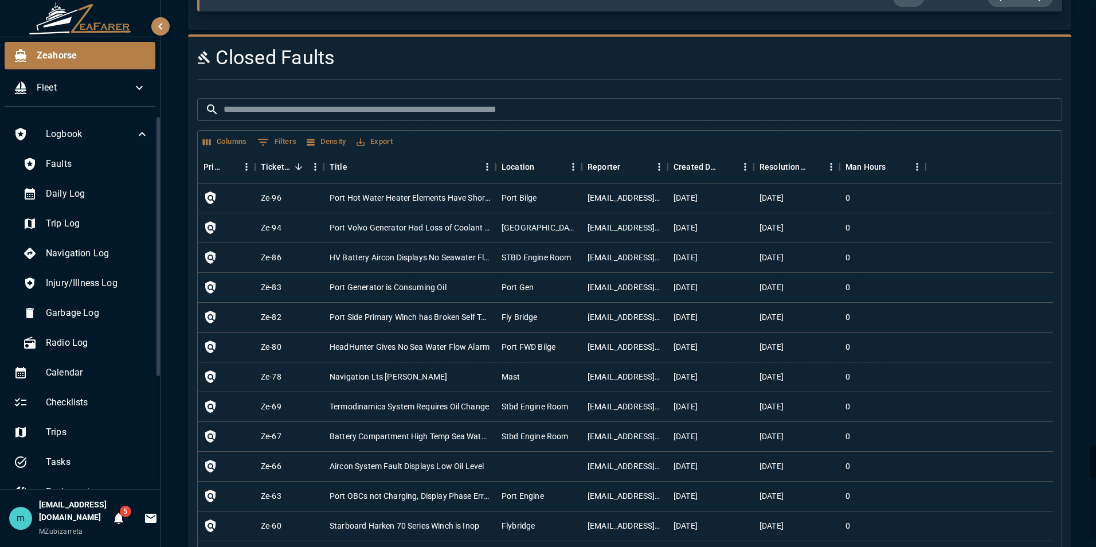
scroll to position [7420, 0]
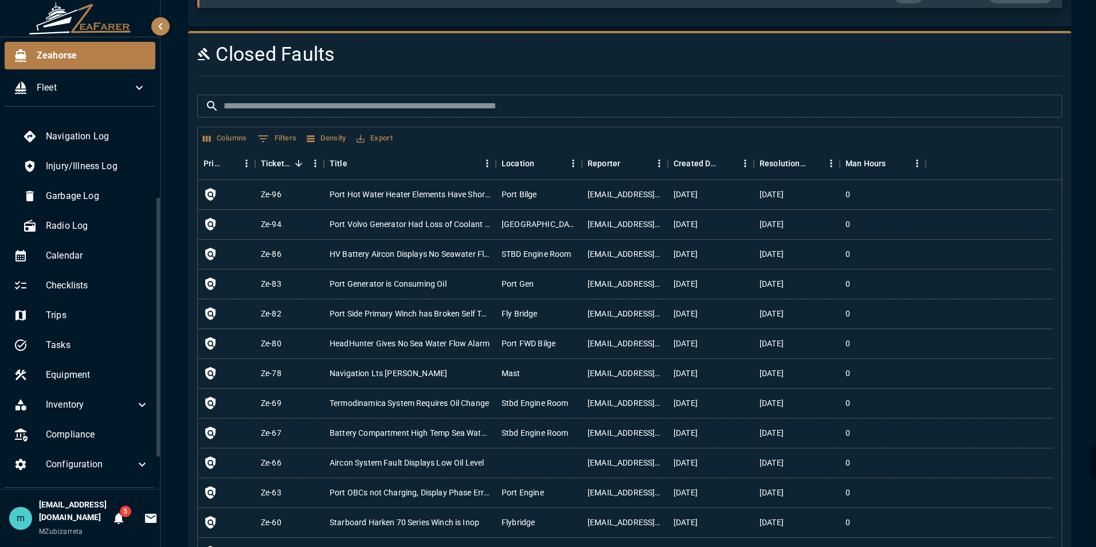
drag, startPoint x: 157, startPoint y: 295, endPoint x: 155, endPoint y: 376, distance: 80.9
click at [155, 376] on div "Logbook Faults Daily Log Trip Log Navigation Log Injury/Illness Log Garbage Log…" at bounding box center [80, 302] width 160 height 373
click at [89, 373] on span "Equipment" at bounding box center [97, 374] width 103 height 14
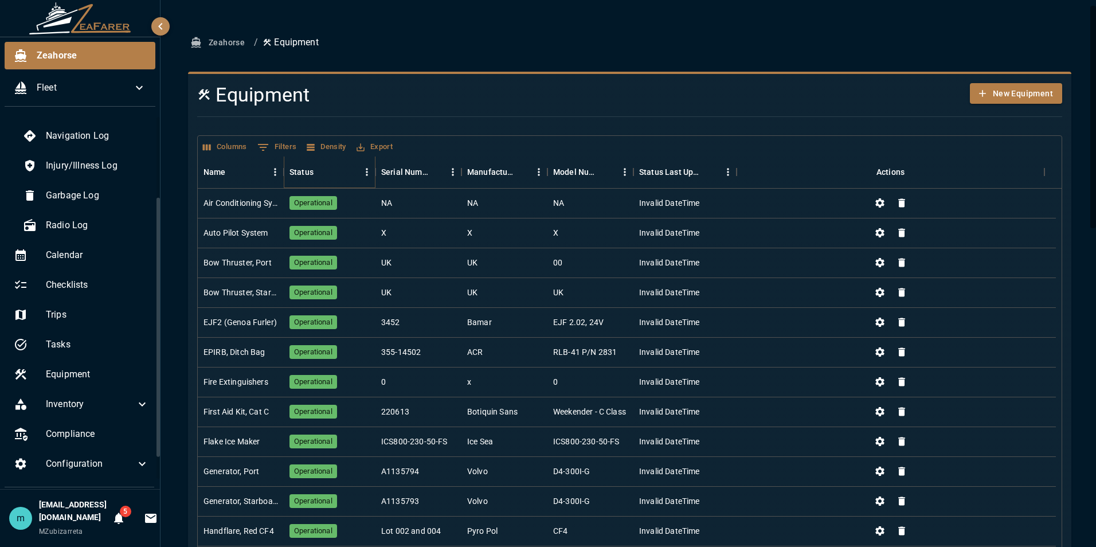
click at [321, 173] on icon "Sort" at bounding box center [321, 172] width 7 height 7
click at [235, 172] on icon "Sort" at bounding box center [234, 172] width 10 height 10
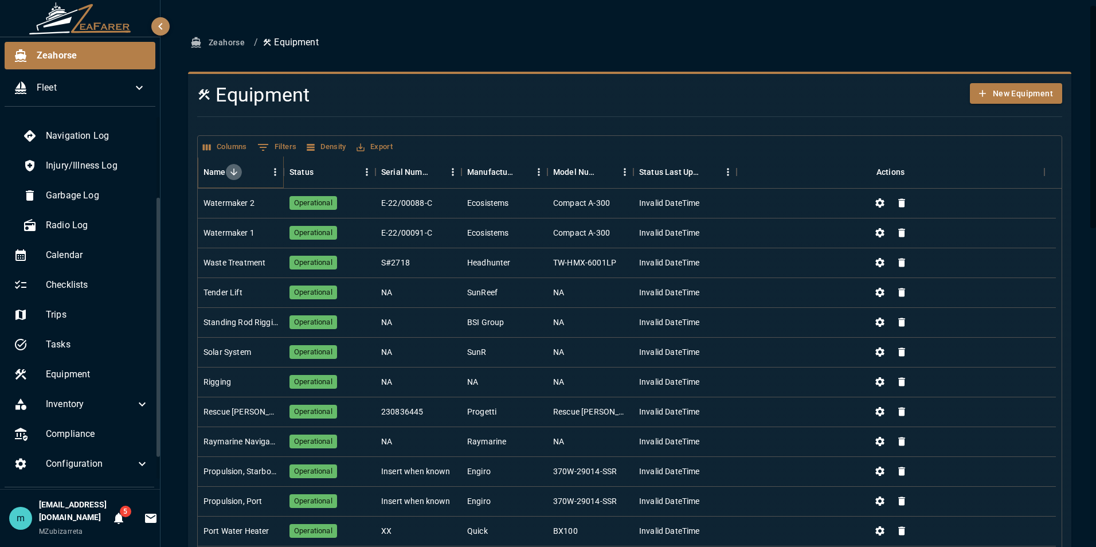
click at [235, 172] on icon "Sort" at bounding box center [234, 172] width 10 height 10
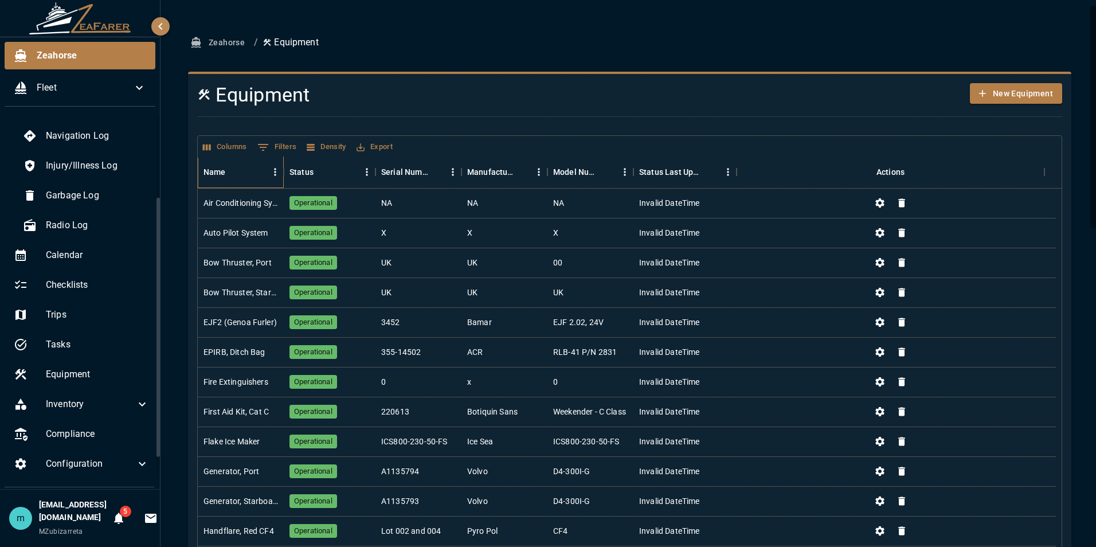
drag, startPoint x: 284, startPoint y: 172, endPoint x: 350, endPoint y: 168, distance: 66.0
click at [350, 168] on div "Name Status Serial Number Manufacturer Model Number Status Last Updated Actions" at bounding box center [621, 172] width 847 height 32
click at [275, 171] on icon "Menu" at bounding box center [274, 171] width 11 height 11
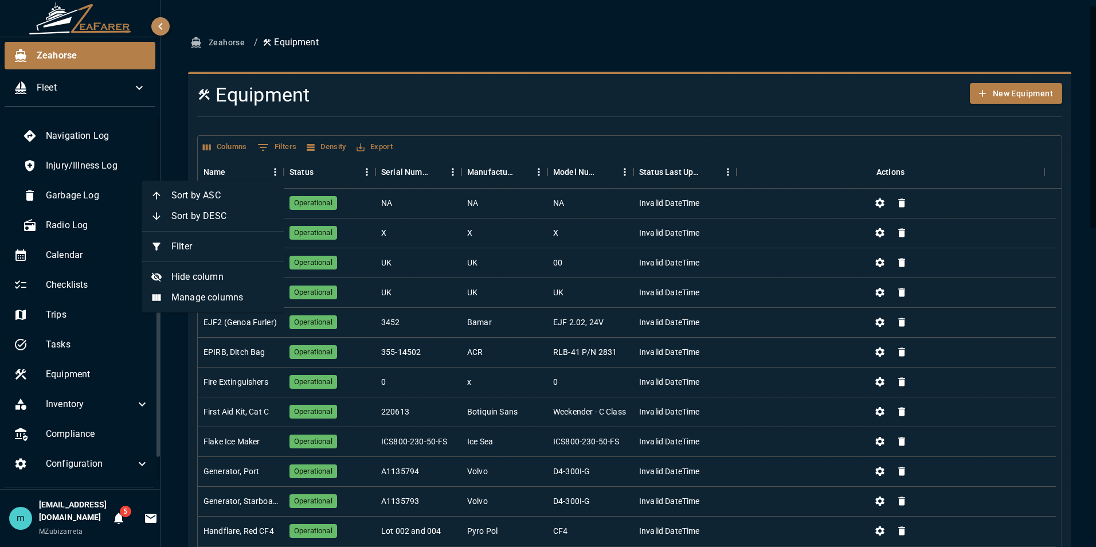
click at [223, 146] on button "Columns" at bounding box center [225, 147] width 50 height 18
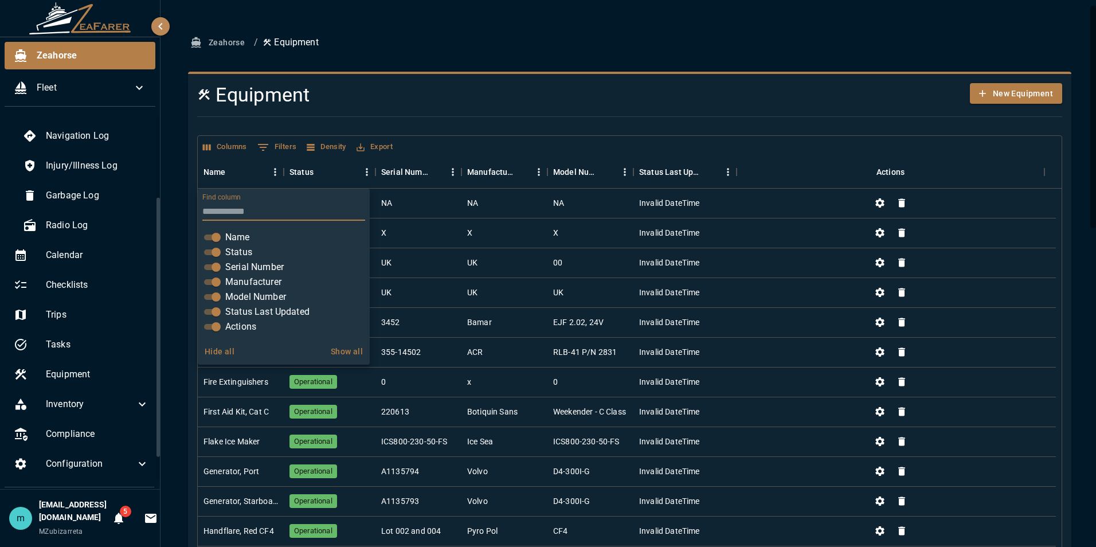
click at [223, 146] on button "Columns" at bounding box center [225, 147] width 50 height 18
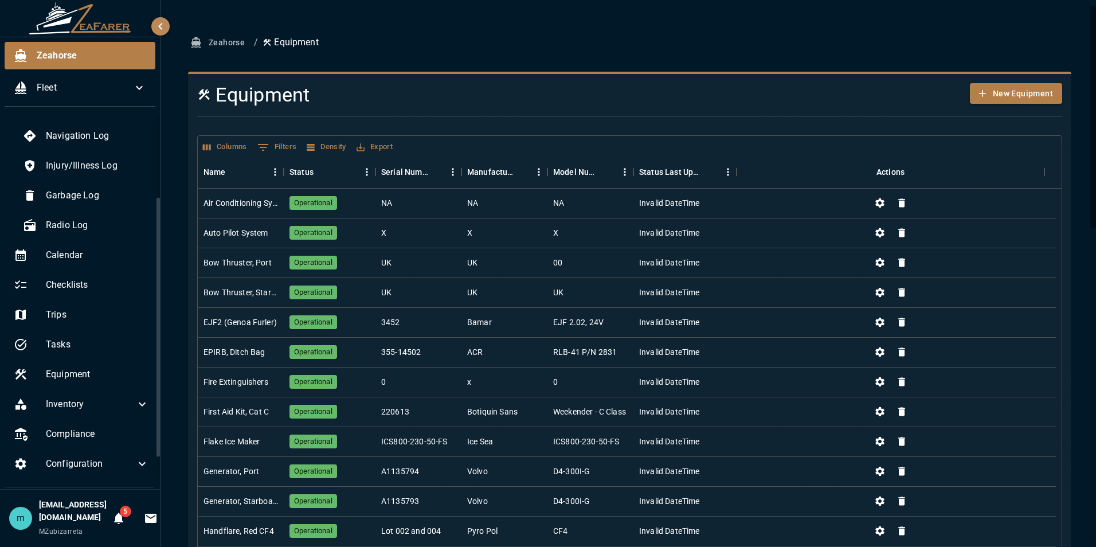
click at [322, 145] on button "Density" at bounding box center [326, 147] width 45 height 18
click at [353, 215] on li "Comfortable" at bounding box center [350, 212] width 91 height 21
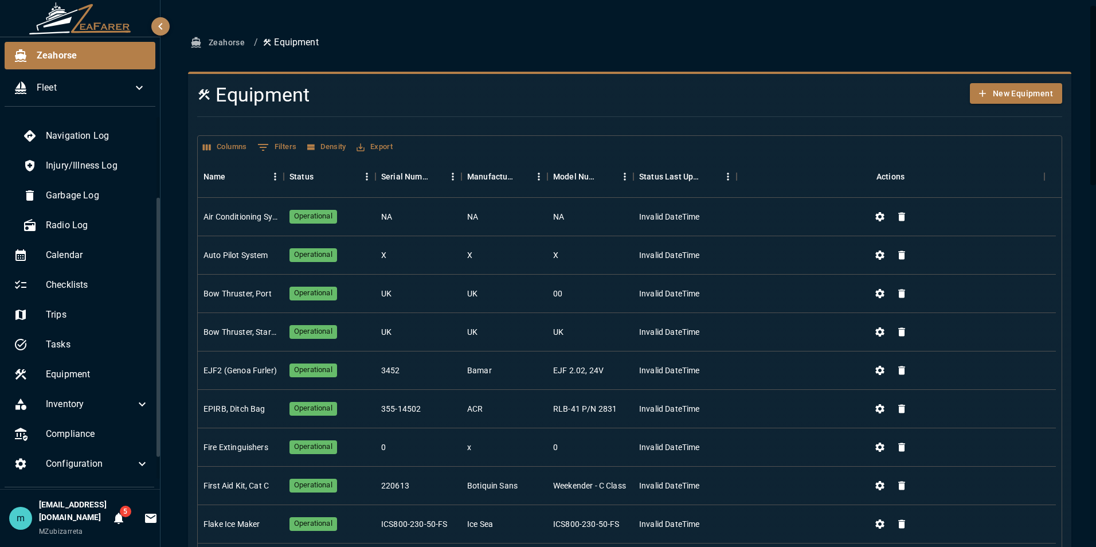
click at [339, 148] on button "Density" at bounding box center [326, 147] width 45 height 18
click at [344, 167] on li "Compact" at bounding box center [350, 170] width 91 height 21
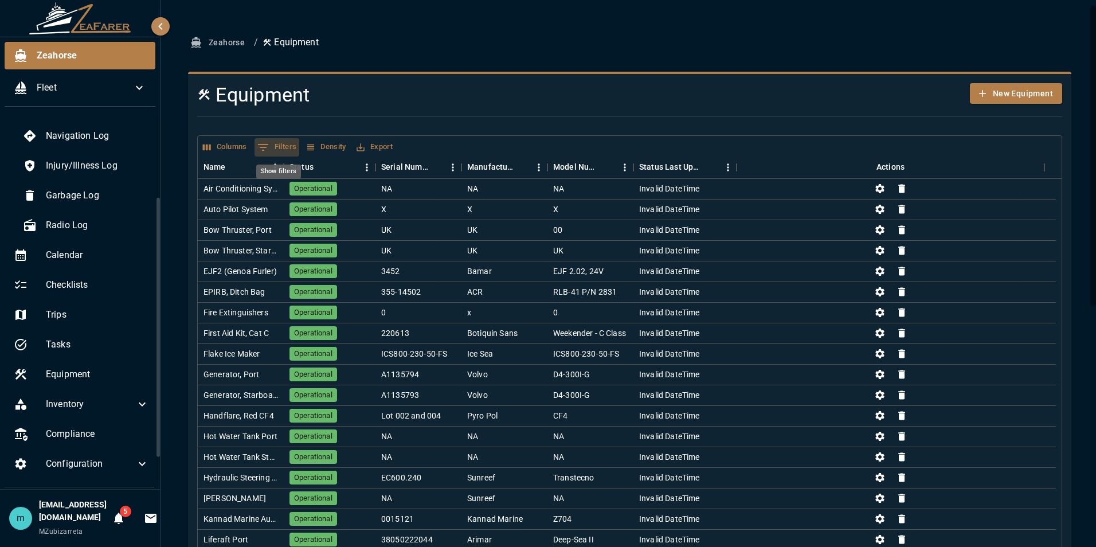
click at [283, 146] on button "0 Filters" at bounding box center [277, 147] width 45 height 18
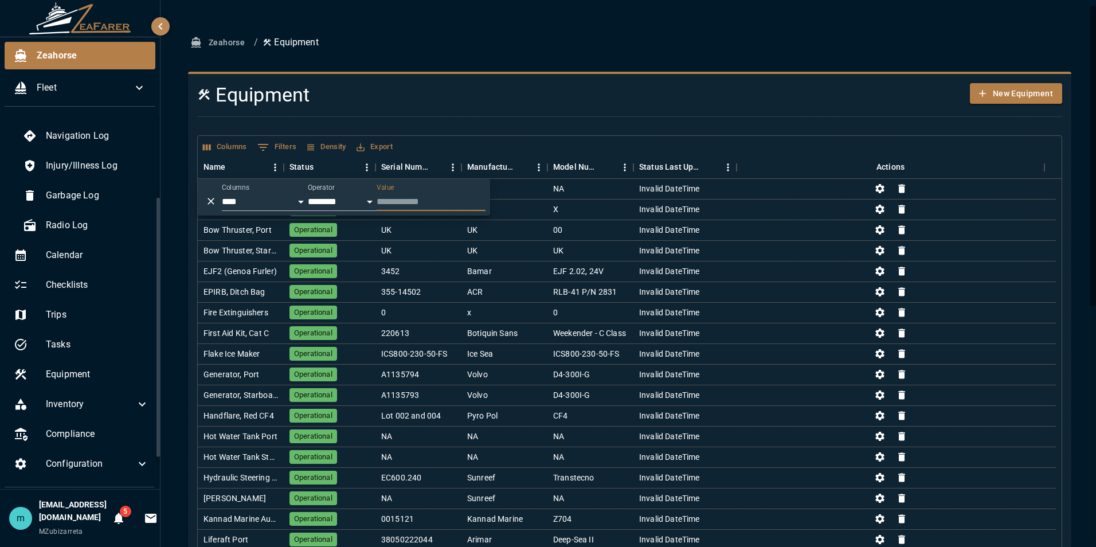
click at [283, 146] on button "0 Filters" at bounding box center [277, 147] width 45 height 18
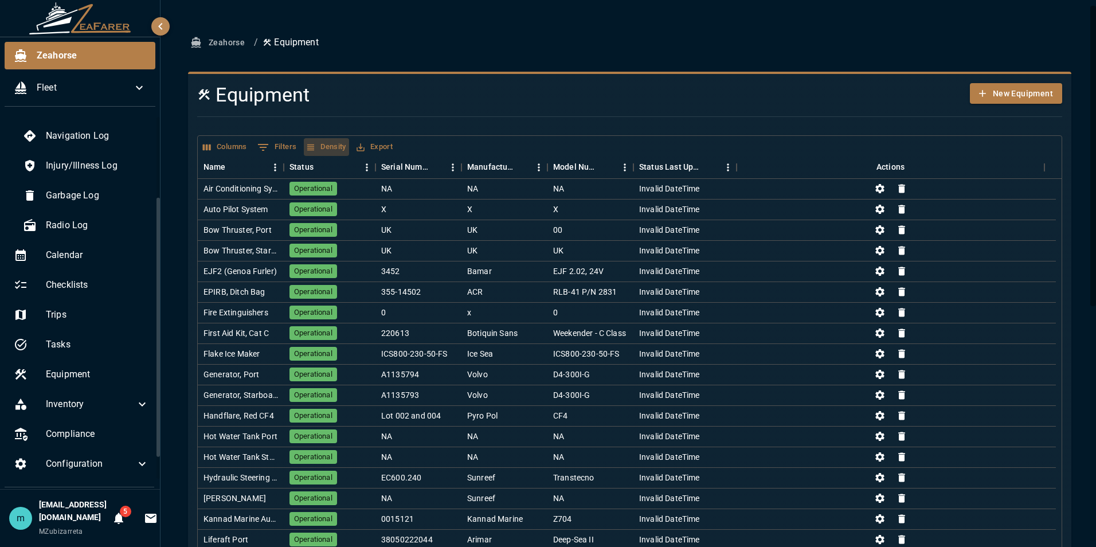
click at [336, 142] on button "Density" at bounding box center [326, 147] width 45 height 18
click at [351, 189] on li "Standard" at bounding box center [350, 191] width 91 height 21
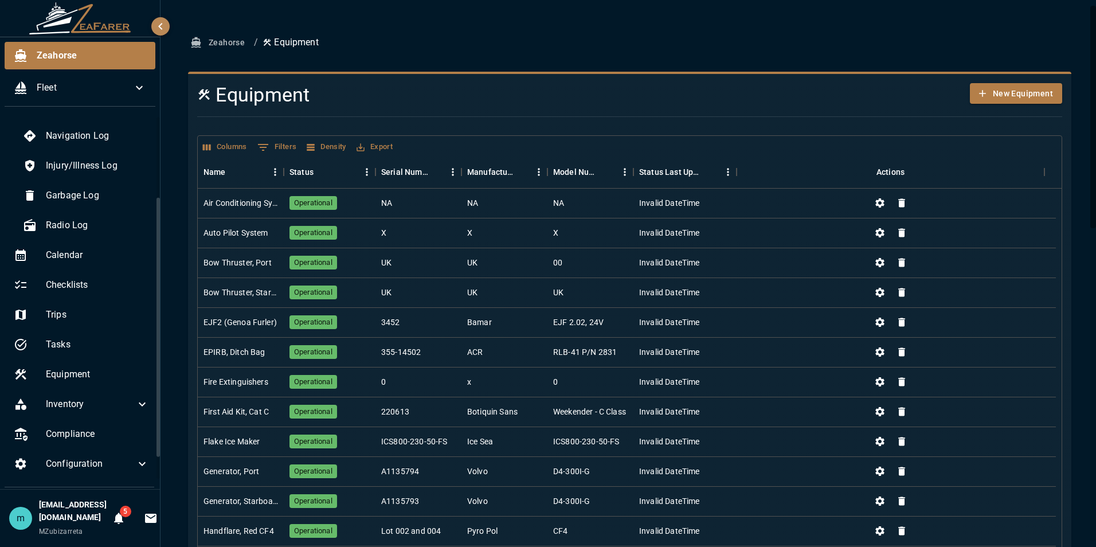
click at [553, 112] on div at bounding box center [625, 116] width 874 height 19
